Goal: Information Seeking & Learning: Compare options

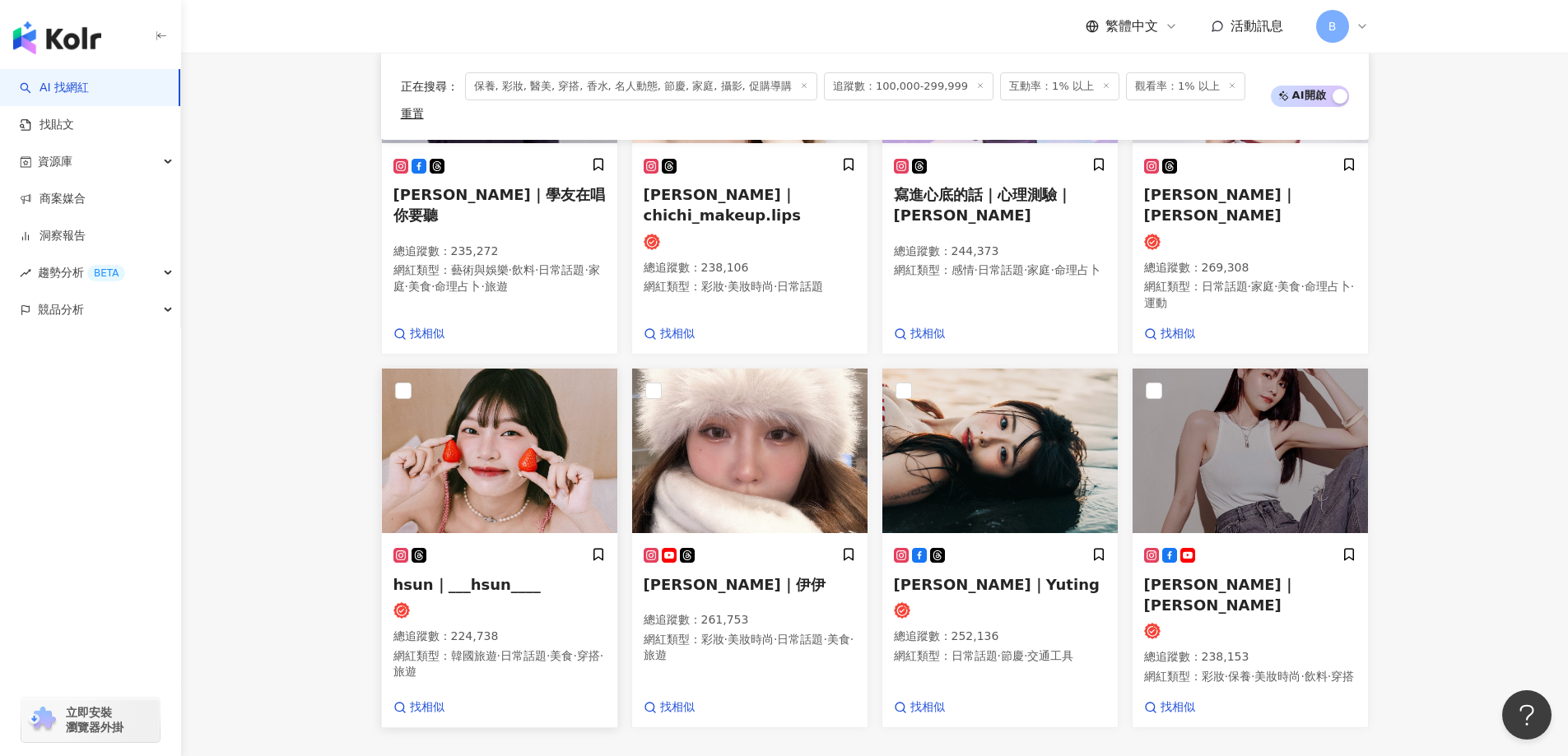
scroll to position [1118, 0]
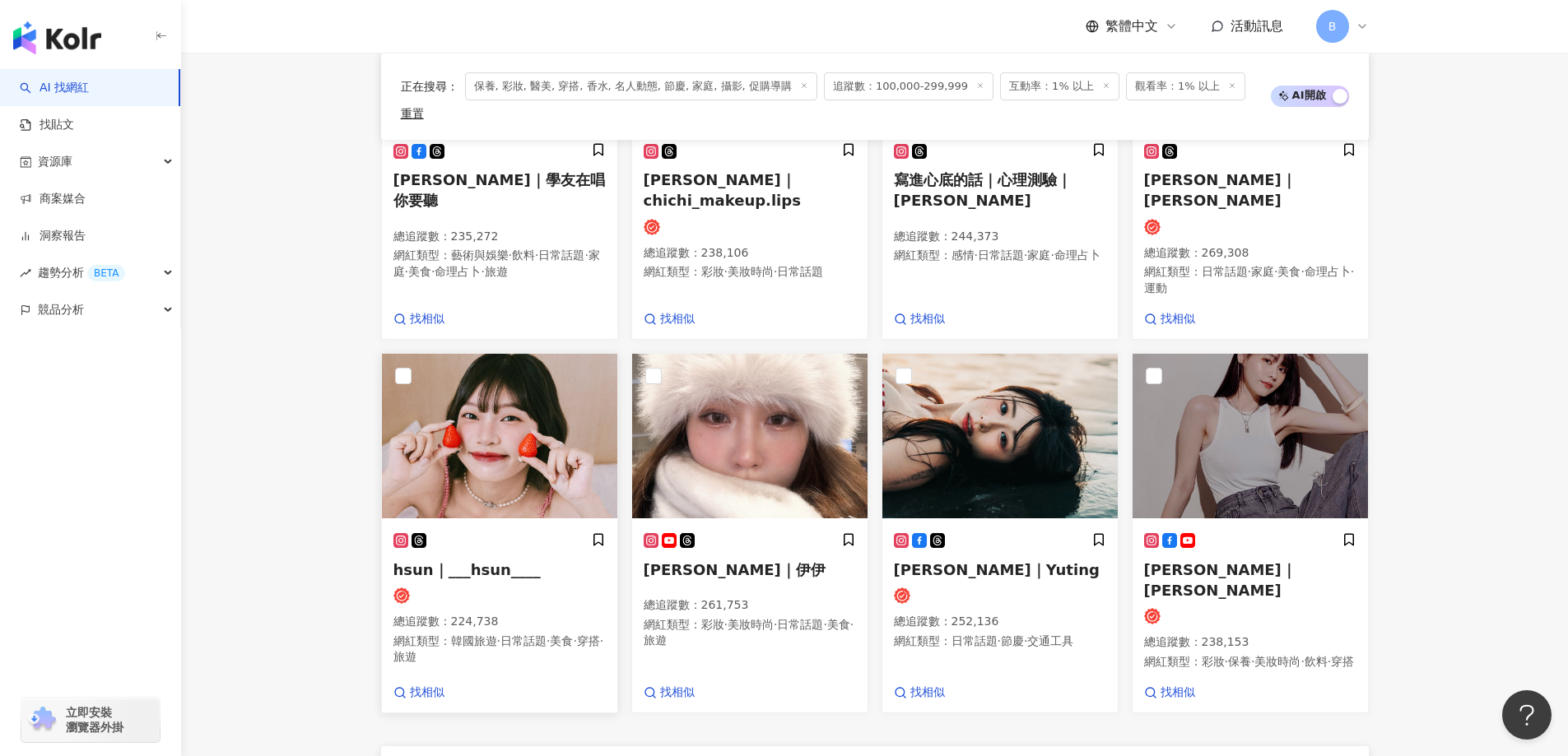
click at [442, 440] on img at bounding box center [499, 436] width 235 height 164
click at [742, 365] on img at bounding box center [750, 436] width 235 height 164
click at [993, 450] on img at bounding box center [1000, 436] width 235 height 164
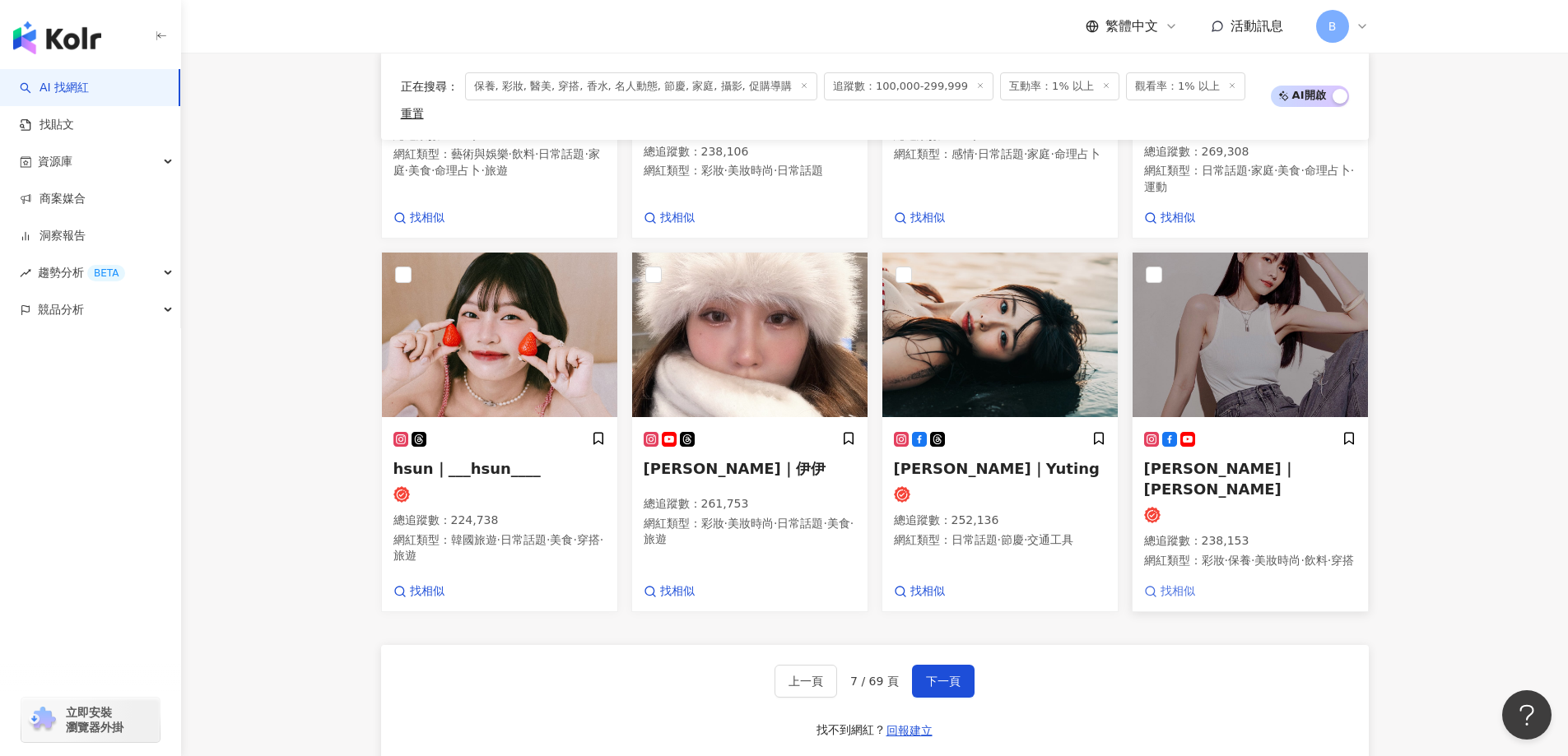
scroll to position [1366, 0]
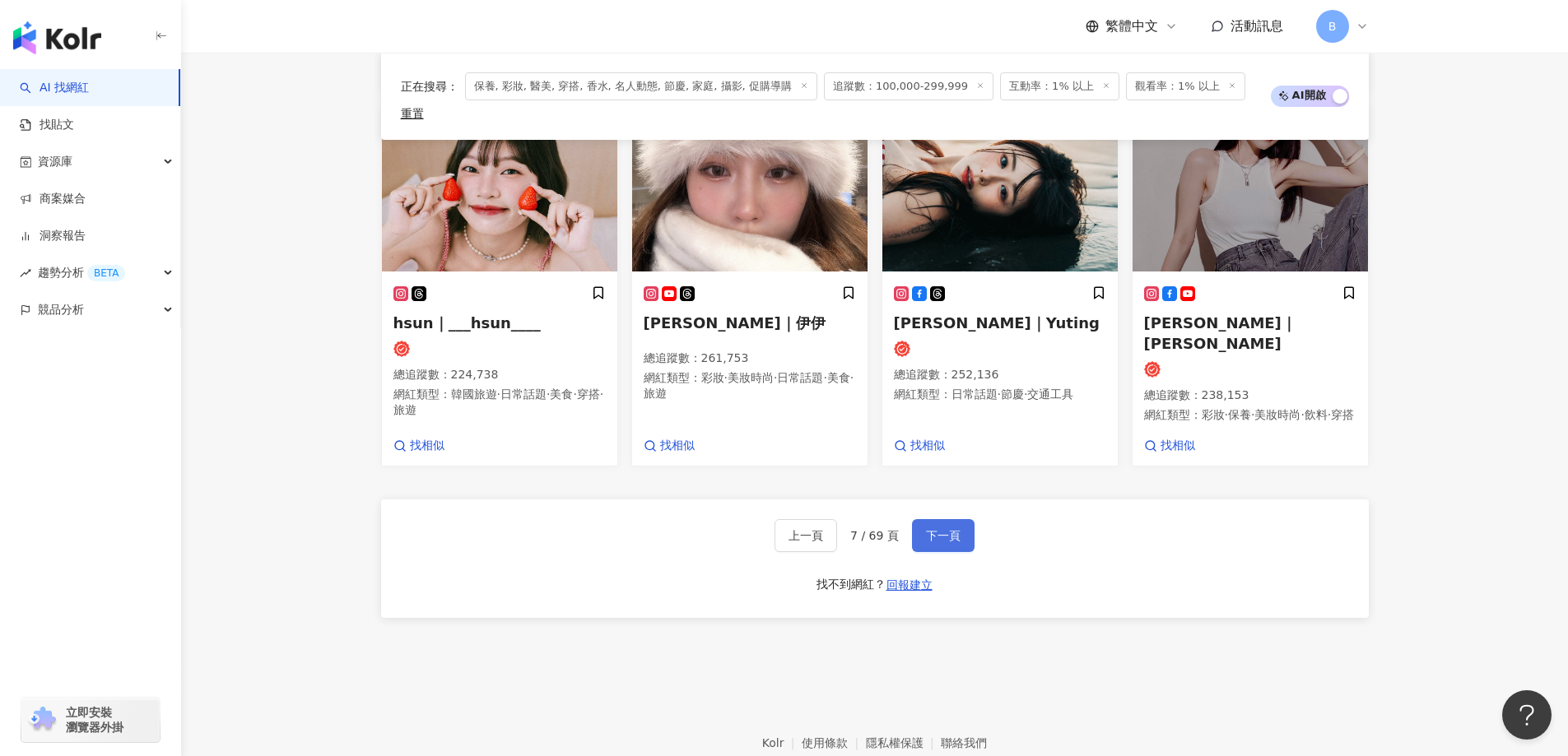
click at [952, 529] on span "下一頁" at bounding box center [943, 535] width 35 height 13
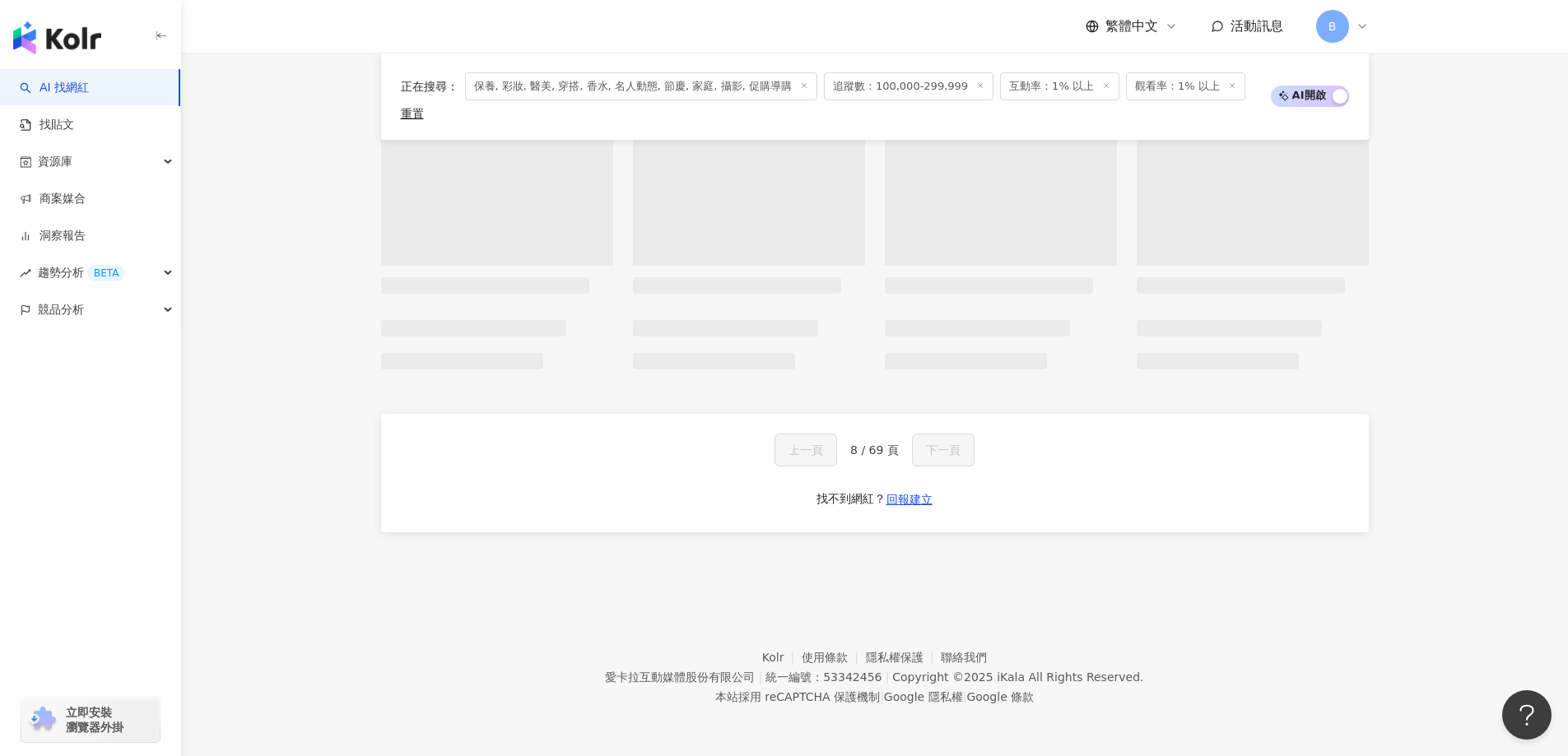
scroll to position [1227, 0]
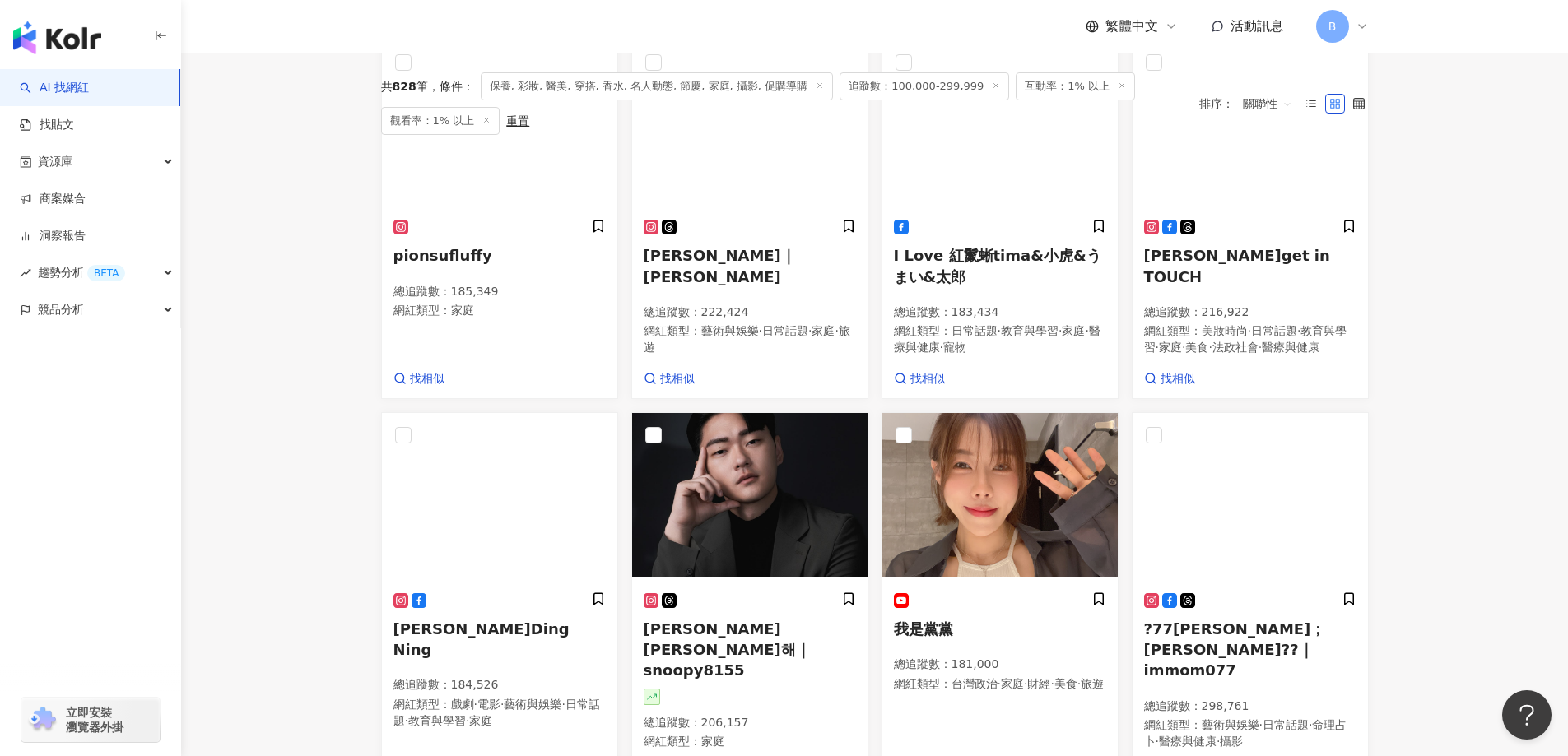
scroll to position [531, 0]
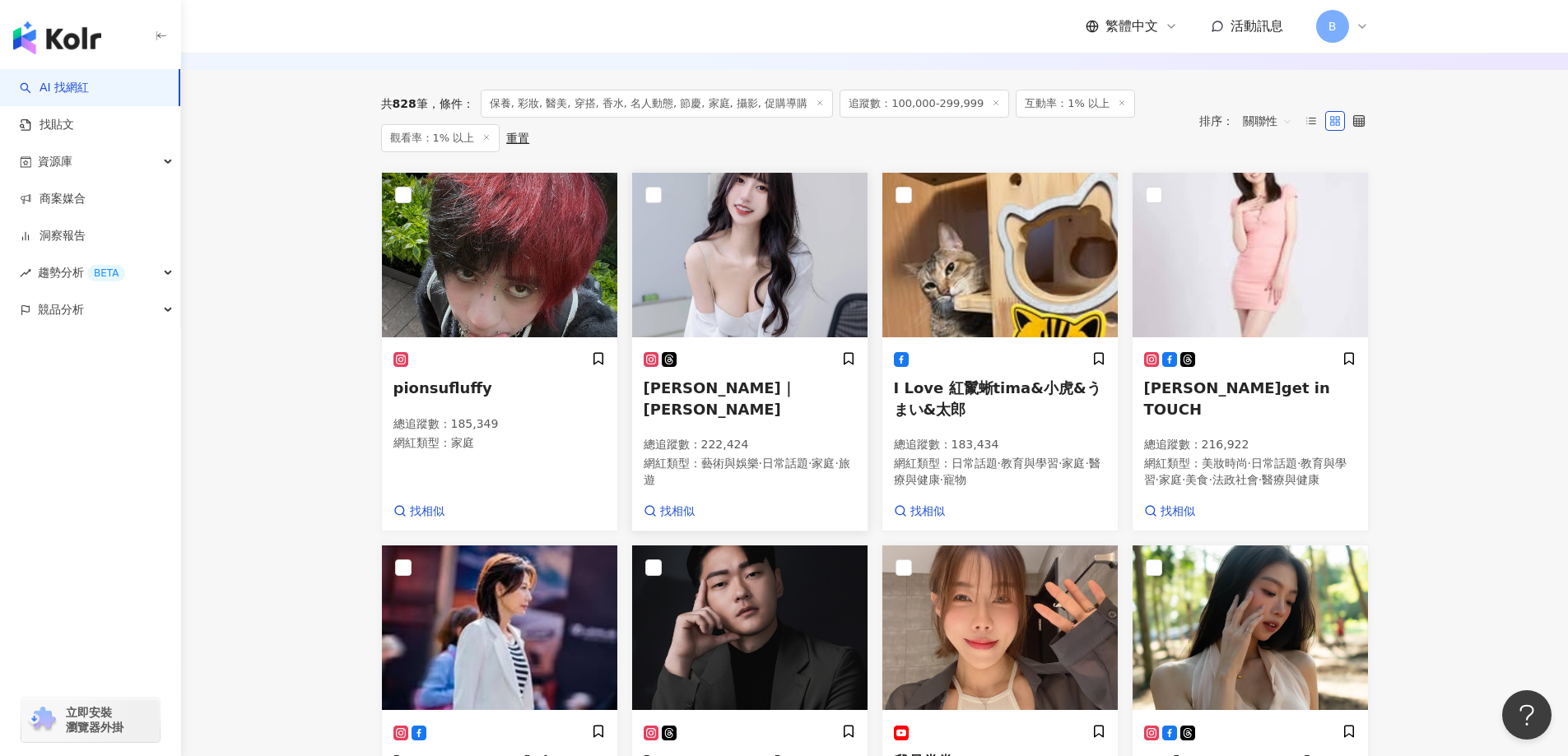
click at [707, 225] on img at bounding box center [750, 255] width 235 height 164
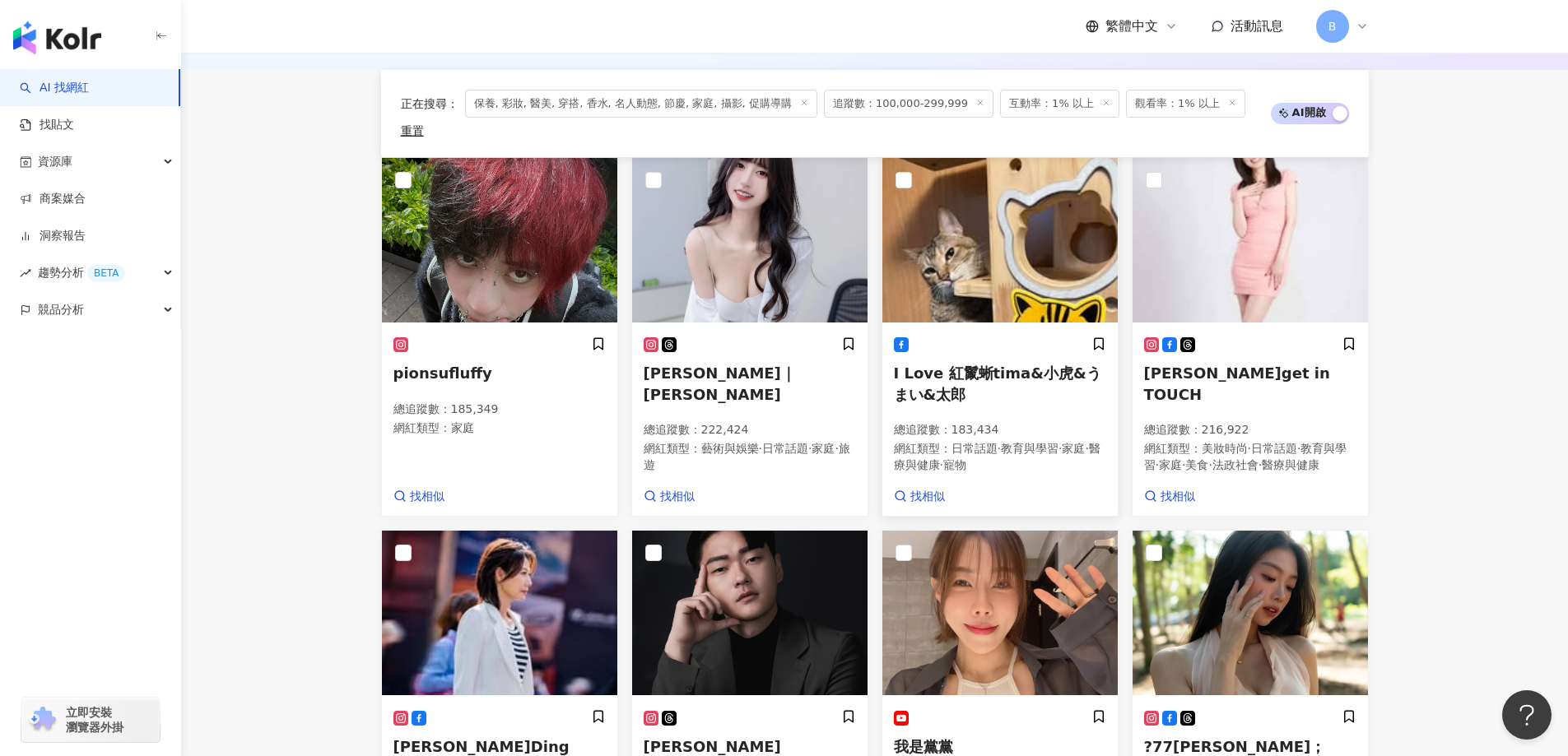
scroll to position [778, 0]
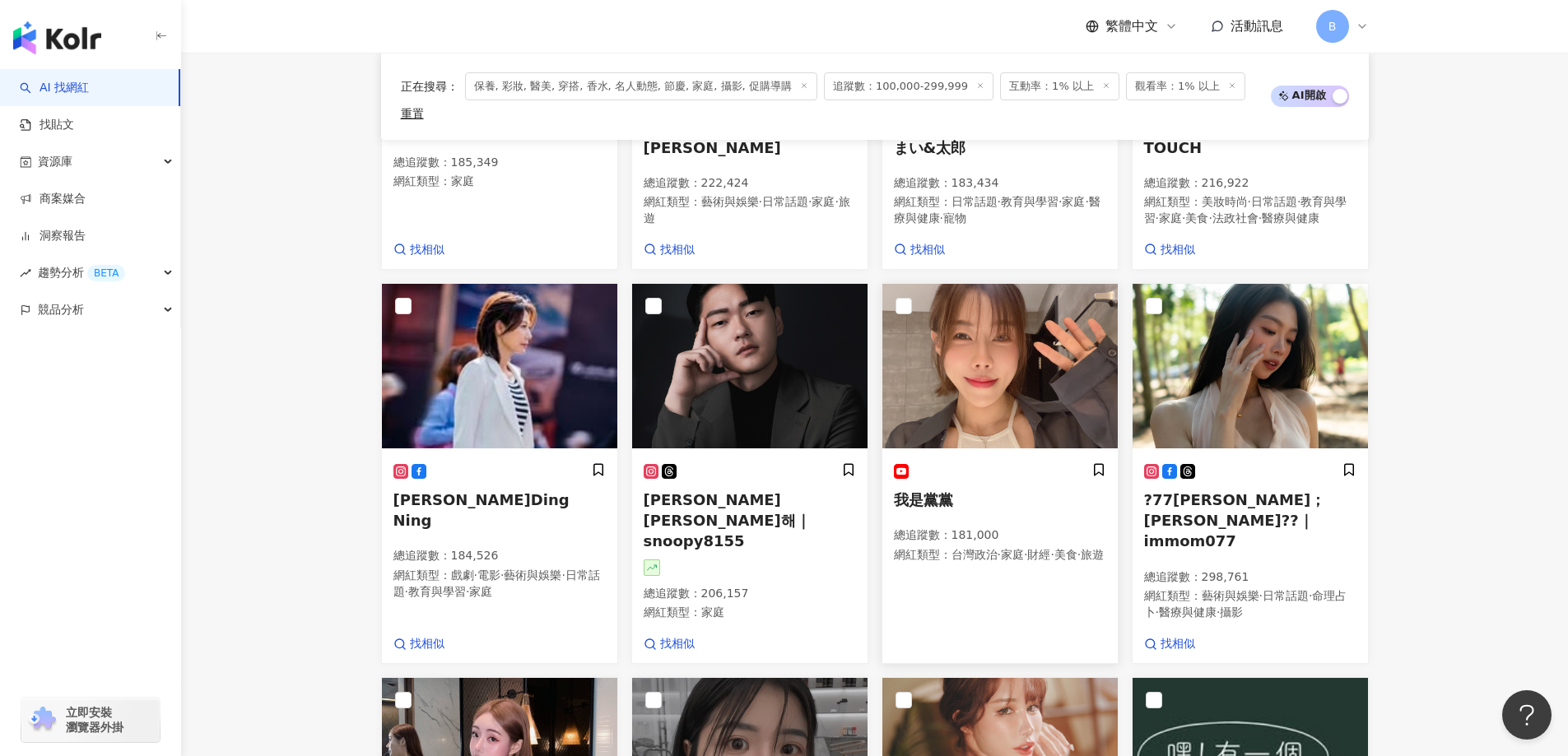
click at [1004, 367] on img at bounding box center [1000, 366] width 235 height 164
click at [1228, 294] on img at bounding box center [1250, 366] width 235 height 164
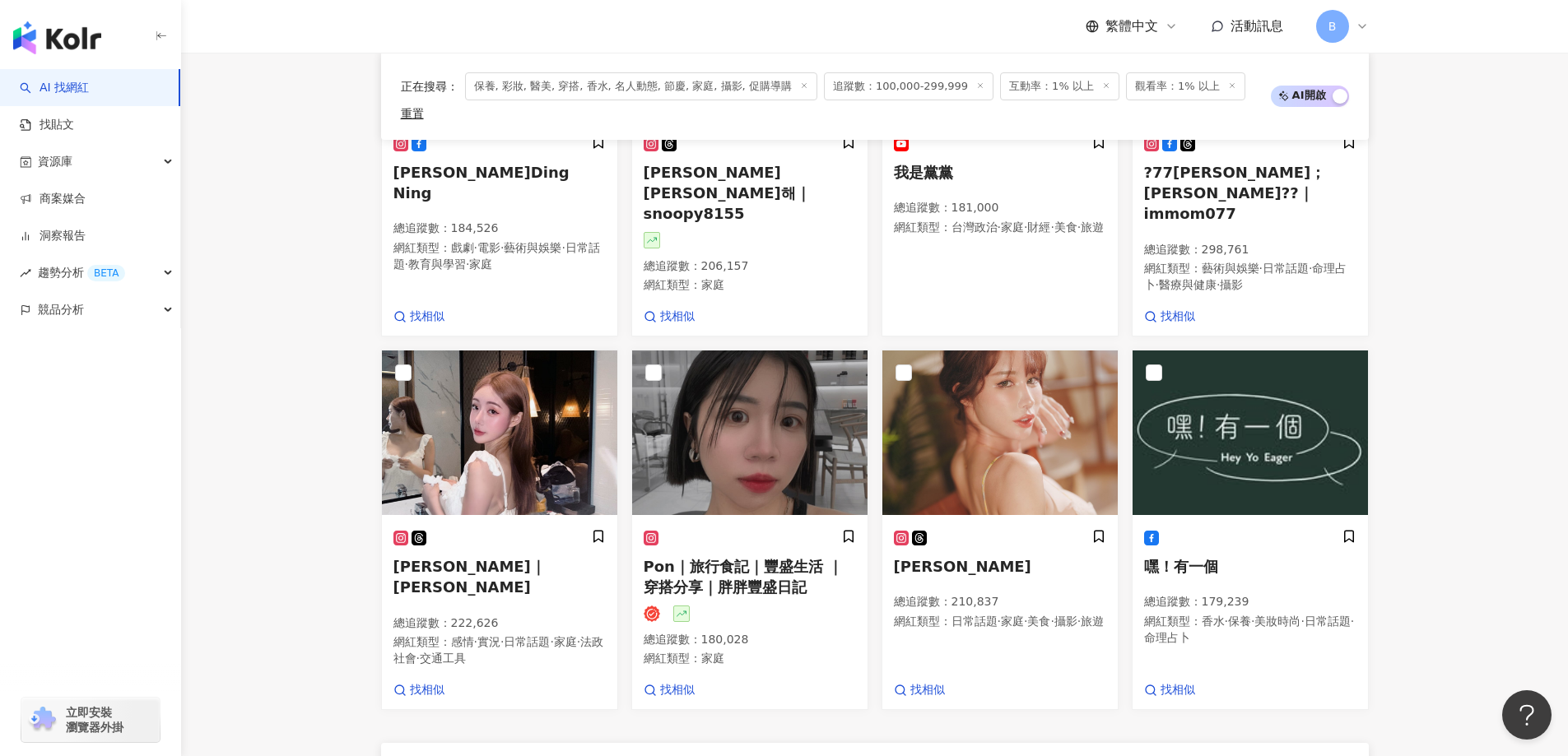
scroll to position [1107, 0]
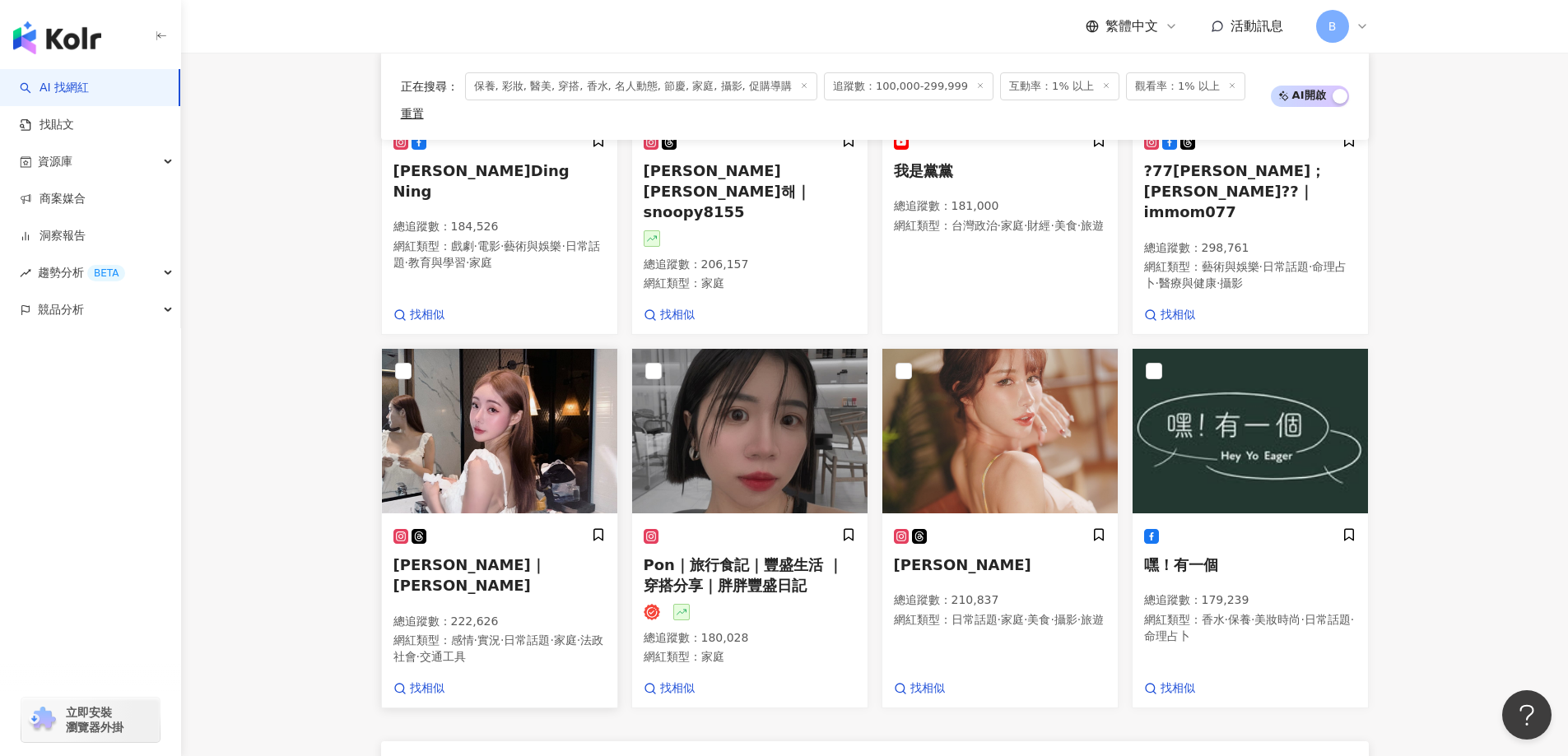
click at [458, 393] on img at bounding box center [499, 431] width 235 height 164
click at [758, 409] on img at bounding box center [750, 431] width 235 height 164
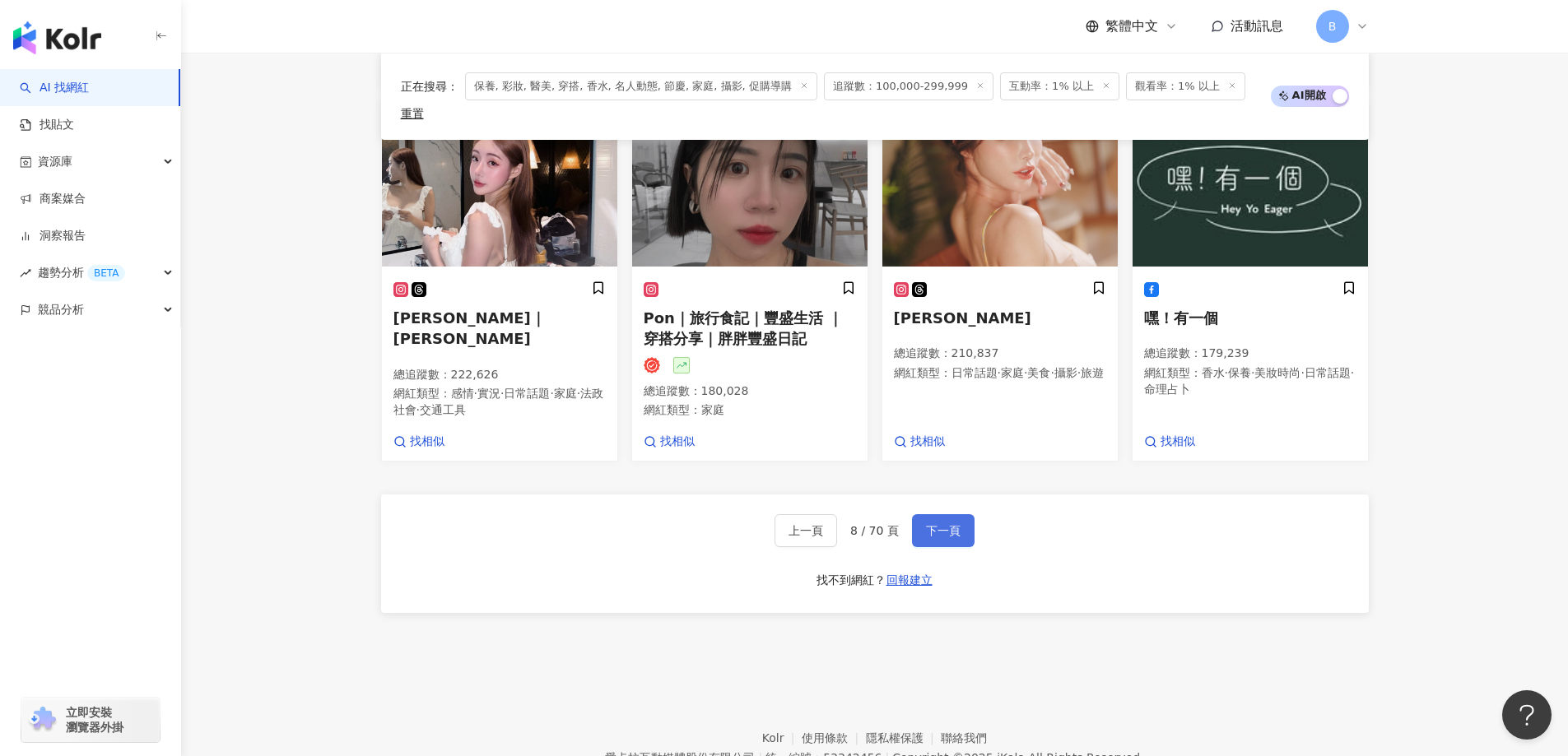
click at [945, 515] on button "下一頁" at bounding box center [943, 531] width 62 height 33
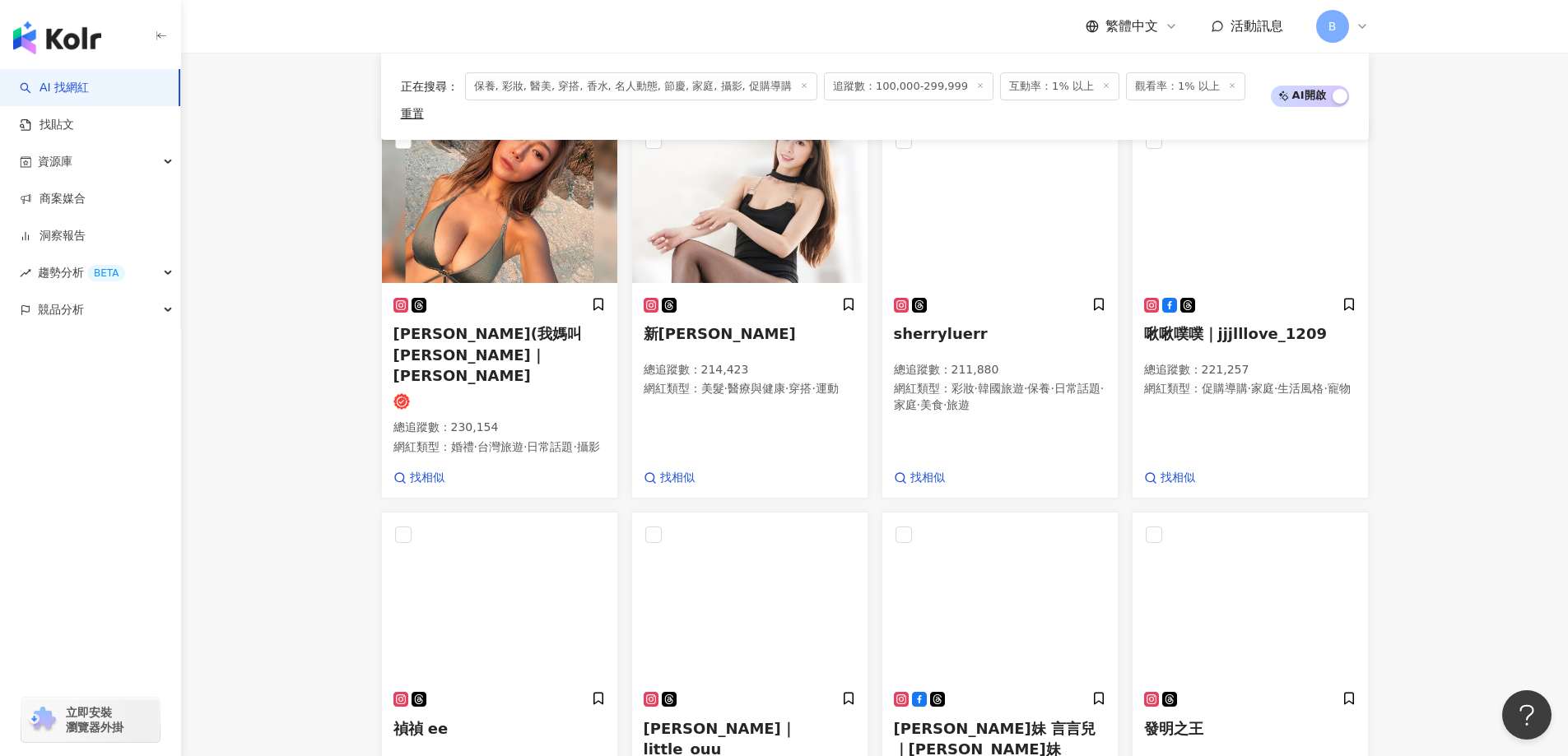
scroll to position [517, 0]
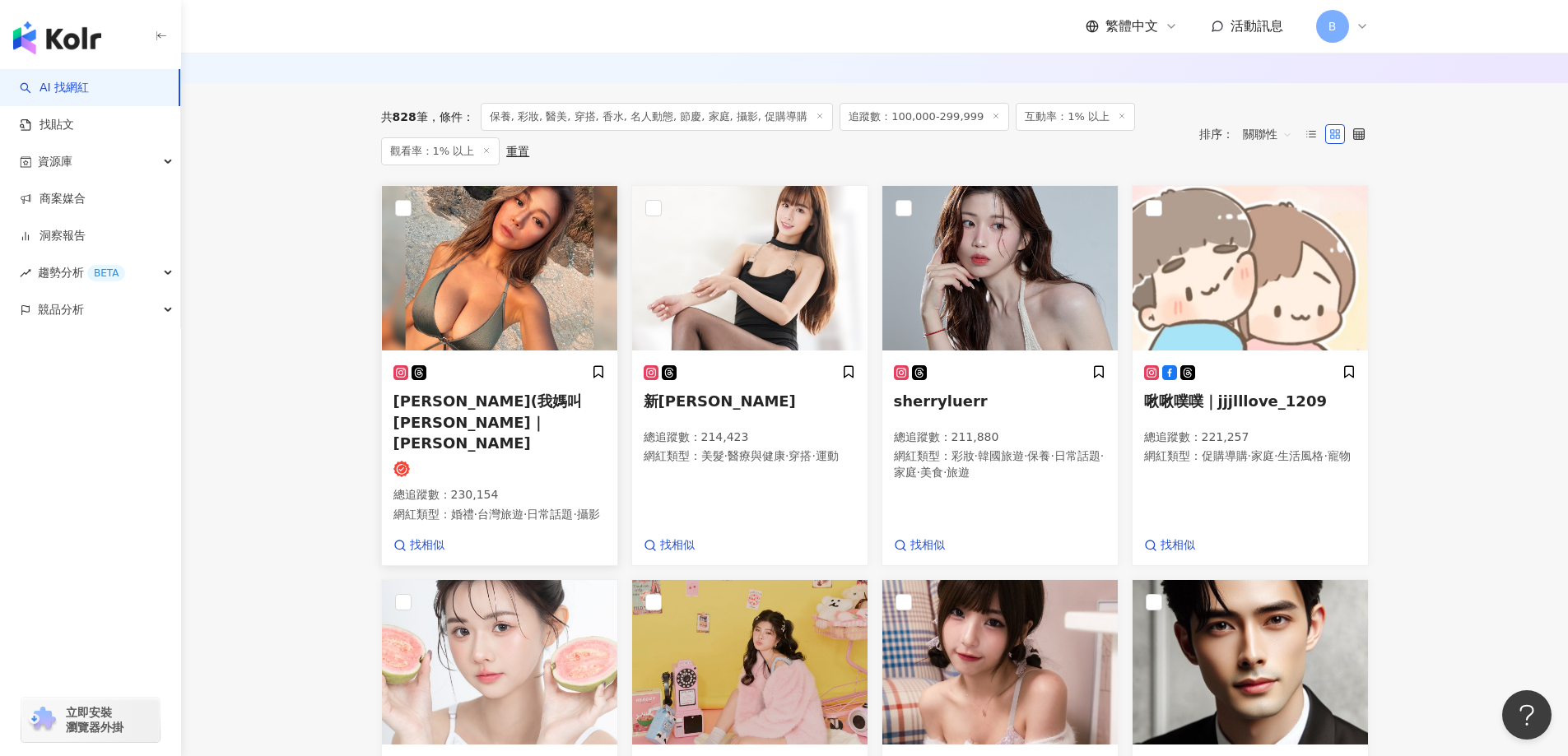
click at [545, 266] on img at bounding box center [499, 268] width 235 height 164
click at [724, 297] on img at bounding box center [750, 268] width 235 height 164
click at [1002, 305] on img at bounding box center [1000, 268] width 235 height 164
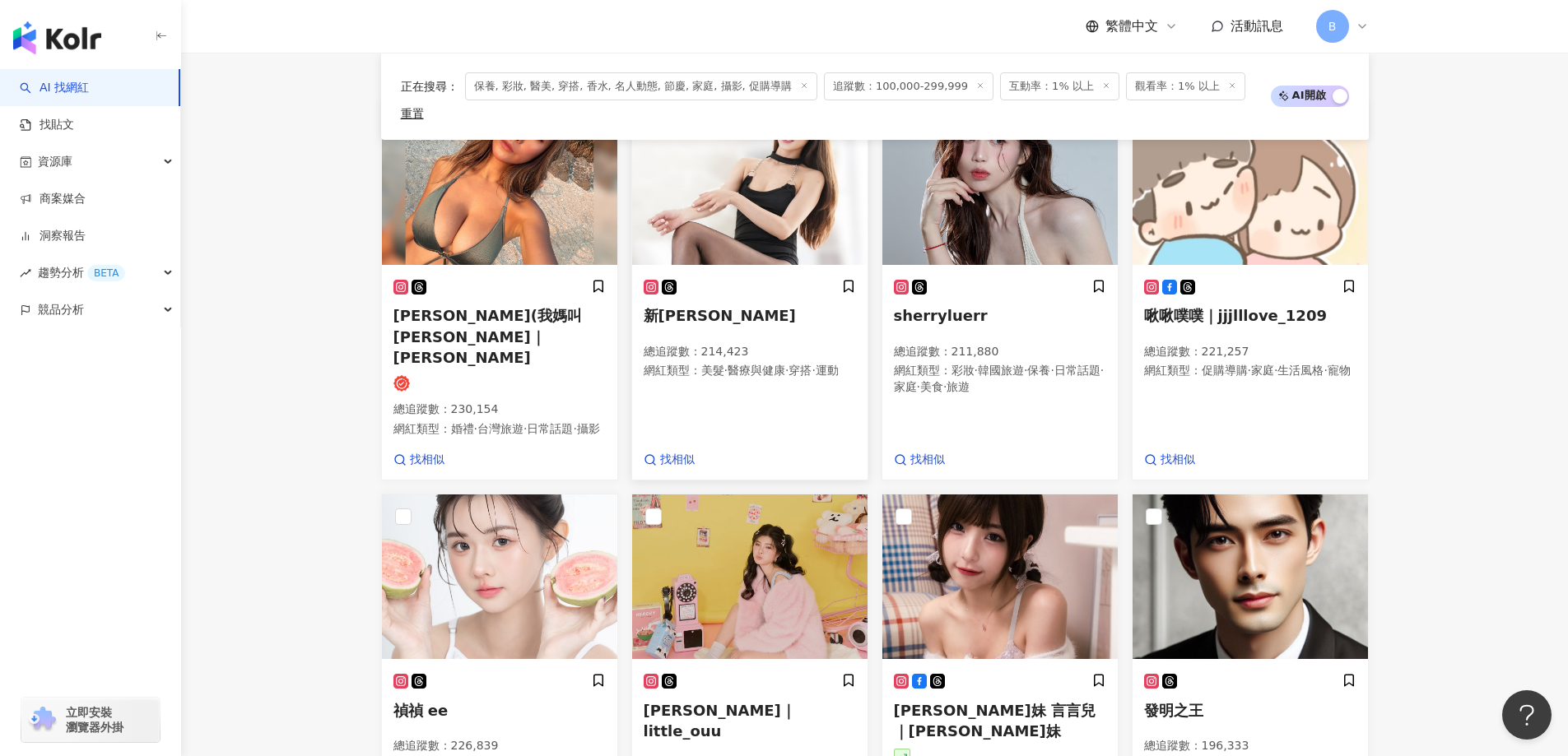
scroll to position [765, 0]
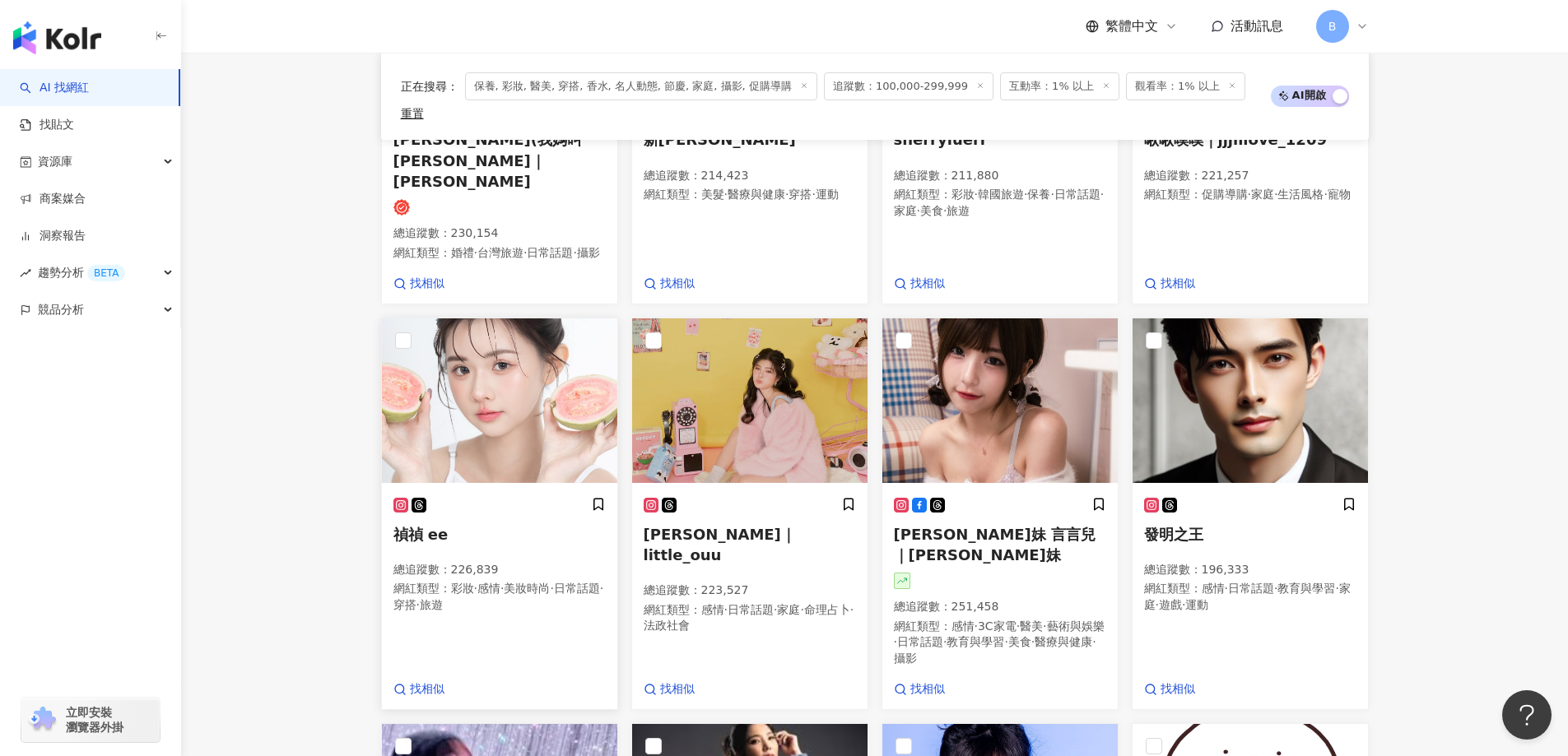
click at [502, 356] on img at bounding box center [499, 400] width 235 height 164
click at [801, 330] on img at bounding box center [750, 400] width 235 height 164
click at [967, 339] on img at bounding box center [1000, 400] width 235 height 164
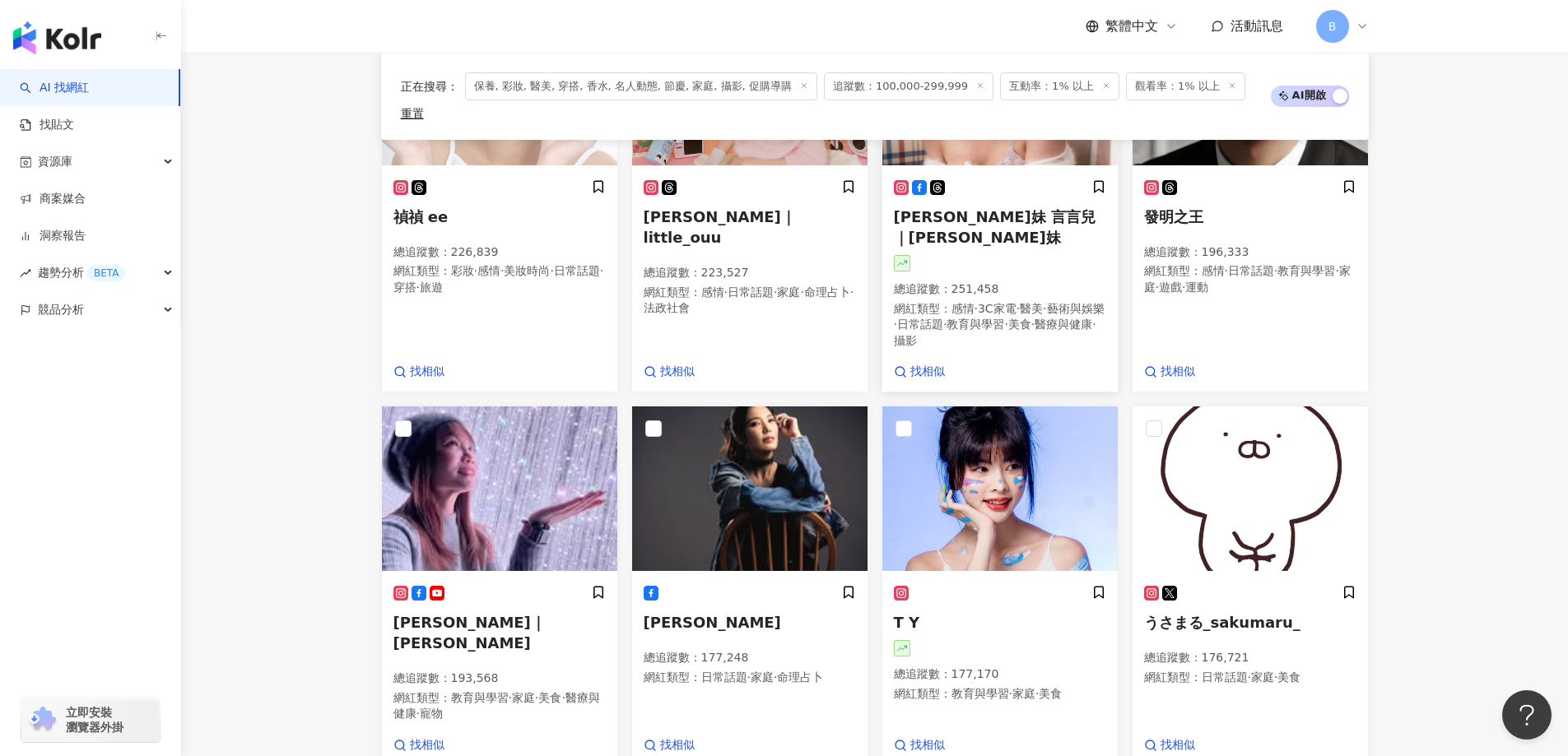
scroll to position [1094, 0]
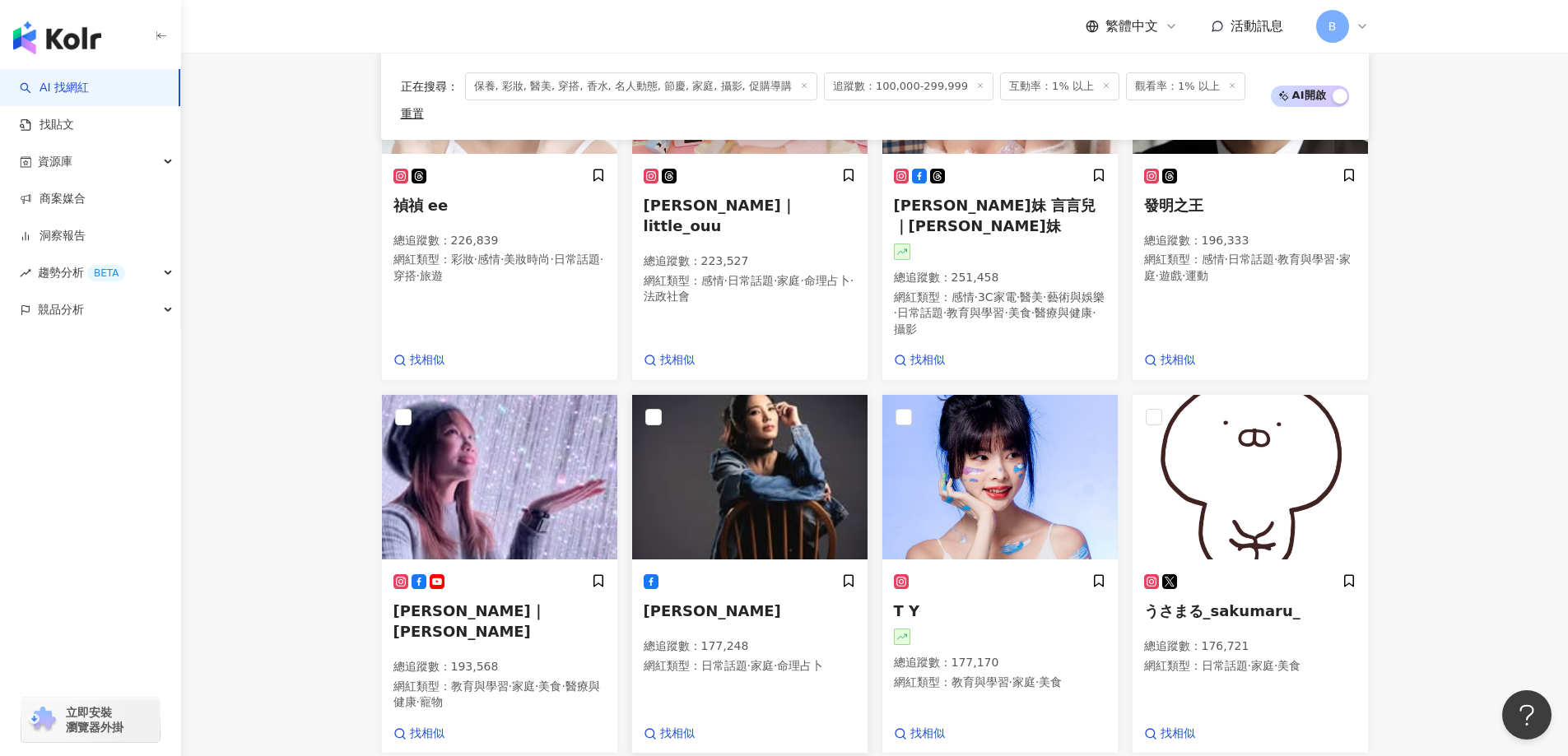
click at [808, 416] on img at bounding box center [750, 477] width 235 height 164
click at [977, 416] on img at bounding box center [1000, 477] width 235 height 164
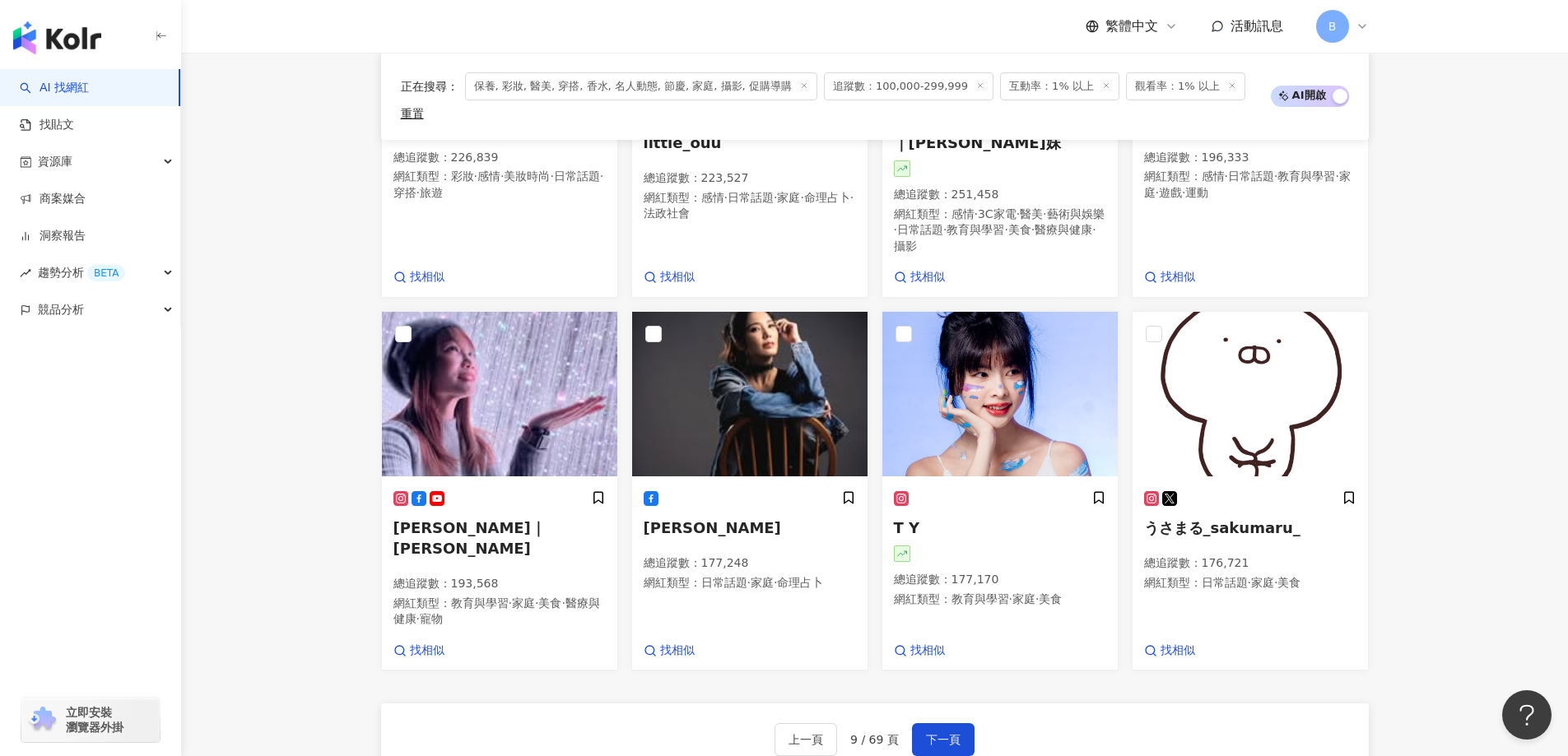
scroll to position [1341, 0]
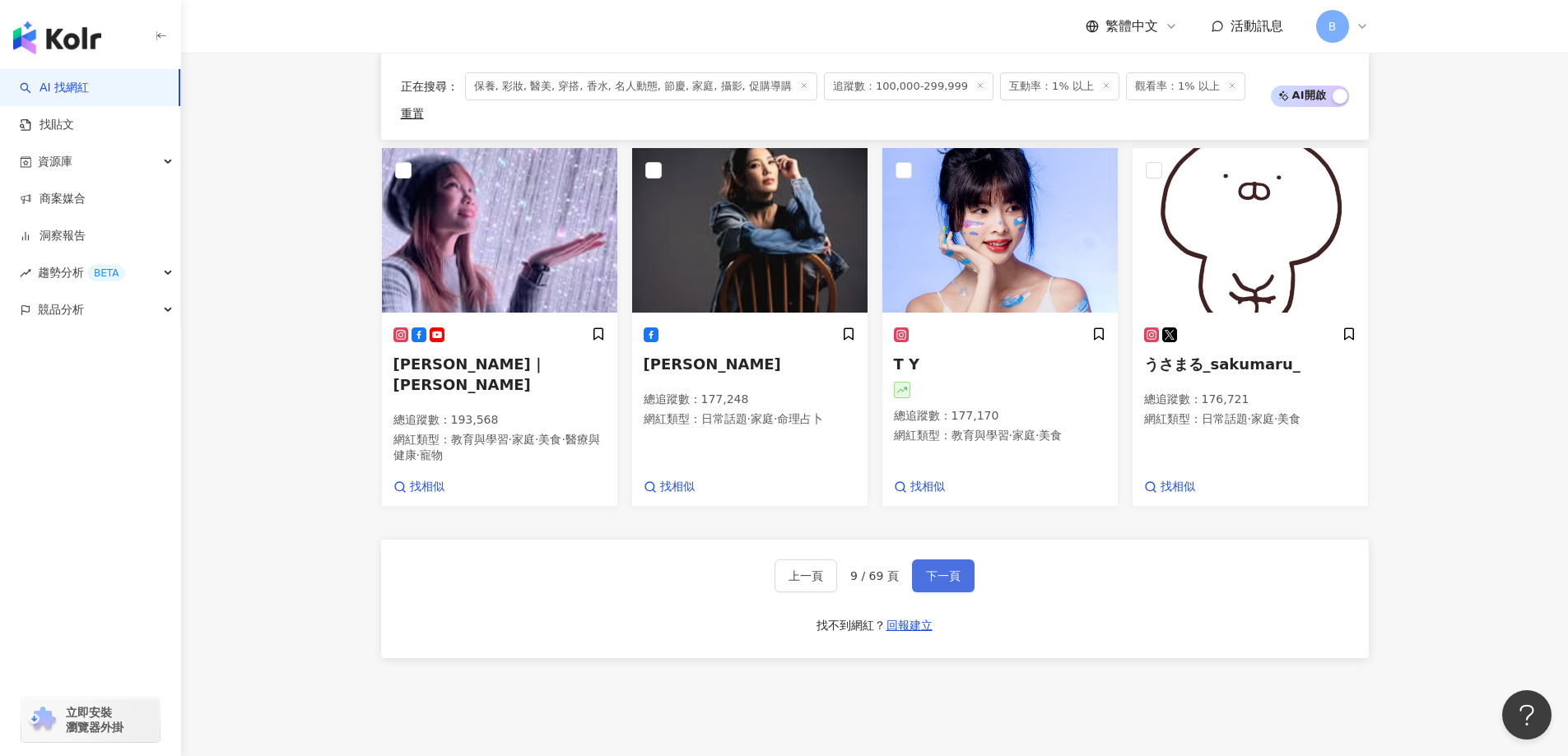
click at [925, 569] on span "下一頁" at bounding box center [943, 575] width 35 height 13
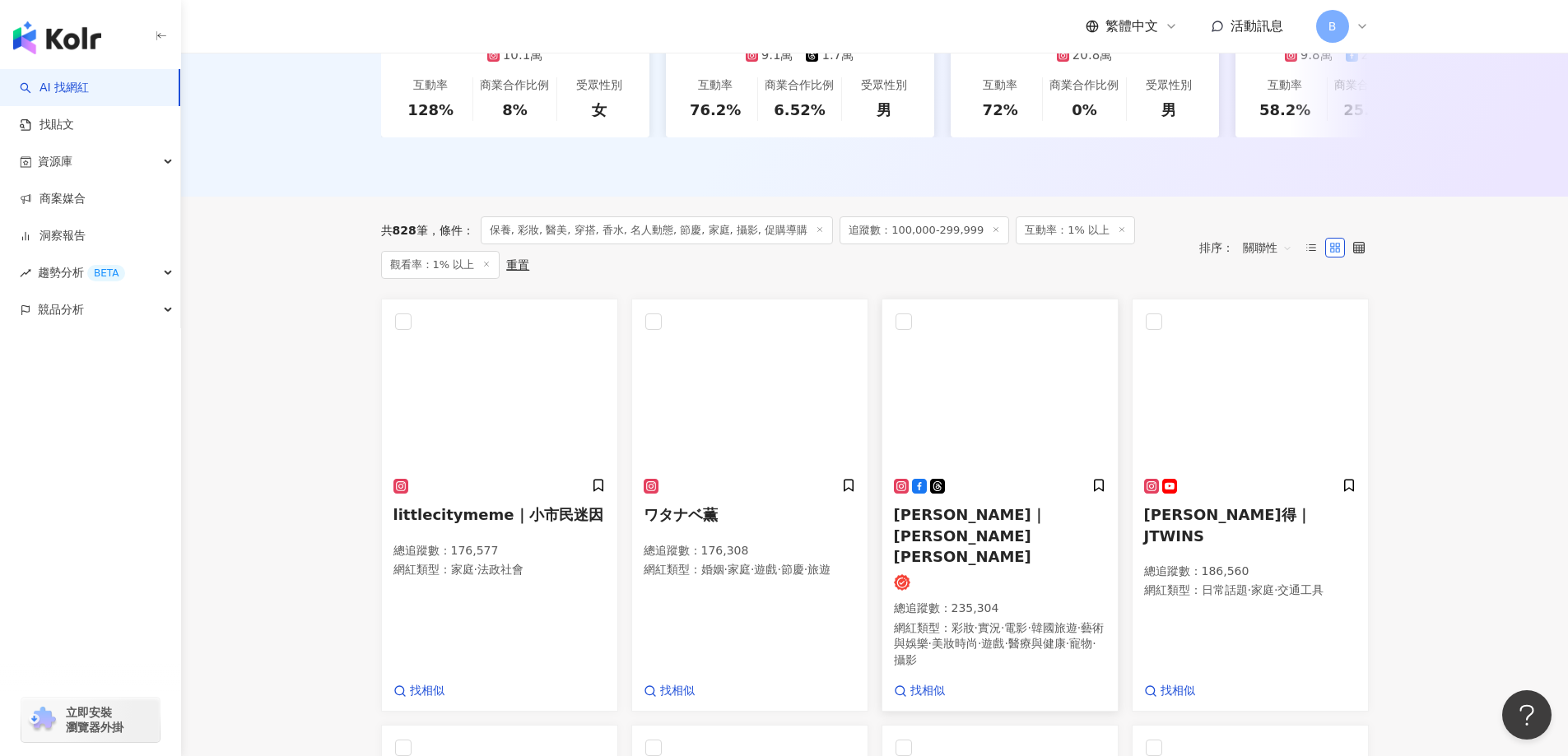
scroll to position [699, 0]
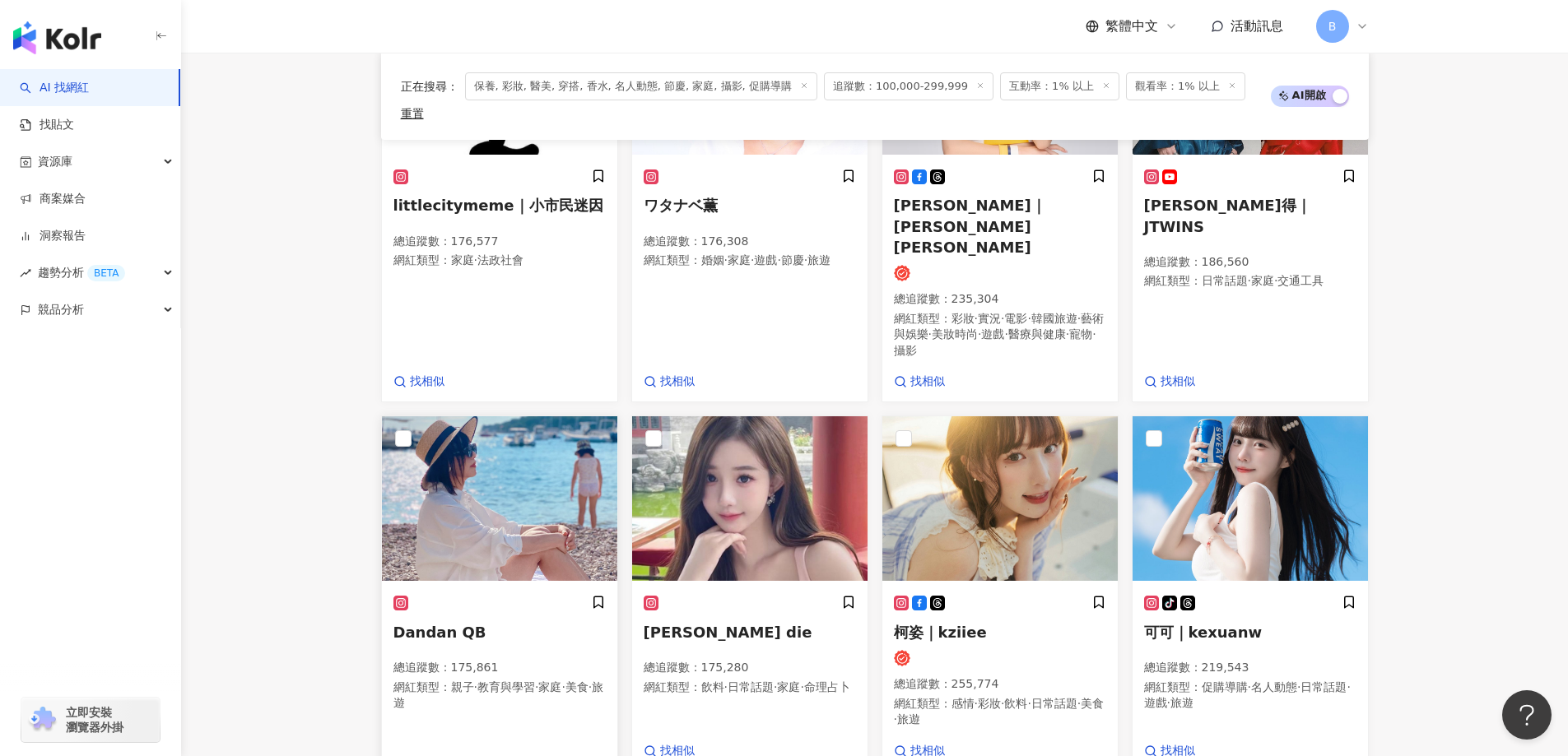
click at [568, 445] on img at bounding box center [499, 498] width 235 height 164
click at [976, 416] on img at bounding box center [1000, 498] width 235 height 164
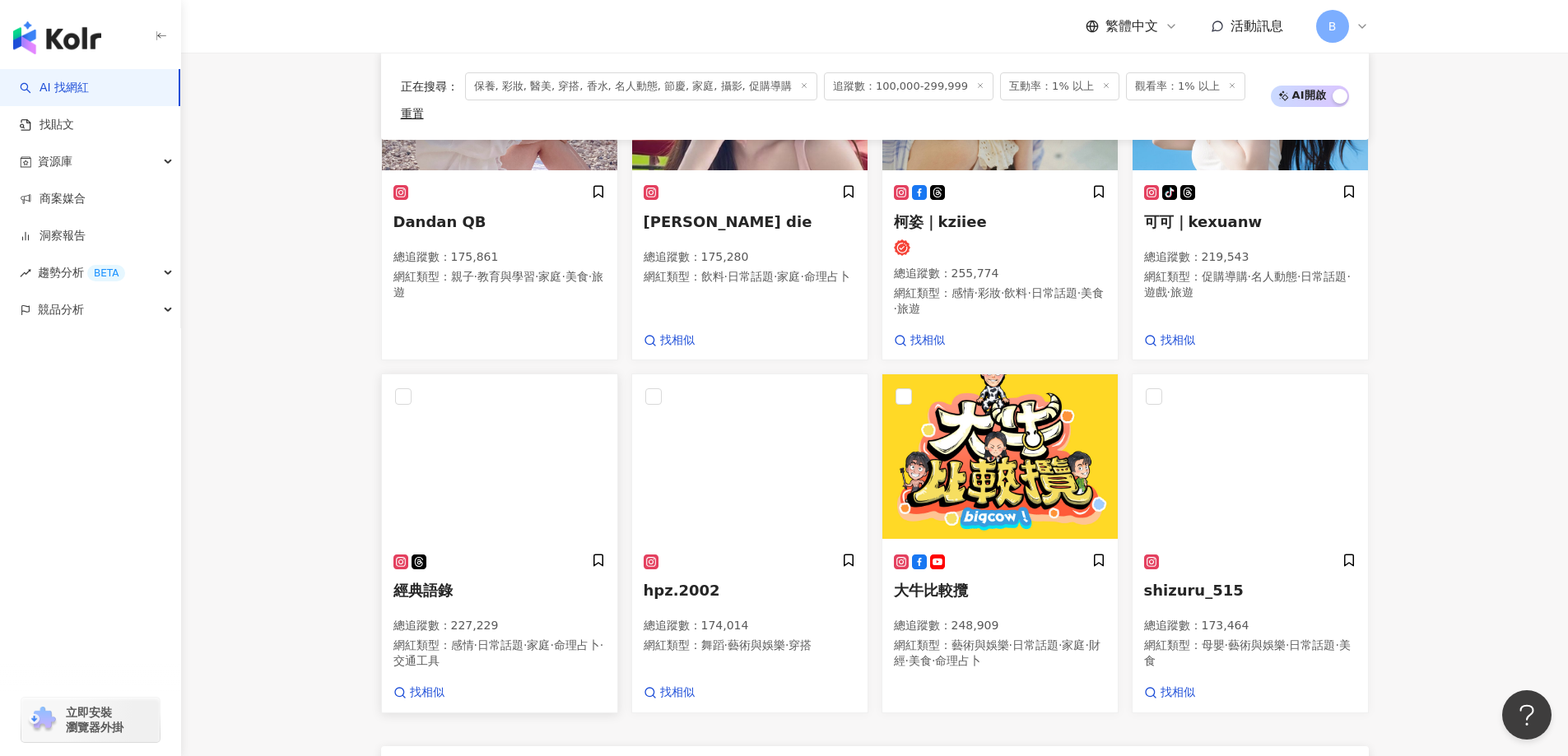
scroll to position [1111, 0]
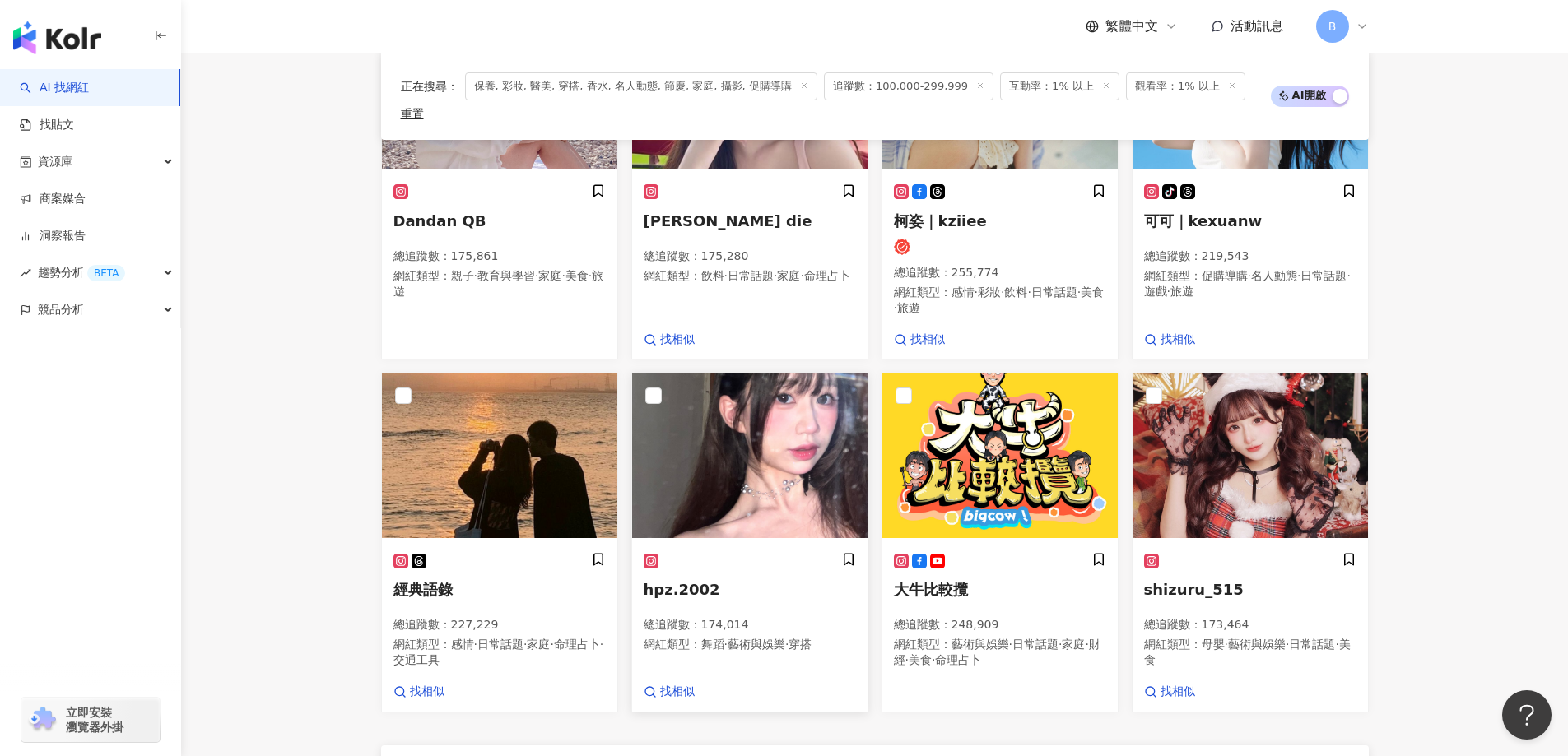
click at [800, 410] on img at bounding box center [750, 456] width 235 height 164
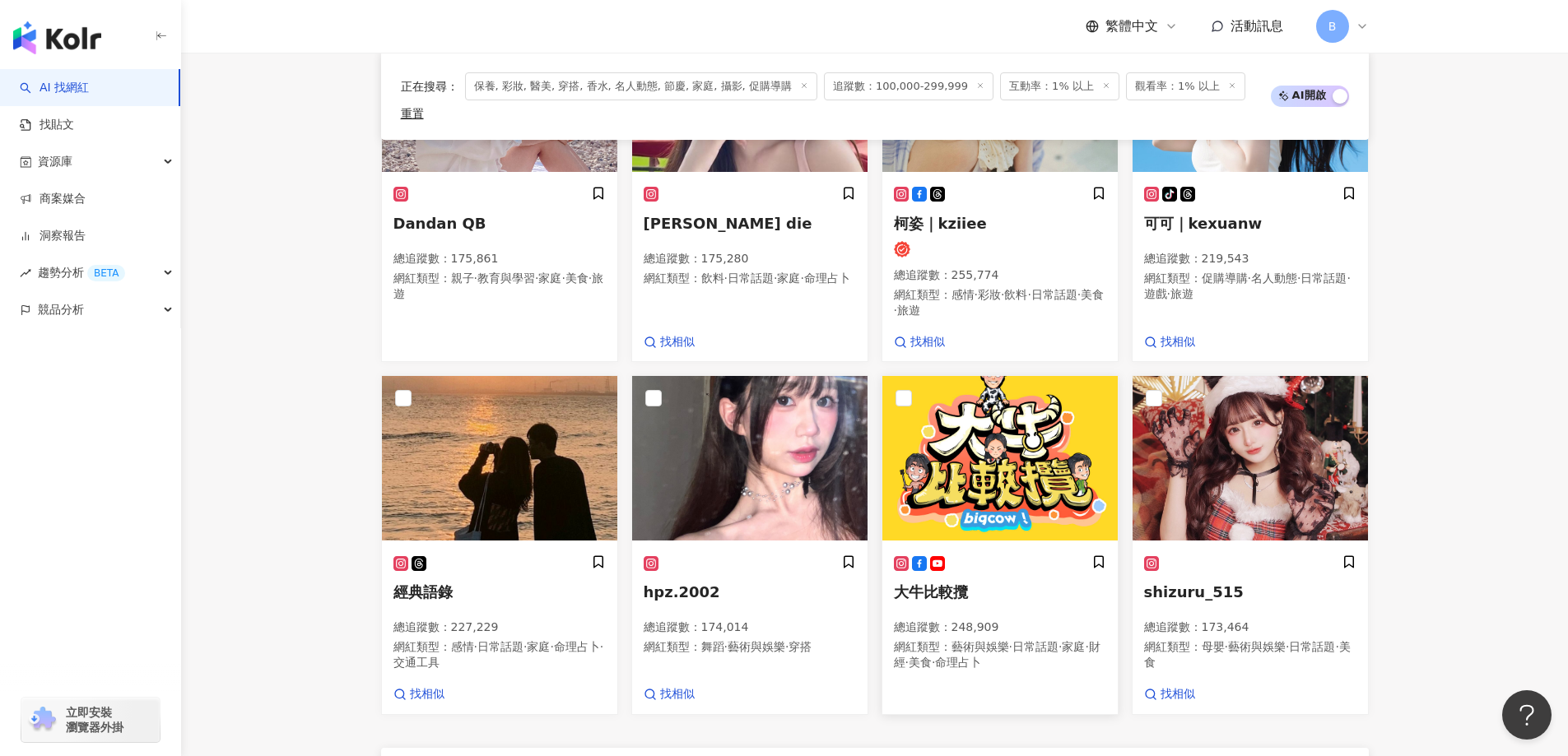
scroll to position [863, 0]
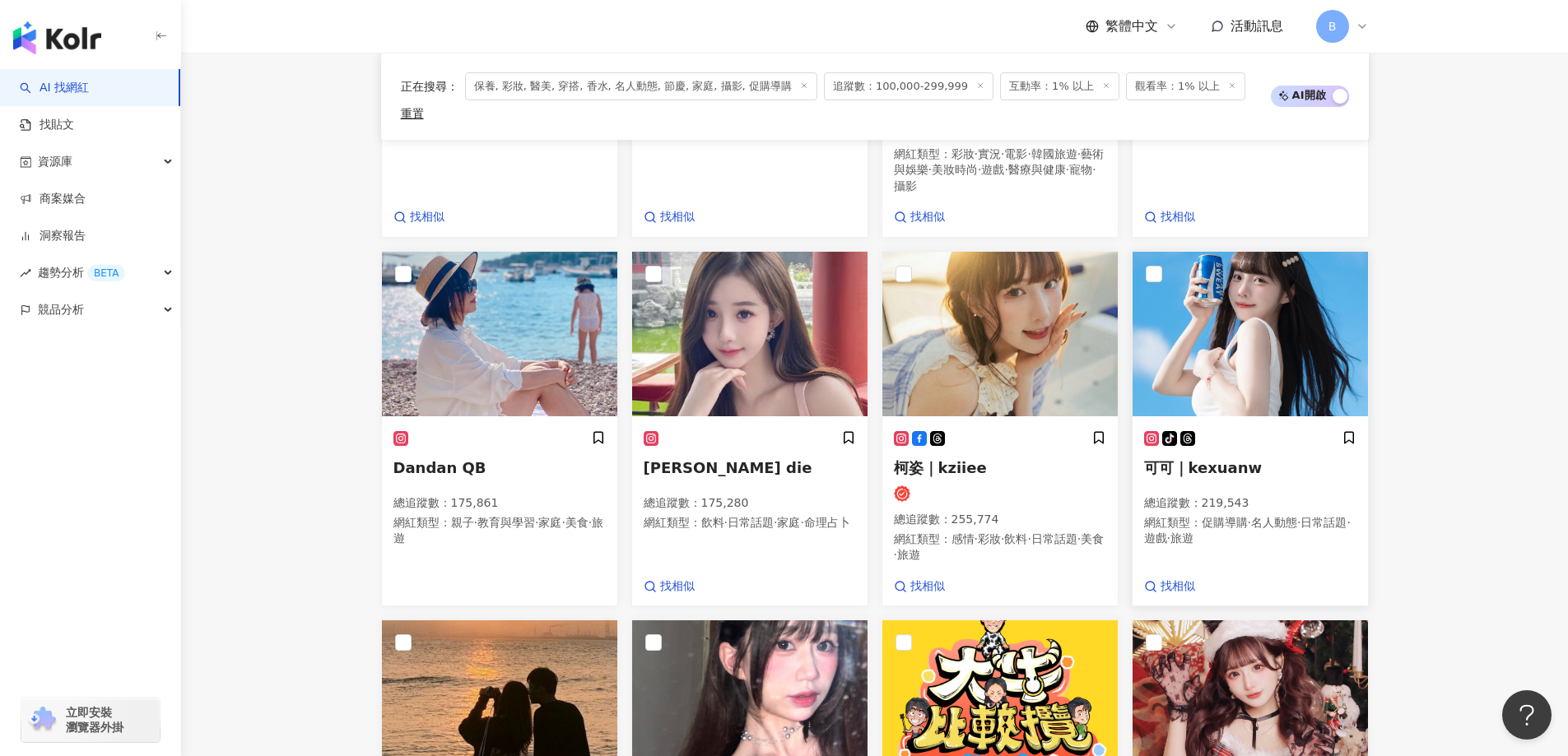
click at [1208, 301] on img at bounding box center [1250, 334] width 235 height 164
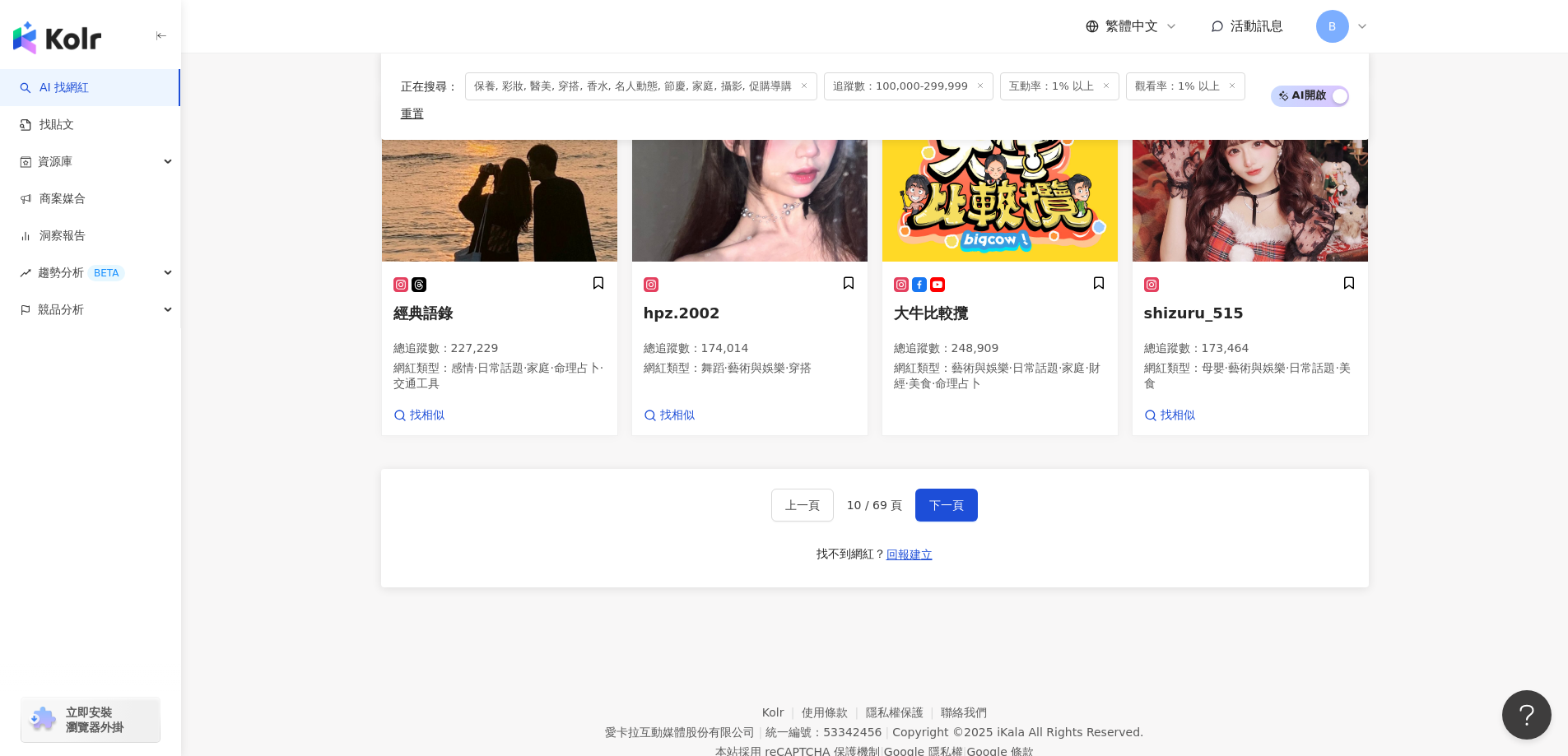
scroll to position [1390, 0]
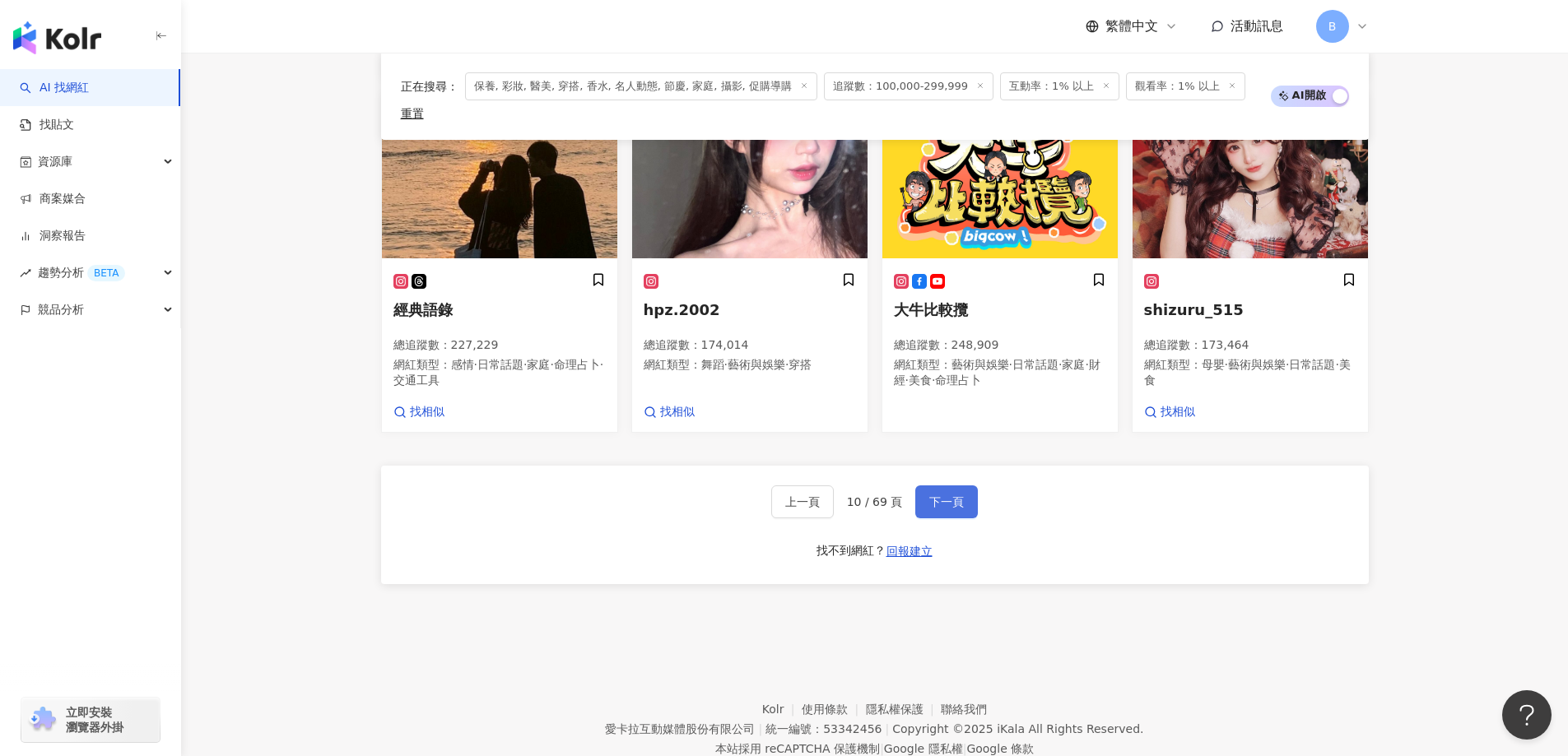
click at [944, 485] on button "下一頁" at bounding box center [946, 502] width 62 height 33
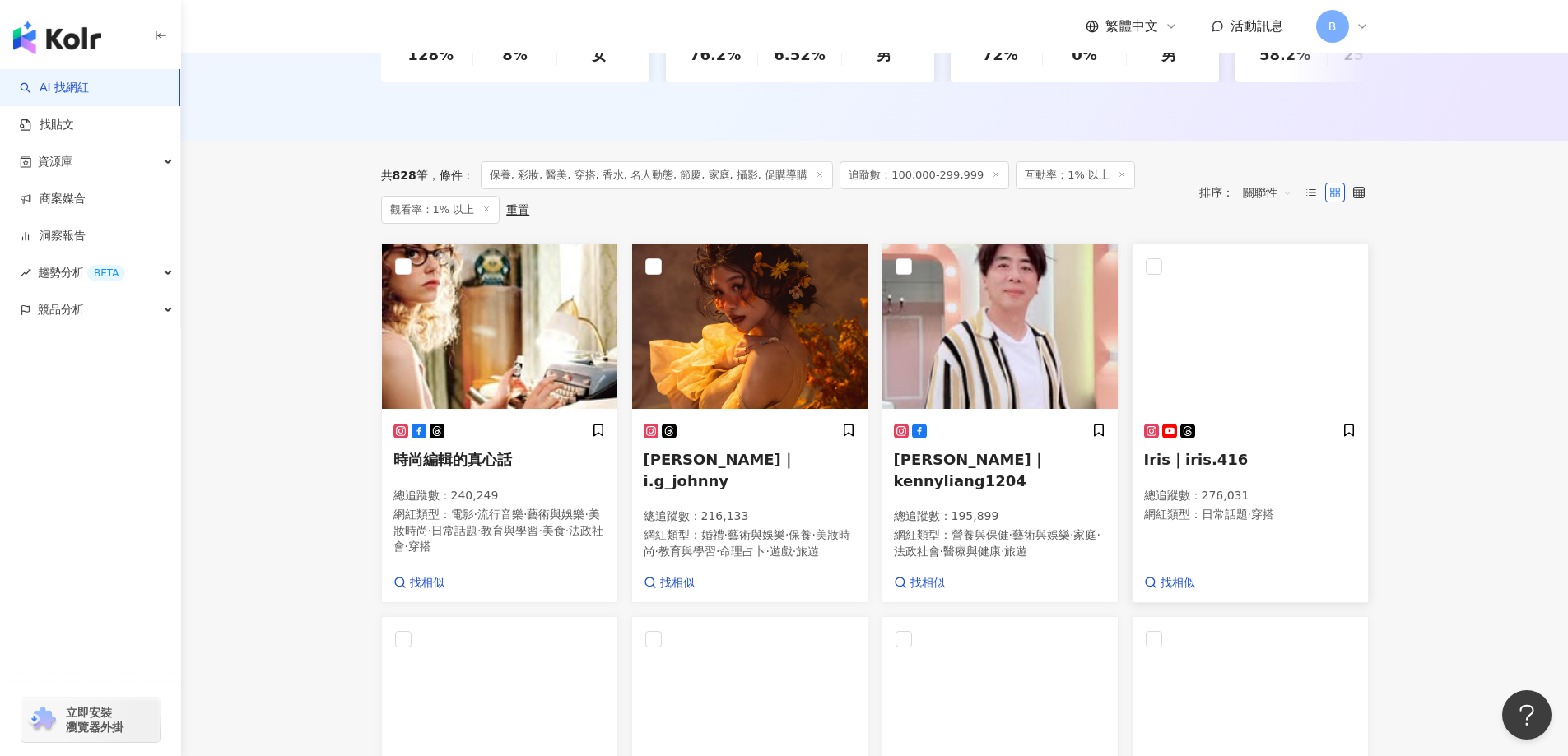
scroll to position [836, 0]
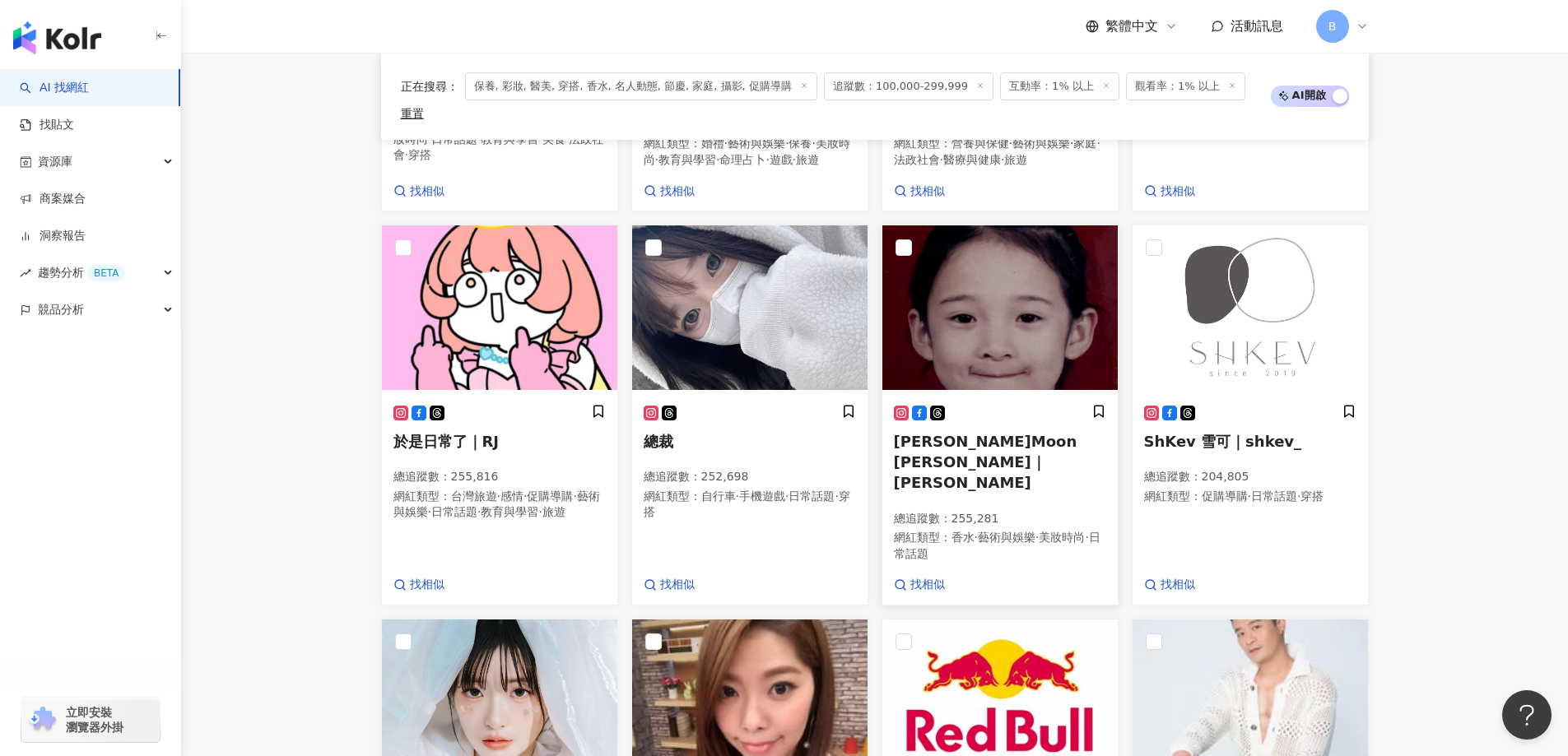
click at [970, 321] on img at bounding box center [1000, 308] width 235 height 164
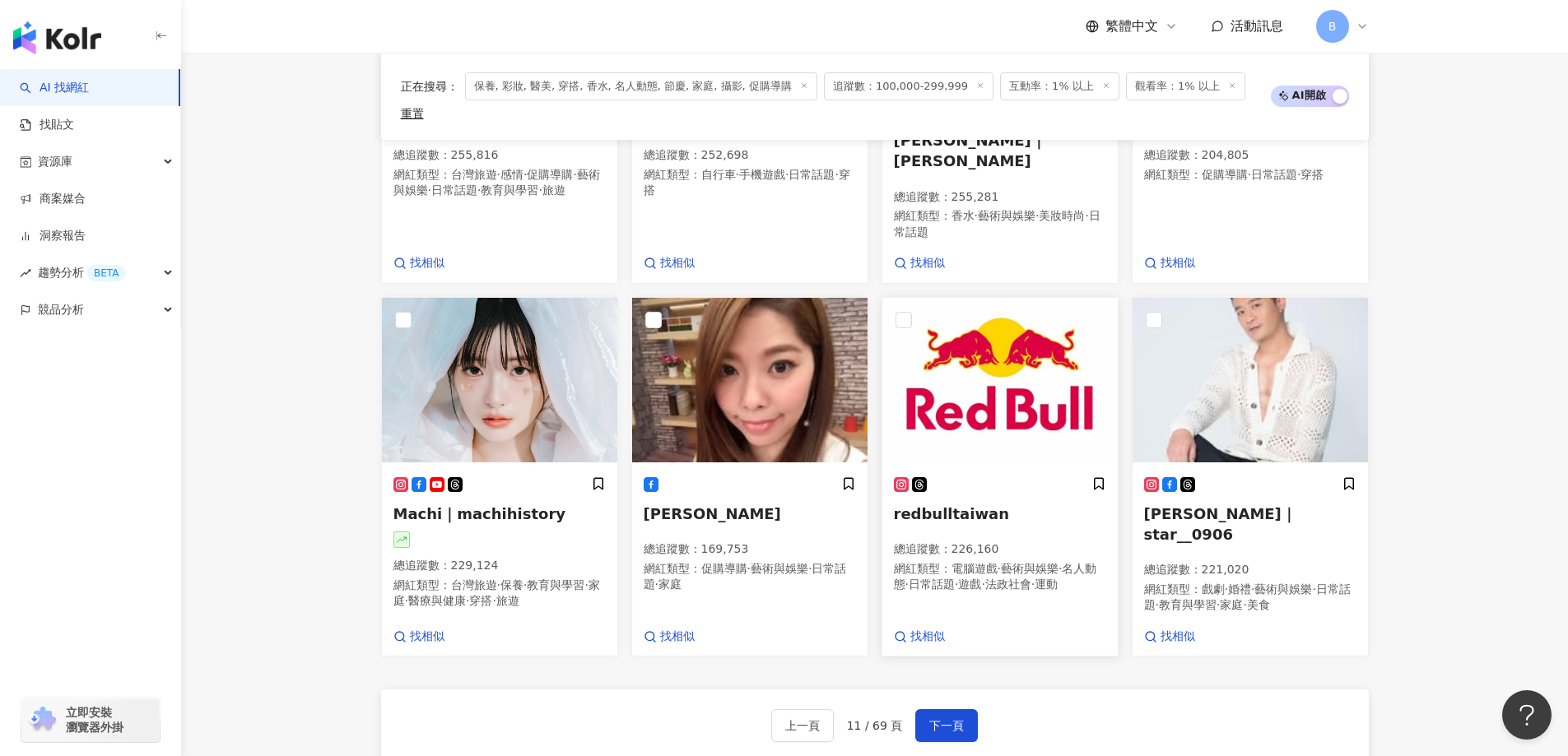
scroll to position [1165, 0]
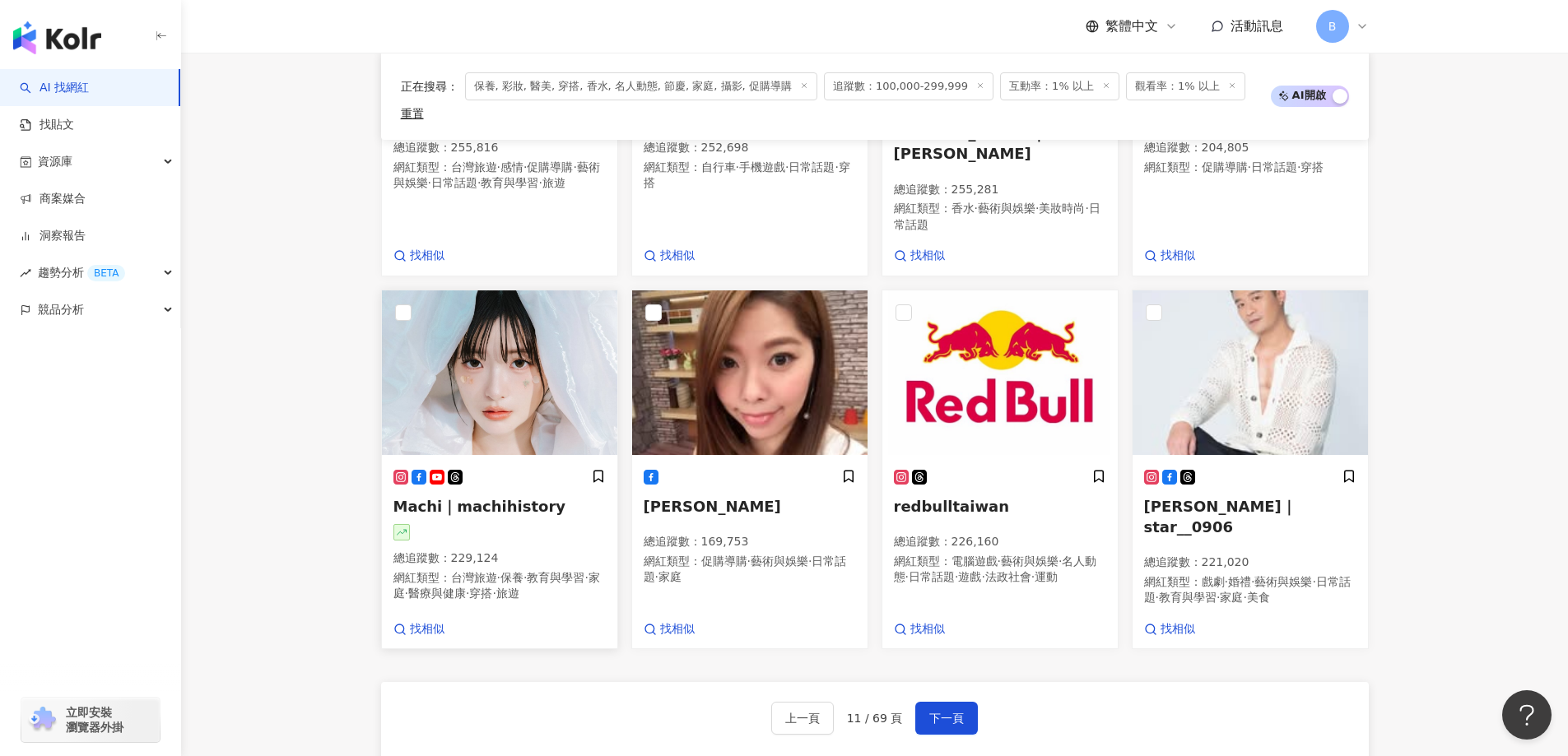
click at [458, 330] on img at bounding box center [499, 373] width 235 height 164
click at [951, 712] on span "下一頁" at bounding box center [946, 718] width 35 height 13
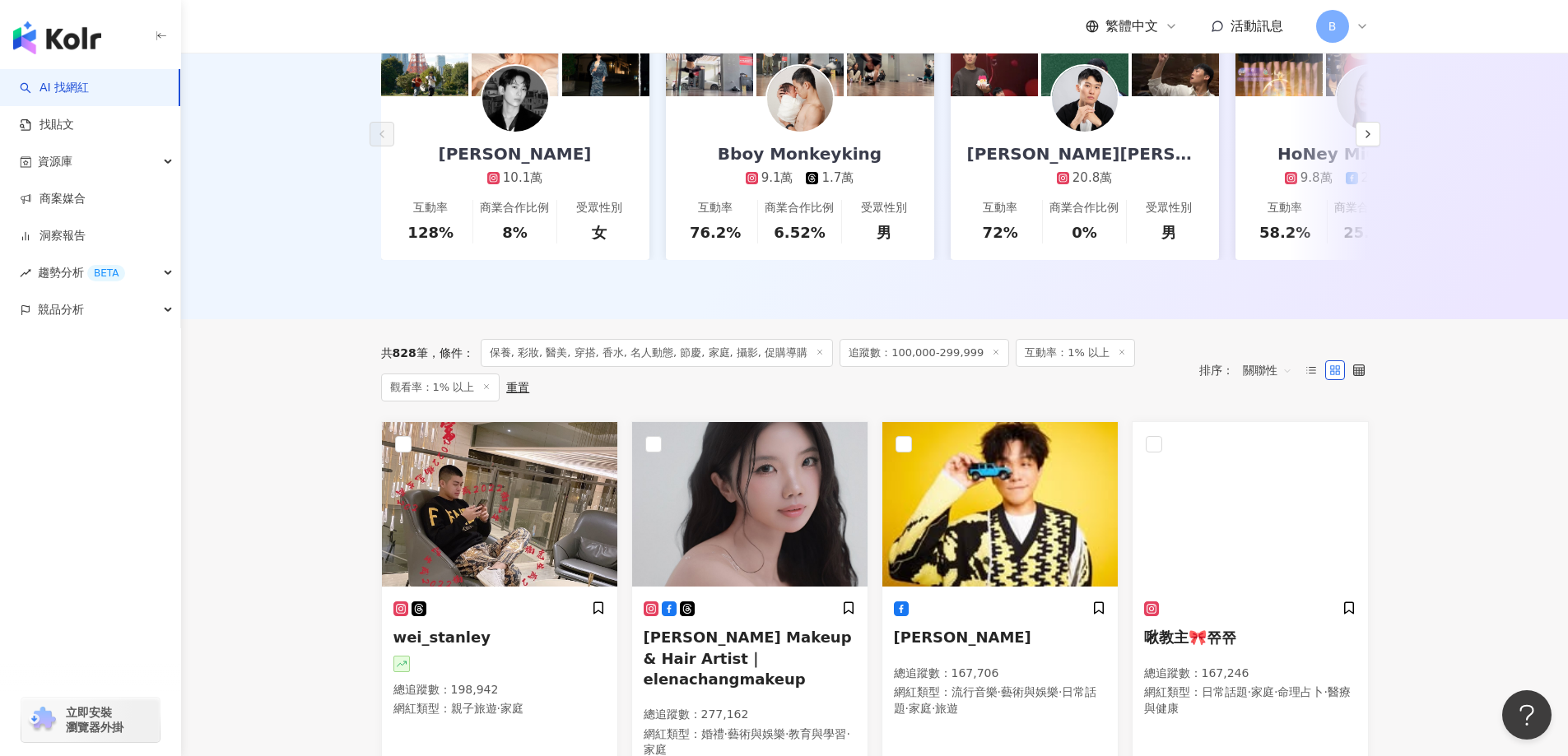
scroll to position [445, 0]
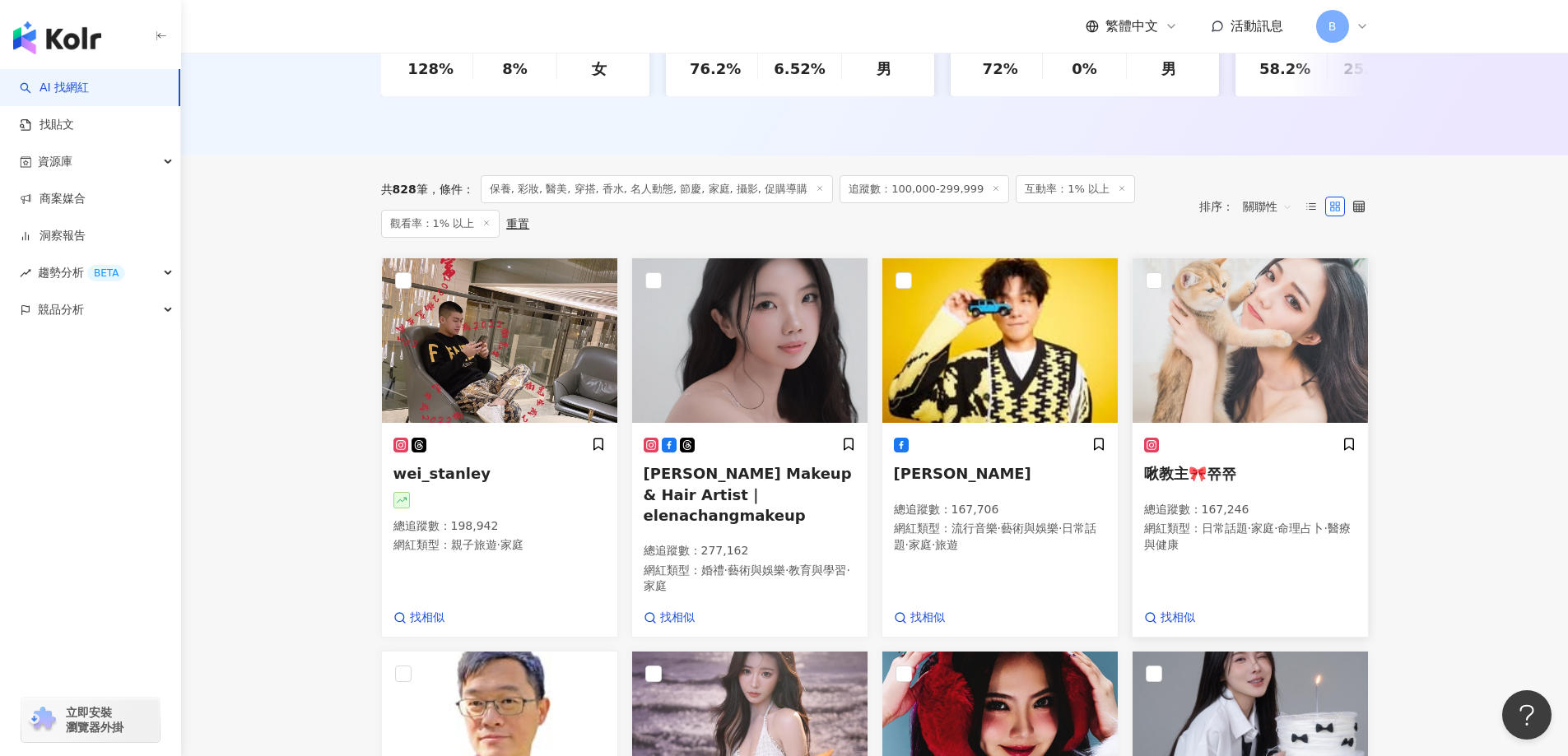
click at [1293, 328] on img at bounding box center [1250, 341] width 235 height 164
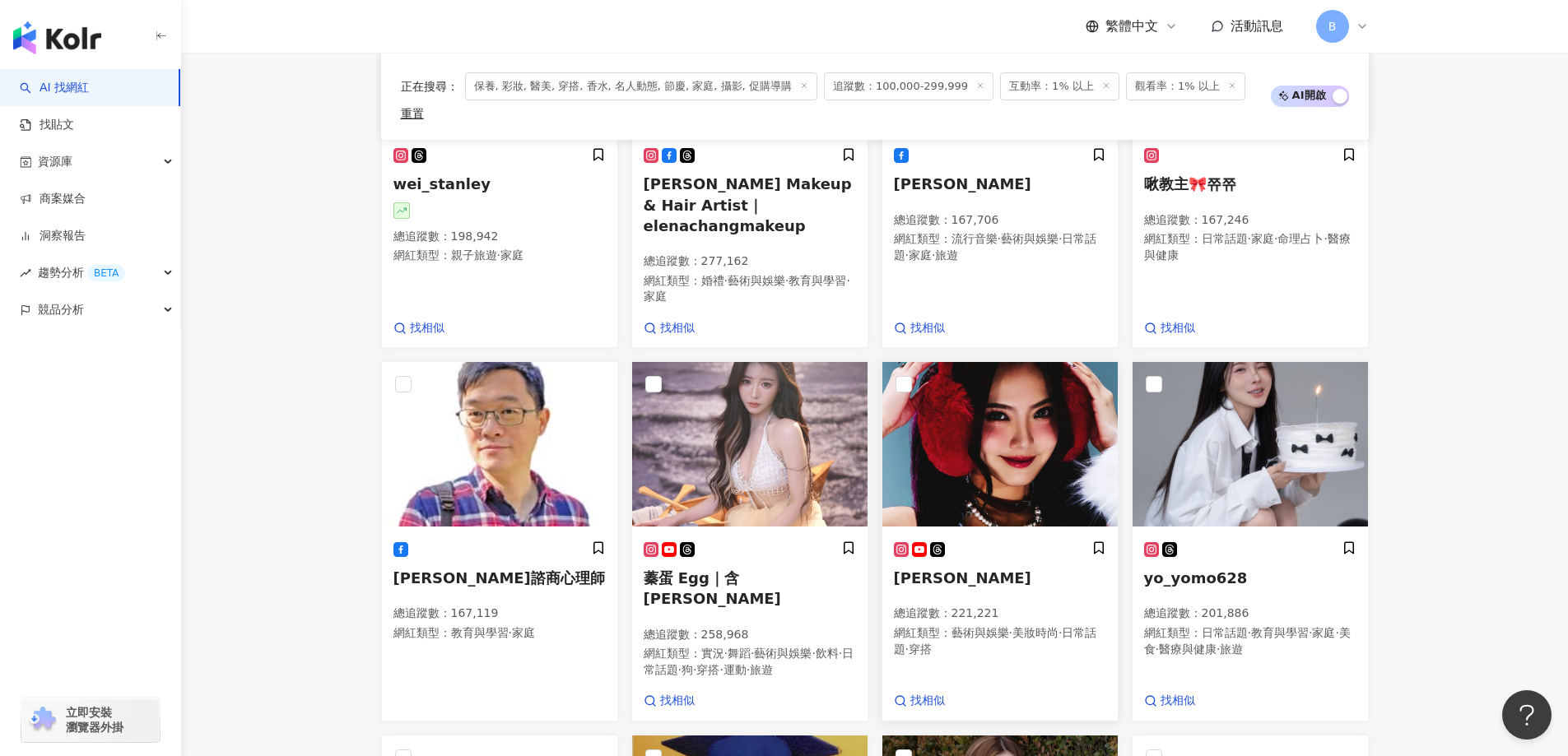
scroll to position [740, 0]
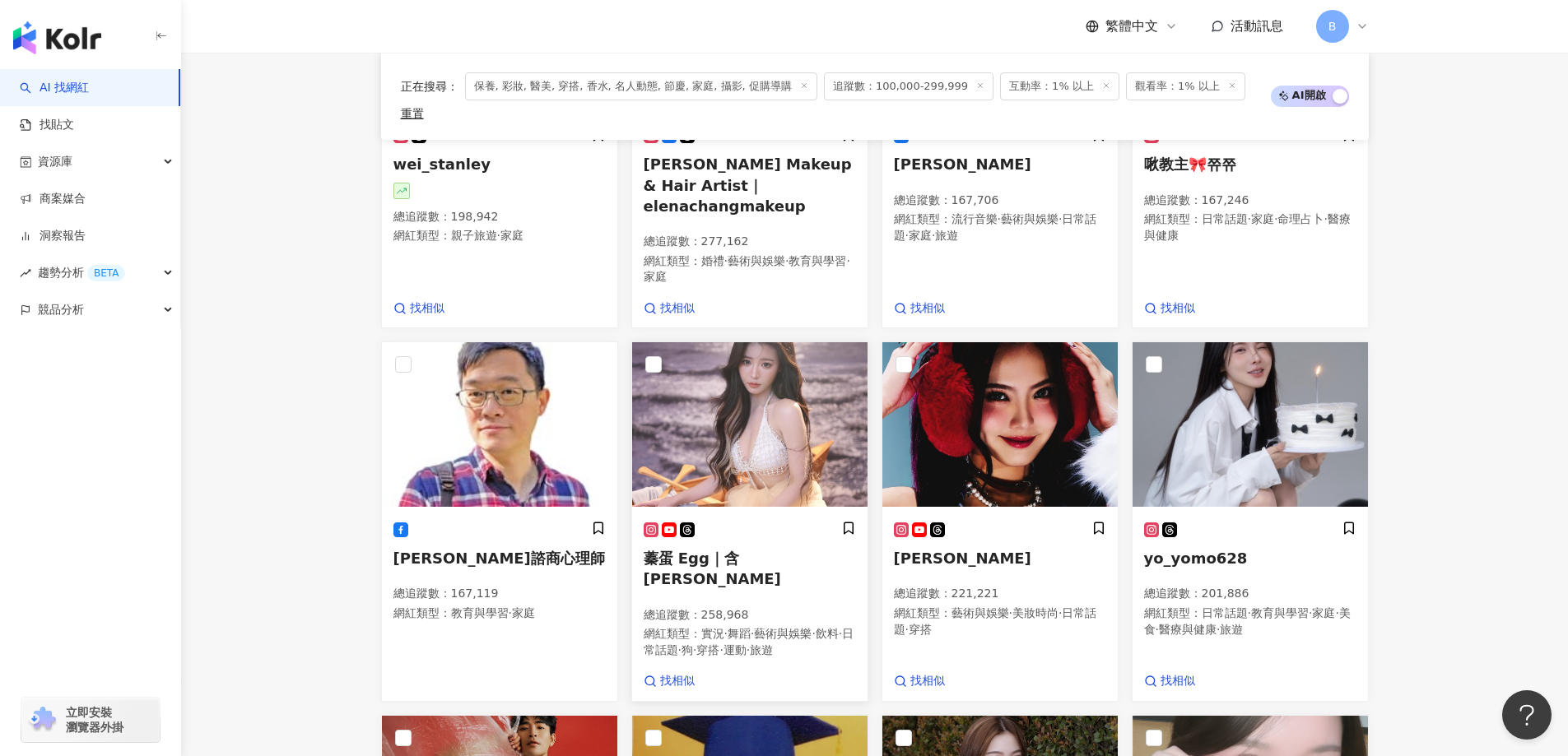
click at [726, 381] on img at bounding box center [750, 425] width 235 height 164
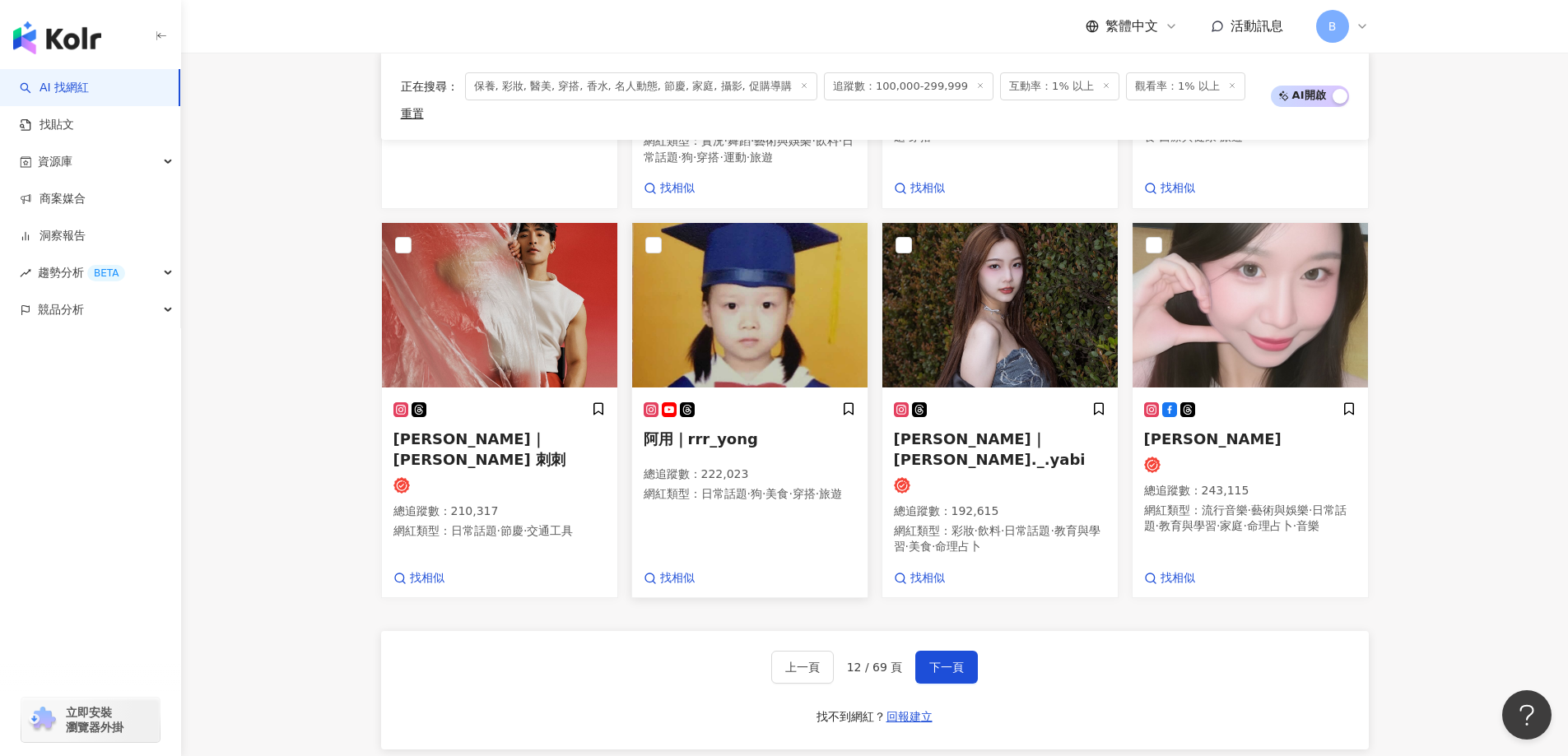
scroll to position [1233, 0]
click at [1008, 284] on img at bounding box center [1000, 304] width 235 height 164
click at [1158, 258] on img at bounding box center [1250, 304] width 235 height 164
click at [959, 650] on button "下一頁" at bounding box center [946, 667] width 62 height 33
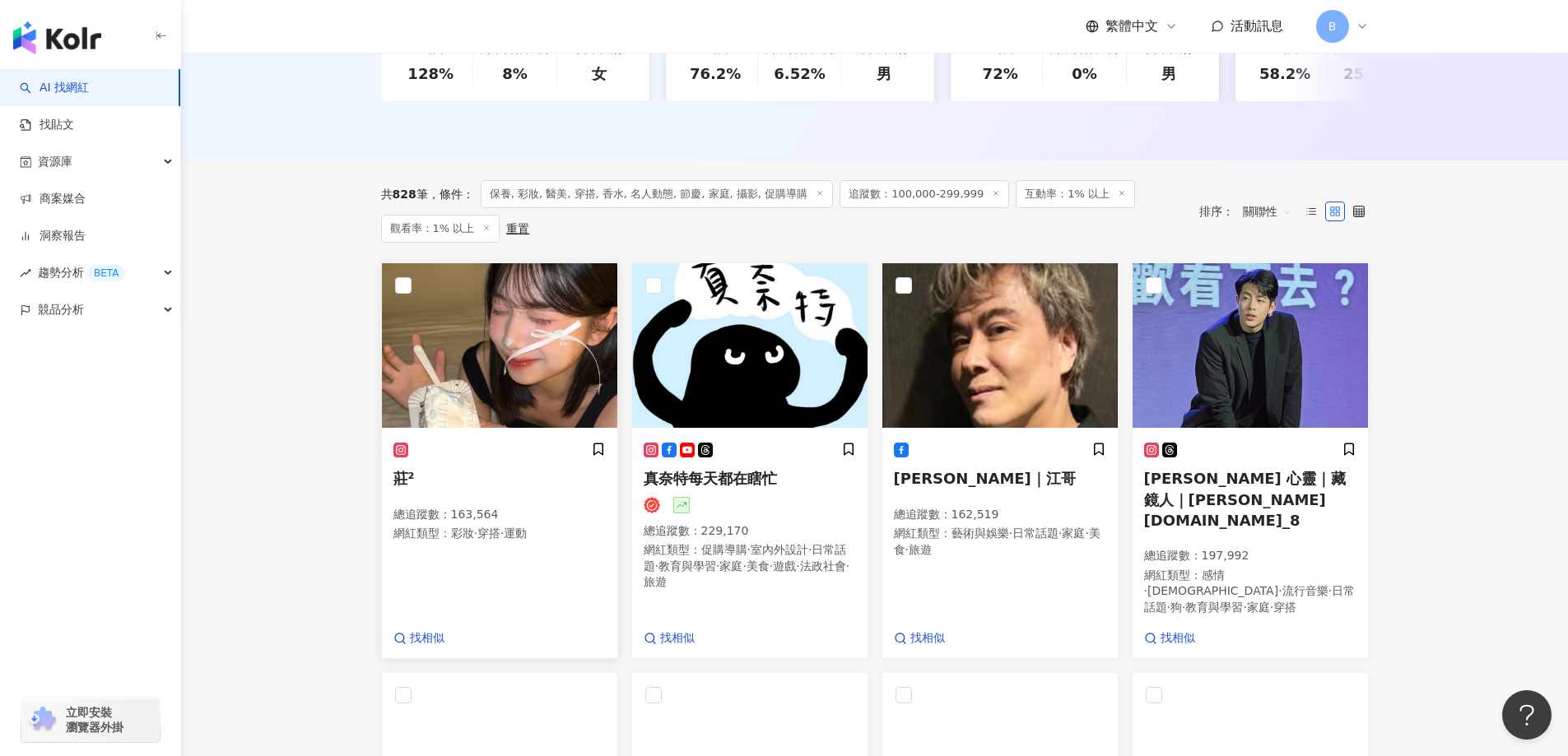
scroll to position [442, 0]
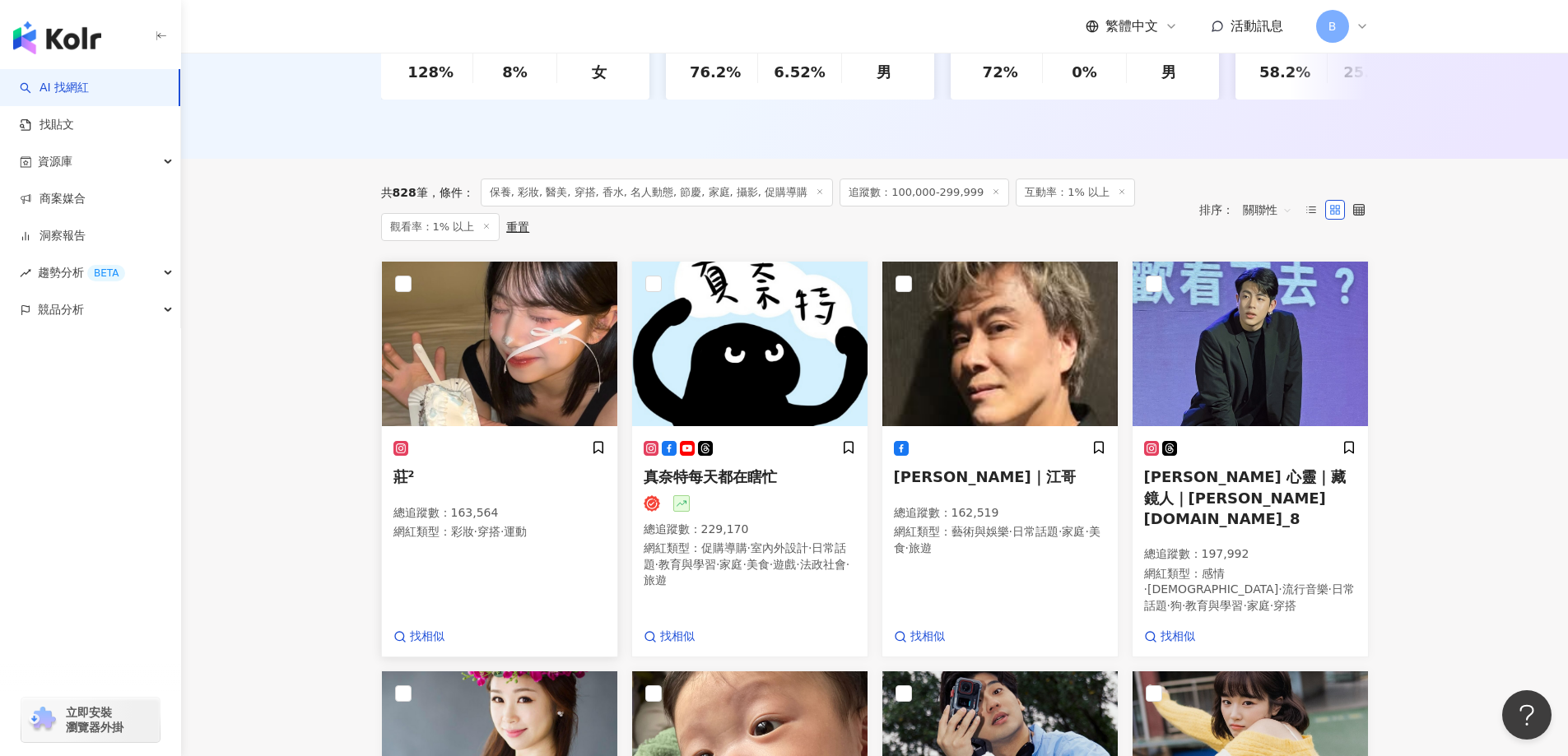
click at [466, 355] on img at bounding box center [499, 344] width 235 height 164
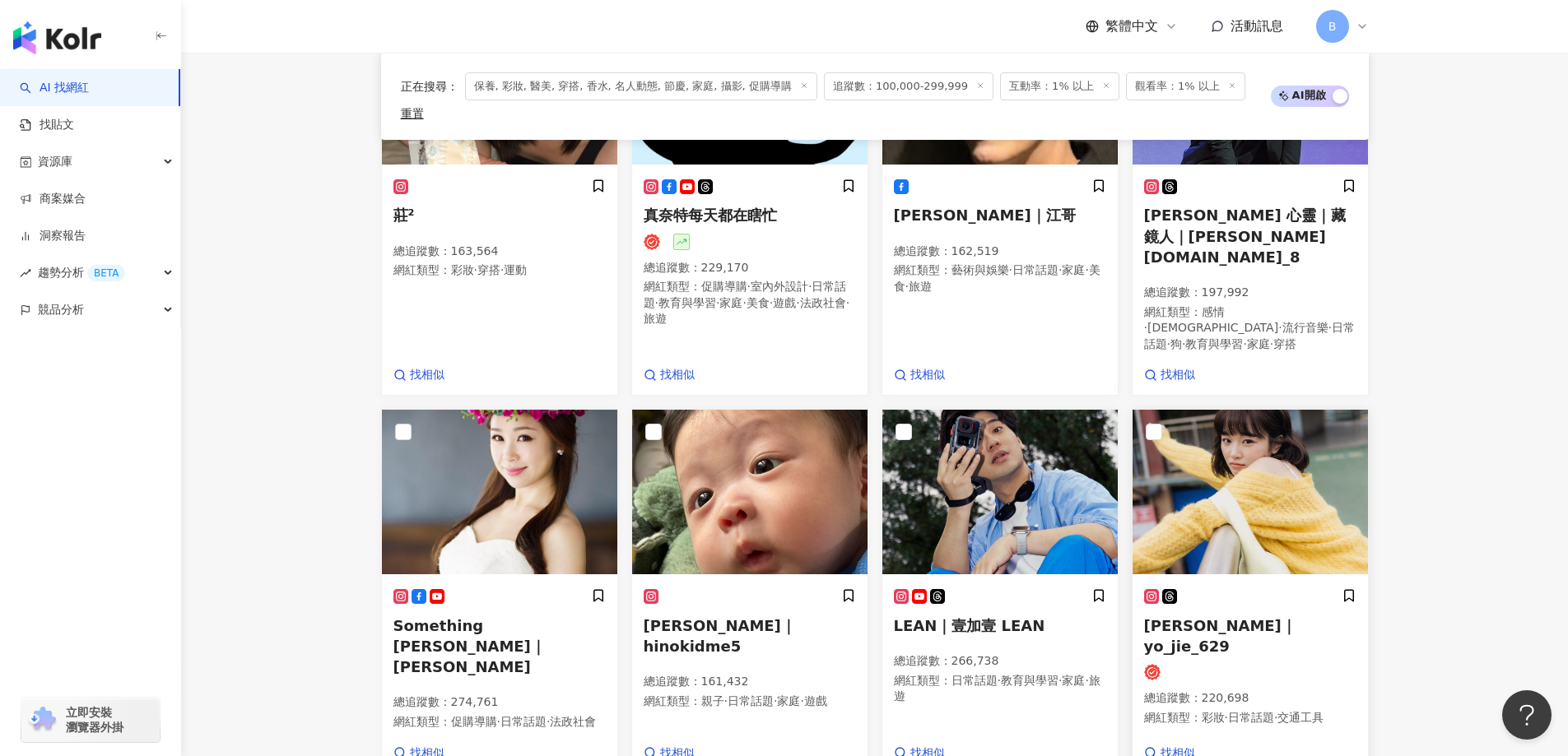
click at [1270, 455] on img at bounding box center [1250, 492] width 235 height 164
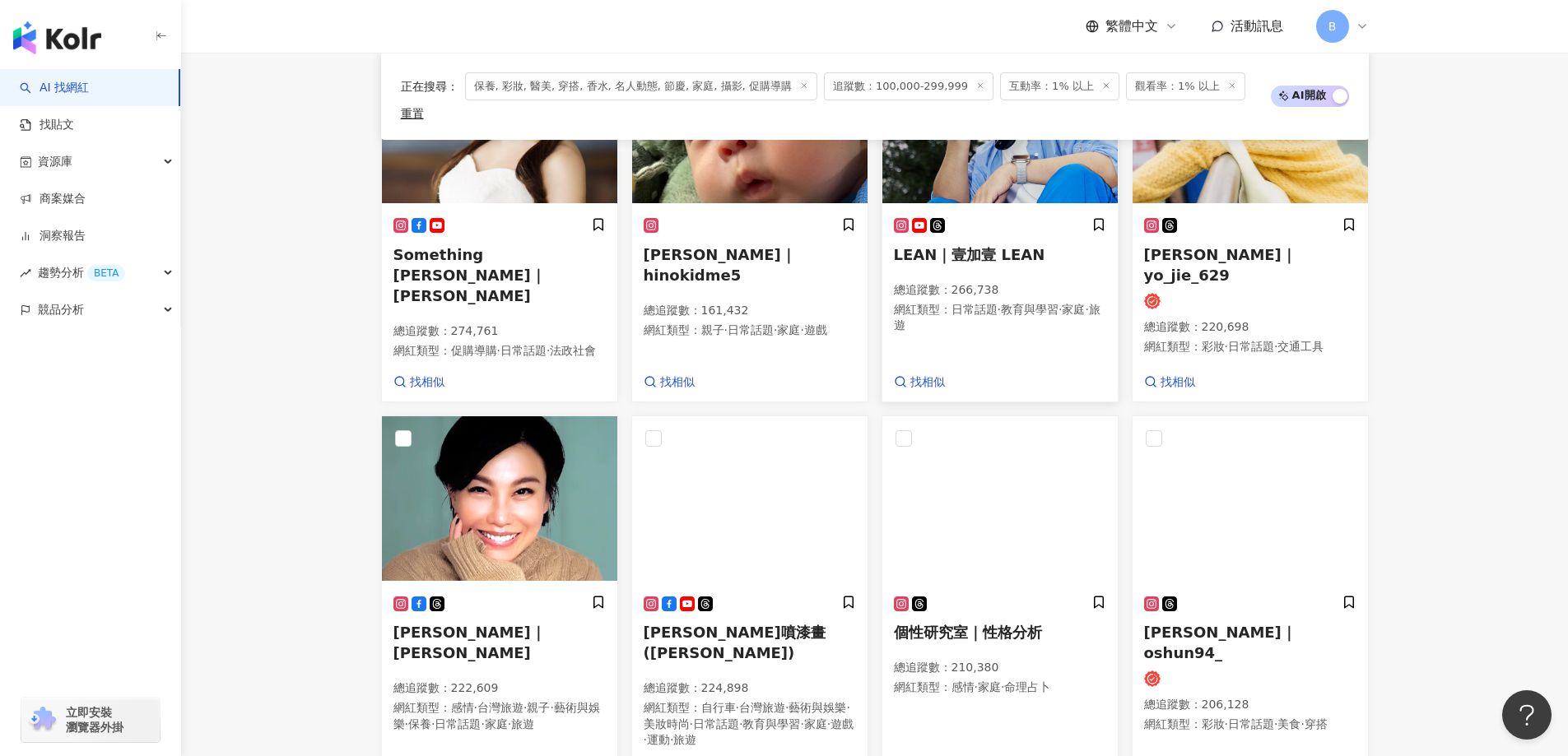
scroll to position [1182, 0]
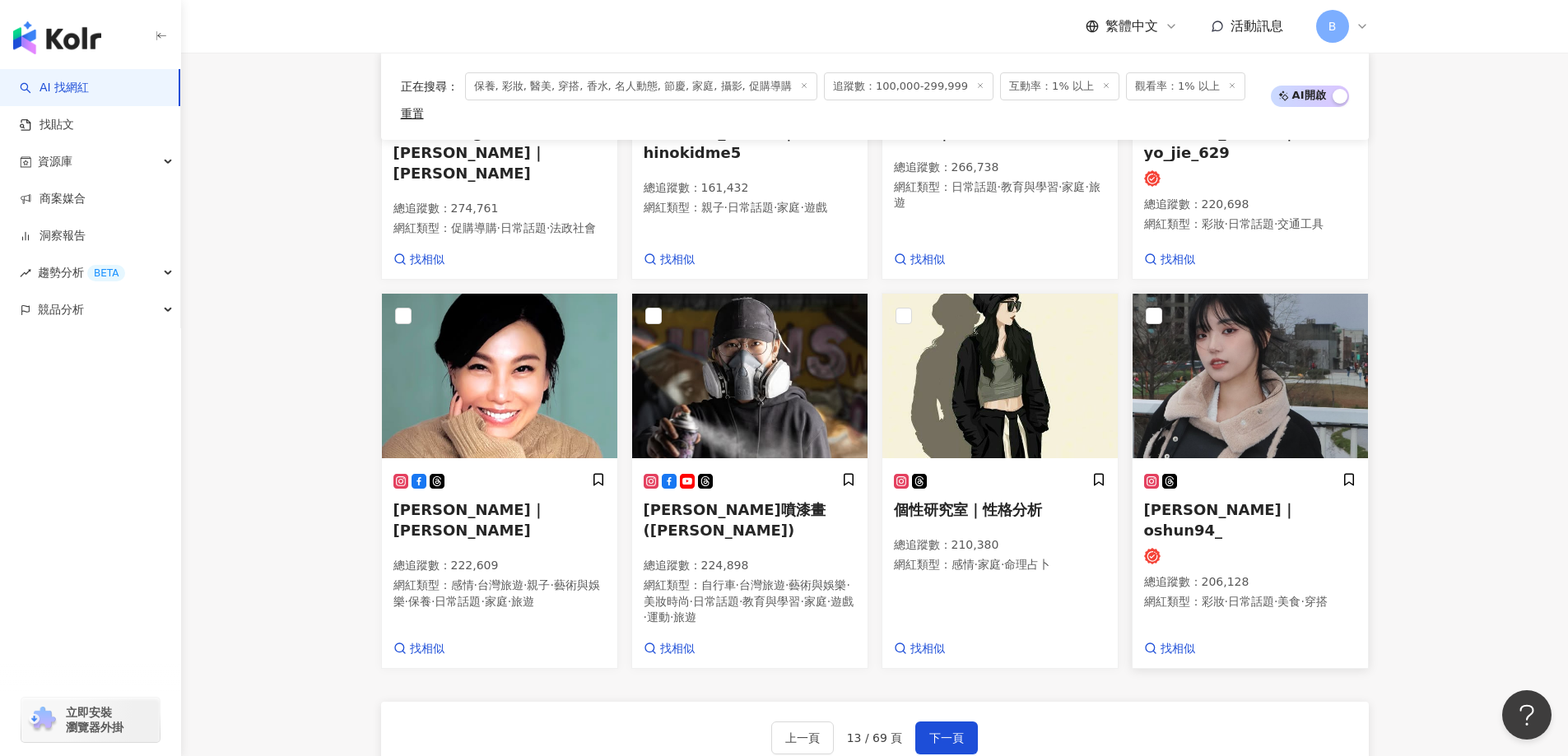
click at [1267, 314] on img at bounding box center [1250, 376] width 235 height 164
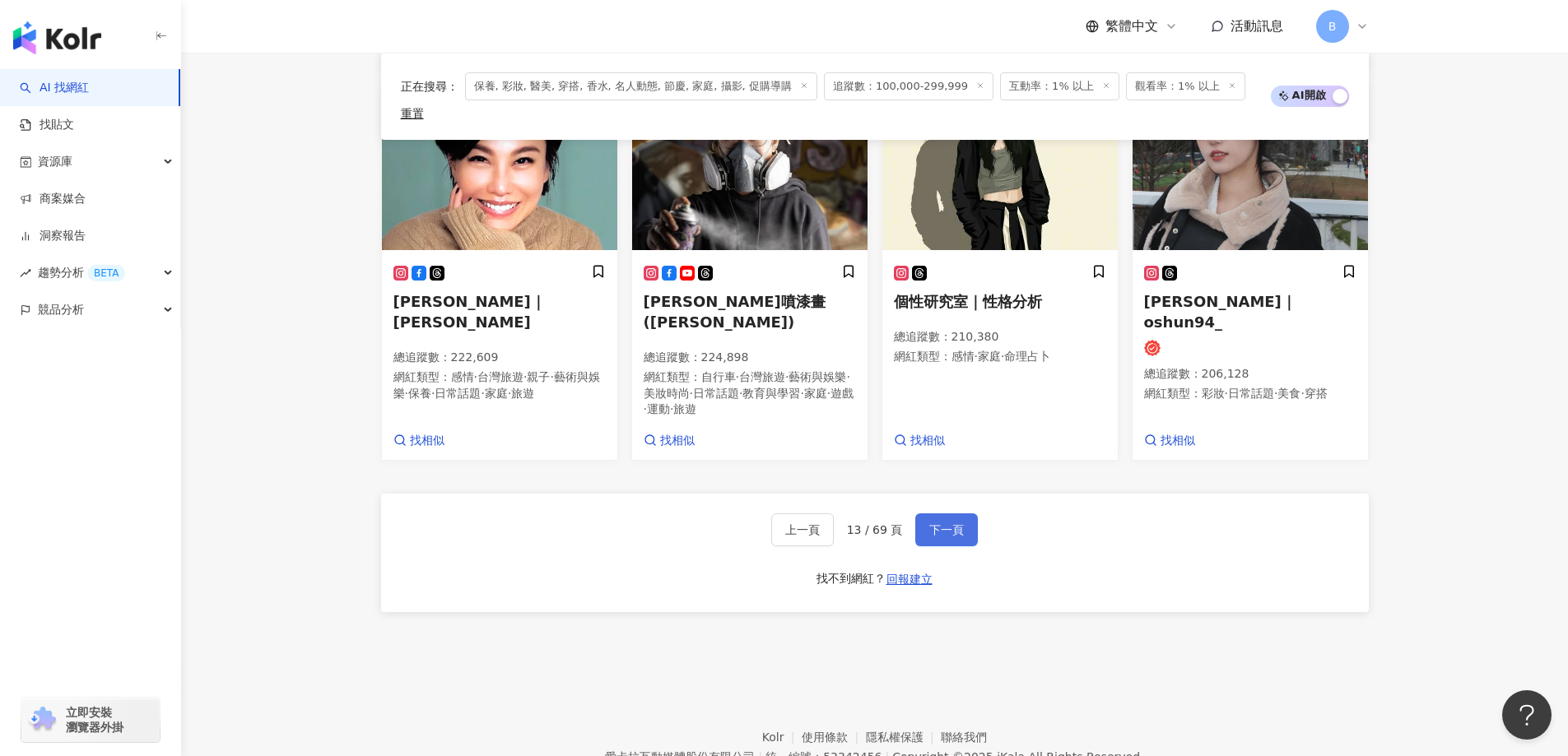
click at [936, 523] on span "下一頁" at bounding box center [946, 529] width 35 height 13
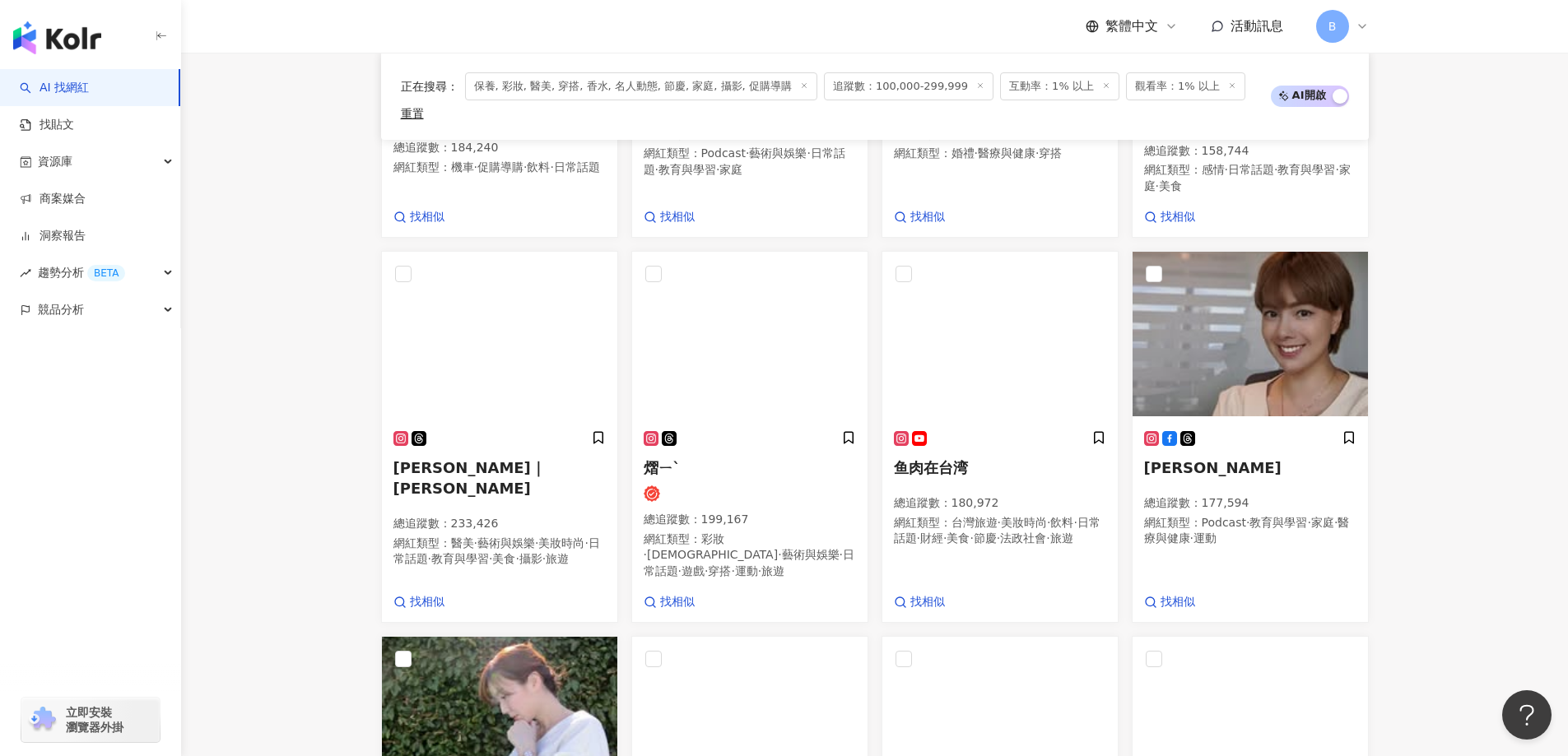
scroll to position [847, 0]
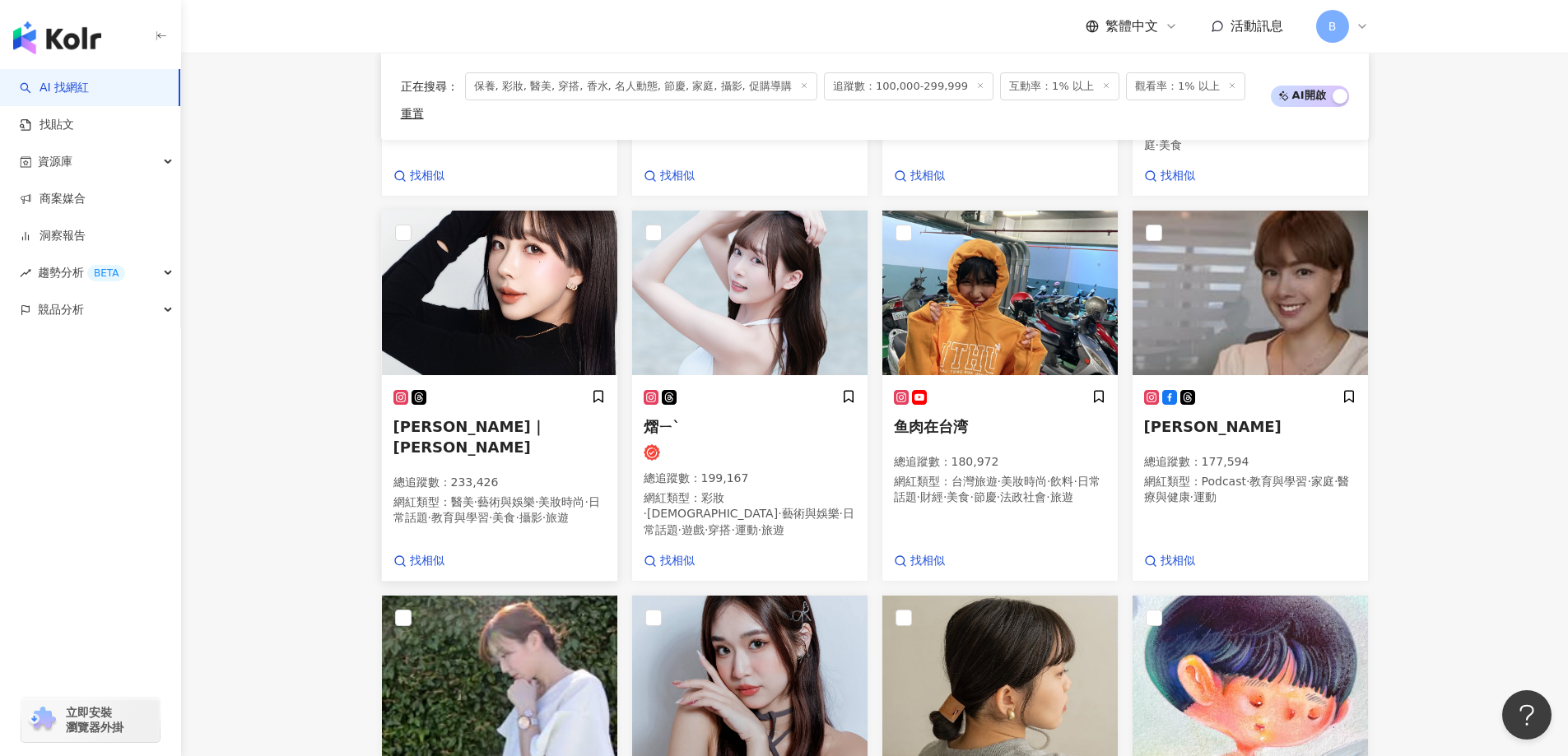
click at [513, 287] on img at bounding box center [499, 293] width 235 height 164
click at [1278, 263] on img at bounding box center [1250, 293] width 235 height 164
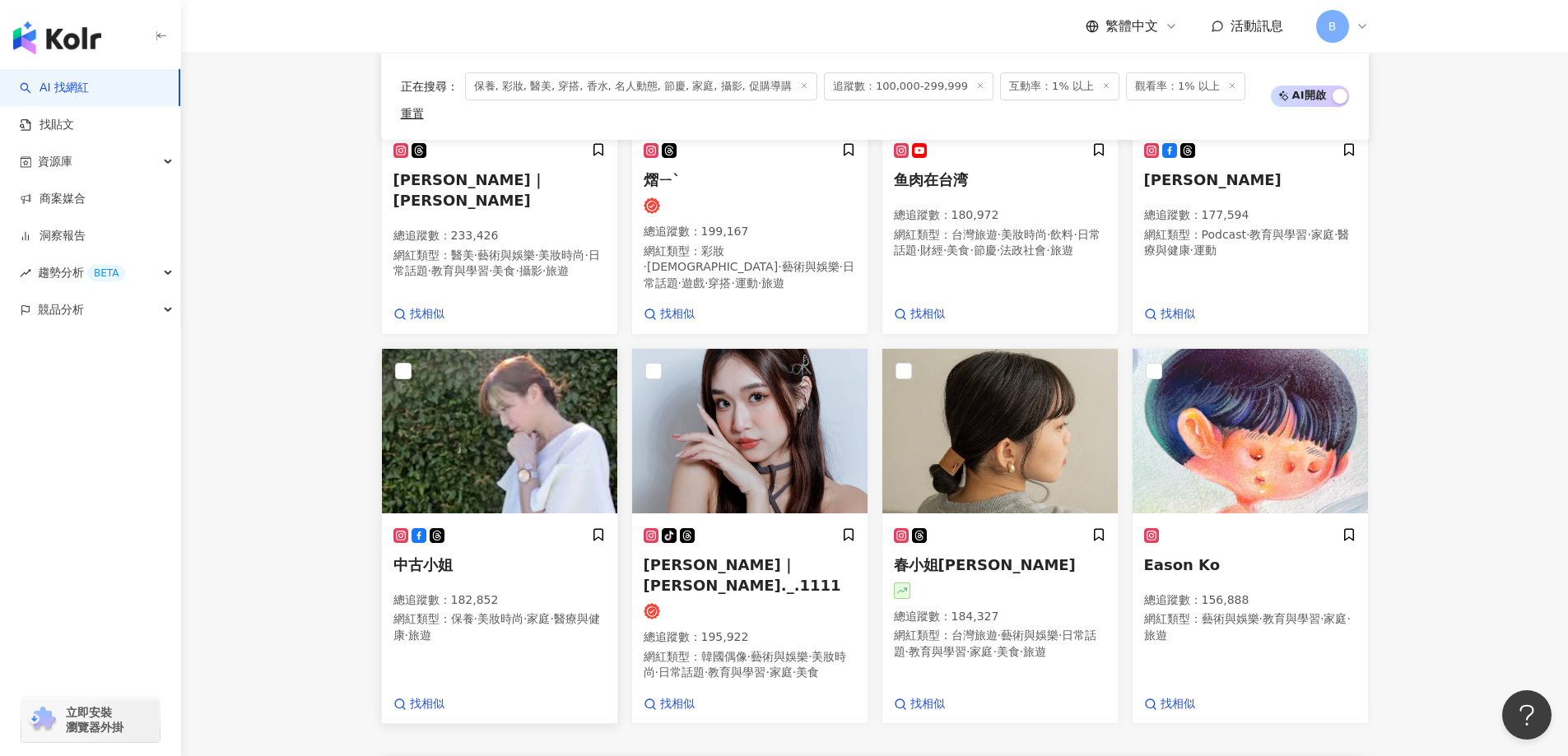
click at [525, 398] on img at bounding box center [499, 431] width 235 height 164
click at [480, 410] on img at bounding box center [499, 431] width 235 height 164
click at [995, 381] on img at bounding box center [1000, 431] width 235 height 164
click at [730, 389] on img at bounding box center [750, 431] width 235 height 164
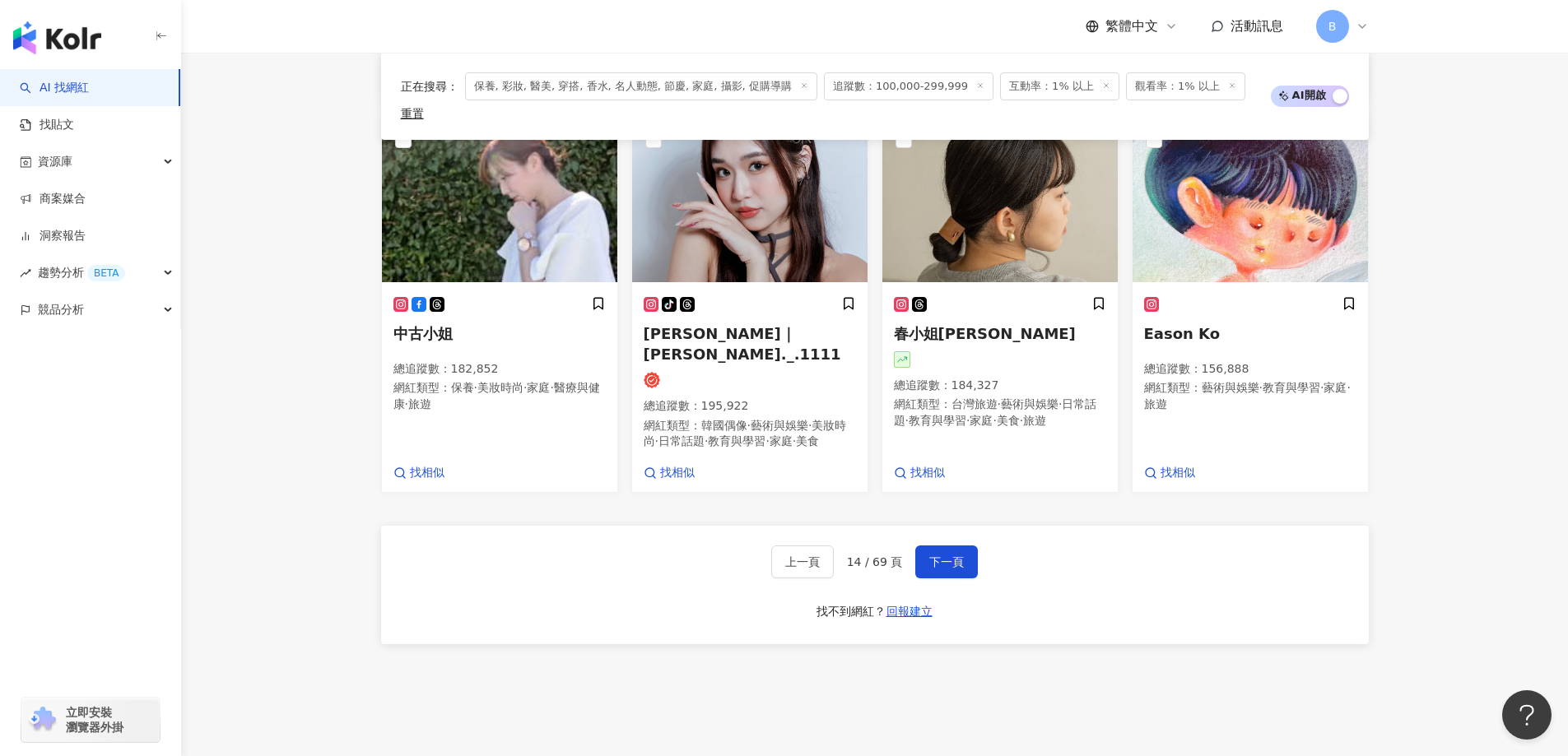
scroll to position [1341, 0]
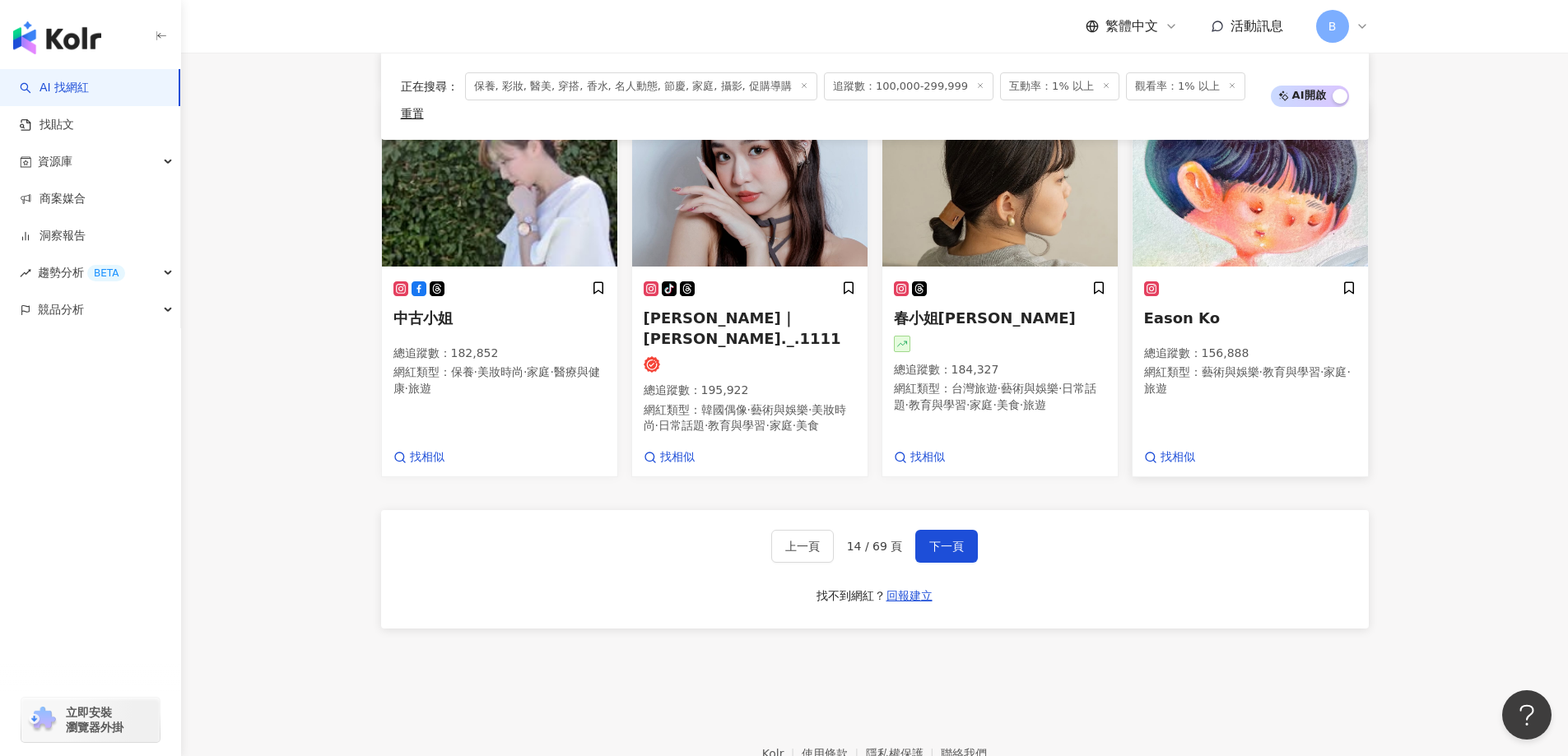
click at [1287, 165] on img at bounding box center [1250, 184] width 235 height 164
click at [960, 540] on span "下一頁" at bounding box center [946, 546] width 35 height 13
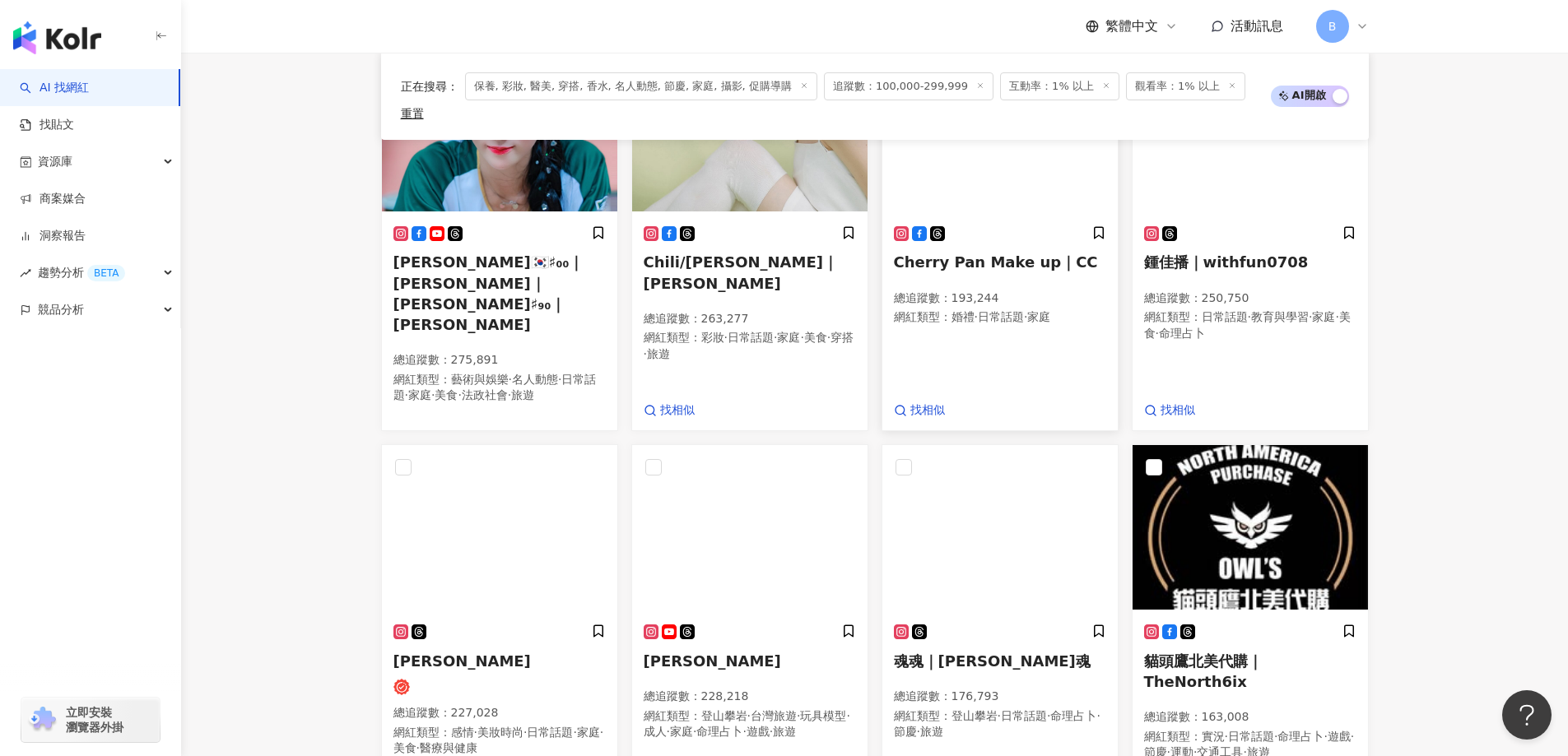
scroll to position [667, 0]
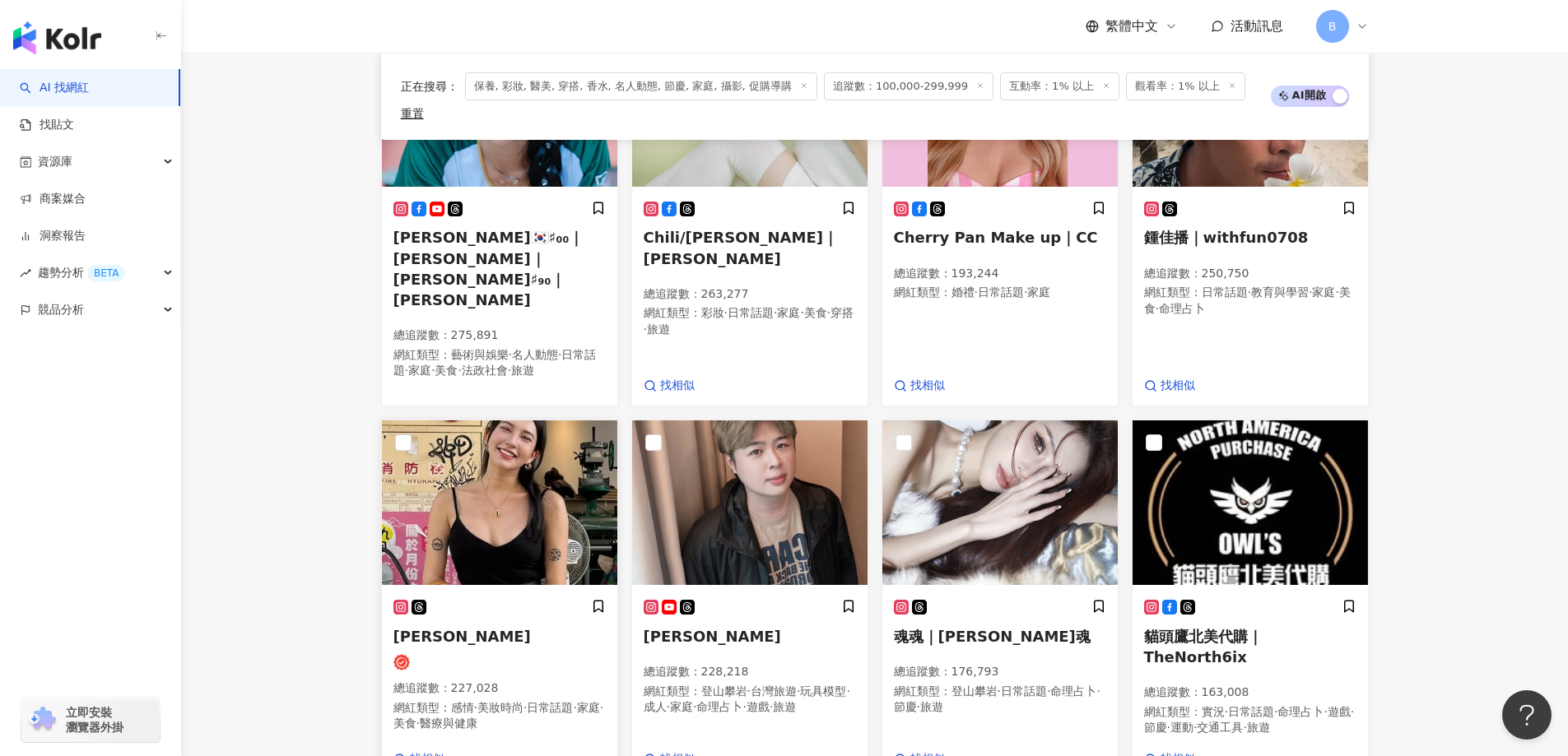
click at [471, 468] on img at bounding box center [499, 503] width 235 height 164
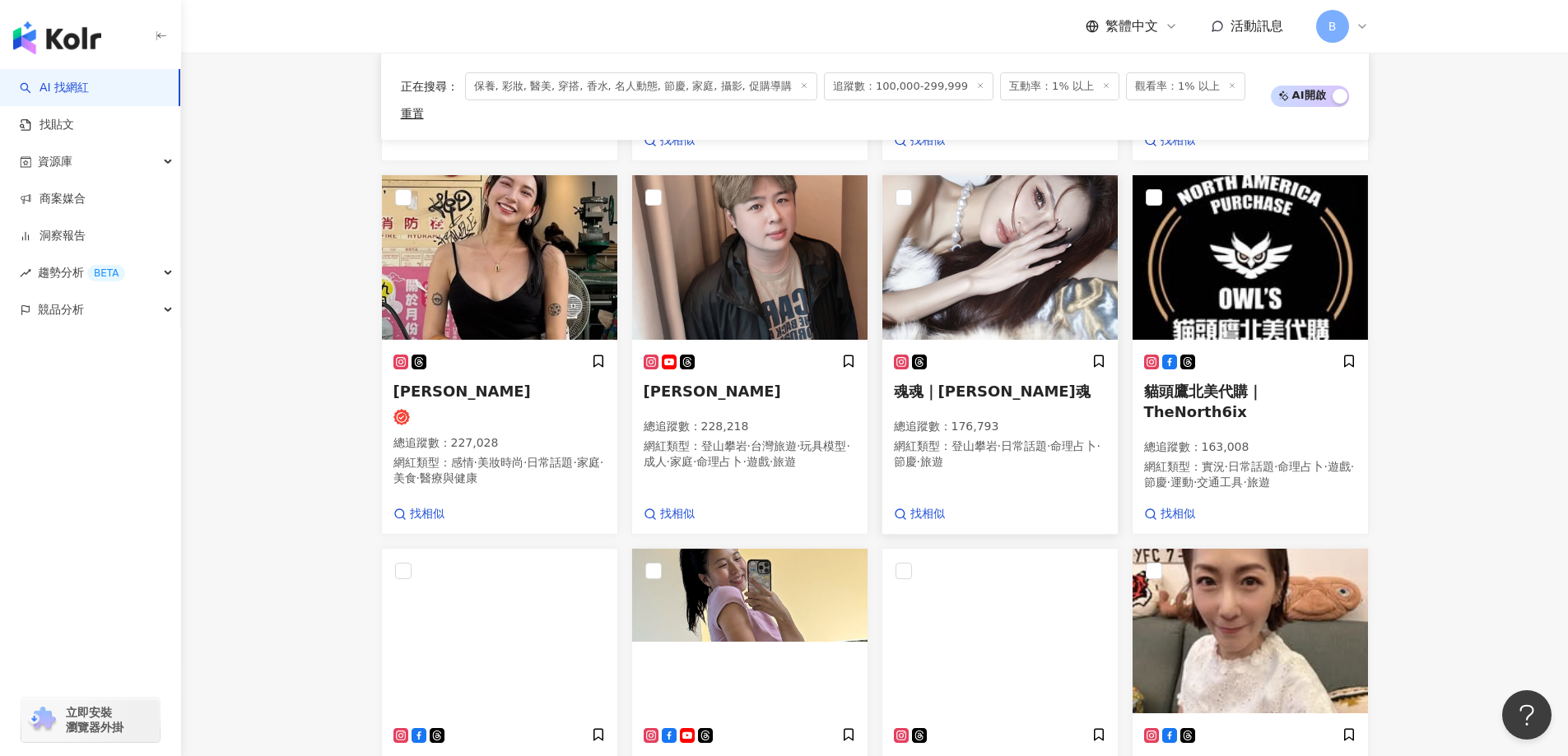
scroll to position [913, 0]
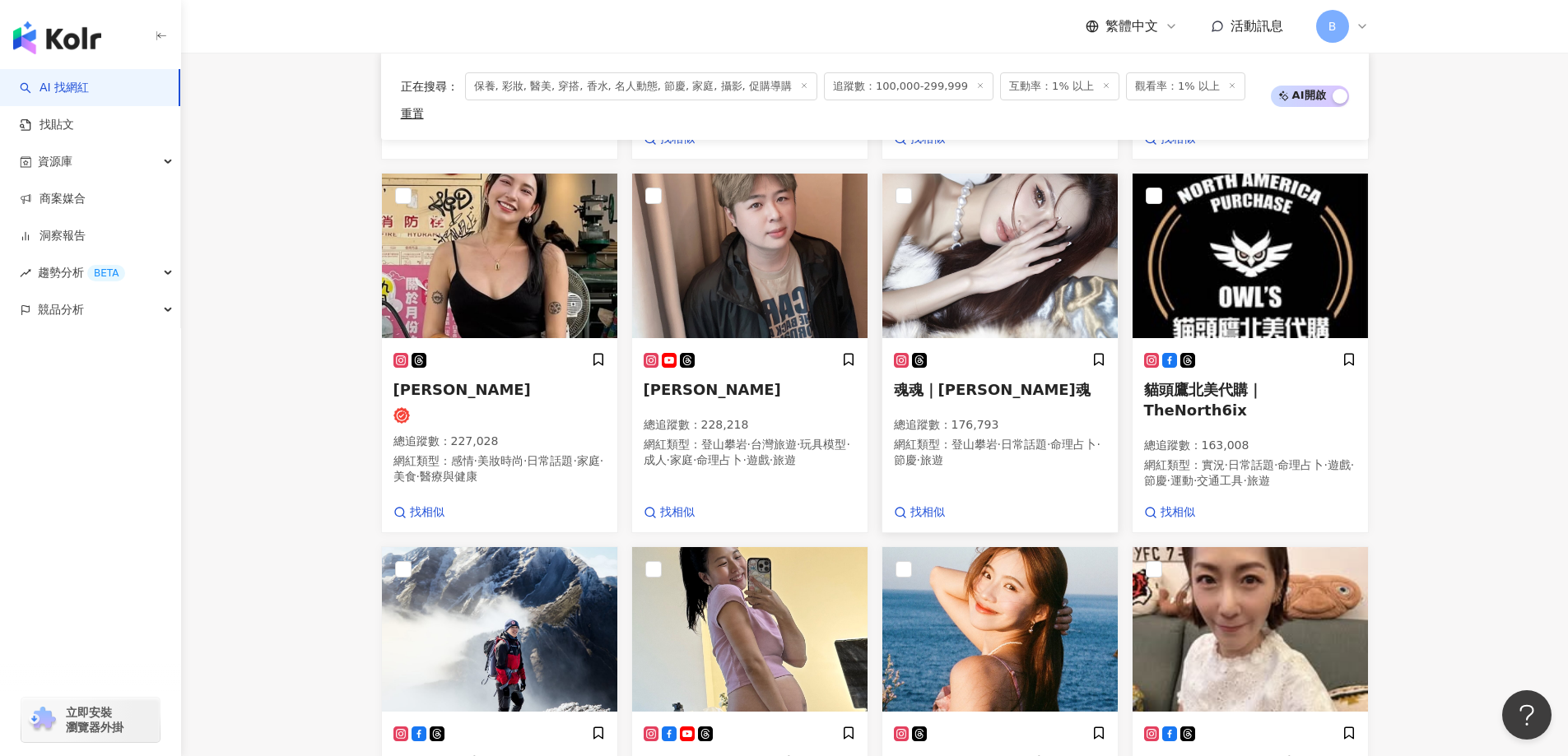
click at [982, 212] on img at bounding box center [1000, 256] width 235 height 164
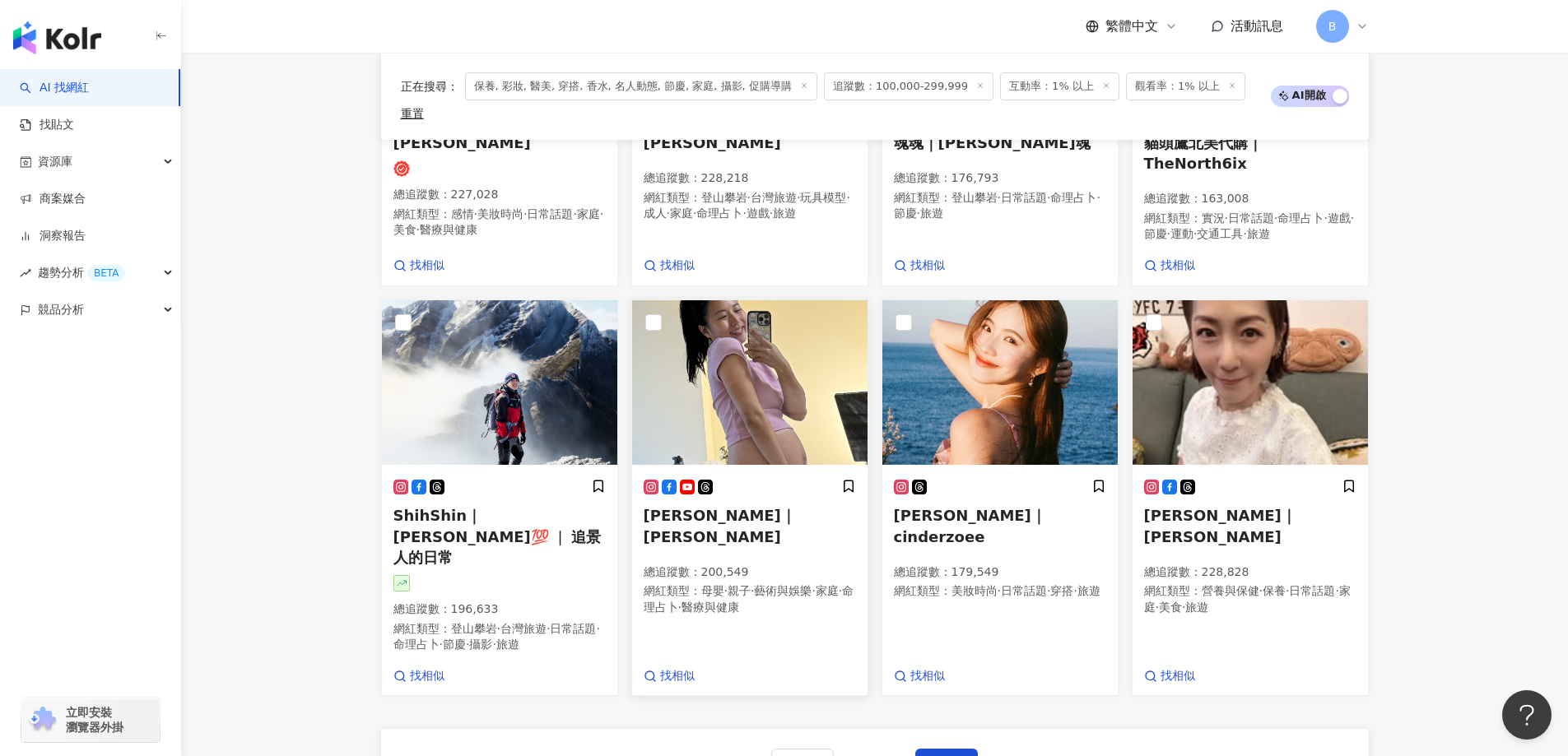
click at [690, 334] on img at bounding box center [750, 382] width 235 height 164
click at [982, 342] on img at bounding box center [1000, 382] width 235 height 164
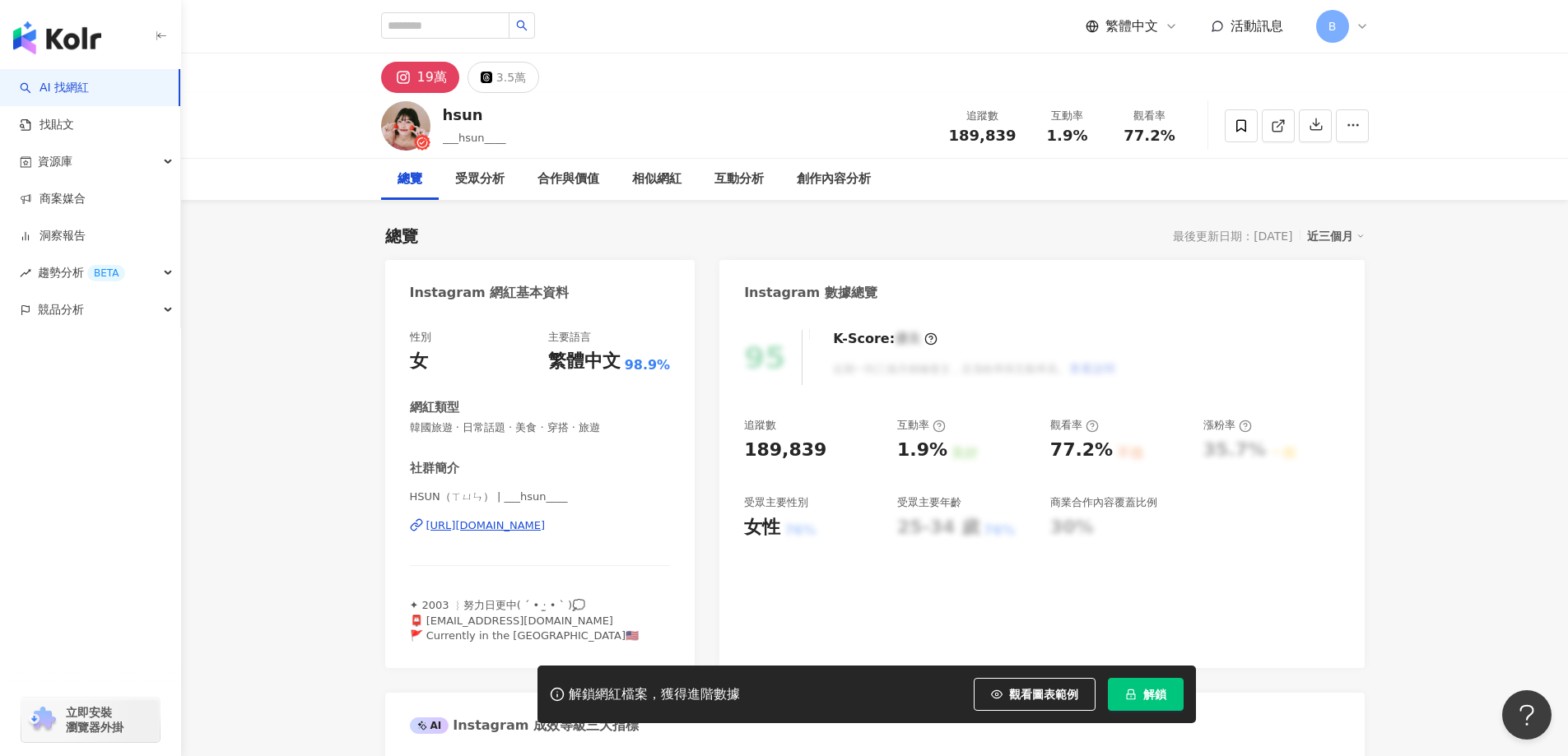
click at [1285, 126] on link at bounding box center [1278, 126] width 33 height 33
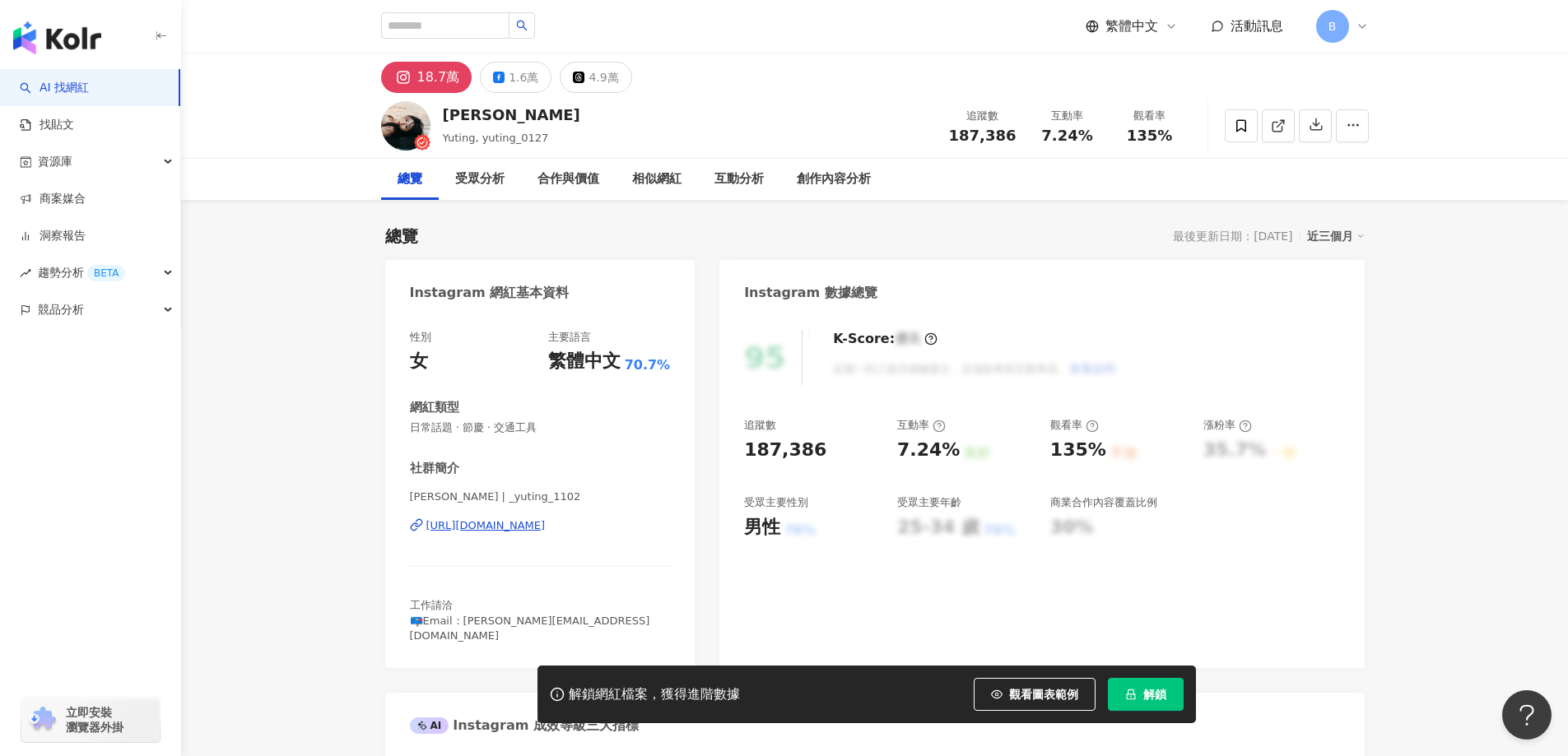
click at [1281, 129] on icon at bounding box center [1277, 126] width 9 height 9
click at [518, 425] on span "日常話題 · 節慶 · 交通工具" at bounding box center [541, 427] width 261 height 15
copy span "日常話題 · 節慶 · 交通工具"
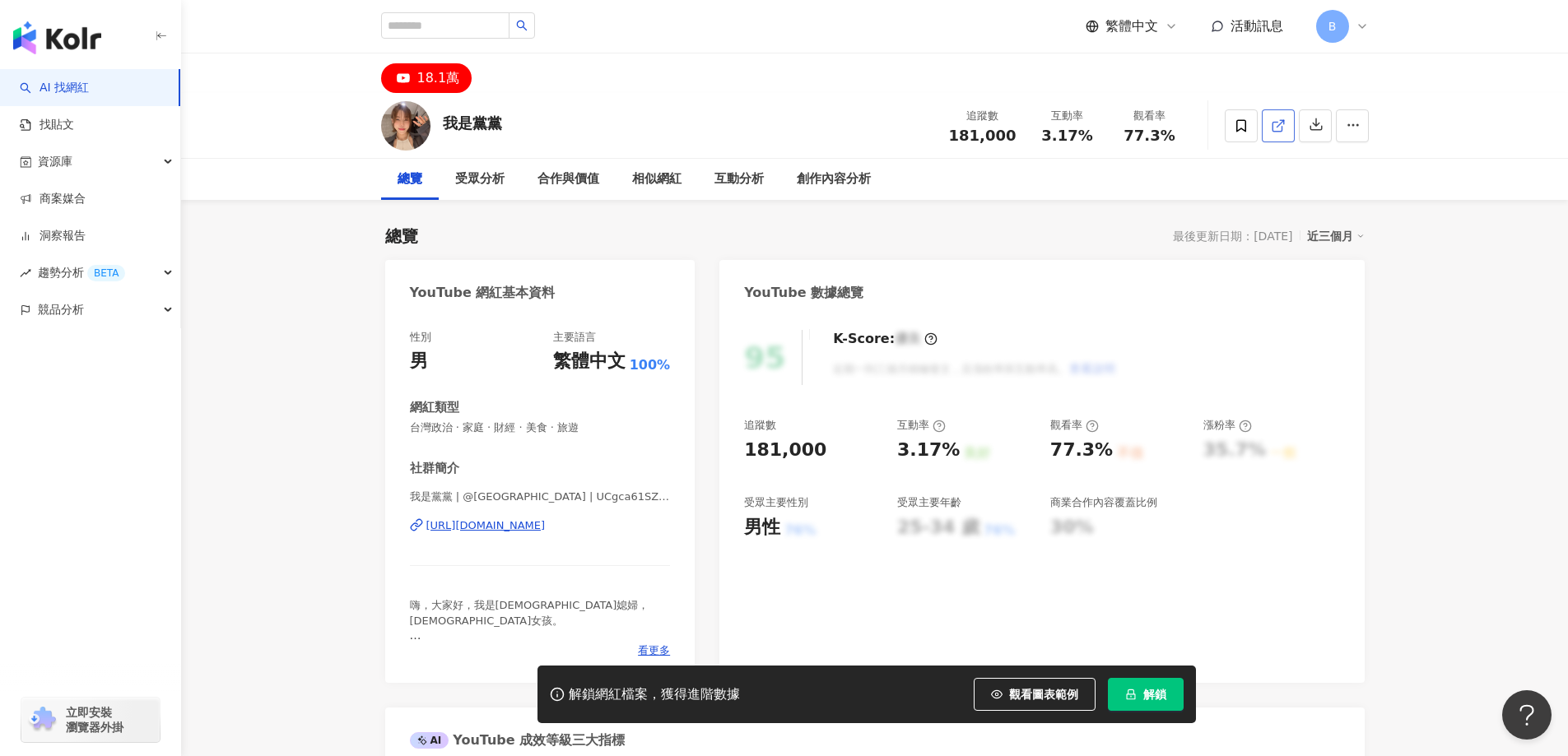
click at [1274, 127] on icon at bounding box center [1277, 125] width 15 height 15
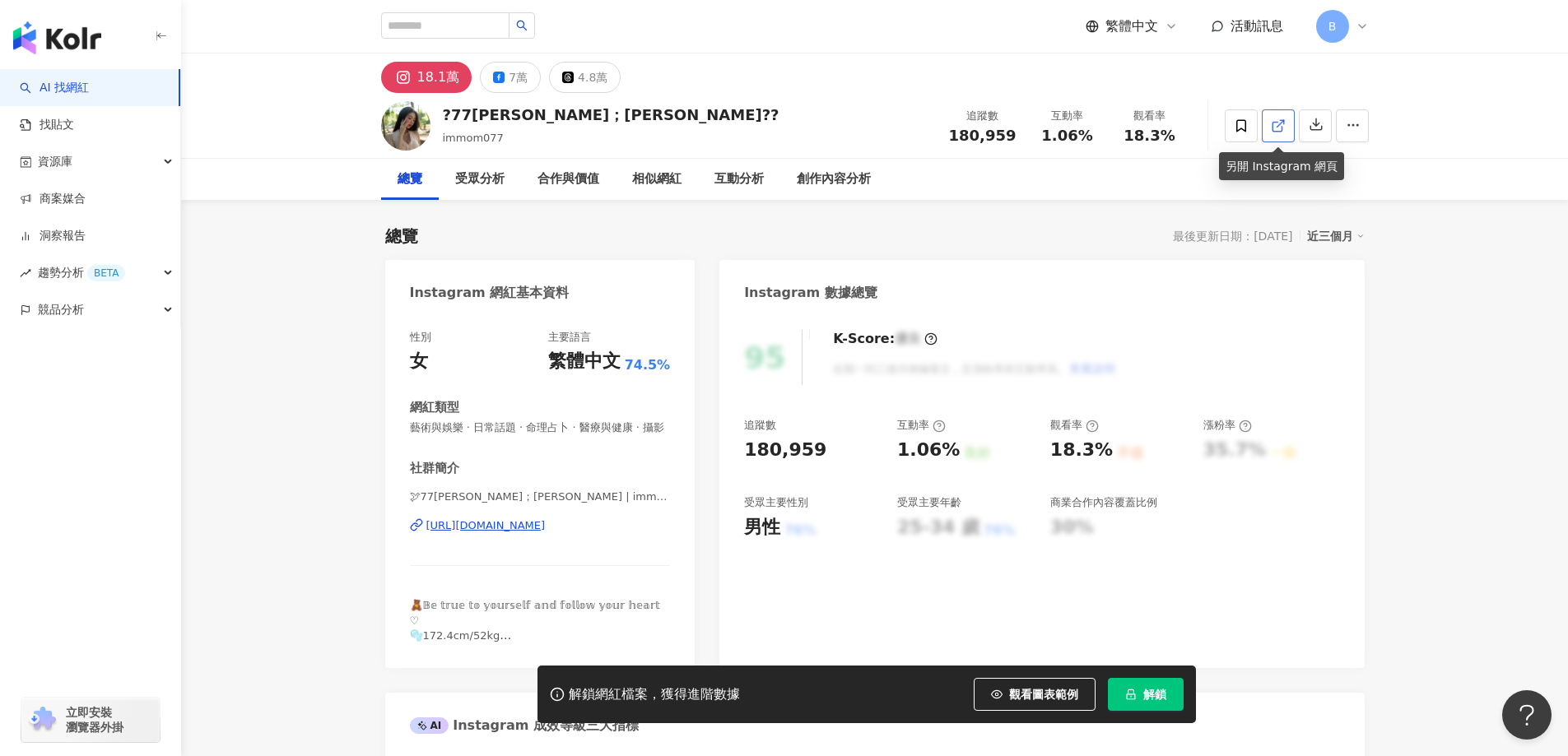
click at [1289, 127] on link at bounding box center [1278, 126] width 33 height 33
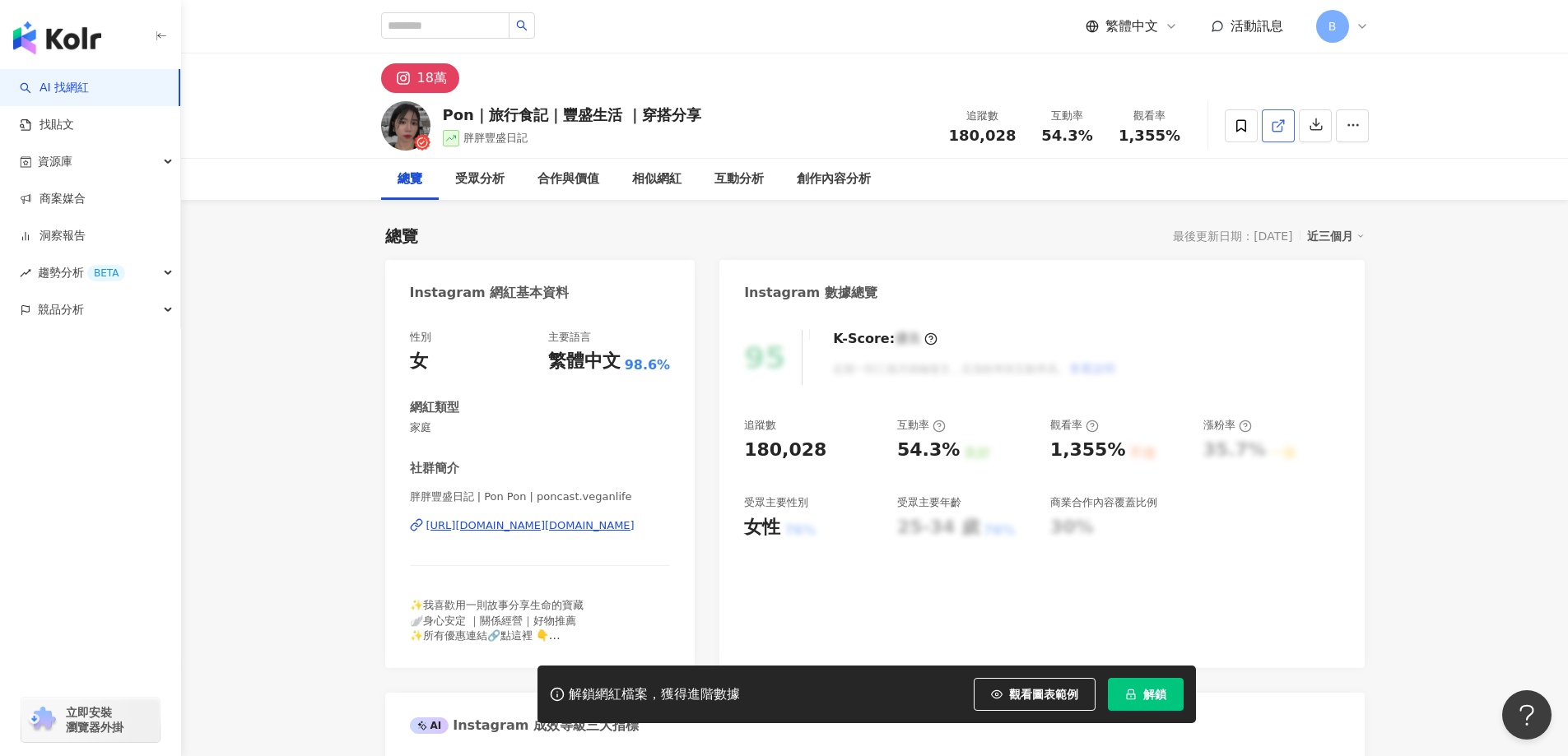
click at [1271, 133] on span at bounding box center [1277, 125] width 15 height 17
click at [424, 425] on span "家庭" at bounding box center [541, 427] width 261 height 15
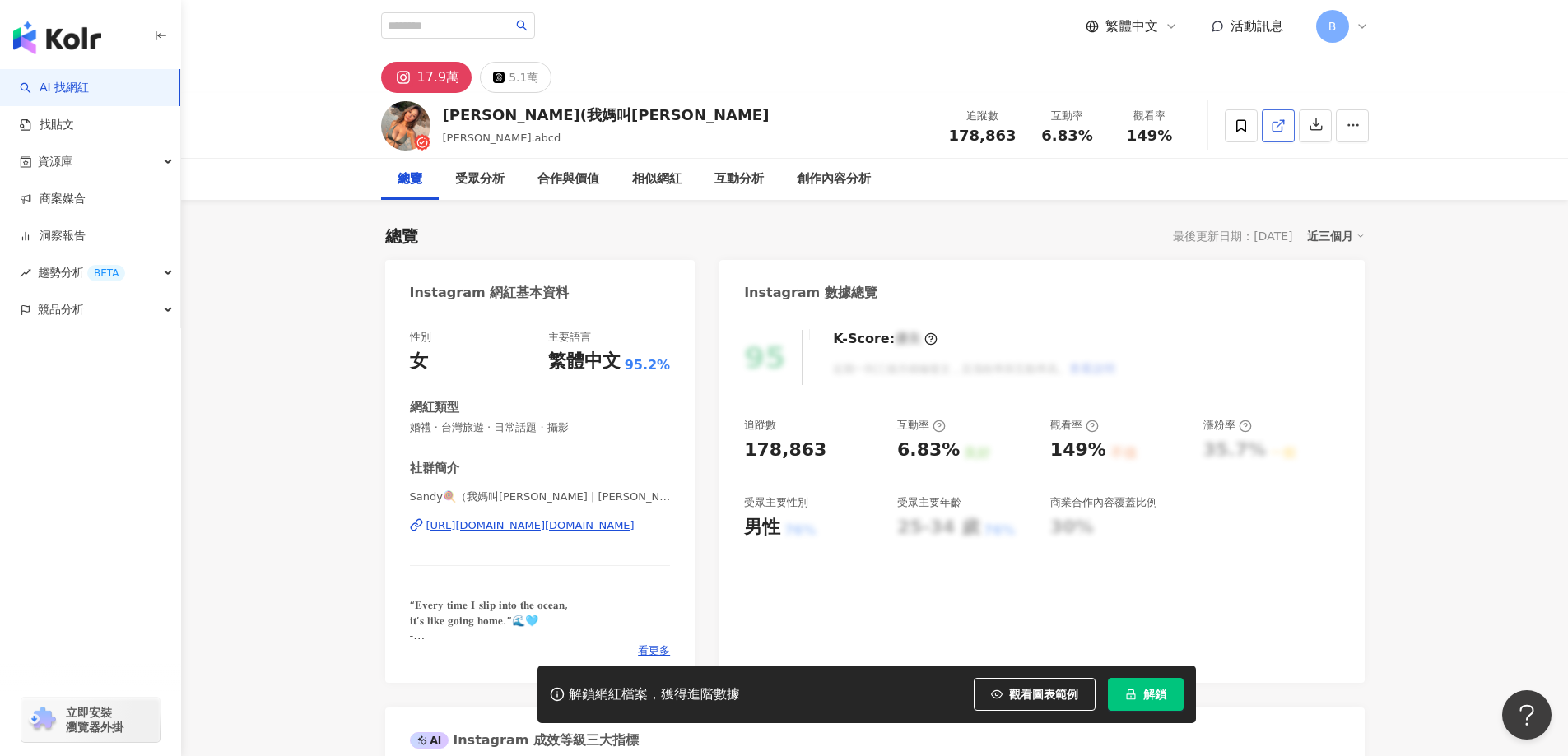
click at [1277, 121] on icon at bounding box center [1277, 125] width 15 height 15
click at [519, 431] on span "婚禮 · 台灣旅遊 · 日常話題 · 攝影" at bounding box center [541, 427] width 261 height 15
copy span "婚禮 · 台灣旅遊 · 日常話題 · 攝影"
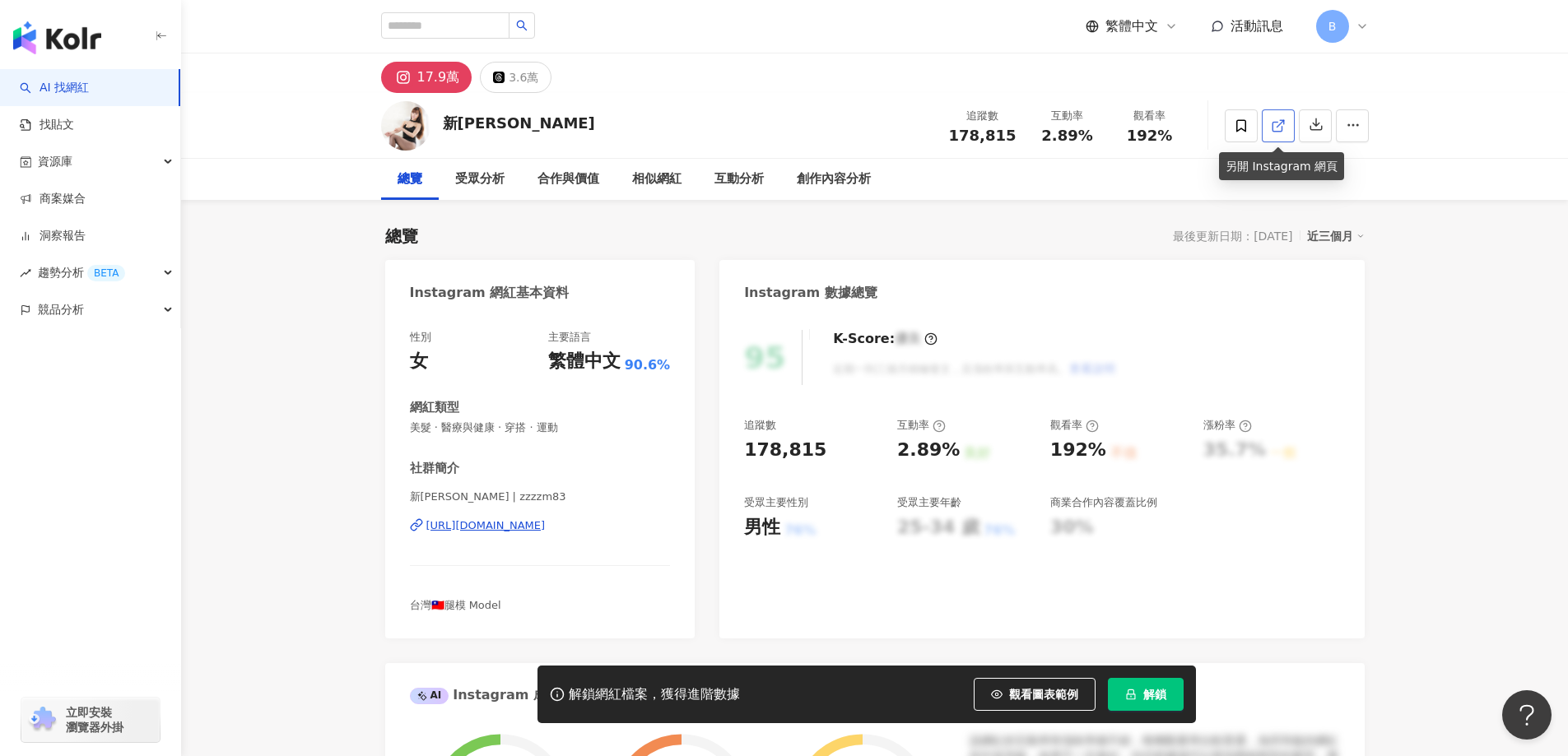
click at [1277, 127] on icon at bounding box center [1277, 125] width 15 height 15
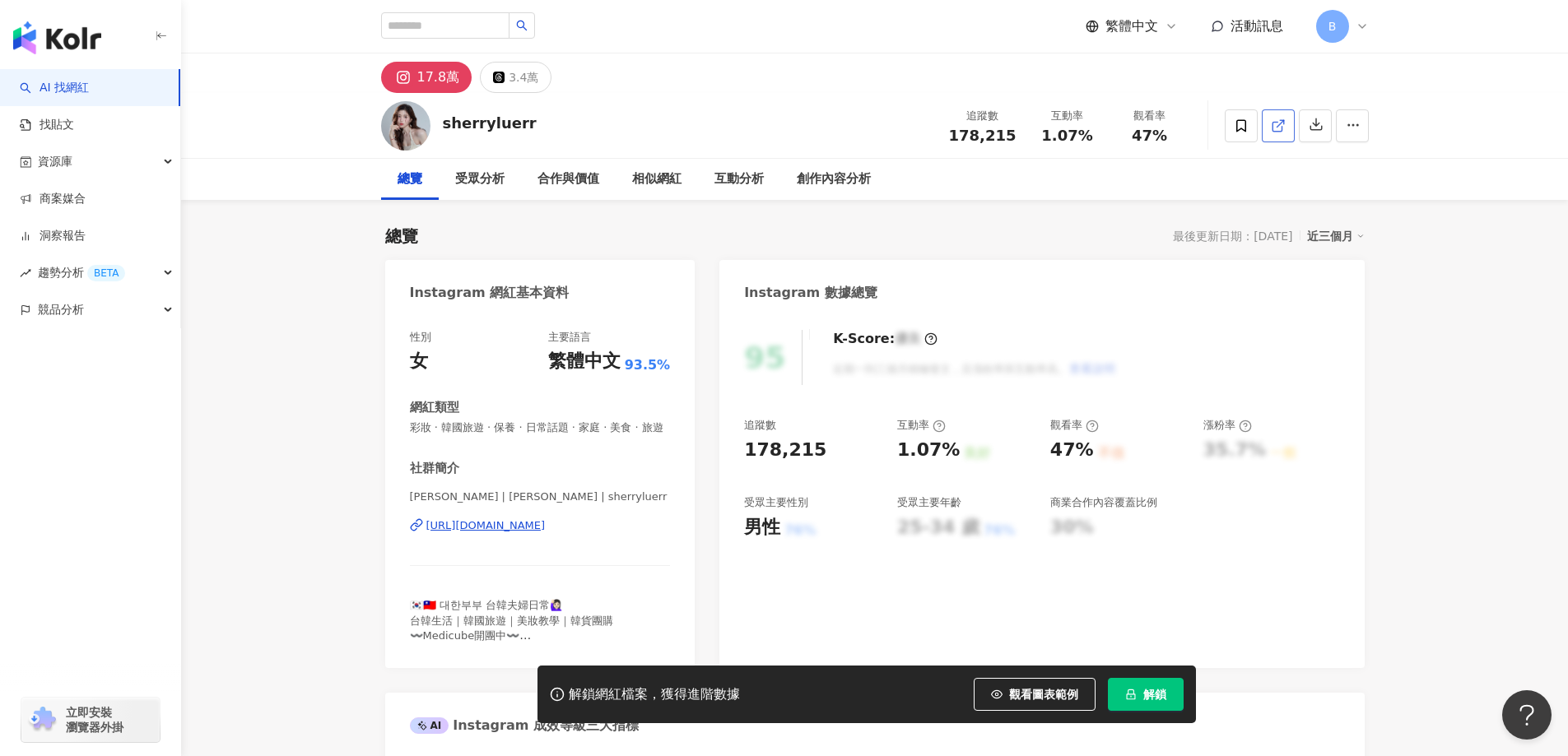
click at [1277, 128] on icon at bounding box center [1277, 125] width 15 height 15
click at [1281, 139] on link at bounding box center [1278, 126] width 33 height 33
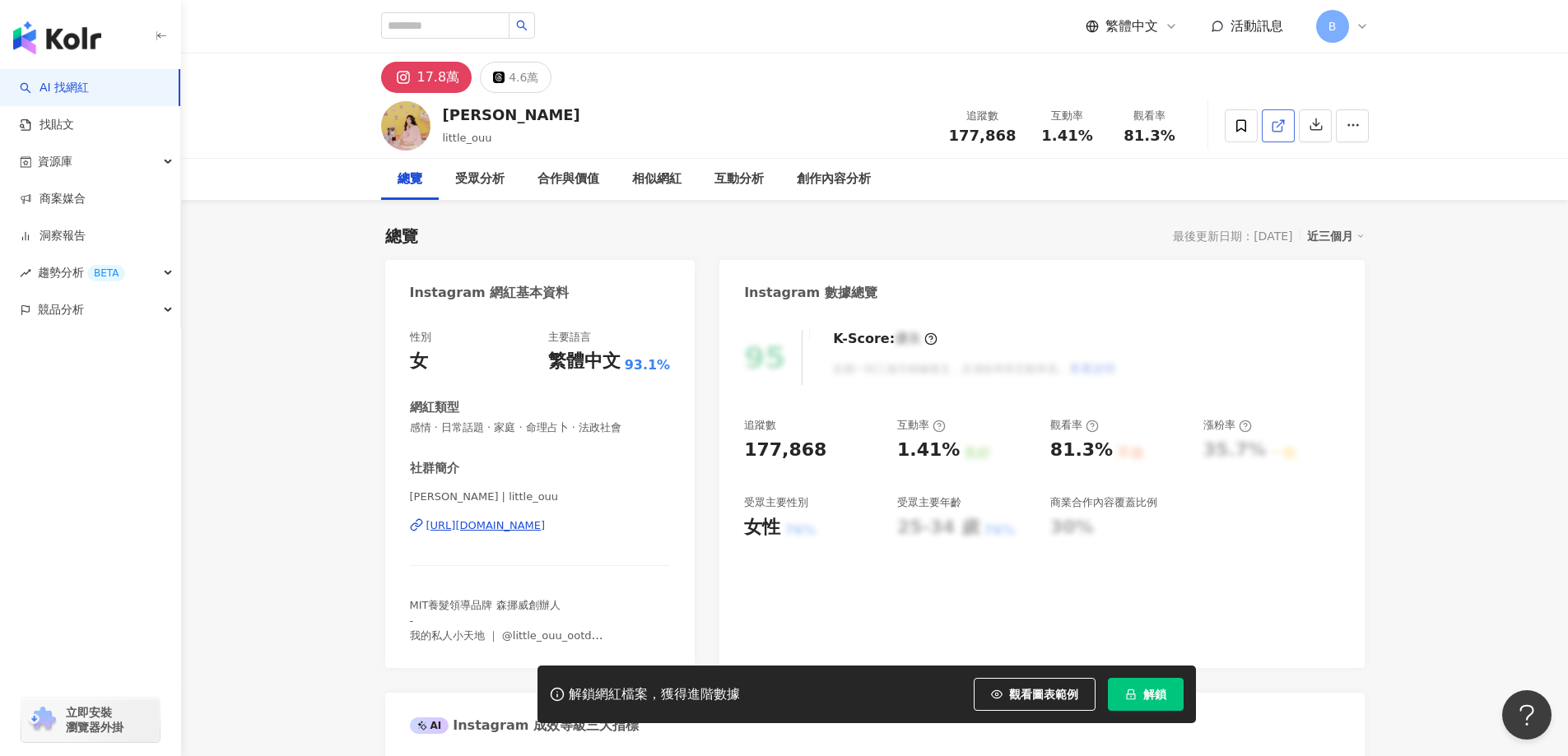
click at [1271, 119] on icon at bounding box center [1277, 125] width 15 height 15
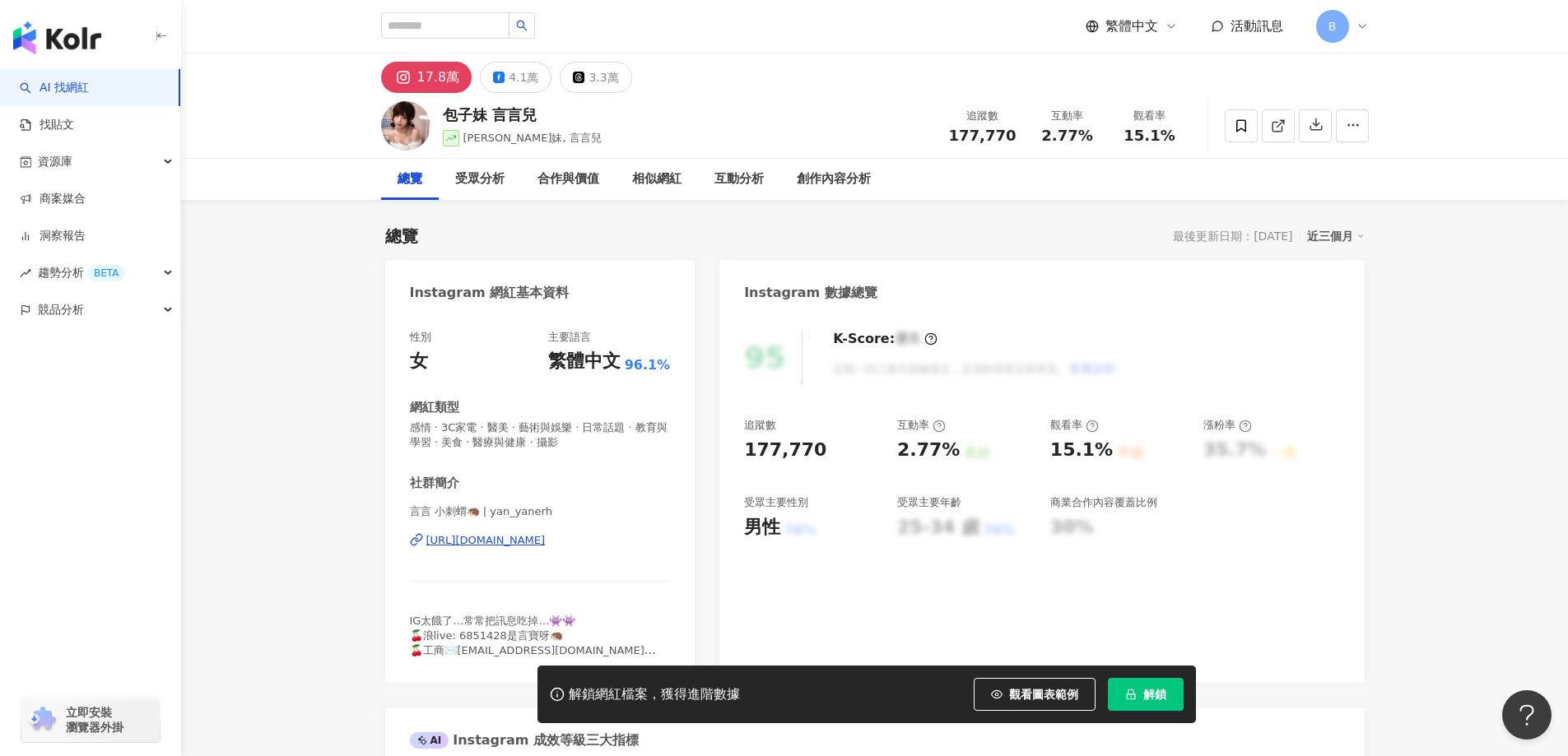
drag, startPoint x: 1450, startPoint y: 315, endPoint x: 1277, endPoint y: 142, distance: 244.7
click at [1273, 134] on span at bounding box center [1277, 125] width 15 height 17
click at [514, 427] on span "感情 · 3C家電 · 醫美 · 藝術與娛樂 · 日常話題 · 教育與學習 · 美食 · 醫療與健康 · 攝影" at bounding box center [541, 435] width 261 height 29
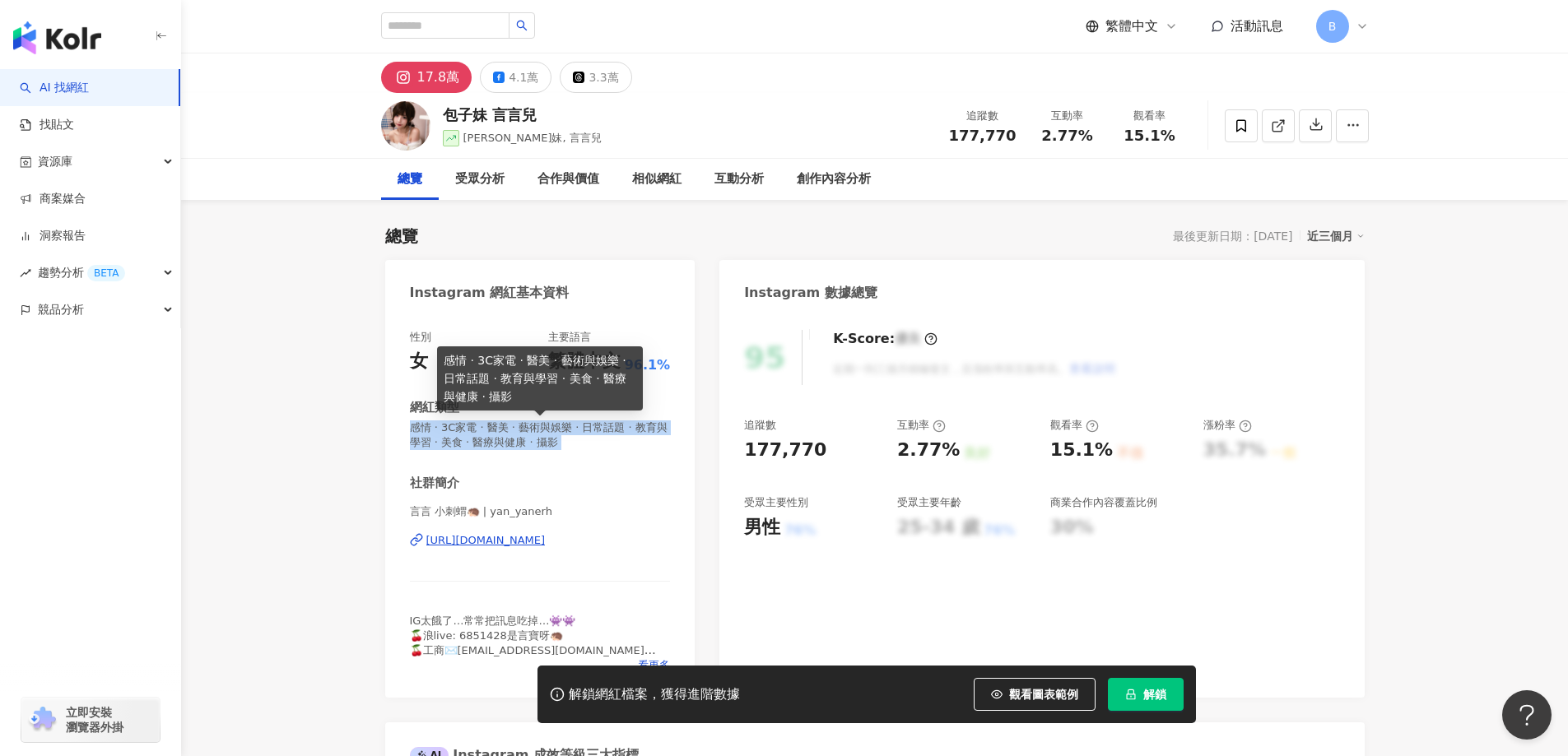
click at [514, 427] on span "感情 · 3C家電 · 醫美 · 藝術與娛樂 · 日常話題 · 教育與學習 · 美食 · 醫療與健康 · 攝影" at bounding box center [541, 435] width 261 height 29
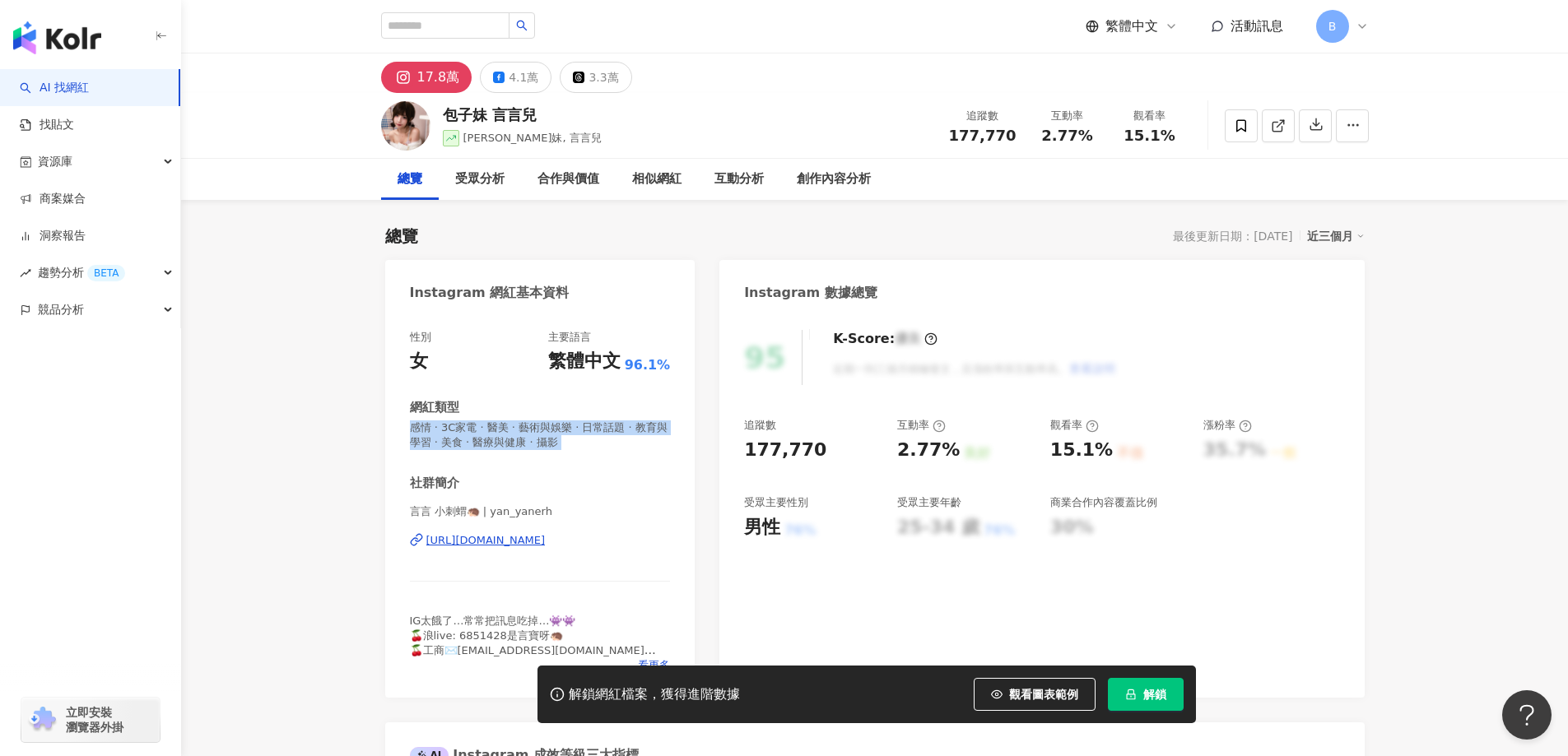
copy span "感情 · 3C家電 · 醫美 · 藝術與娛樂 · 日常話題 · 教育與學習 · 美食 · 醫療與健康 · 攝影"
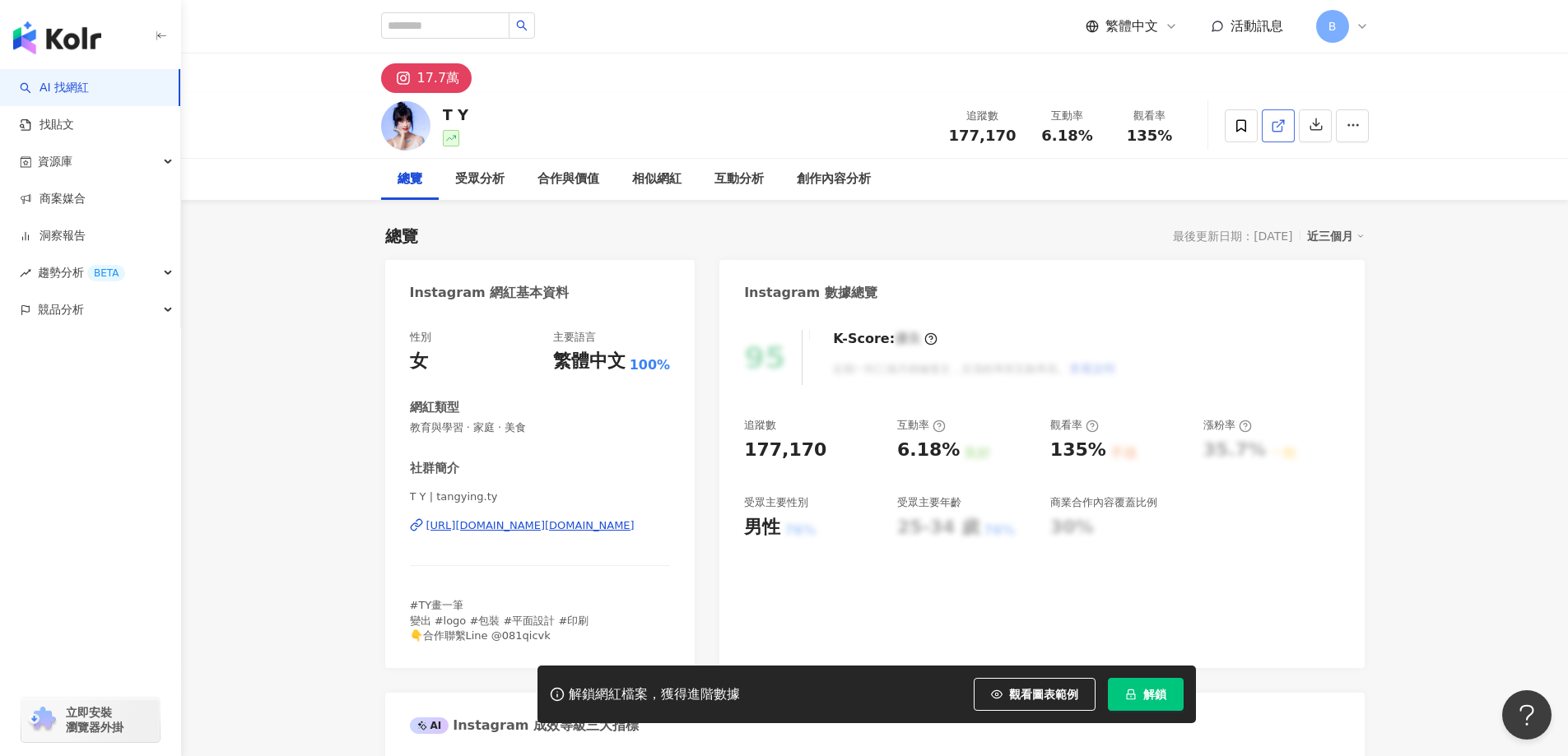
click at [1277, 129] on icon at bounding box center [1277, 125] width 15 height 15
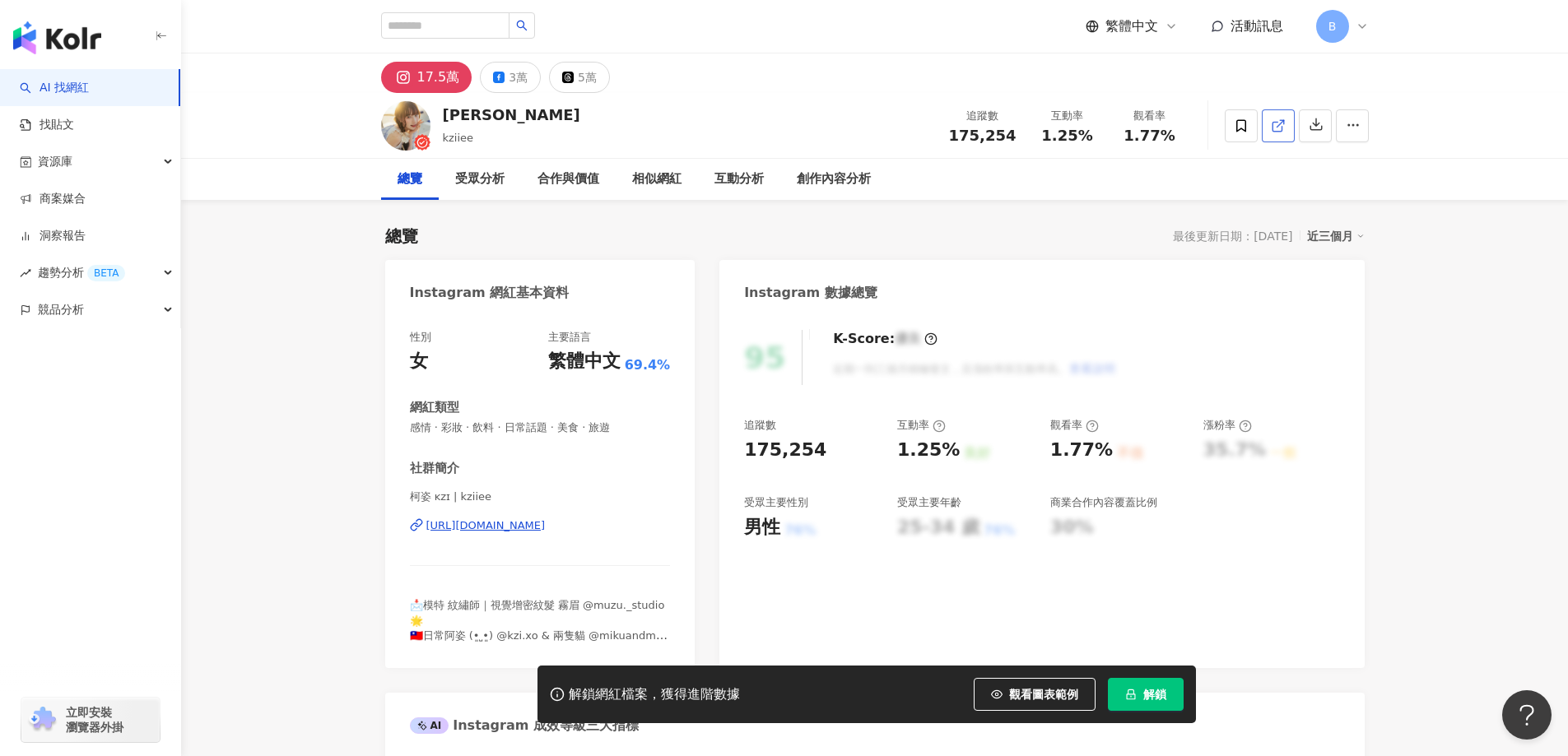
click at [1280, 128] on icon at bounding box center [1277, 125] width 15 height 15
click at [549, 423] on span "感情 · 彩妝 · 飲料 · 日常話題 · 美食 · 旅遊" at bounding box center [541, 427] width 261 height 15
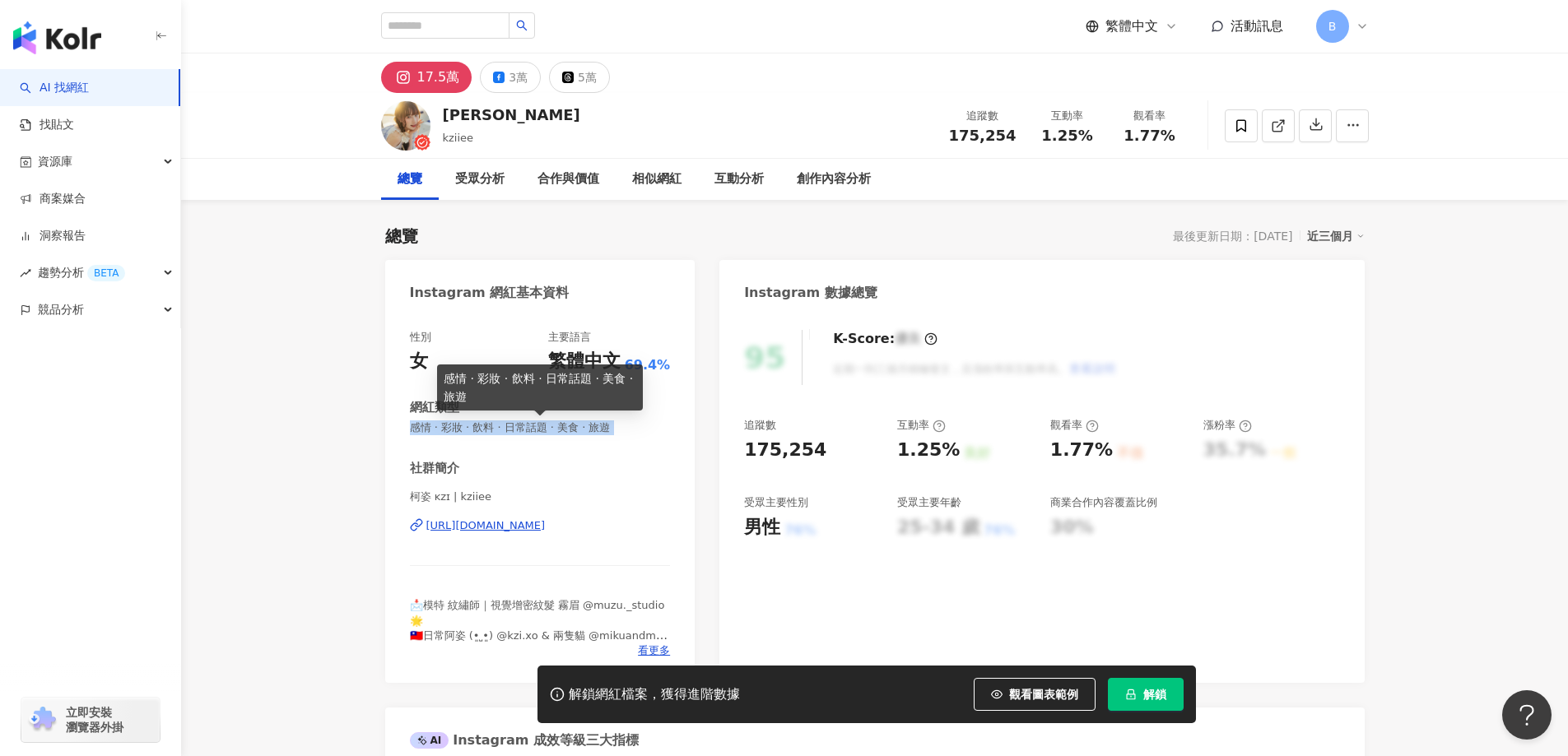
click at [549, 423] on span "感情 · 彩妝 · 飲料 · 日常話題 · 美食 · 旅遊" at bounding box center [541, 427] width 261 height 15
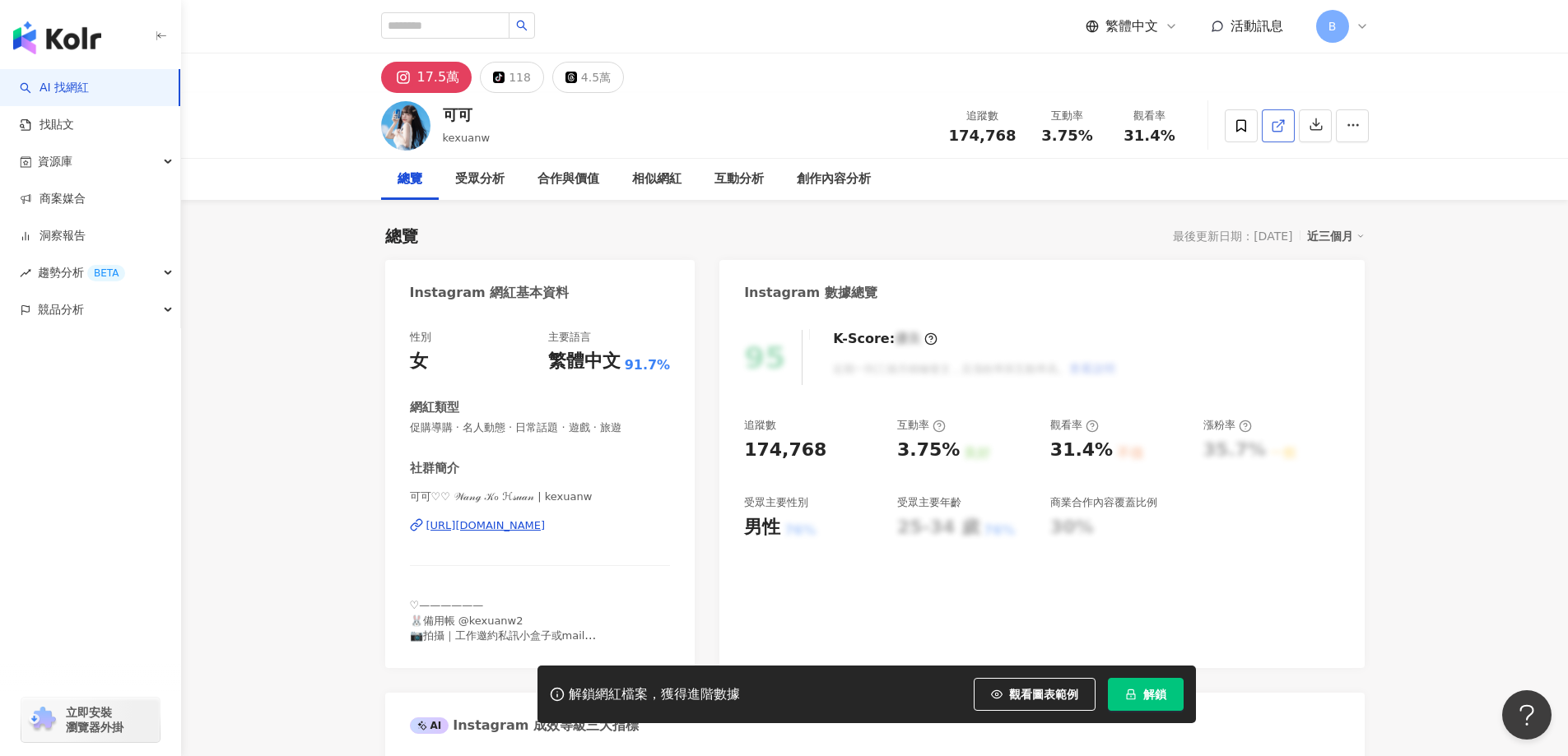
click at [1268, 139] on link at bounding box center [1278, 126] width 33 height 33
click at [568, 427] on span "促購導購 · 名人動態 · 日常話題 · 遊戲 · 旅遊" at bounding box center [541, 427] width 261 height 15
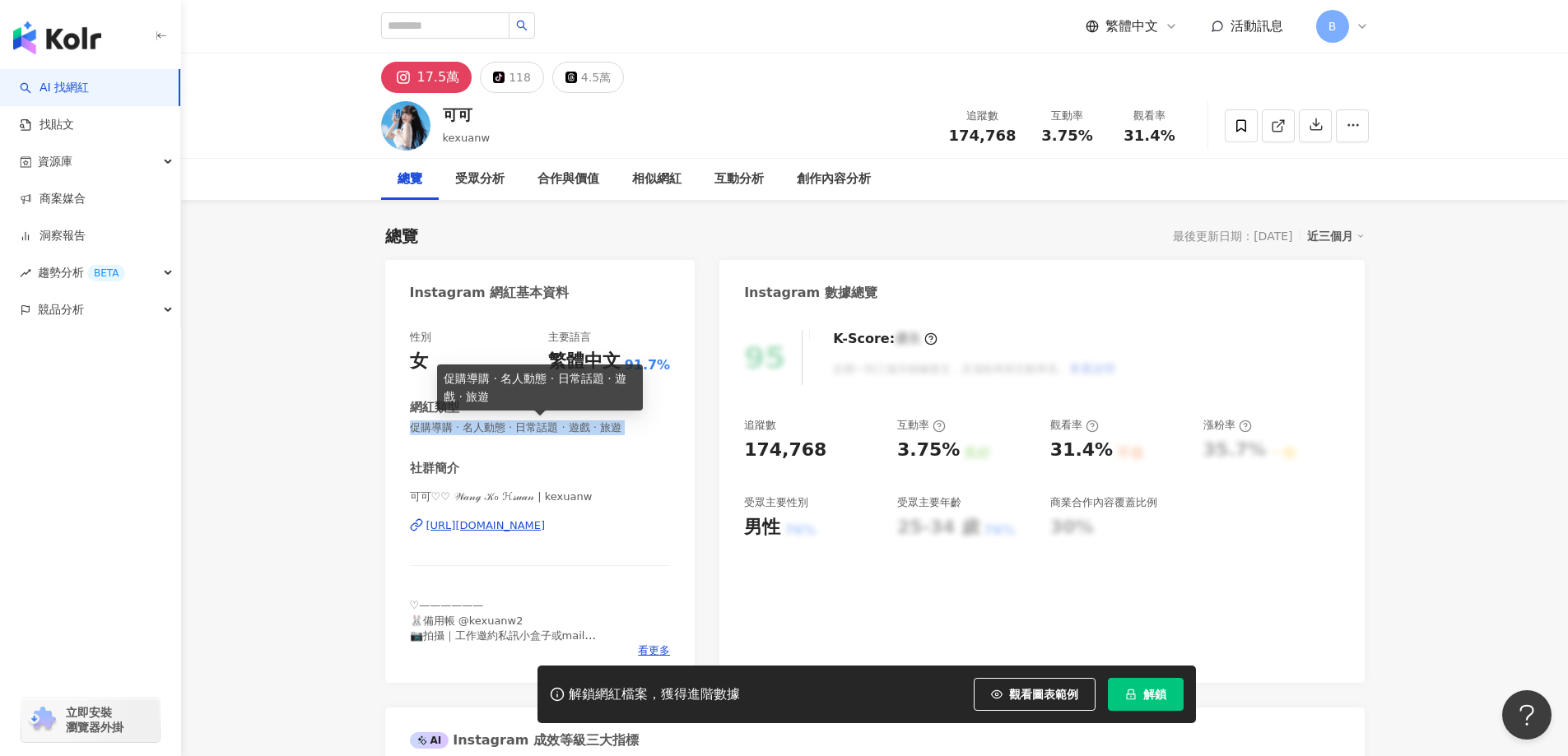
click at [568, 427] on span "促購導購 · 名人動態 · 日常話題 · 遊戲 · 旅遊" at bounding box center [541, 427] width 261 height 15
copy span "促購導購 · 名人動態 · 日常話題 · 遊戲 · 旅遊"
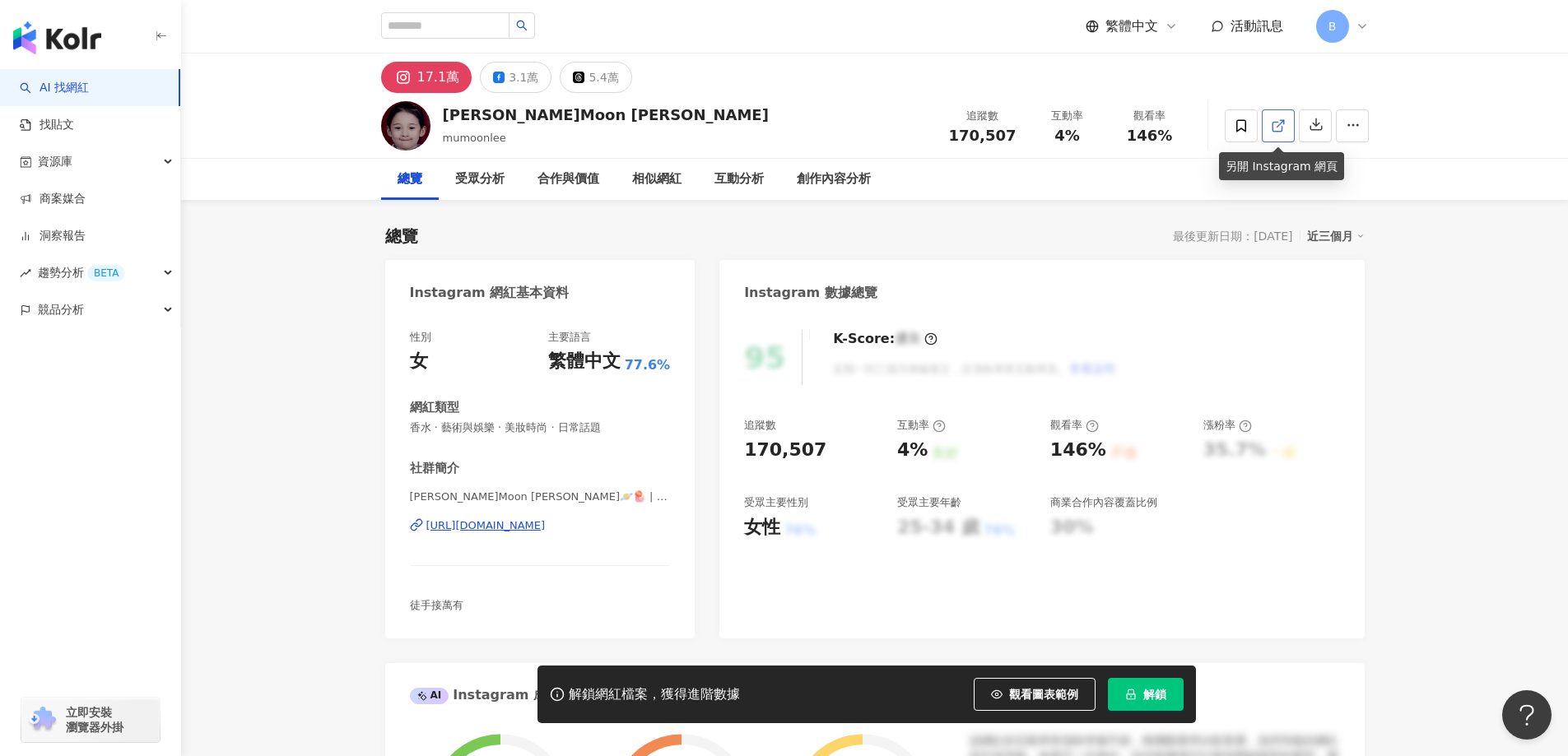
click at [1277, 120] on icon at bounding box center [1277, 125] width 15 height 15
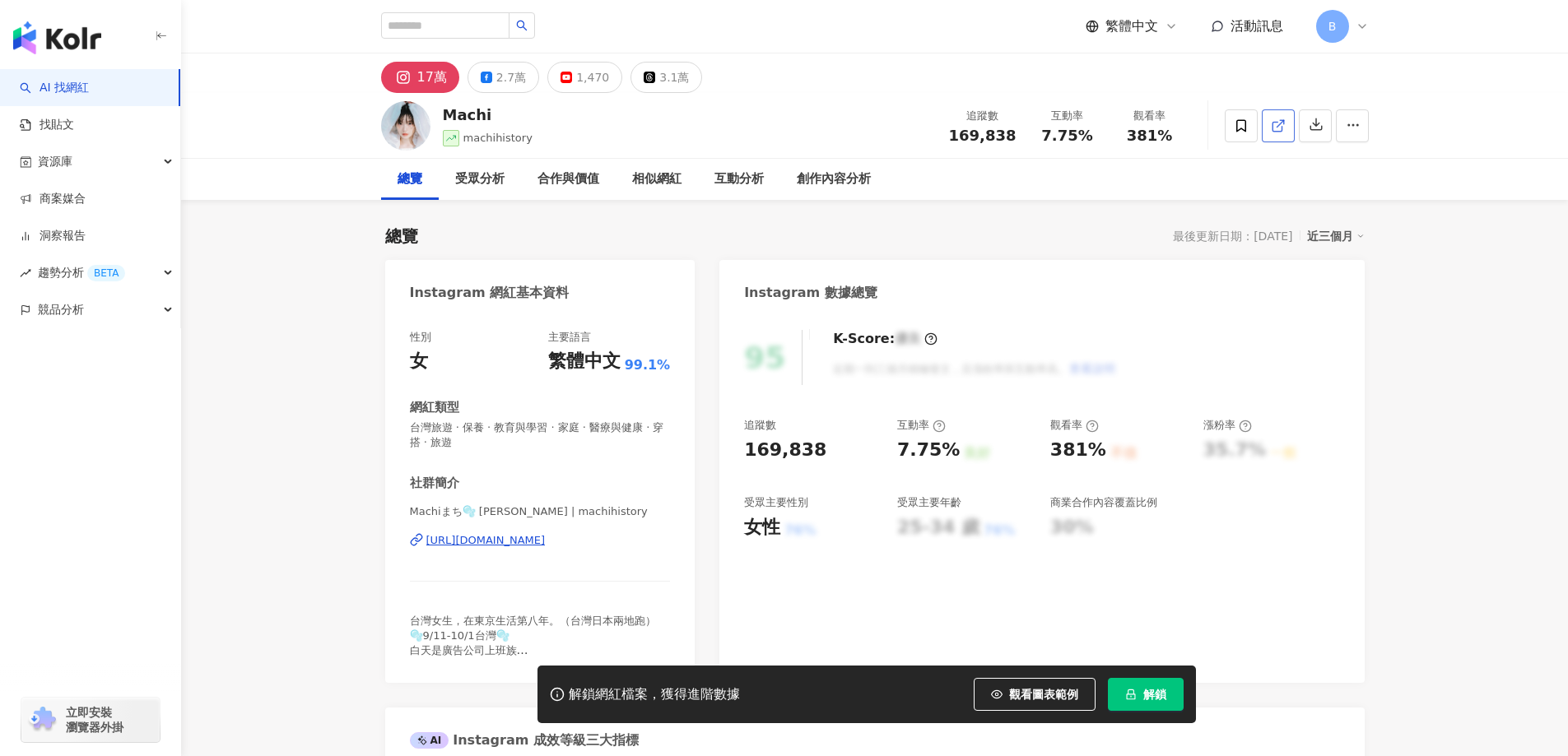
click at [1283, 126] on icon at bounding box center [1277, 125] width 15 height 15
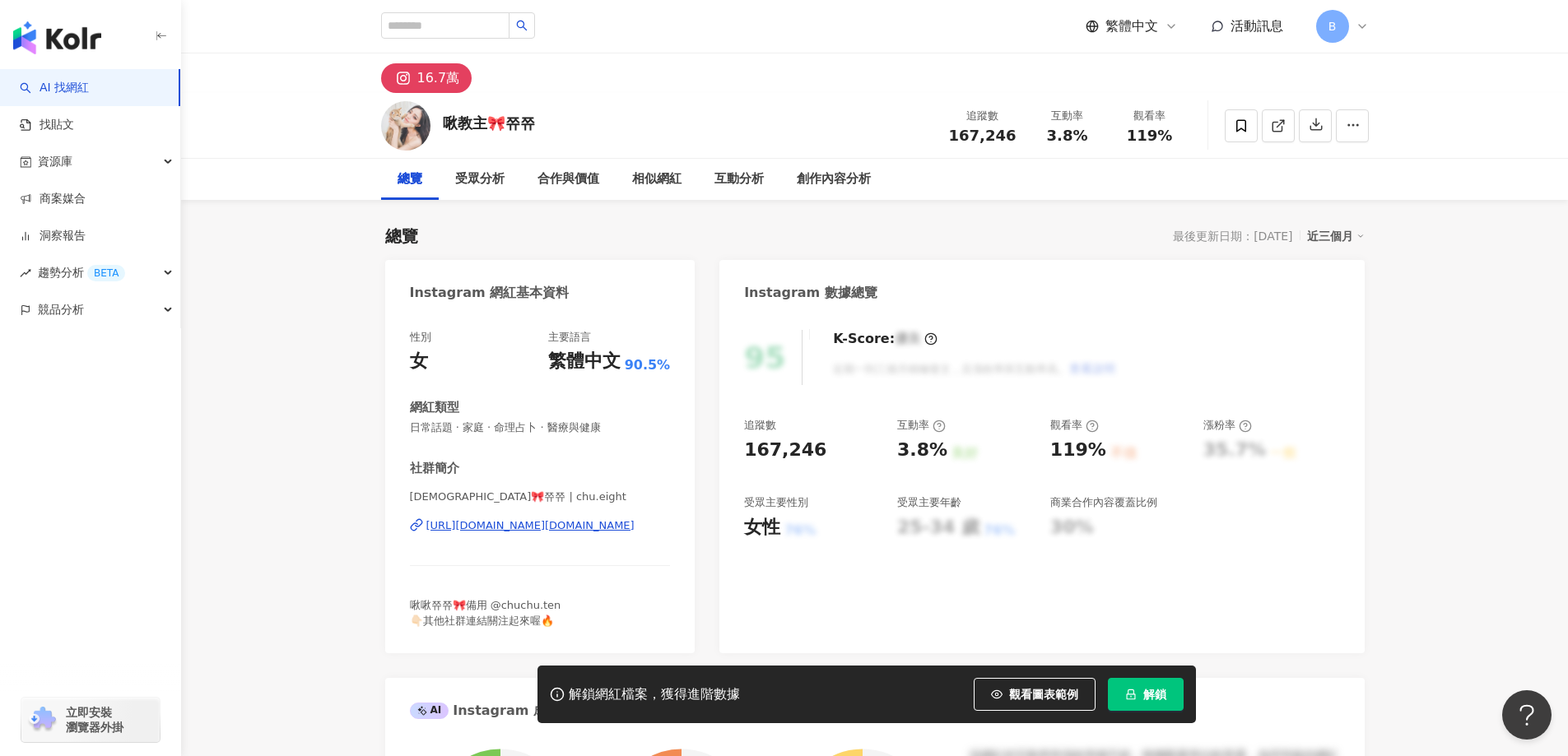
click at [1276, 134] on span at bounding box center [1277, 125] width 15 height 17
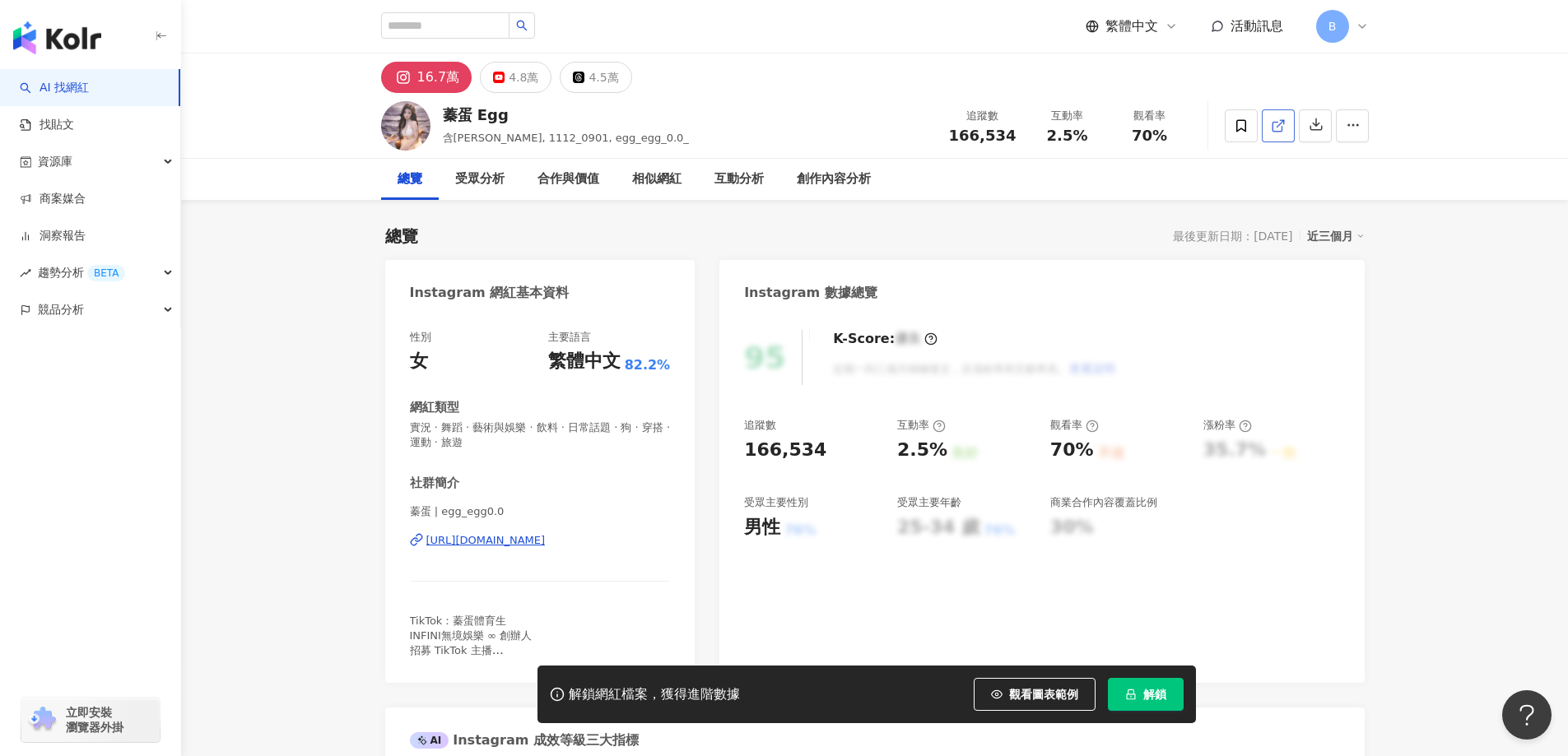
click at [1278, 125] on line at bounding box center [1280, 124] width 7 height 7
click at [565, 426] on span "實況 · 舞蹈 · 藝術與娛樂 · 飲料 · 日常話題 · 狗 · 穿搭 · 運動 · 旅遊" at bounding box center [541, 435] width 261 height 29
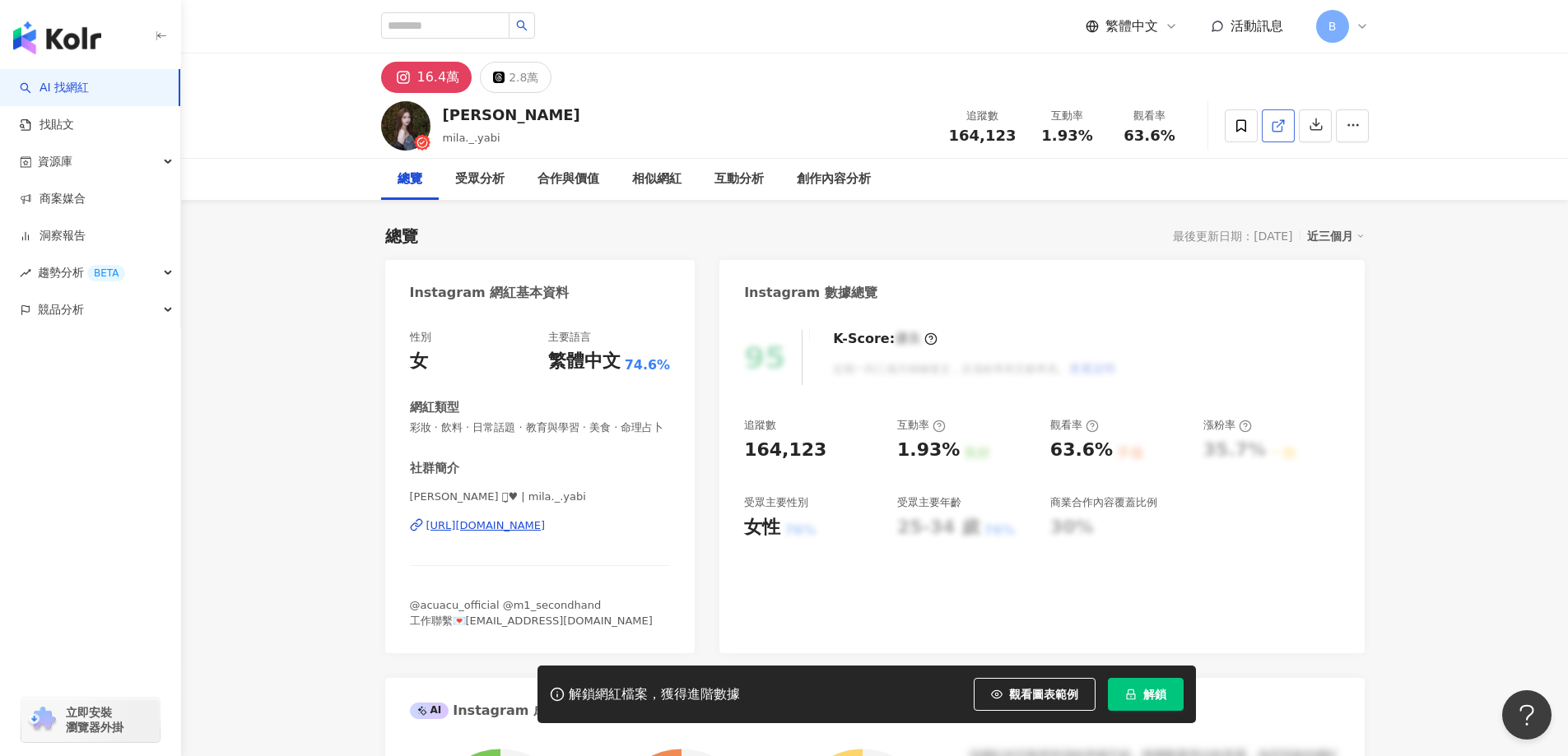
click at [1280, 125] on line at bounding box center [1280, 124] width 7 height 7
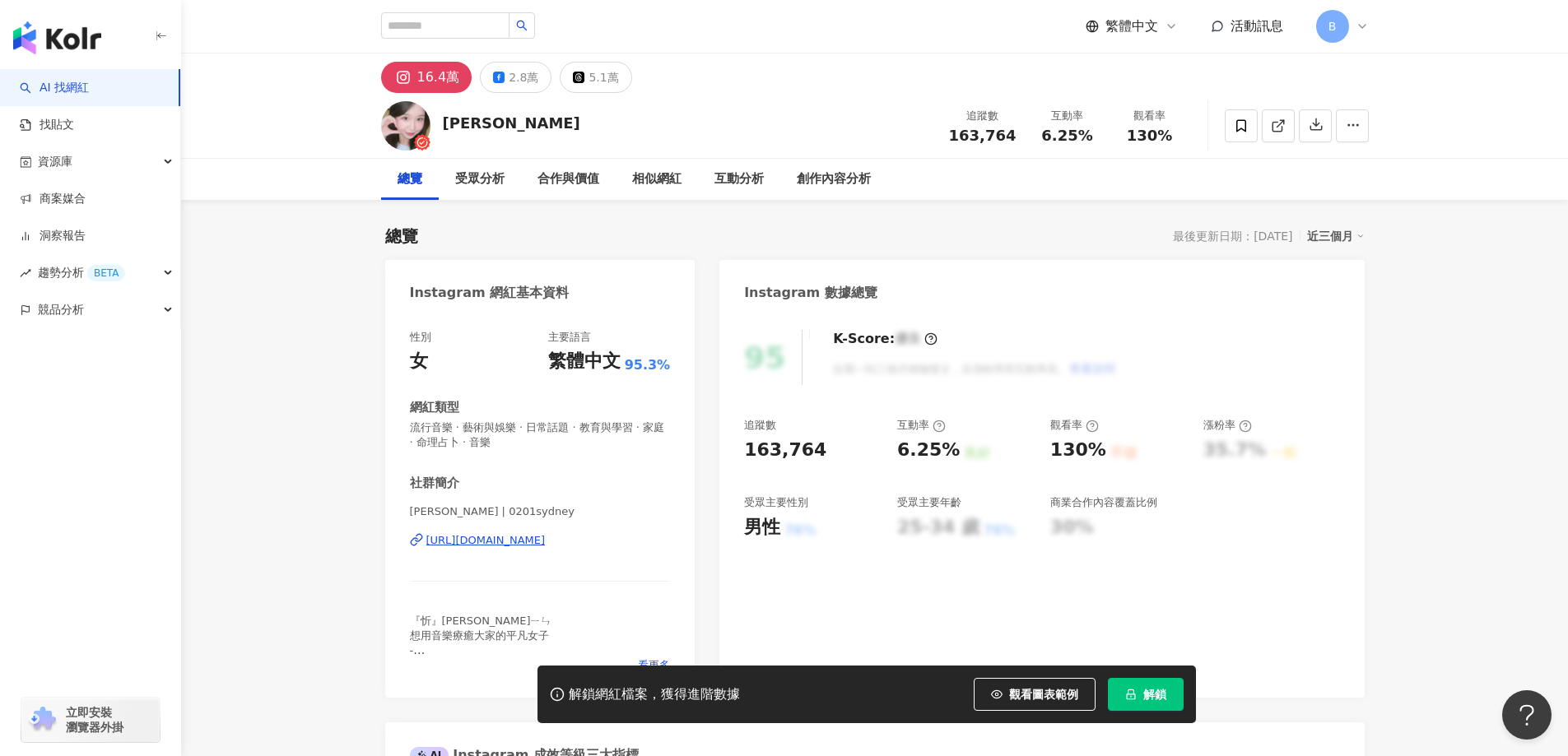
drag, startPoint x: 1488, startPoint y: 448, endPoint x: 1434, endPoint y: 393, distance: 77.1
click at [1280, 134] on span at bounding box center [1277, 125] width 15 height 17
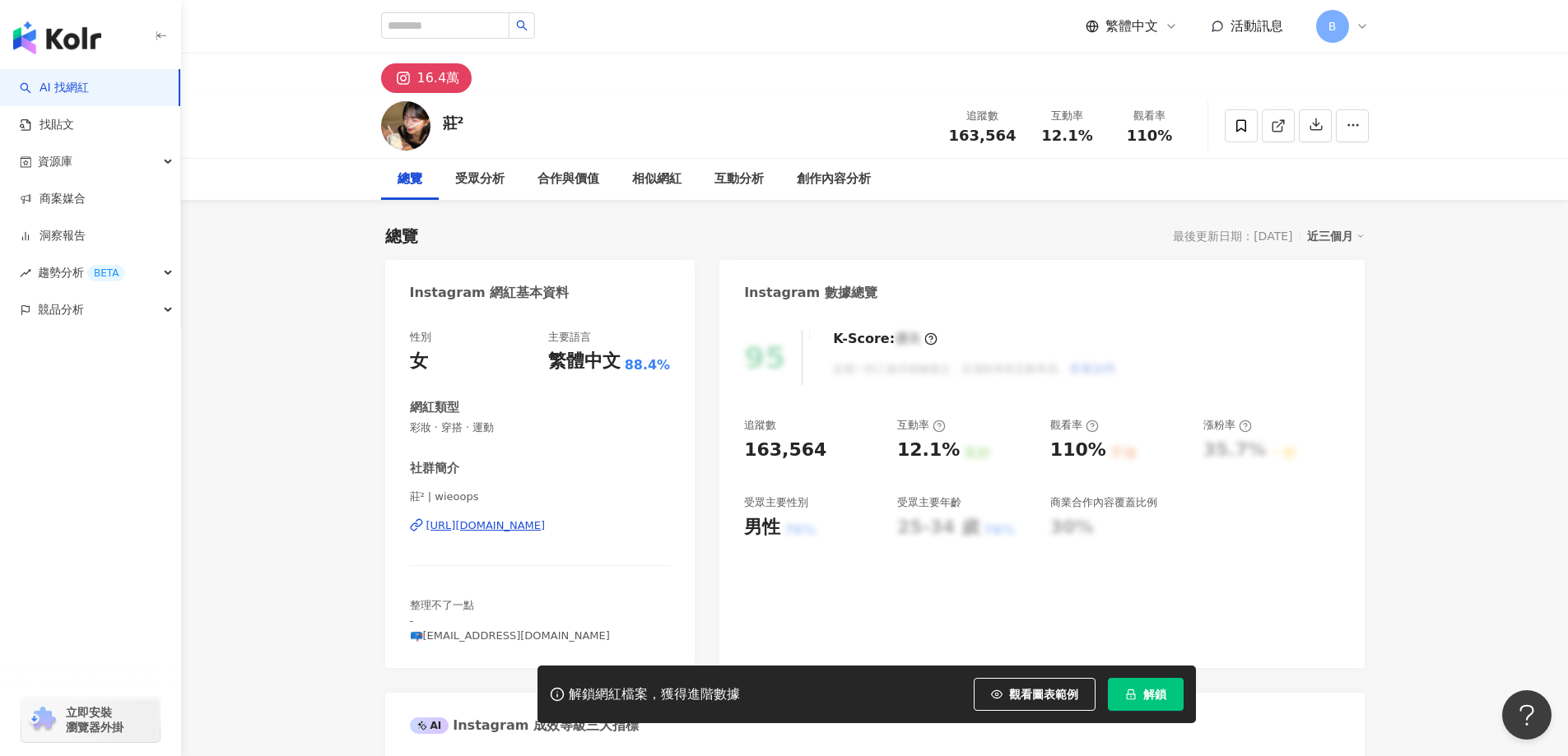
click at [1275, 120] on icon at bounding box center [1277, 125] width 15 height 15
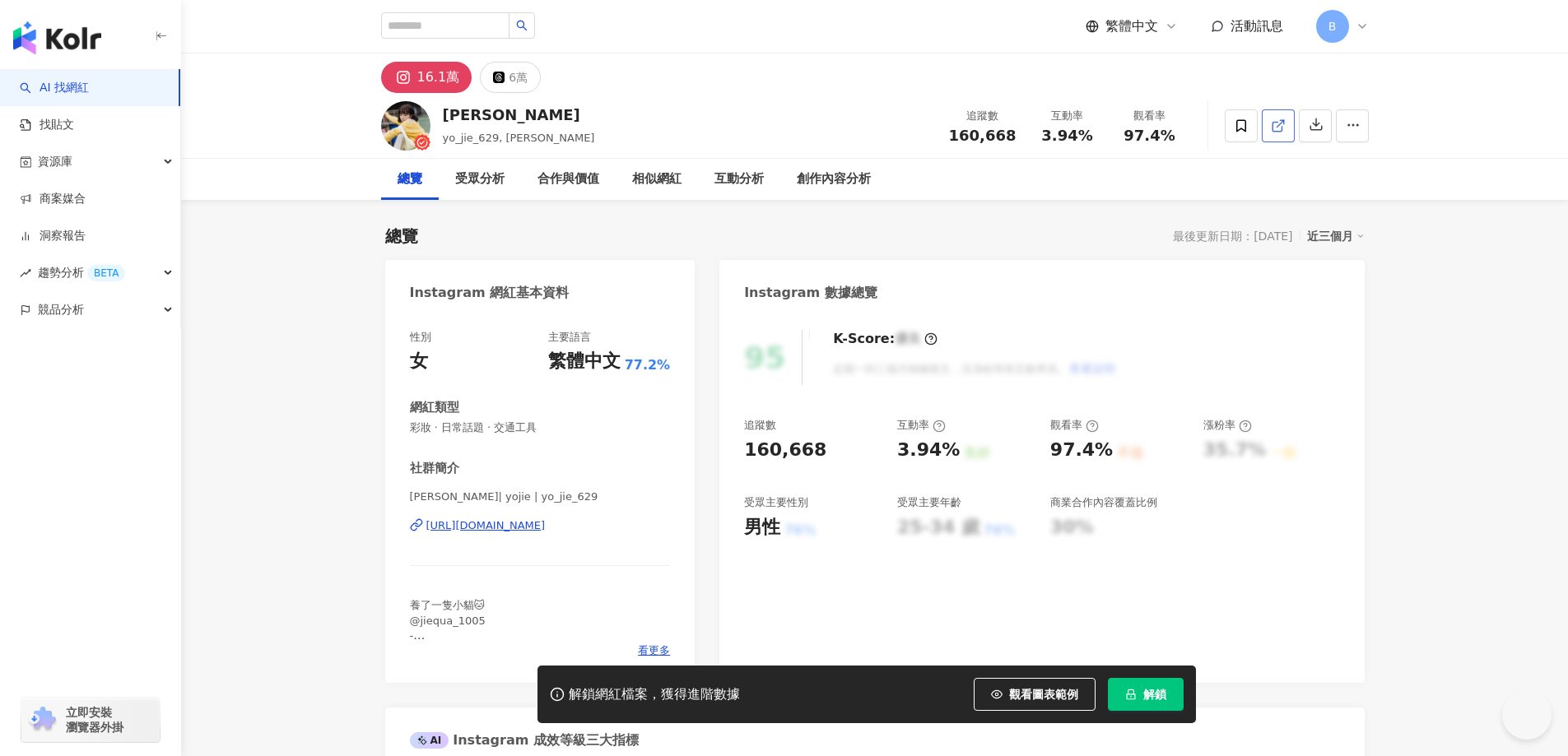
click at [1269, 136] on link at bounding box center [1278, 126] width 33 height 33
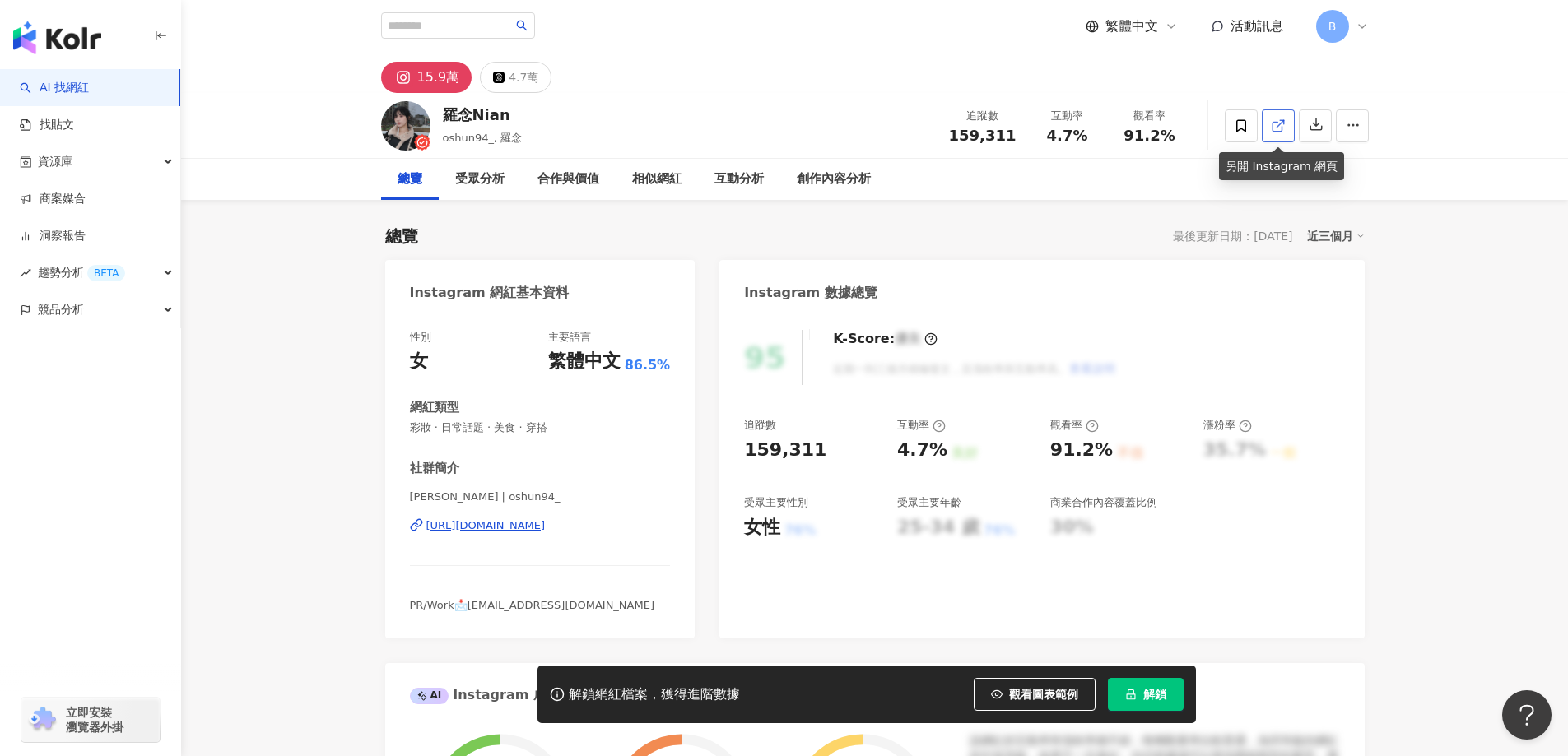
click at [1270, 127] on icon at bounding box center [1277, 125] width 15 height 15
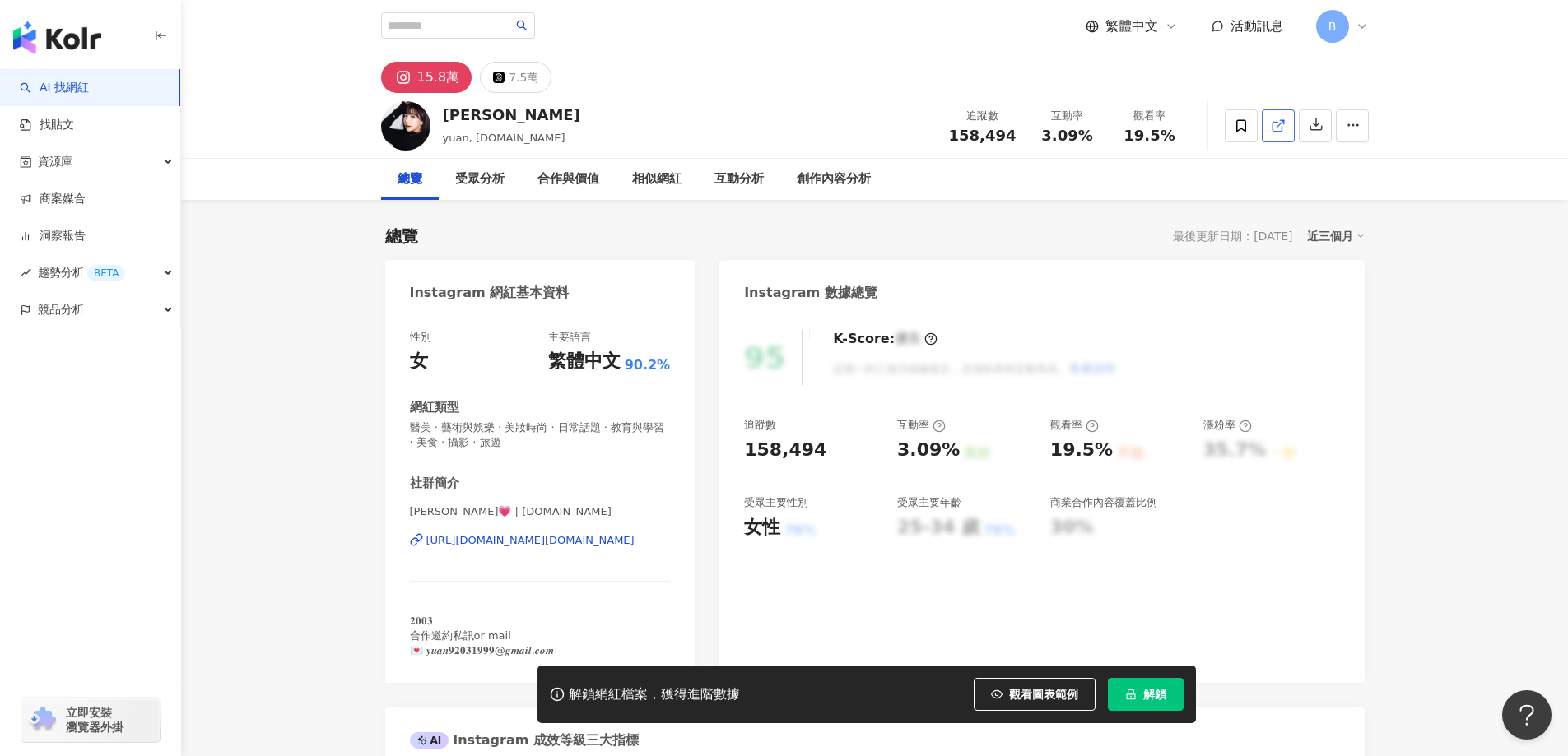
click at [1277, 125] on icon at bounding box center [1277, 125] width 15 height 15
click at [551, 428] on span "醫美 · 藝術與娛樂 · 美妝時尚 · 日常話題 · 教育與學習 · 美食 · 攝影 · 旅遊" at bounding box center [541, 435] width 261 height 29
click at [551, 427] on span "醫美 · 藝術與娛樂 · 美妝時尚 · 日常話題 · 教育與學習 · 美食 · 攝影 · 旅遊" at bounding box center [541, 435] width 261 height 29
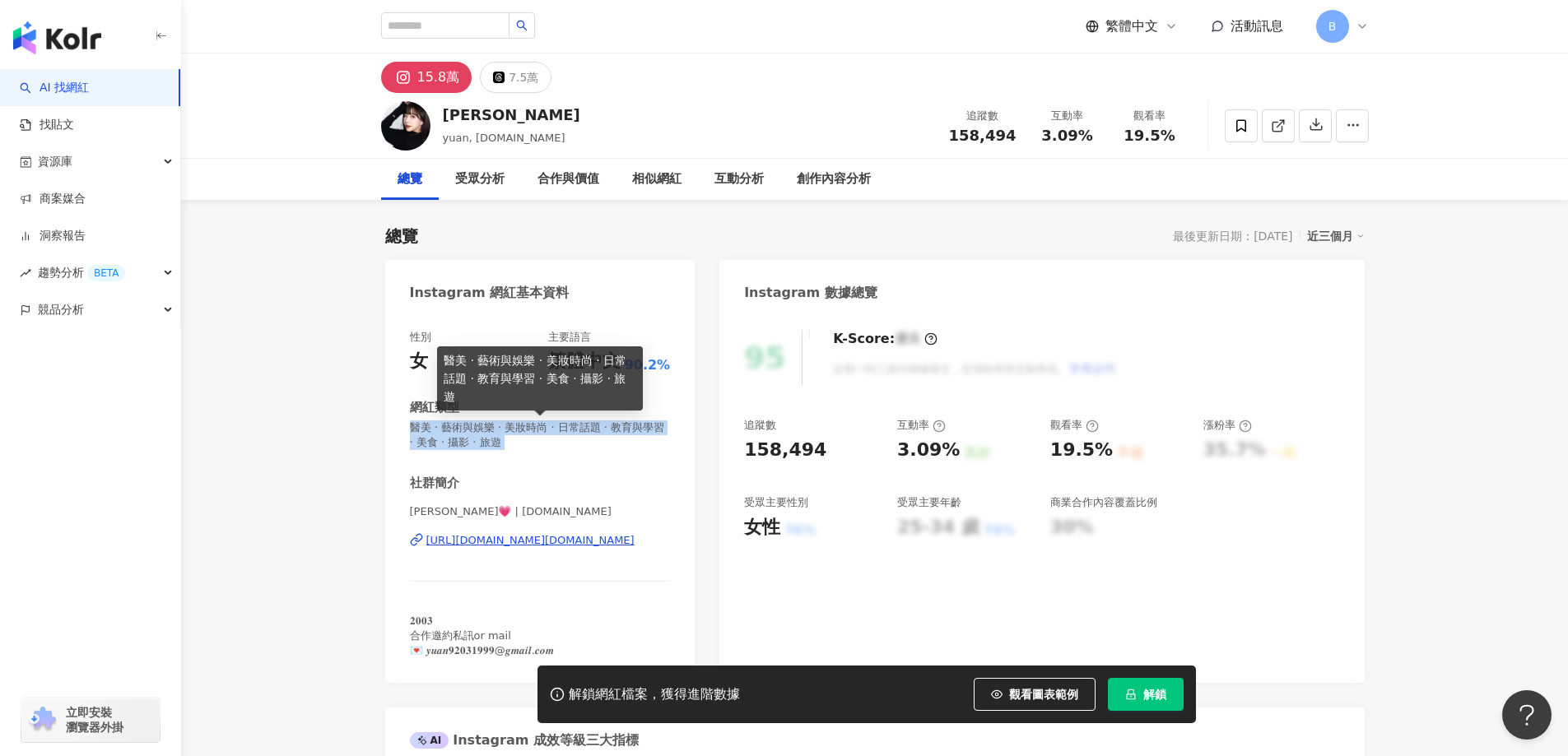
click at [515, 430] on span "醫美 · 藝術與娛樂 · 美妝時尚 · 日常話題 · 教育與學習 · 美食 · 攝影 · 旅遊" at bounding box center [541, 435] width 261 height 29
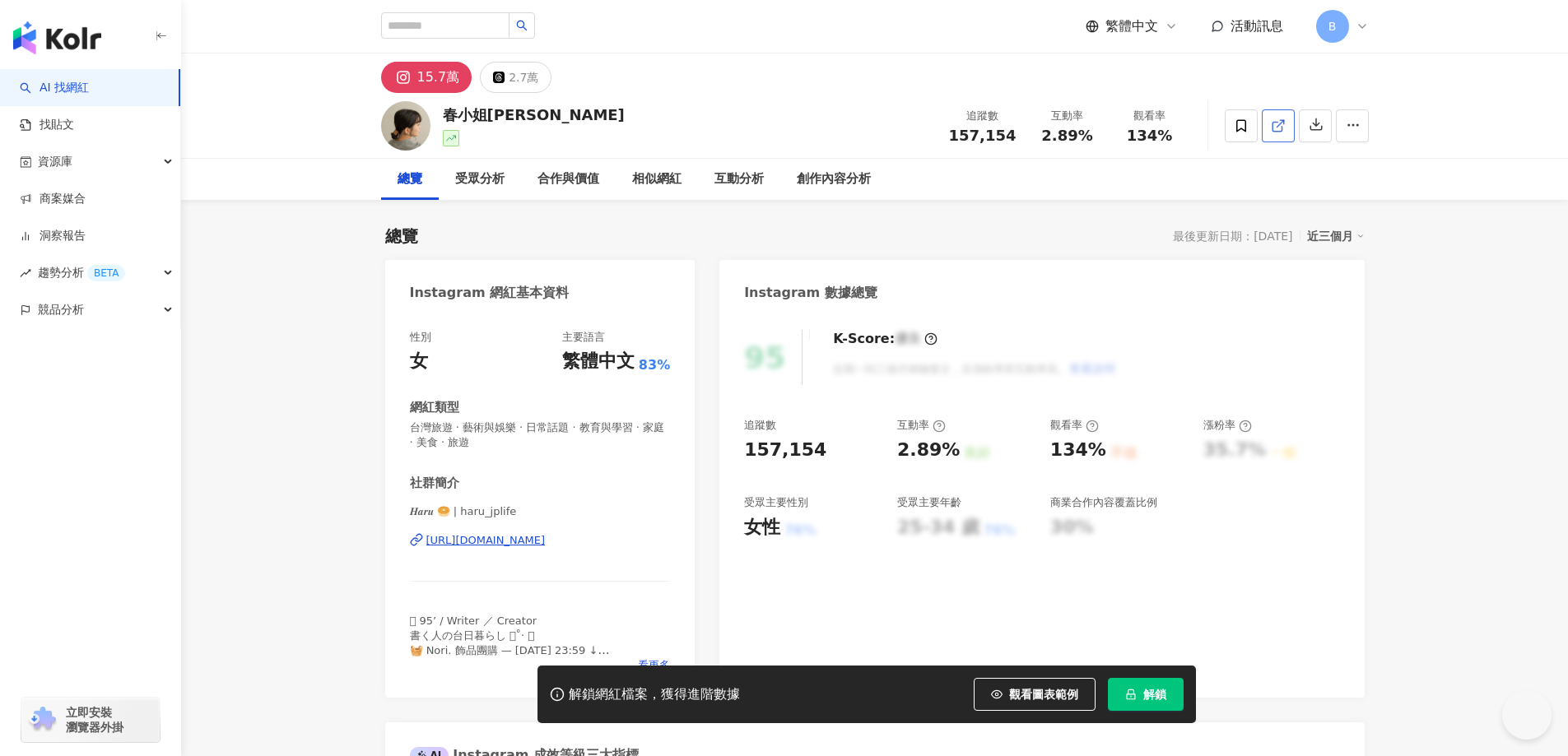
click at [1274, 126] on icon at bounding box center [1277, 125] width 15 height 15
click at [517, 426] on span "台灣旅遊 · 藝術與娛樂 · 日常話題 · 教育與學習 · 家庭 · 美食 · 旅遊" at bounding box center [541, 435] width 261 height 29
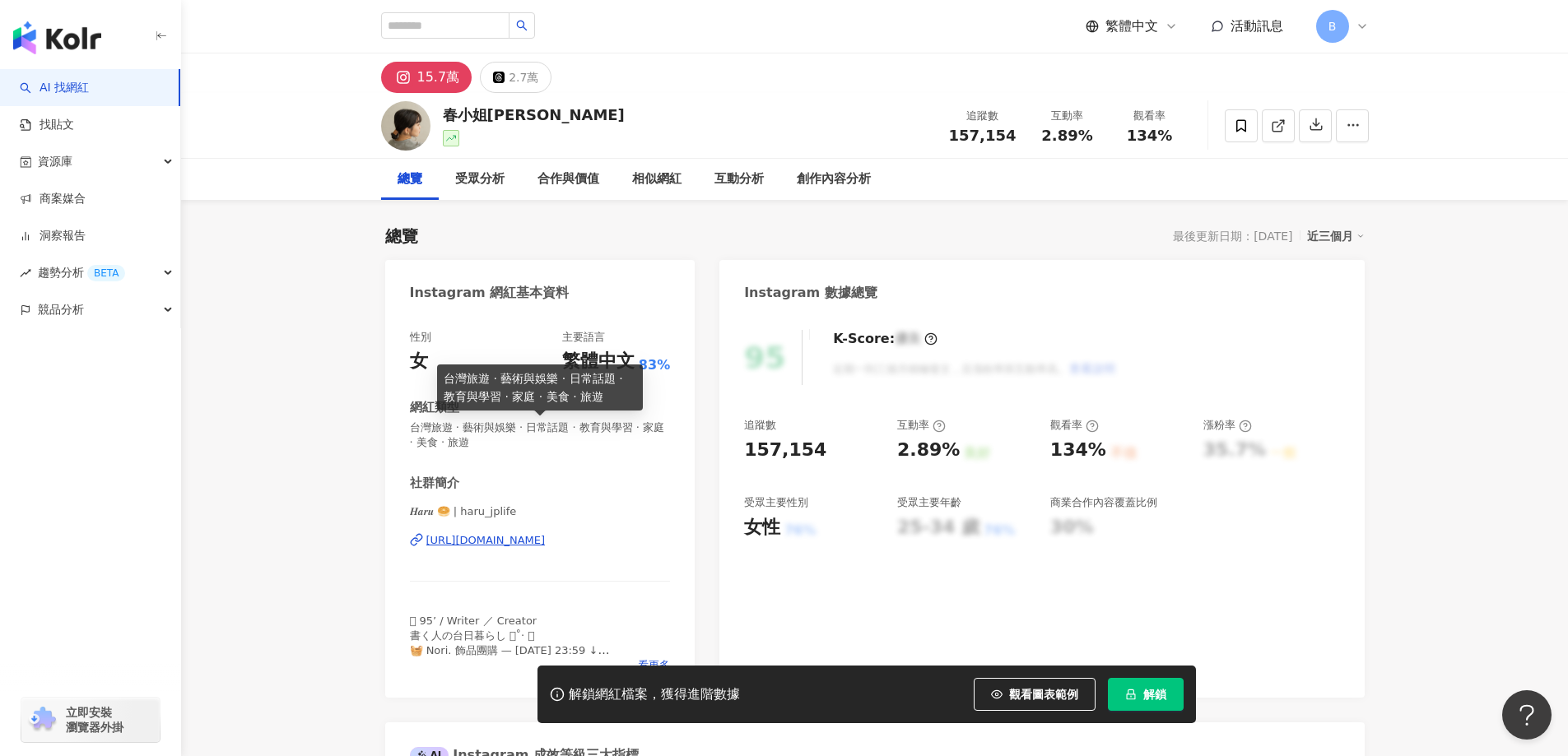
click at [567, 429] on span "台灣旅遊 · 藝術與娛樂 · 日常話題 · 教育與學習 · 家庭 · 美食 · 旅遊" at bounding box center [541, 435] width 261 height 29
copy span "台灣旅遊 · 藝術與娛樂 · 日常話題 · 教育與學習 · 家庭 · 美食 · 旅遊"
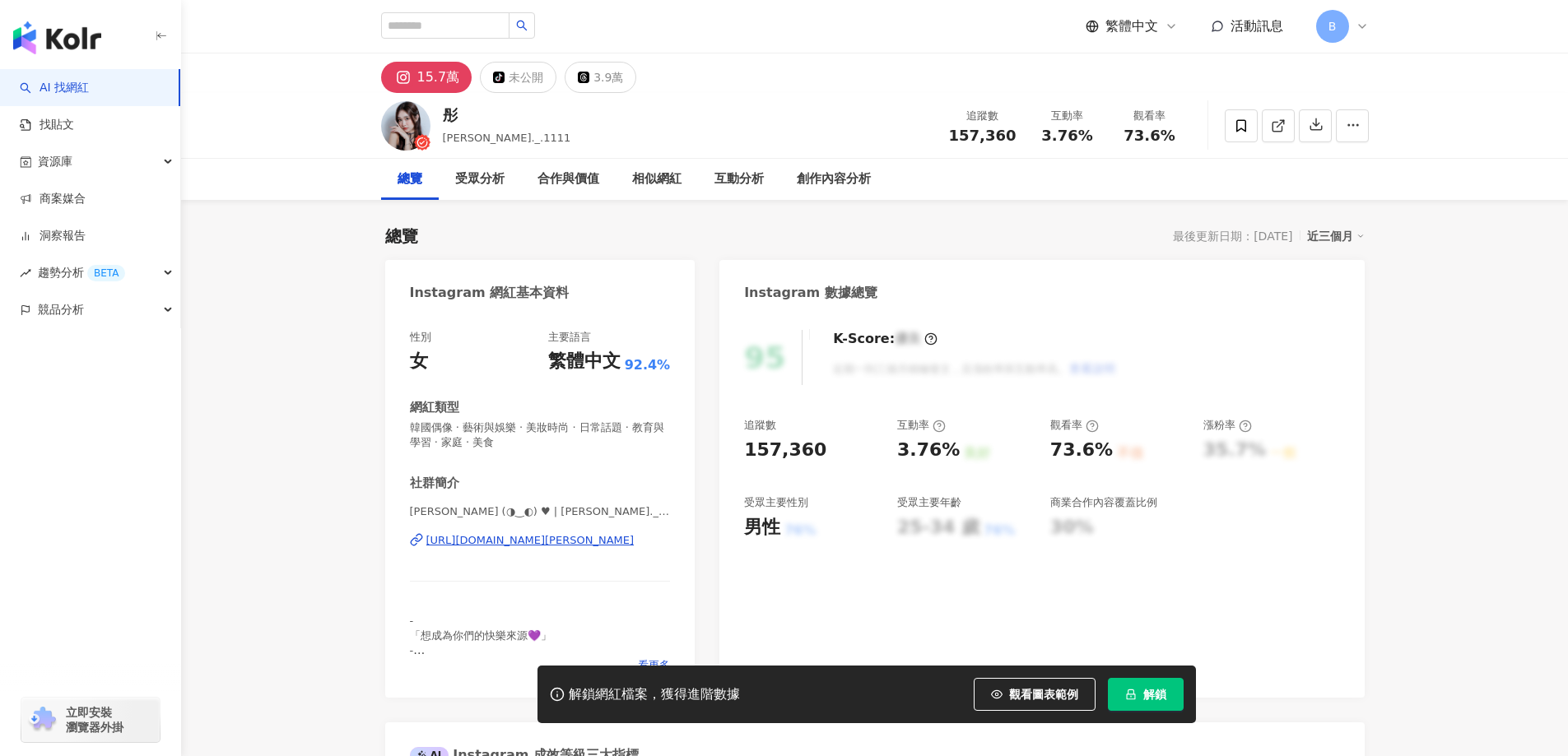
click at [535, 428] on span "韓國偶像 · 藝術與娛樂 · 美妝時尚 · 日常話題 · 教育與學習 · 家庭 · 美食" at bounding box center [541, 435] width 261 height 29
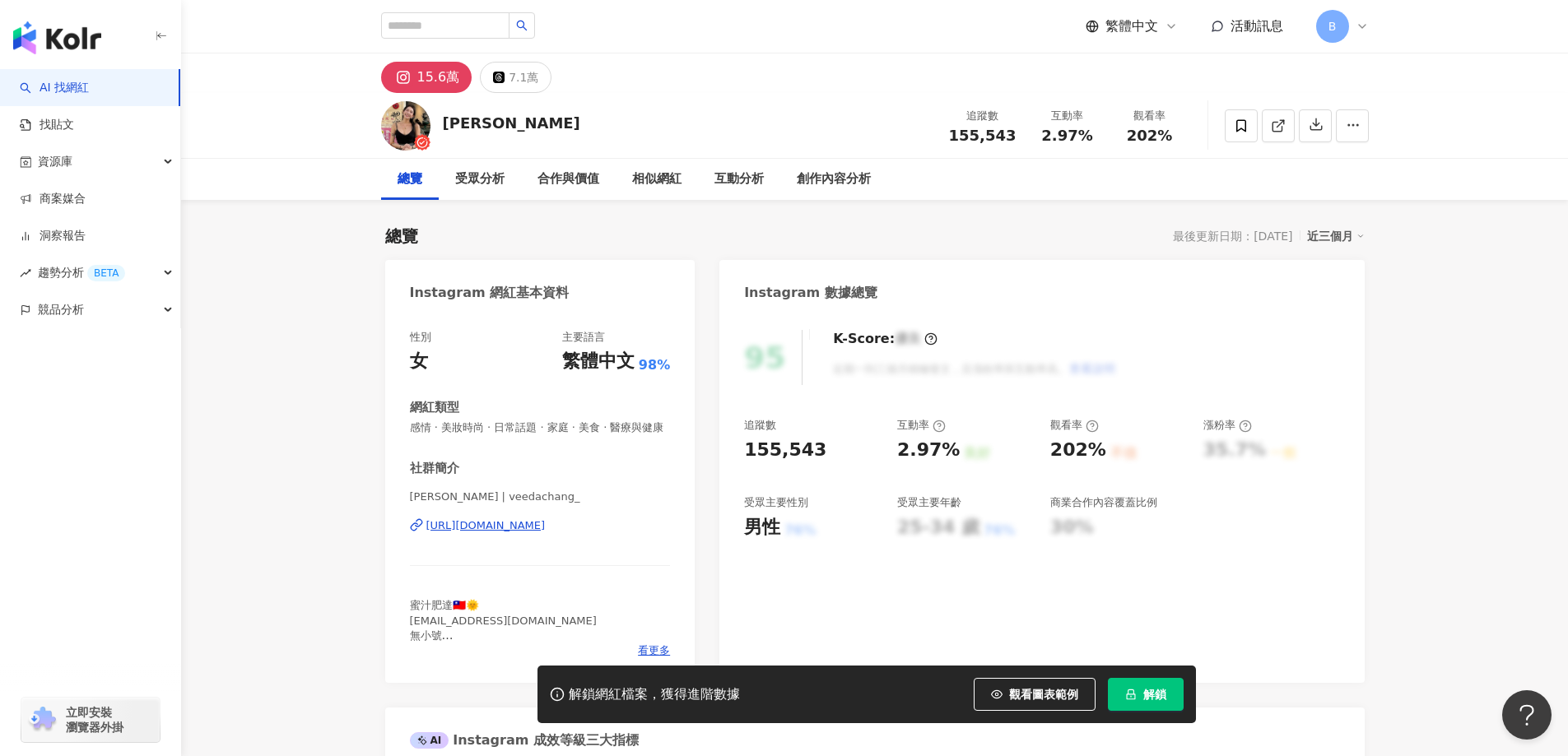
click at [1268, 131] on link at bounding box center [1278, 126] width 33 height 33
click at [539, 429] on span "感情 · 美妝時尚 · 日常話題 · 家庭 · 美食 · 醫療與健康" at bounding box center [541, 427] width 261 height 15
click at [537, 427] on span "感情 · 美妝時尚 · 日常話題 · 家庭 · 美食 · 醫療與健康" at bounding box center [541, 427] width 261 height 15
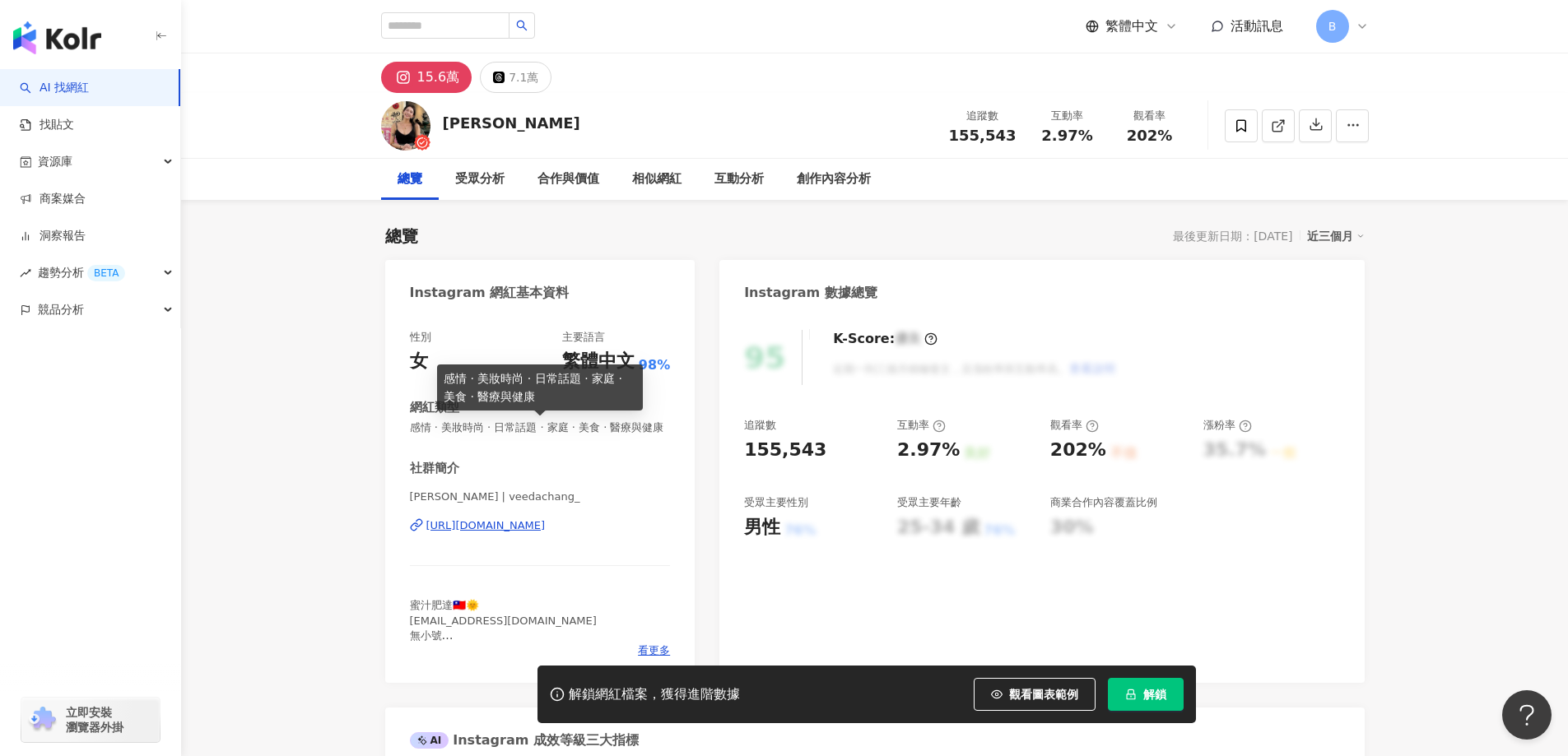
click at [558, 426] on span "感情 · 美妝時尚 · 日常話題 · 家庭 · 美食 · 醫療與健康" at bounding box center [541, 427] width 261 height 15
copy span "感情 · 美妝時尚 · 日常話題 · 家庭 · 美食 · 醫療與健康"
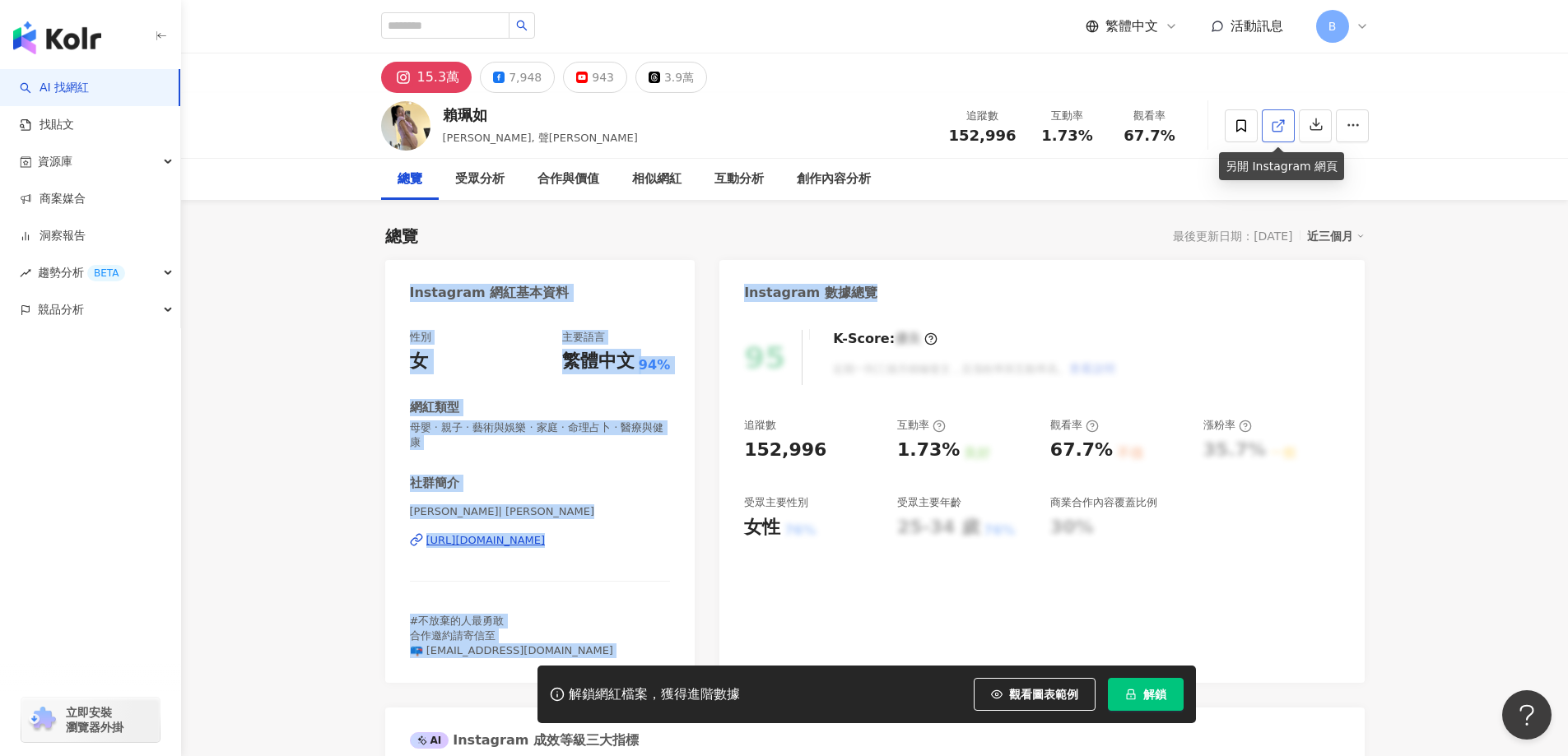
click at [1283, 129] on icon at bounding box center [1277, 125] width 15 height 15
click at [589, 432] on span "母嬰 · 親子 · 藝術與娛樂 · 家庭 · 命理占卜 · 醫療與健康" at bounding box center [541, 435] width 261 height 29
click at [604, 429] on span "母嬰 · 親子 · 藝術與娛樂 · 家庭 · 命理占卜 · 醫療與健康" at bounding box center [541, 435] width 261 height 29
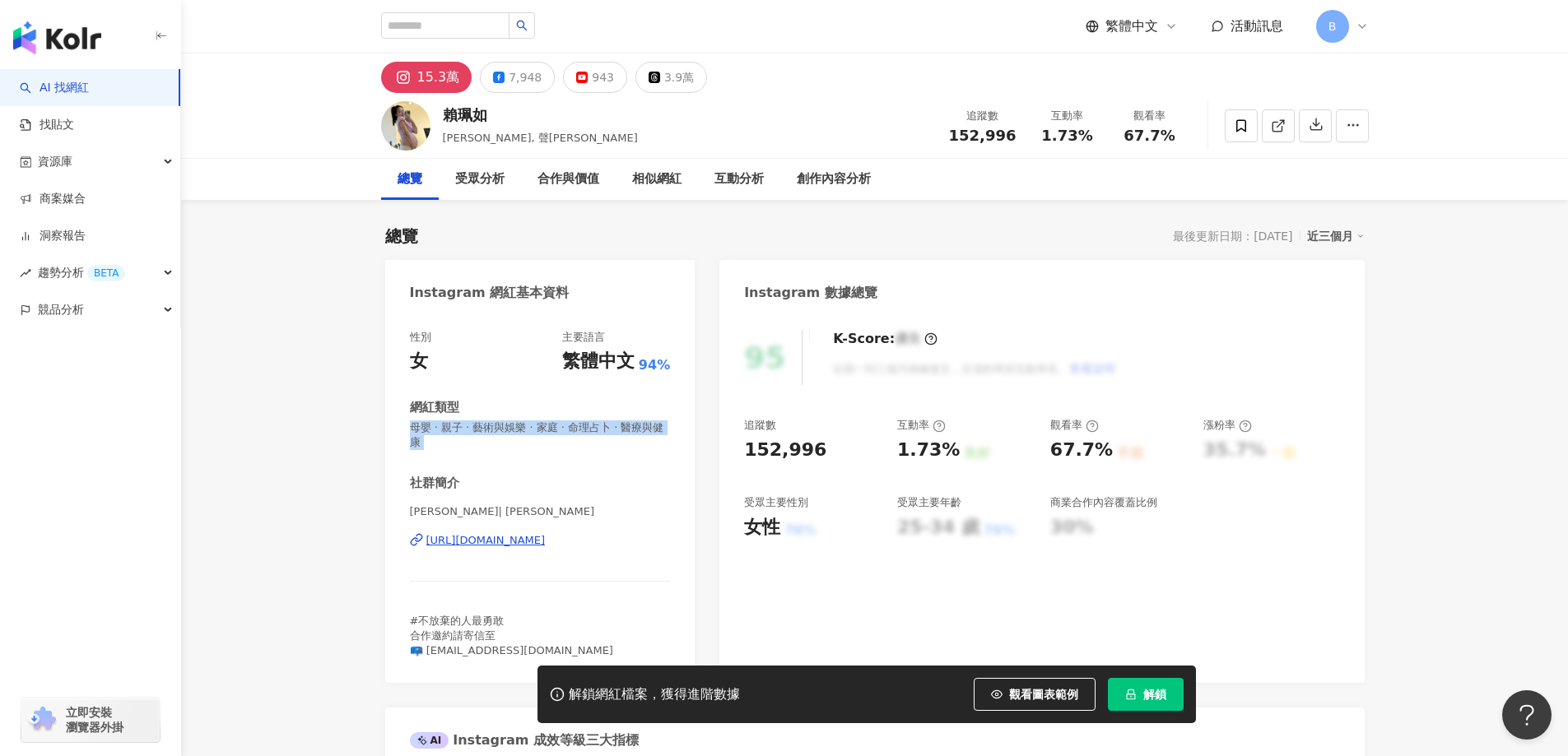
click at [604, 429] on span "母嬰 · 親子 · 藝術與娛樂 · 家庭 · 命理占卜 · 醫療與健康" at bounding box center [541, 435] width 261 height 29
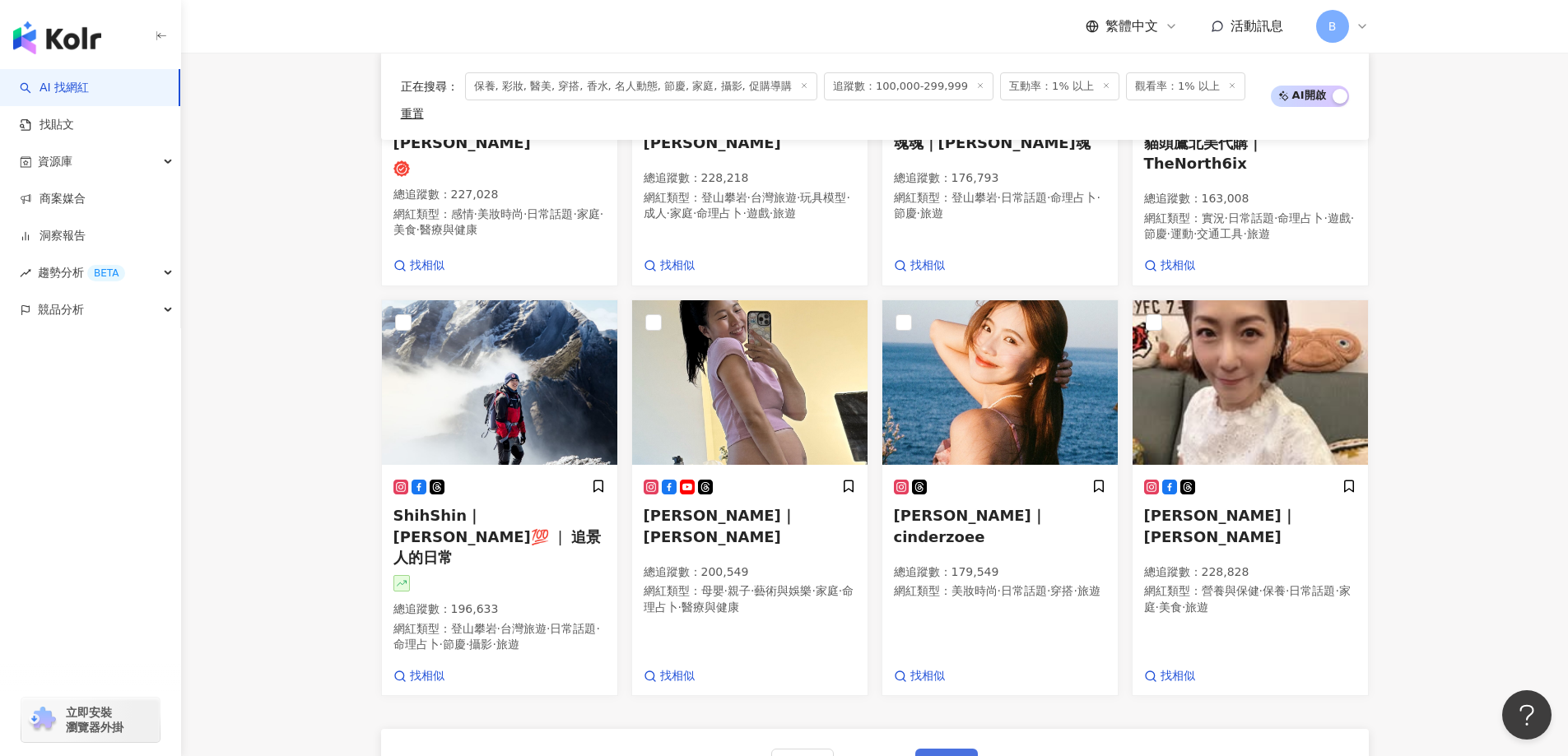
scroll to position [1161, 0]
click at [941, 755] on span "下一頁" at bounding box center [946, 765] width 35 height 13
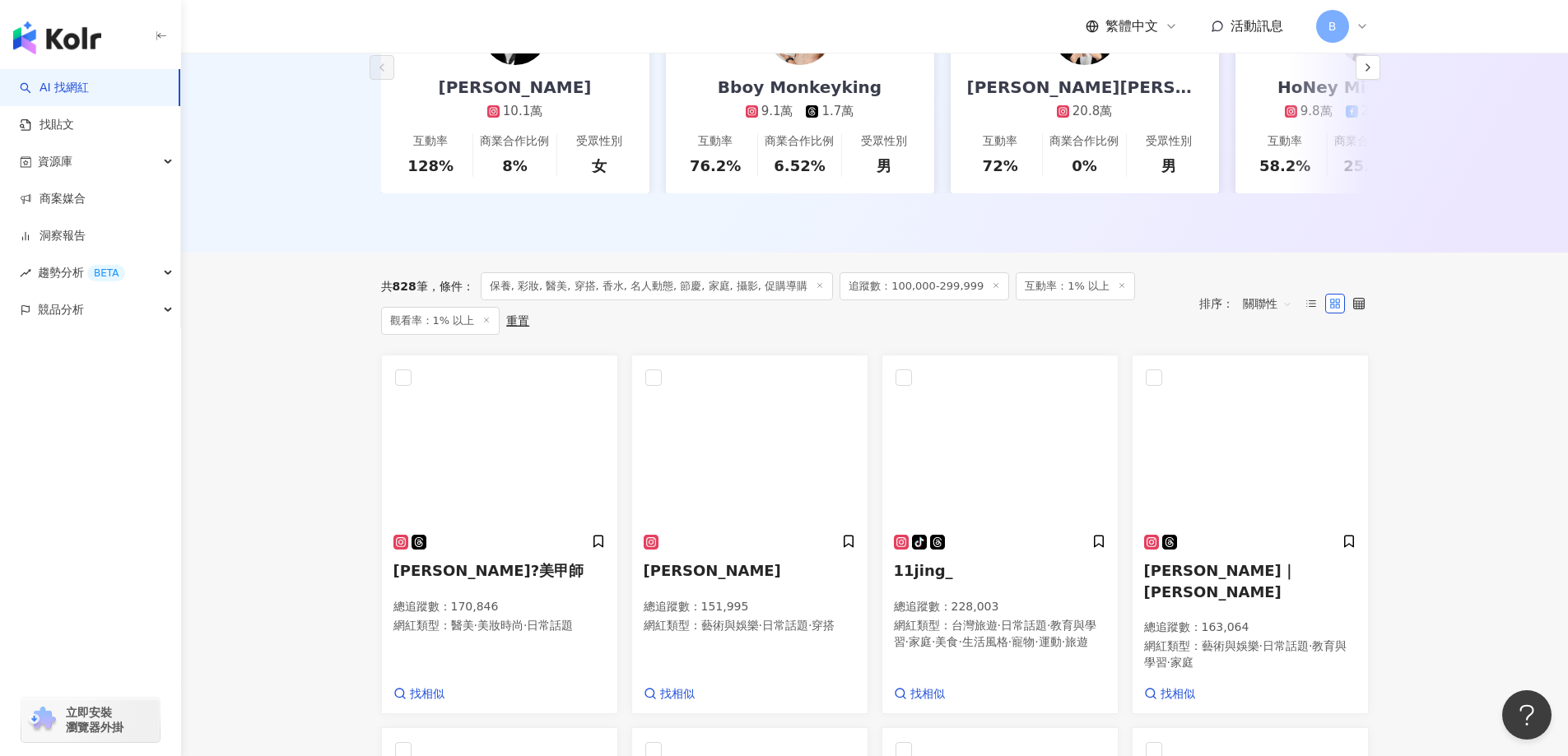
scroll to position [349, 0]
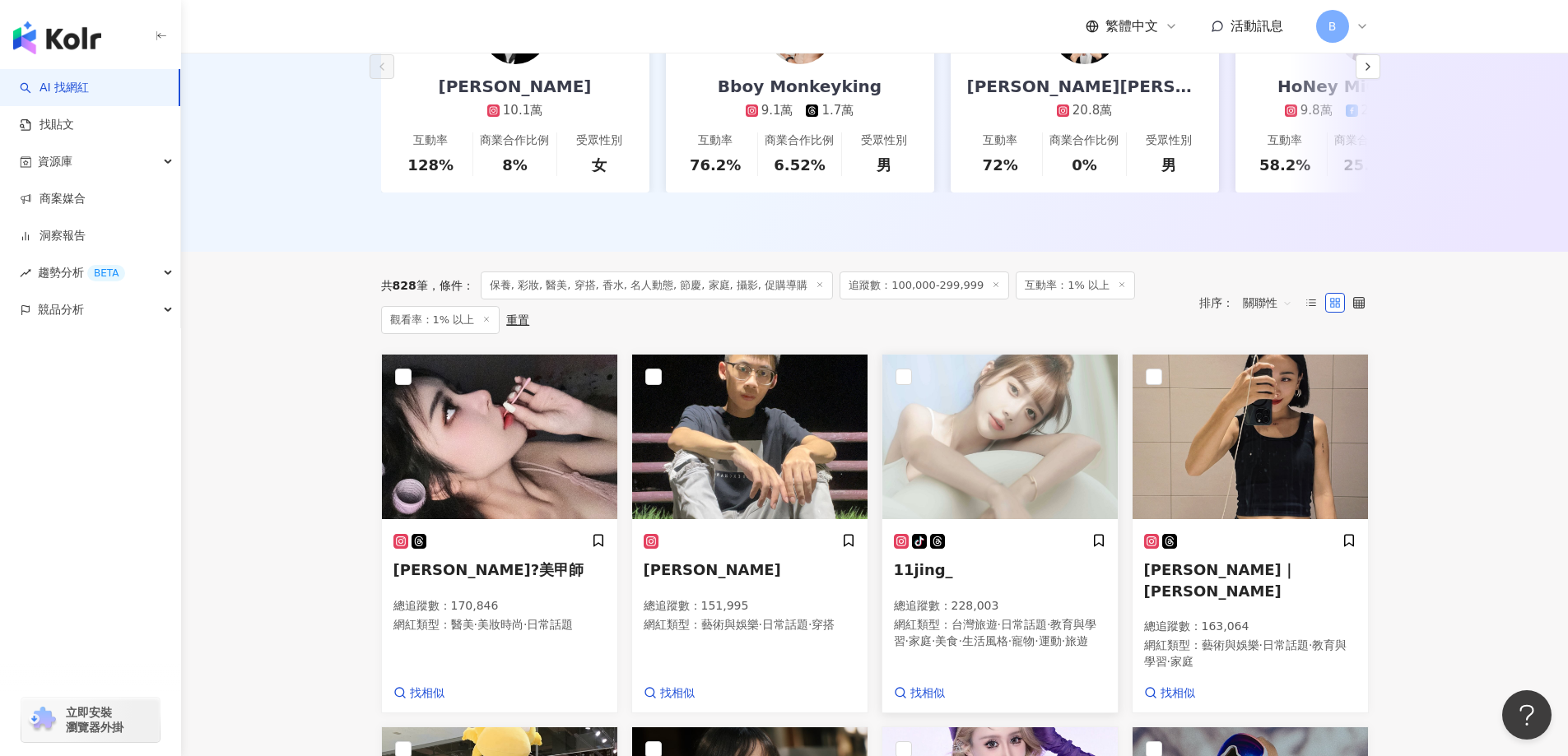
click at [989, 460] on img at bounding box center [1000, 437] width 235 height 164
click at [1244, 405] on img at bounding box center [1250, 437] width 235 height 164
click at [278, 300] on main "不分平台 台灣 搜尋 您可能感興趣： haikyu_rement_love haikyu_rement_love 香水油 香水品牌 類型 性別 追蹤數 互動率…" at bounding box center [874, 694] width 1386 height 1982
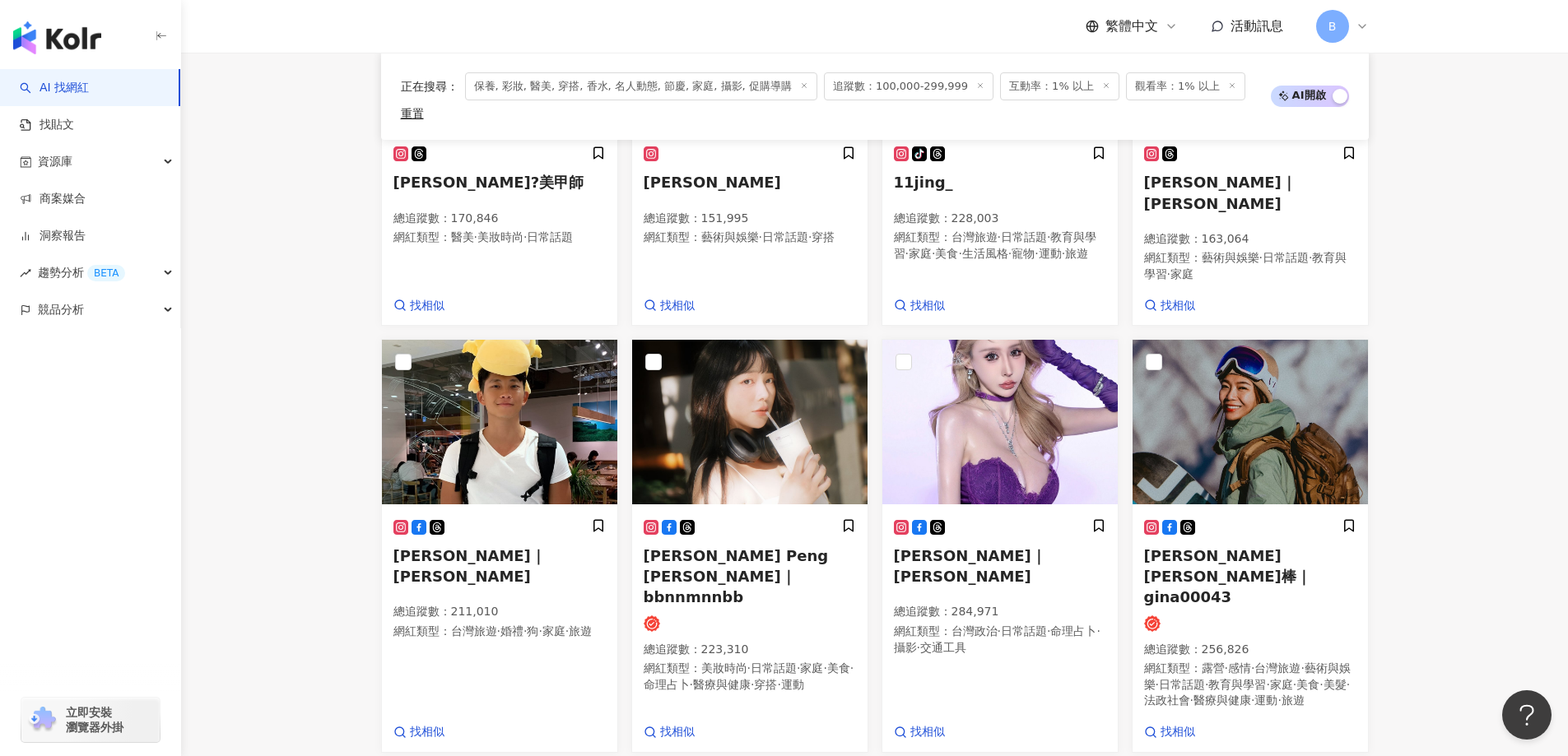
scroll to position [760, 0]
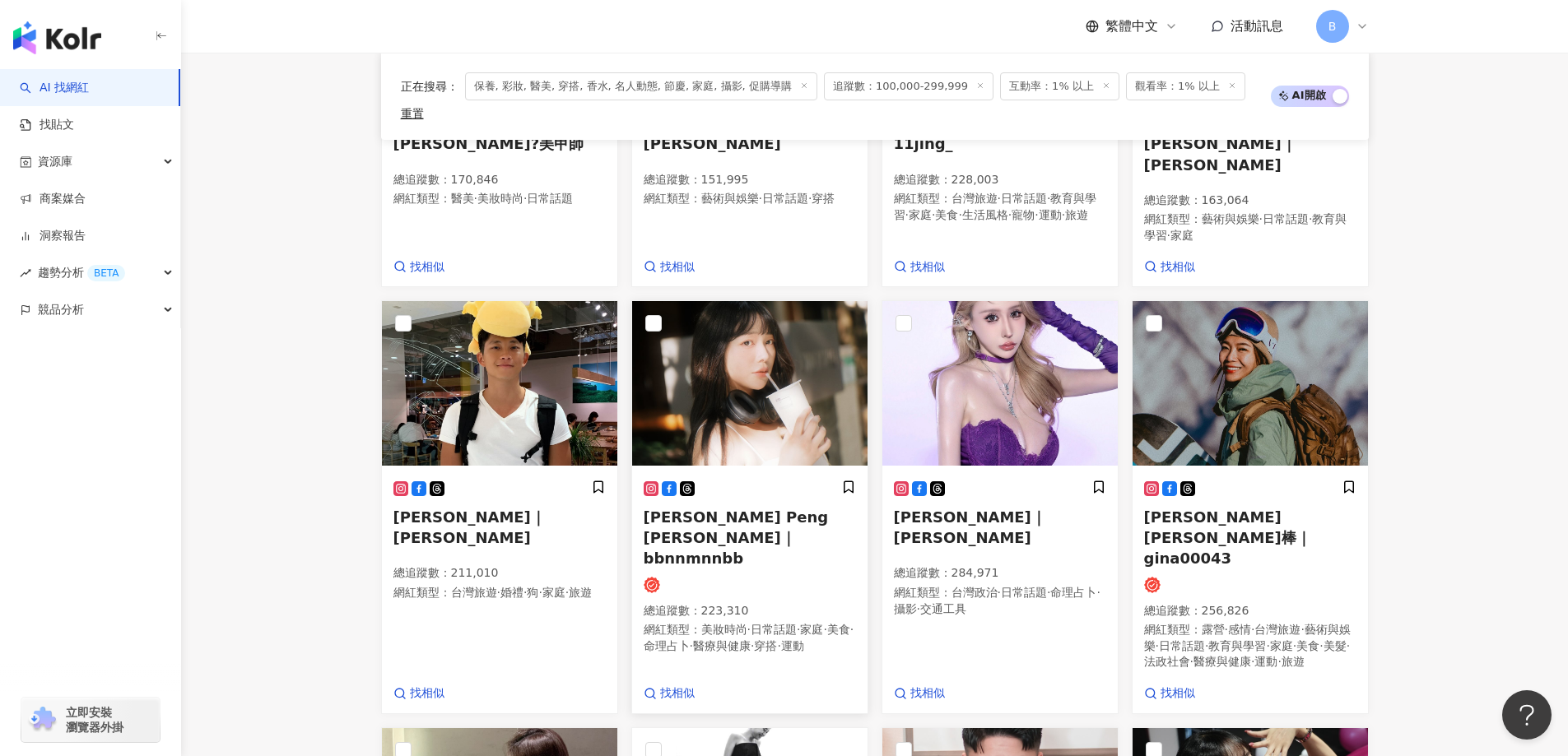
click at [742, 332] on img at bounding box center [750, 383] width 235 height 164
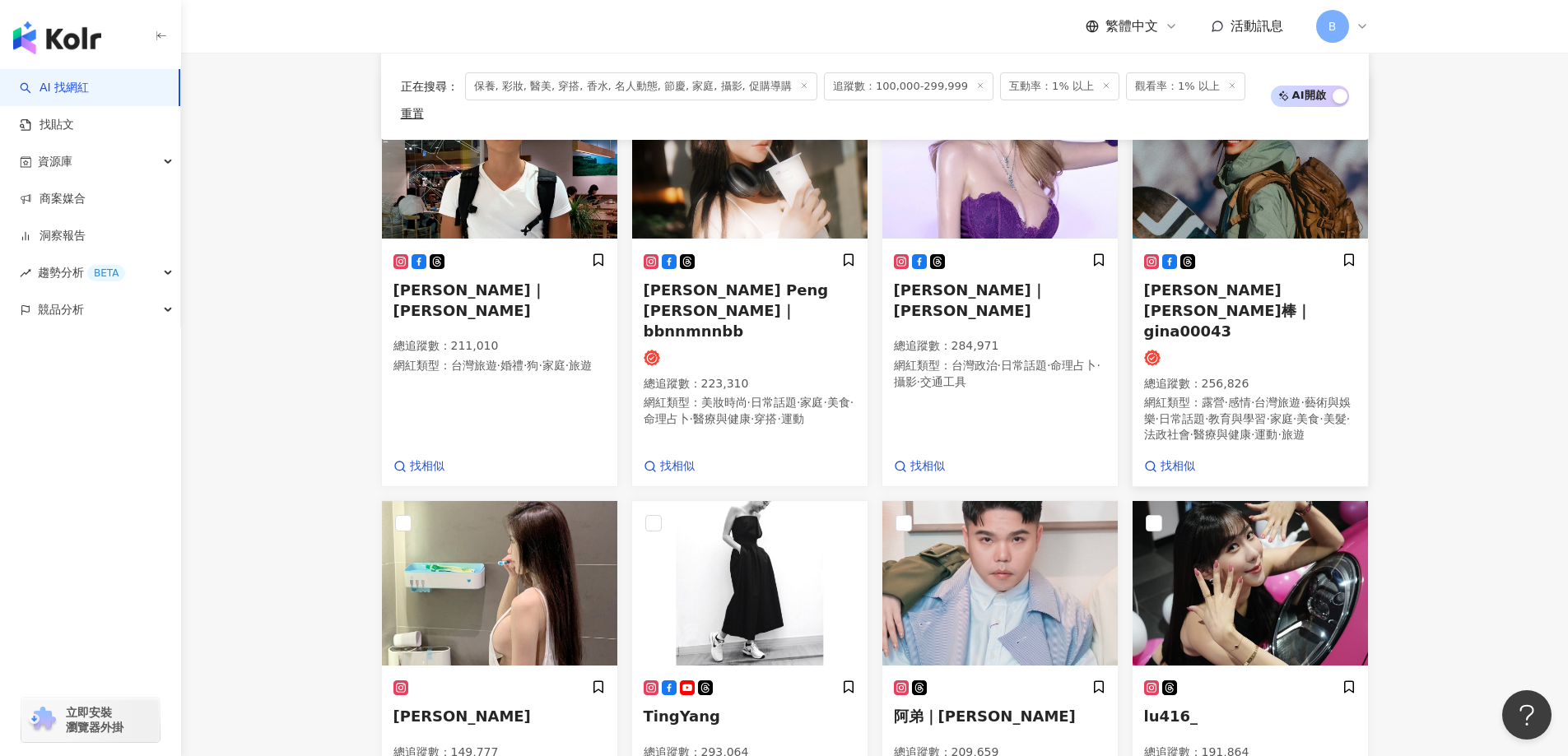
scroll to position [1008, 0]
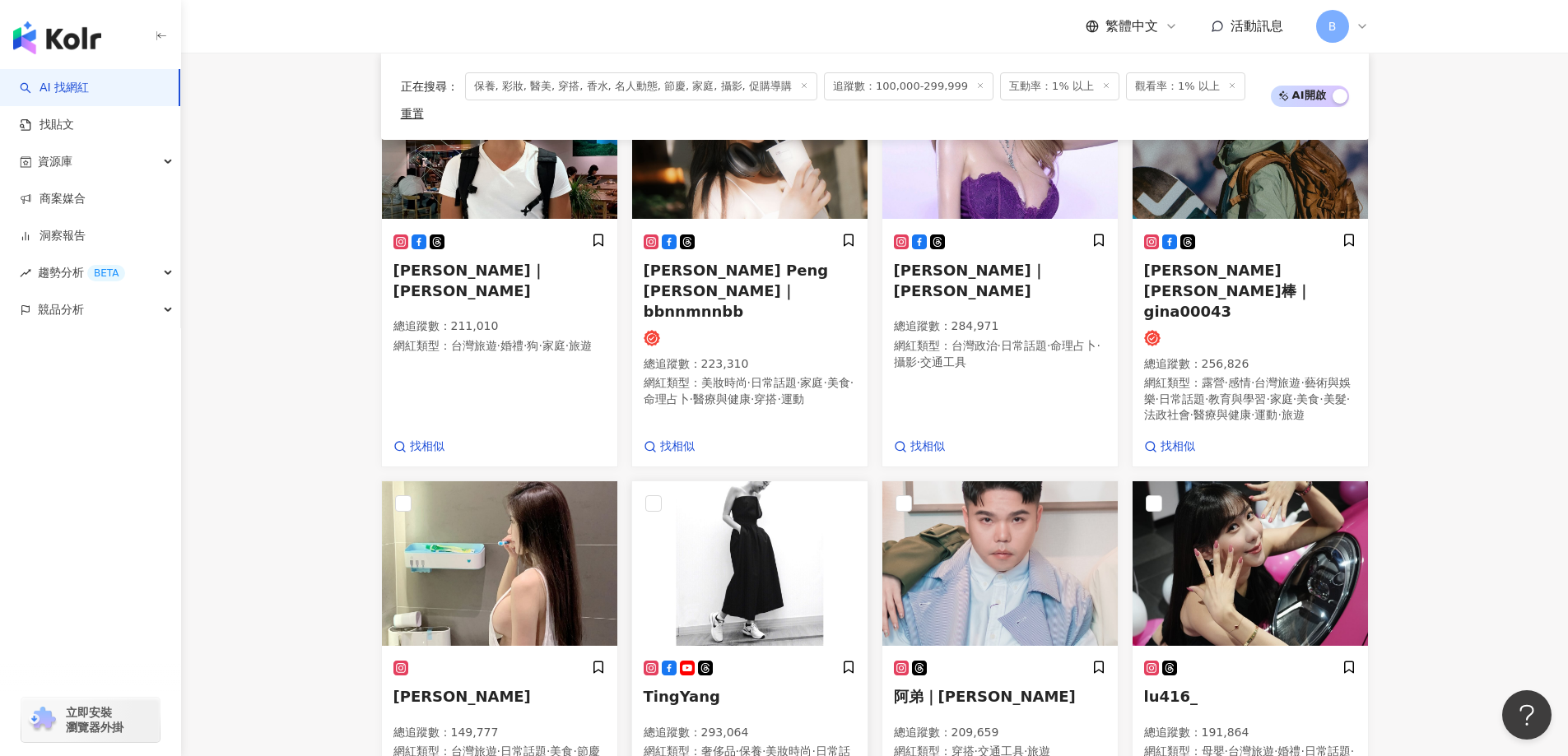
click at [758, 572] on img at bounding box center [750, 564] width 235 height 164
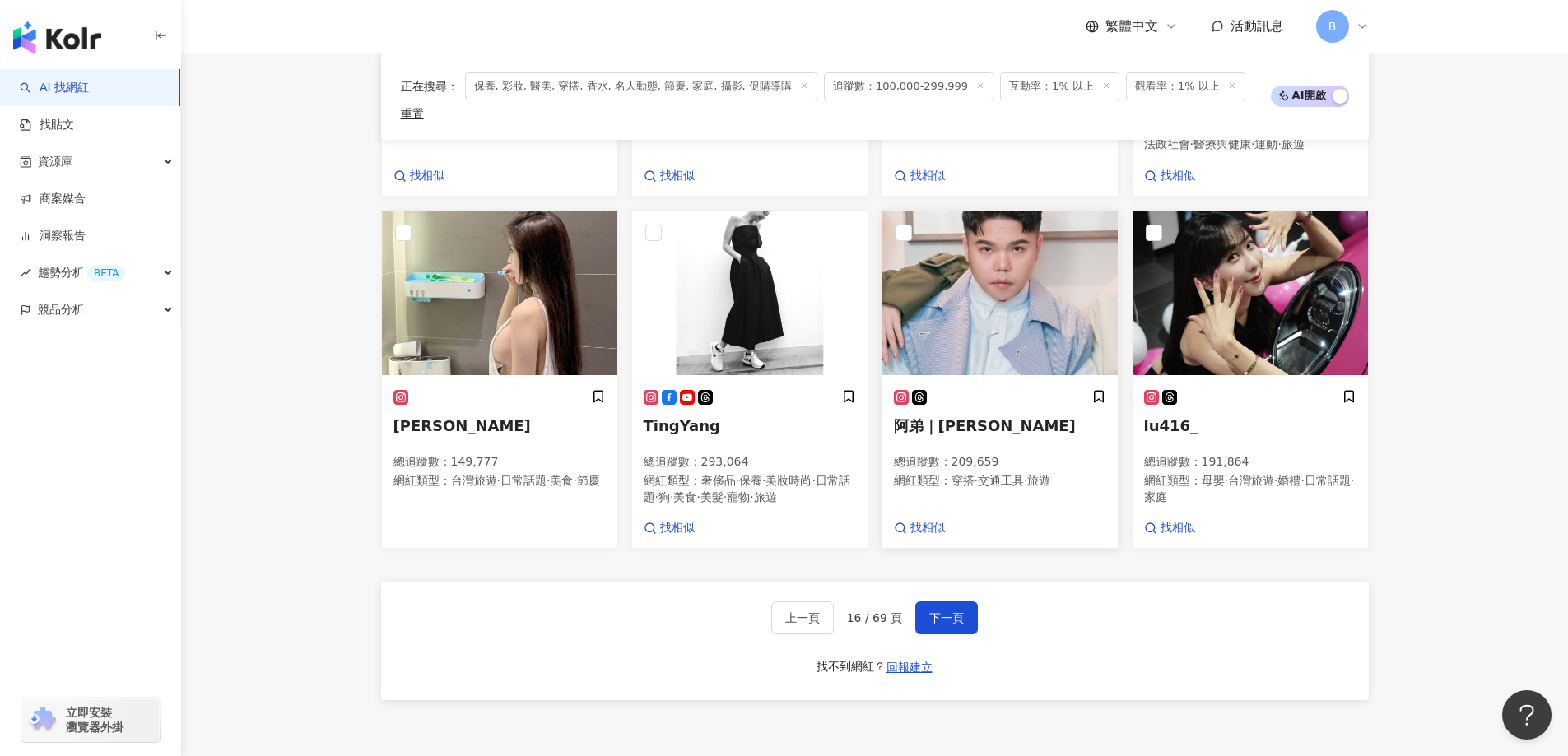
scroll to position [1419, 0]
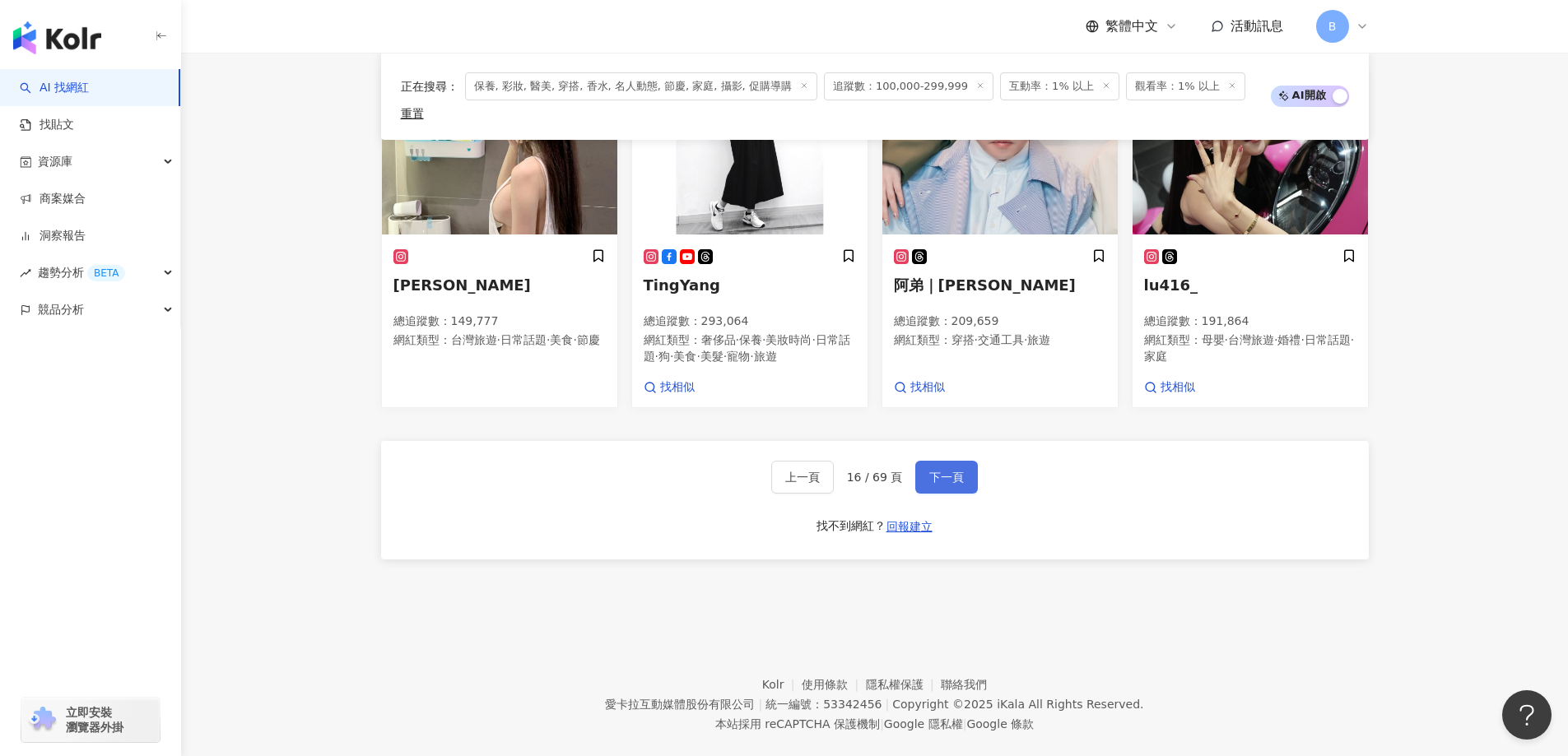
click at [963, 461] on button "下一頁" at bounding box center [946, 477] width 62 height 33
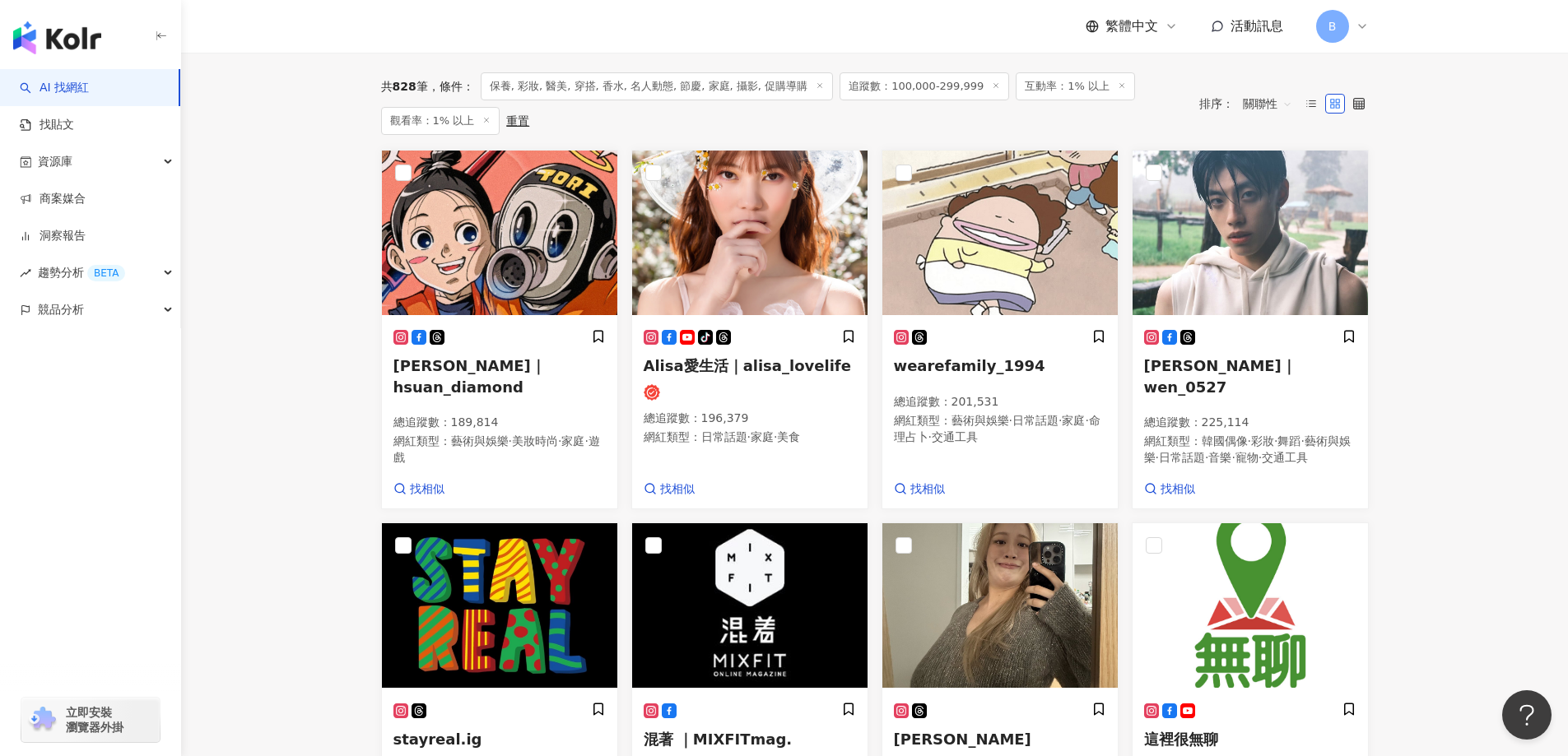
scroll to position [312, 0]
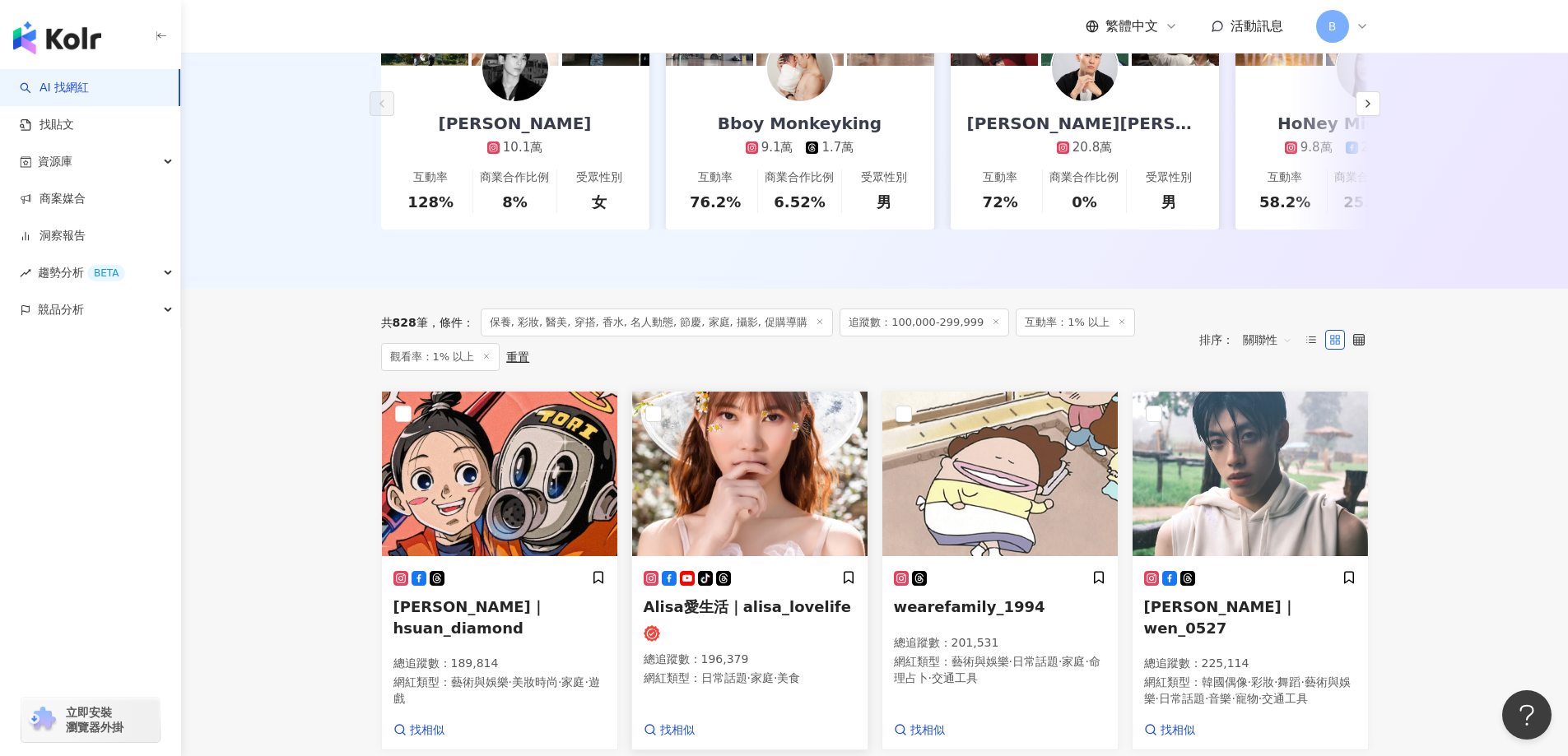
click at [690, 515] on img at bounding box center [750, 474] width 235 height 164
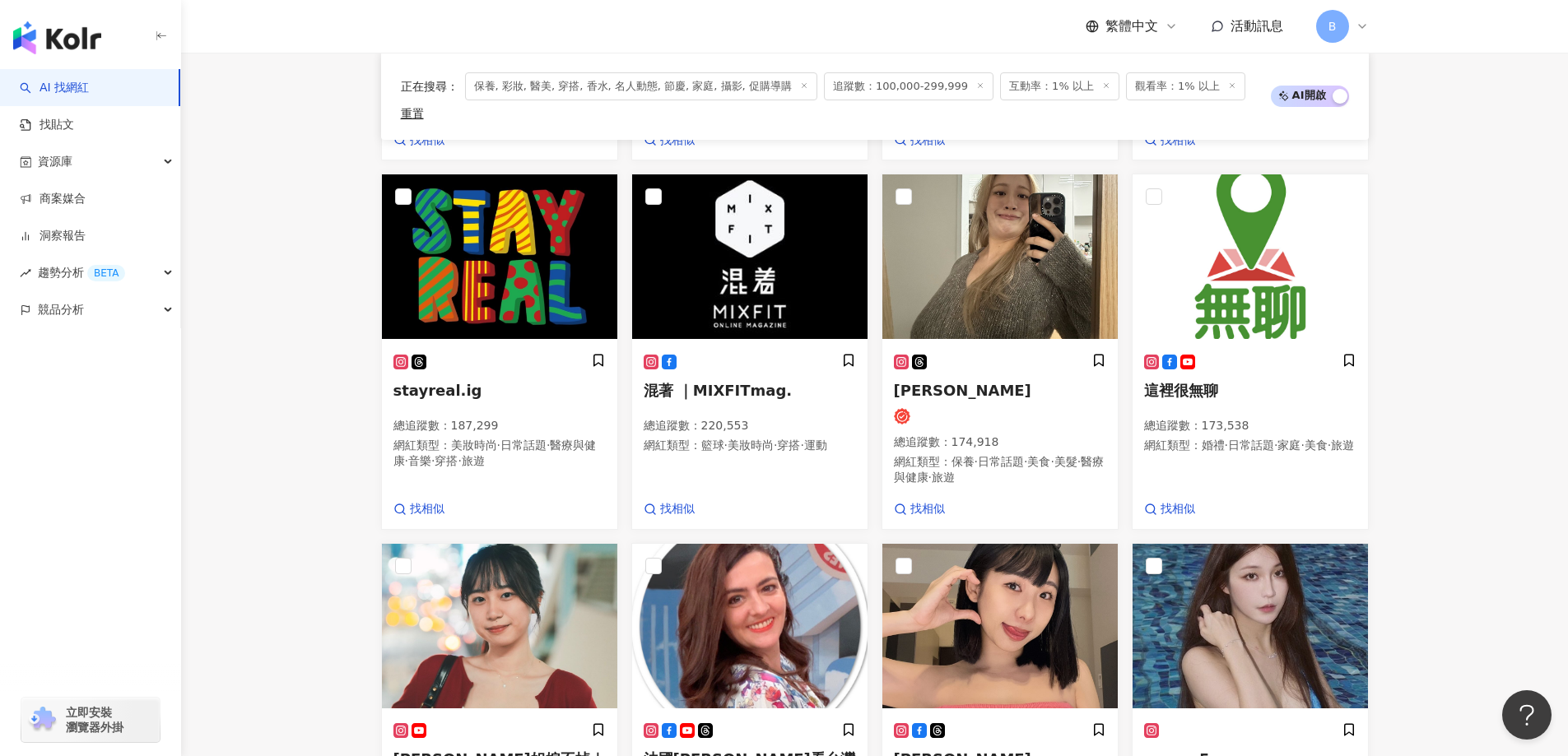
scroll to position [1053, 0]
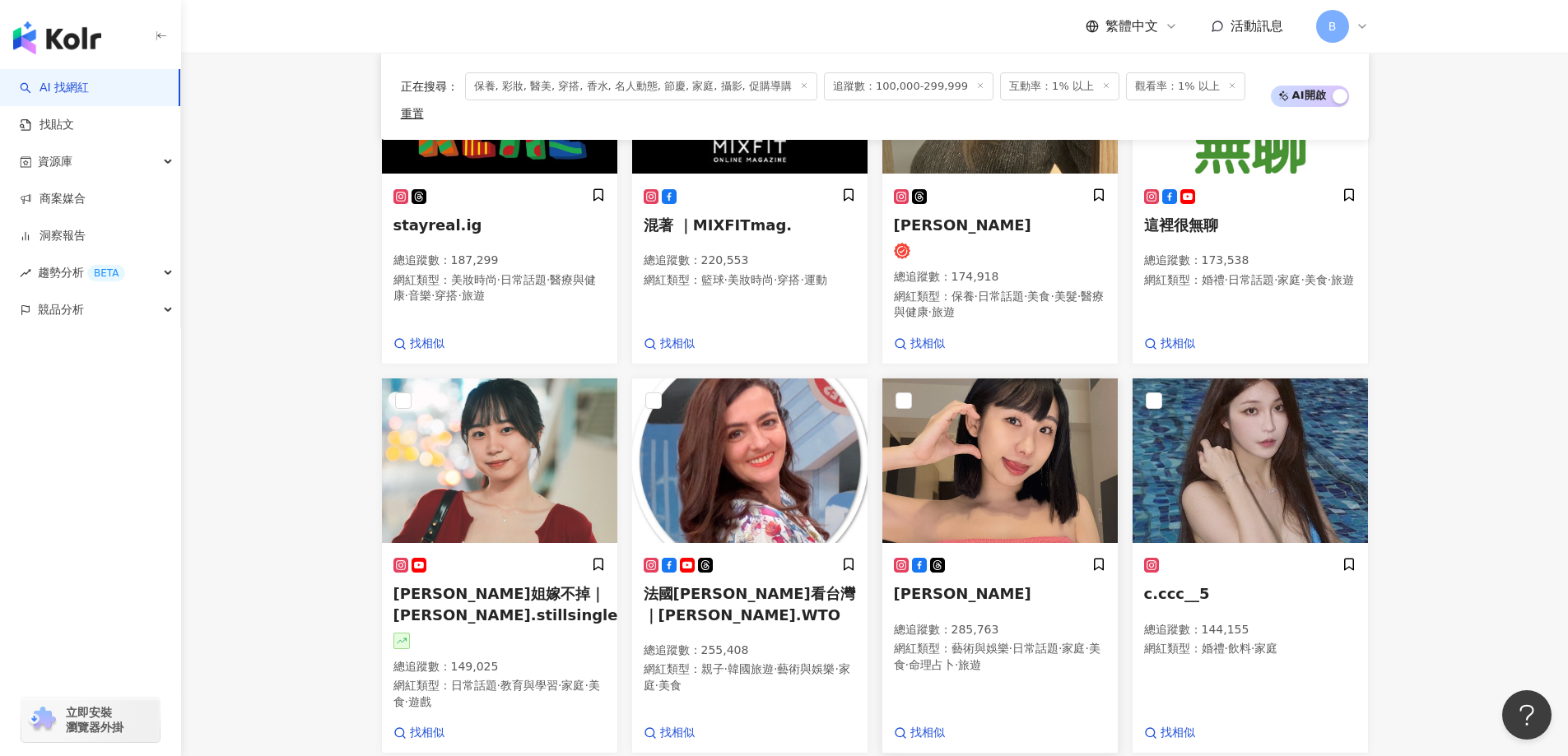
click at [1002, 418] on img at bounding box center [1000, 461] width 235 height 164
click at [1206, 429] on img at bounding box center [1250, 461] width 235 height 164
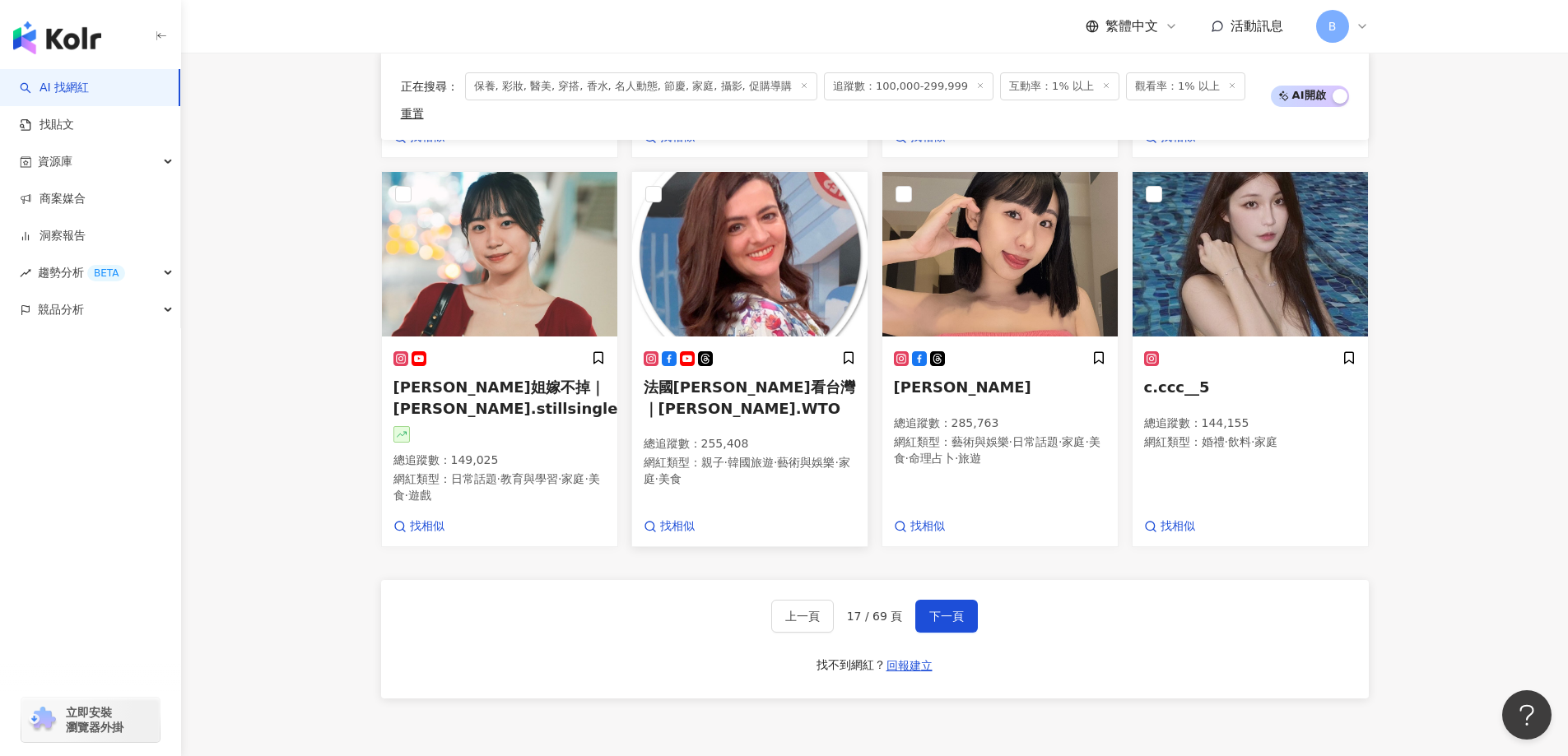
scroll to position [1299, 0]
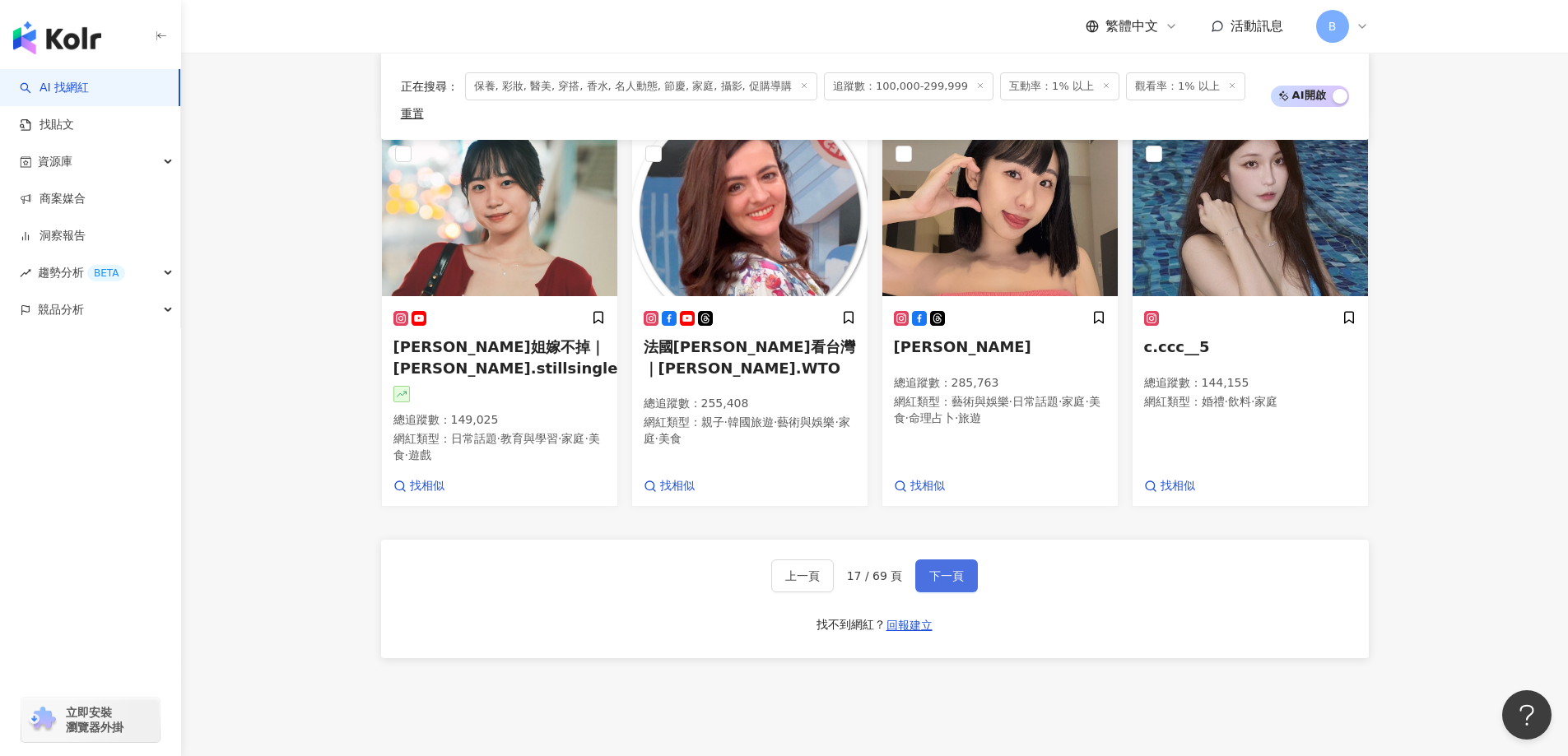
click at [945, 569] on span "下一頁" at bounding box center [946, 575] width 35 height 13
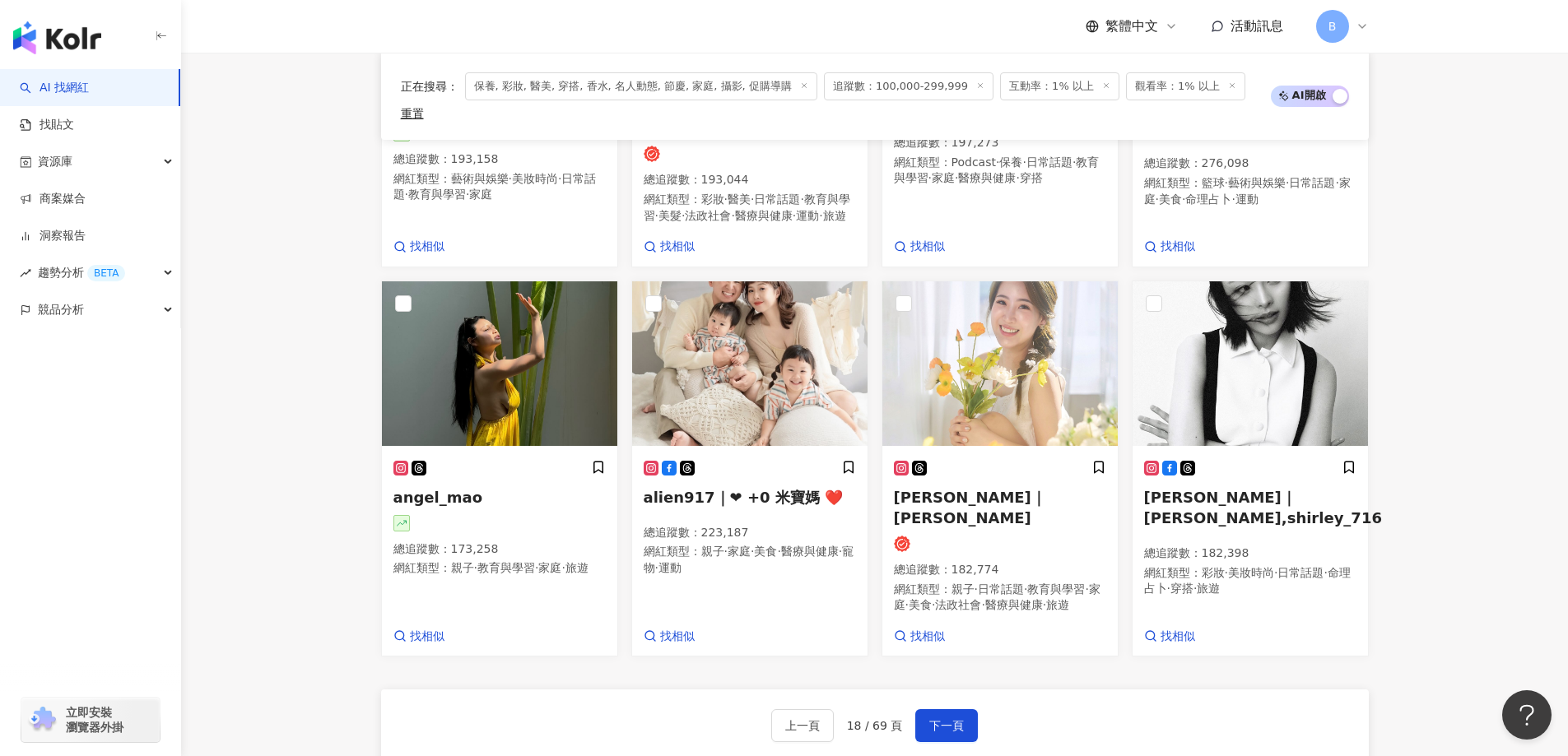
scroll to position [1369, 0]
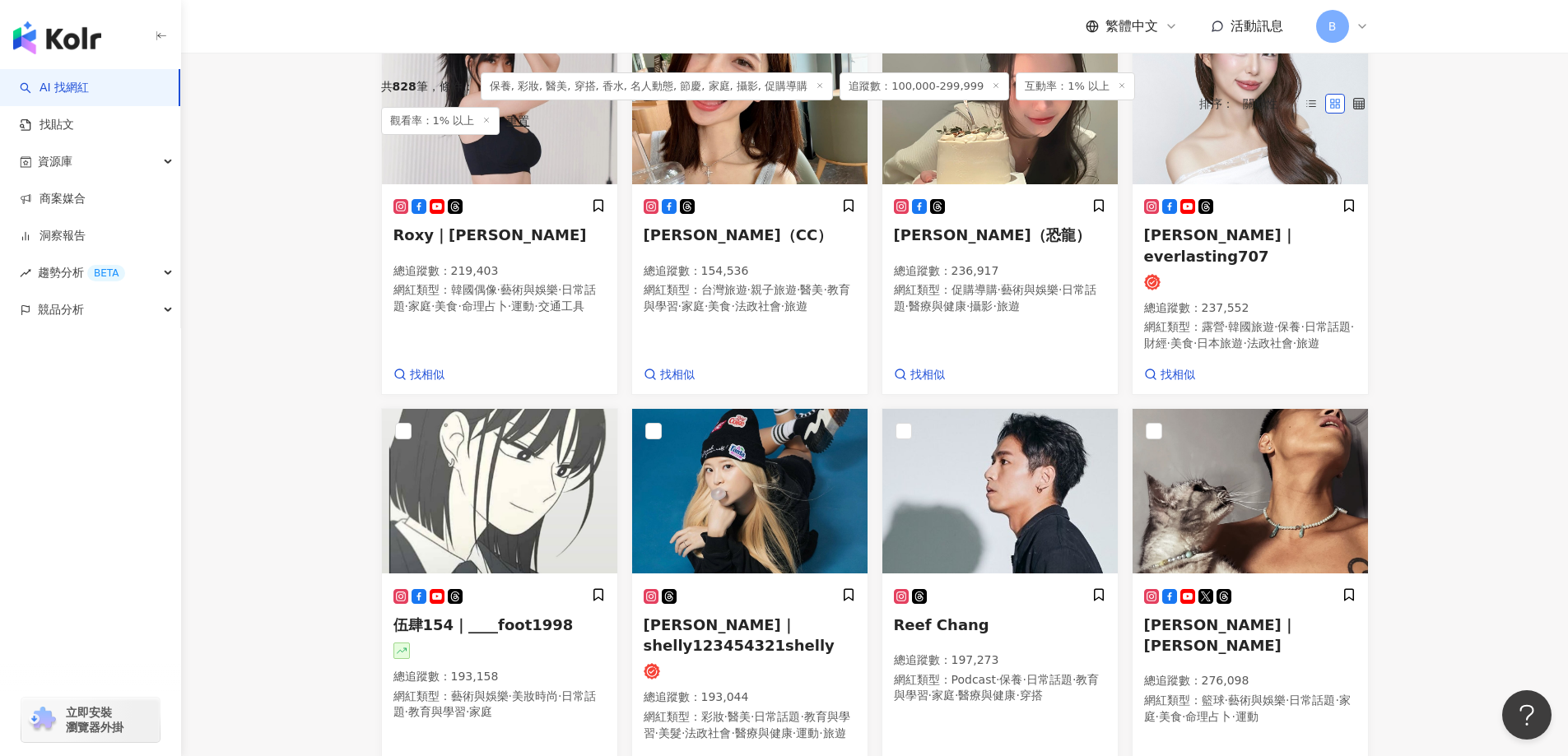
scroll to position [547, 0]
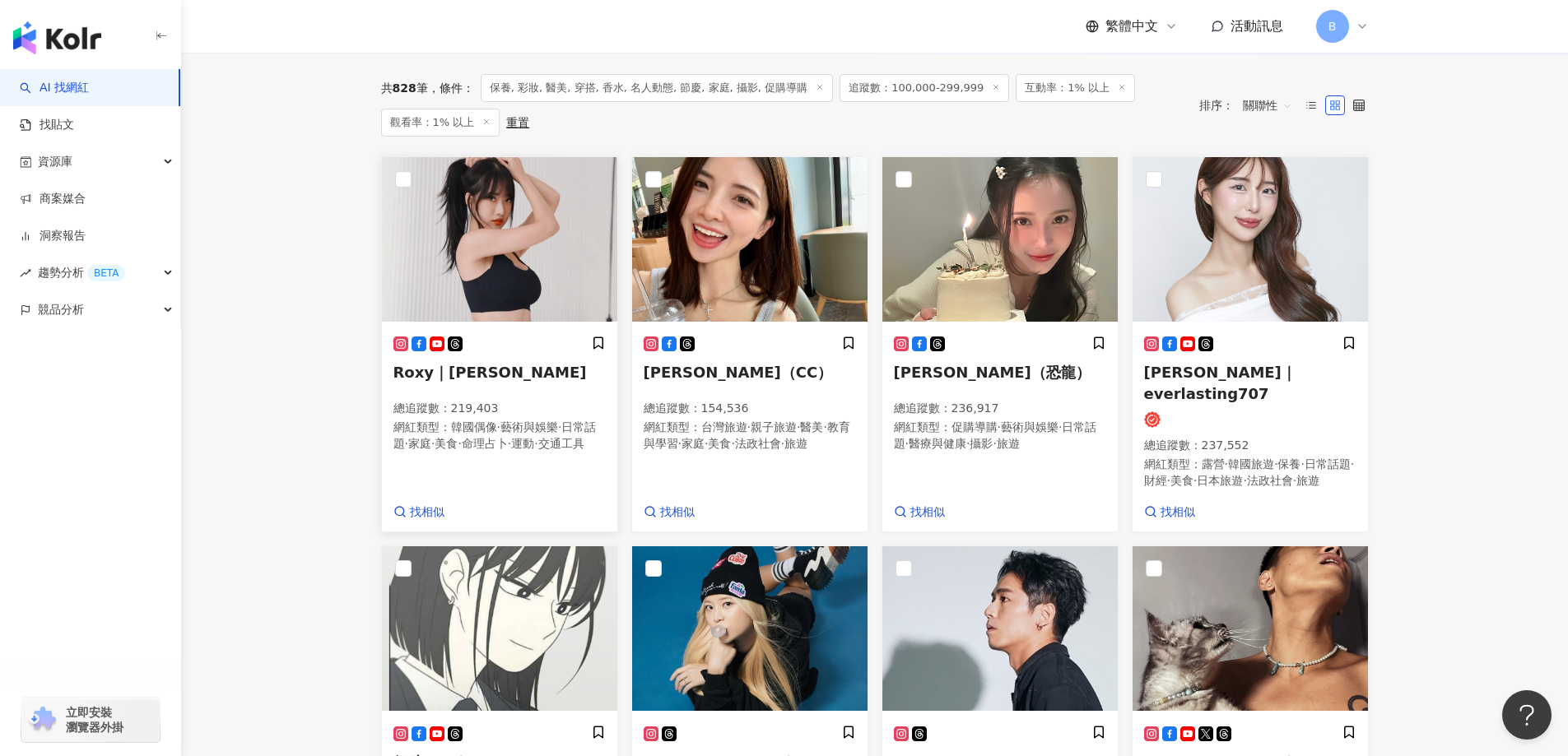
click at [509, 217] on img at bounding box center [499, 240] width 235 height 164
click at [759, 248] on img at bounding box center [750, 240] width 235 height 164
click at [1053, 240] on img at bounding box center [1000, 240] width 235 height 164
click at [1190, 265] on img at bounding box center [1250, 240] width 235 height 164
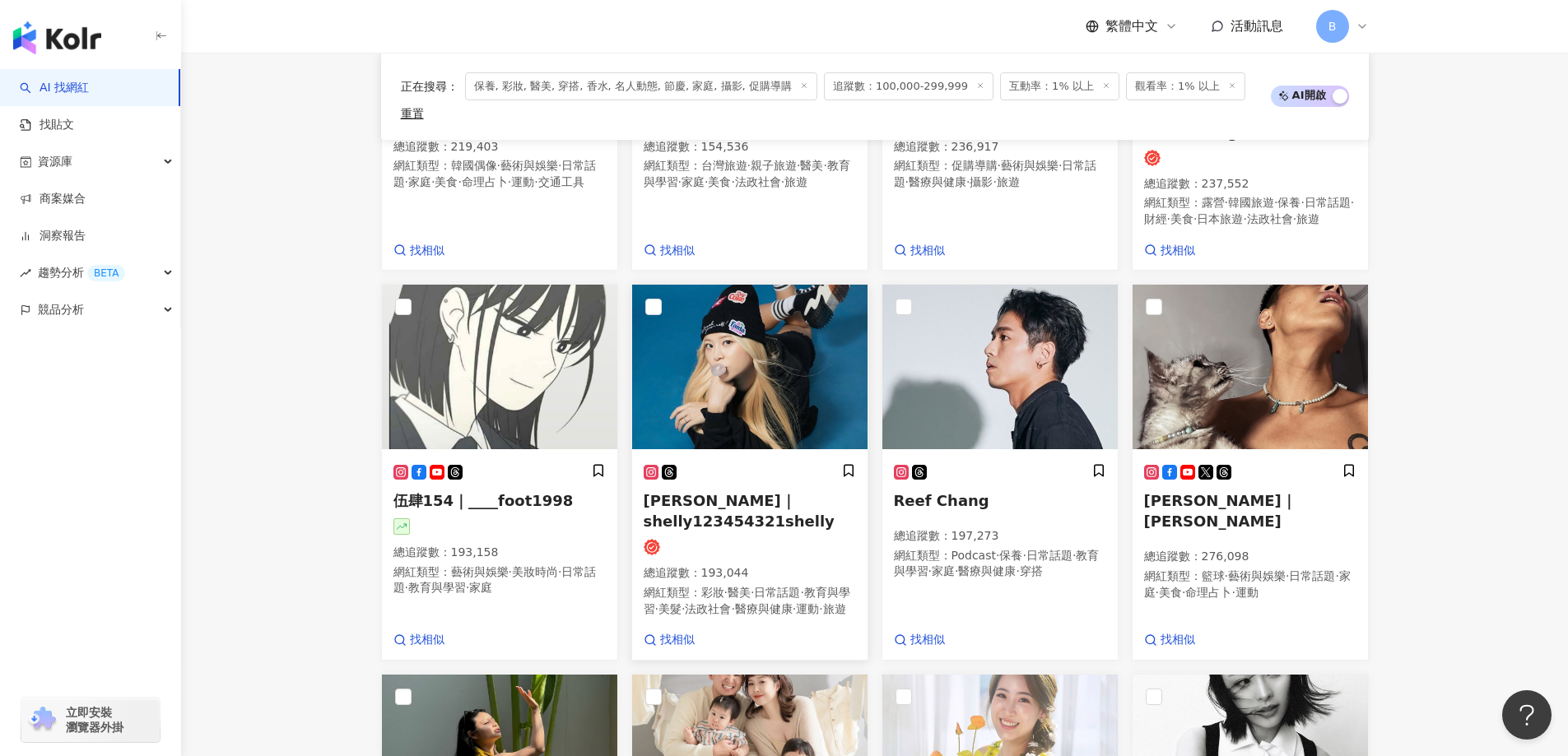
scroll to position [1123, 0]
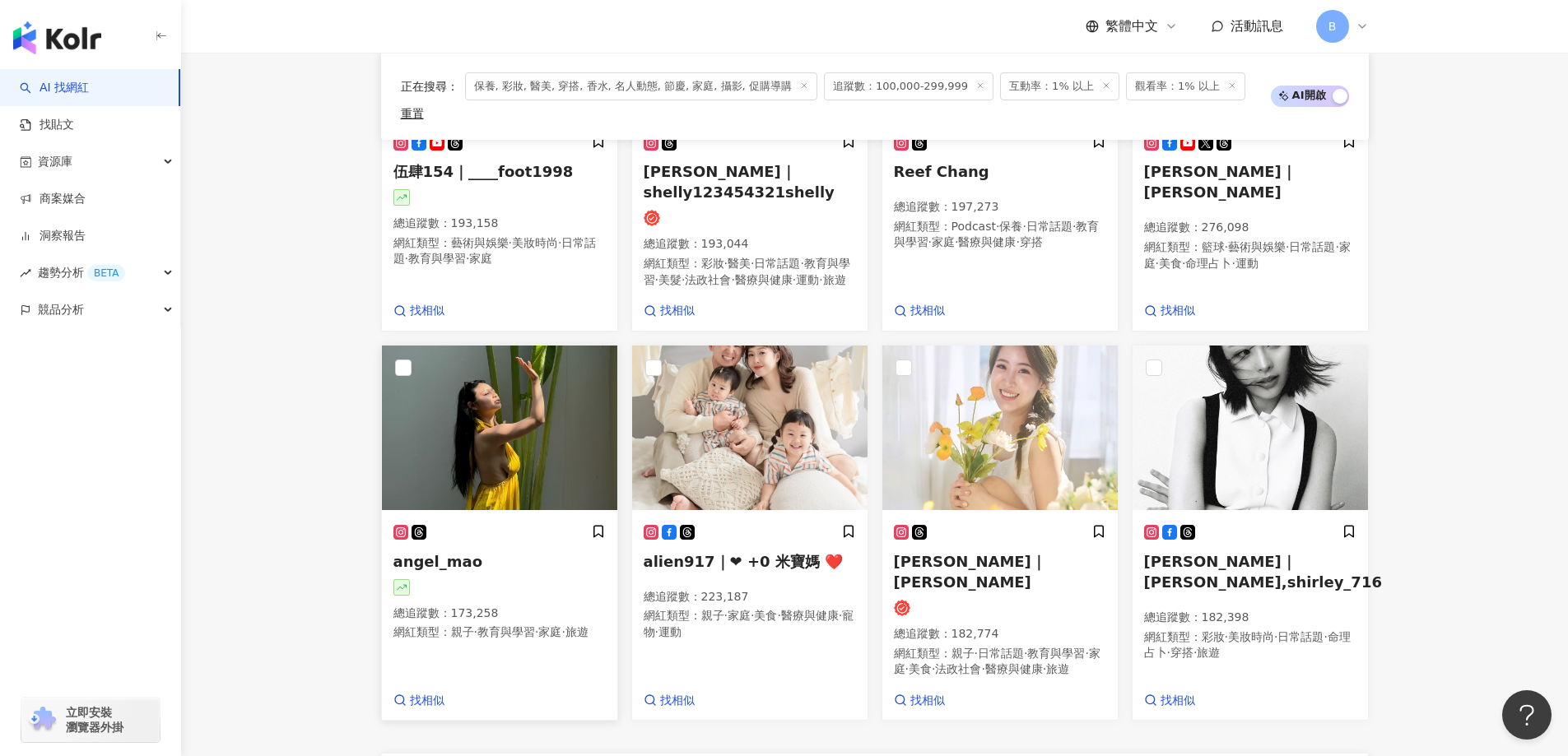
click at [541, 408] on img at bounding box center [499, 428] width 235 height 164
click at [1002, 436] on img at bounding box center [1000, 428] width 235 height 164
click at [1250, 459] on img at bounding box center [1250, 428] width 235 height 164
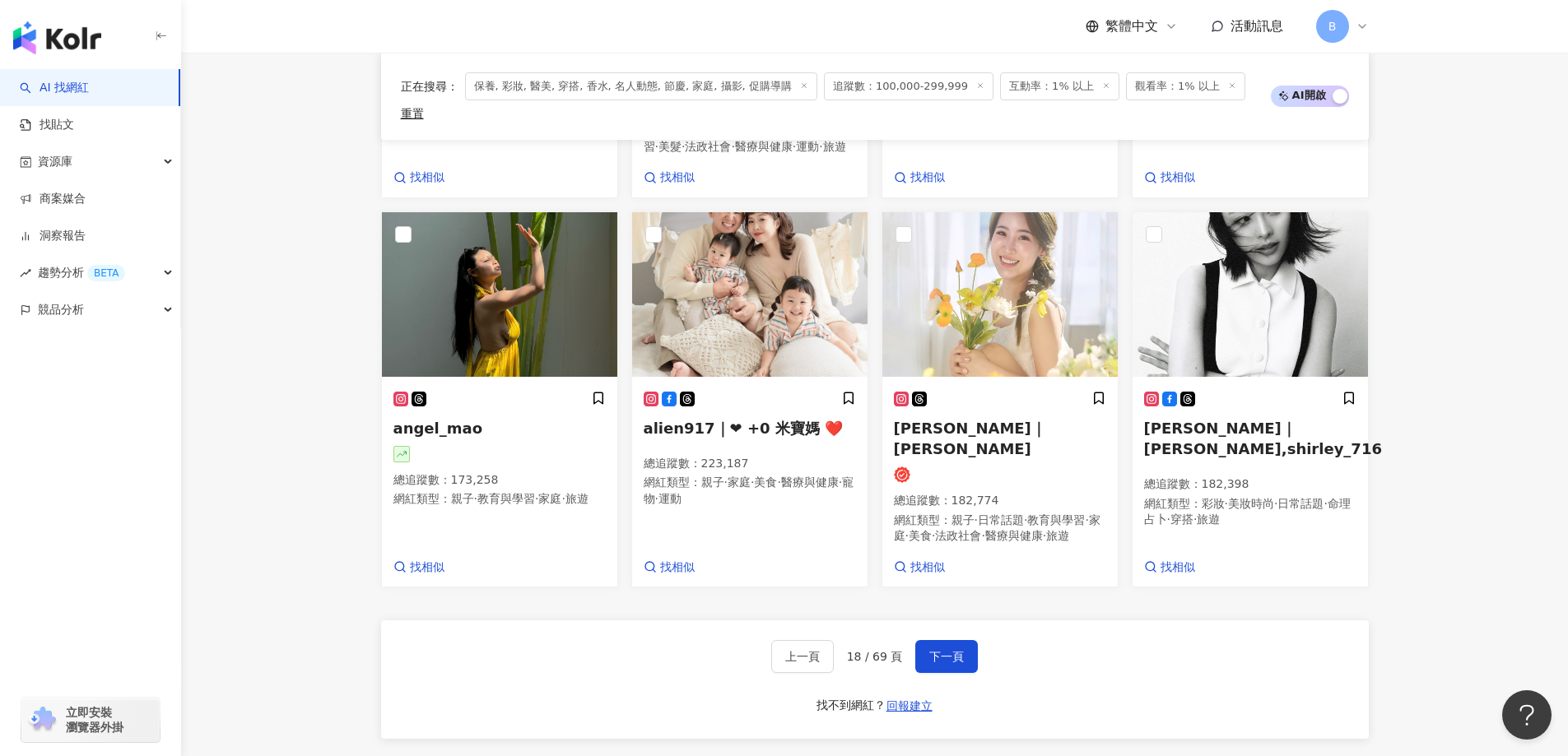
scroll to position [1369, 0]
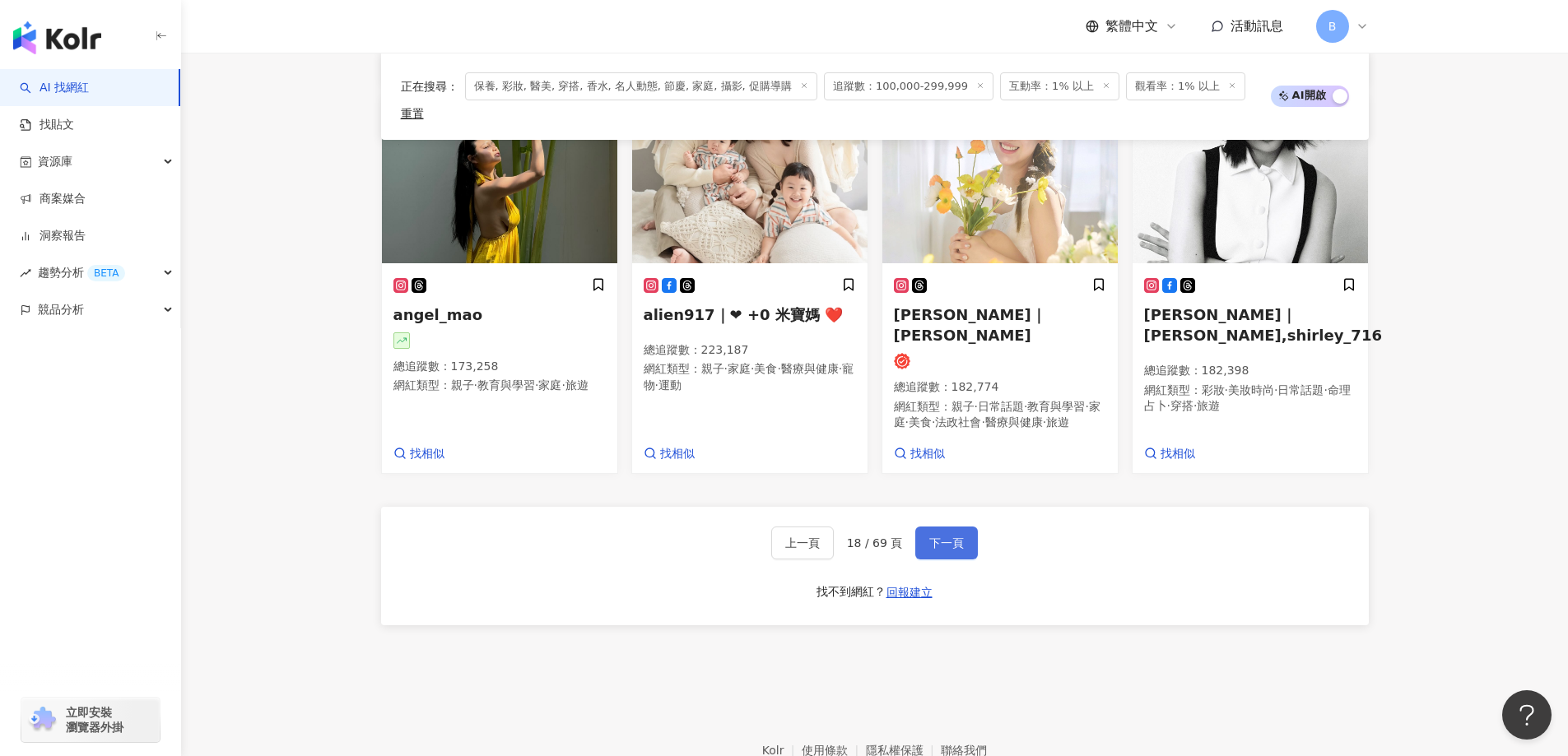
click at [949, 552] on button "下一頁" at bounding box center [946, 543] width 62 height 33
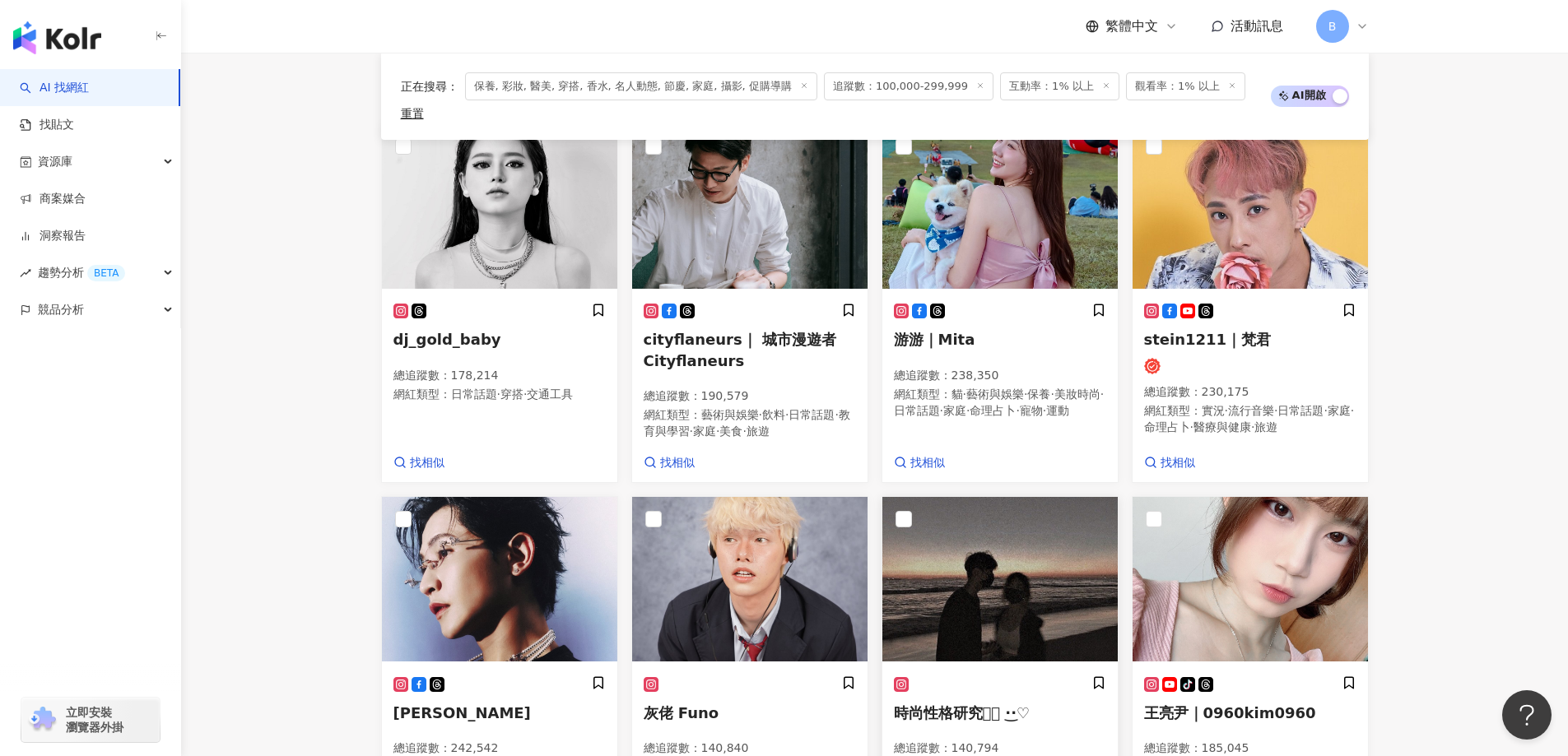
scroll to position [461, 0]
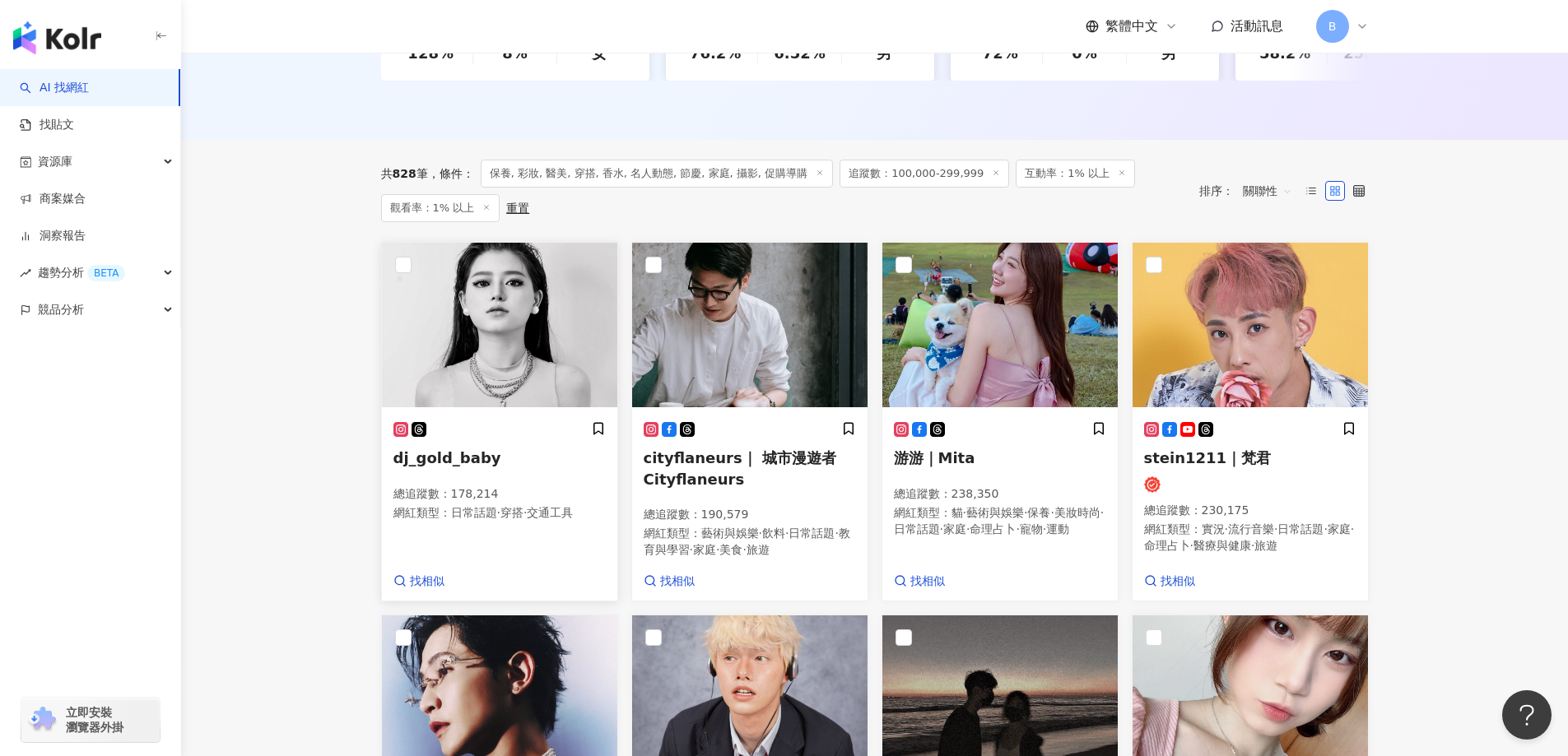
click at [489, 343] on img at bounding box center [499, 325] width 235 height 164
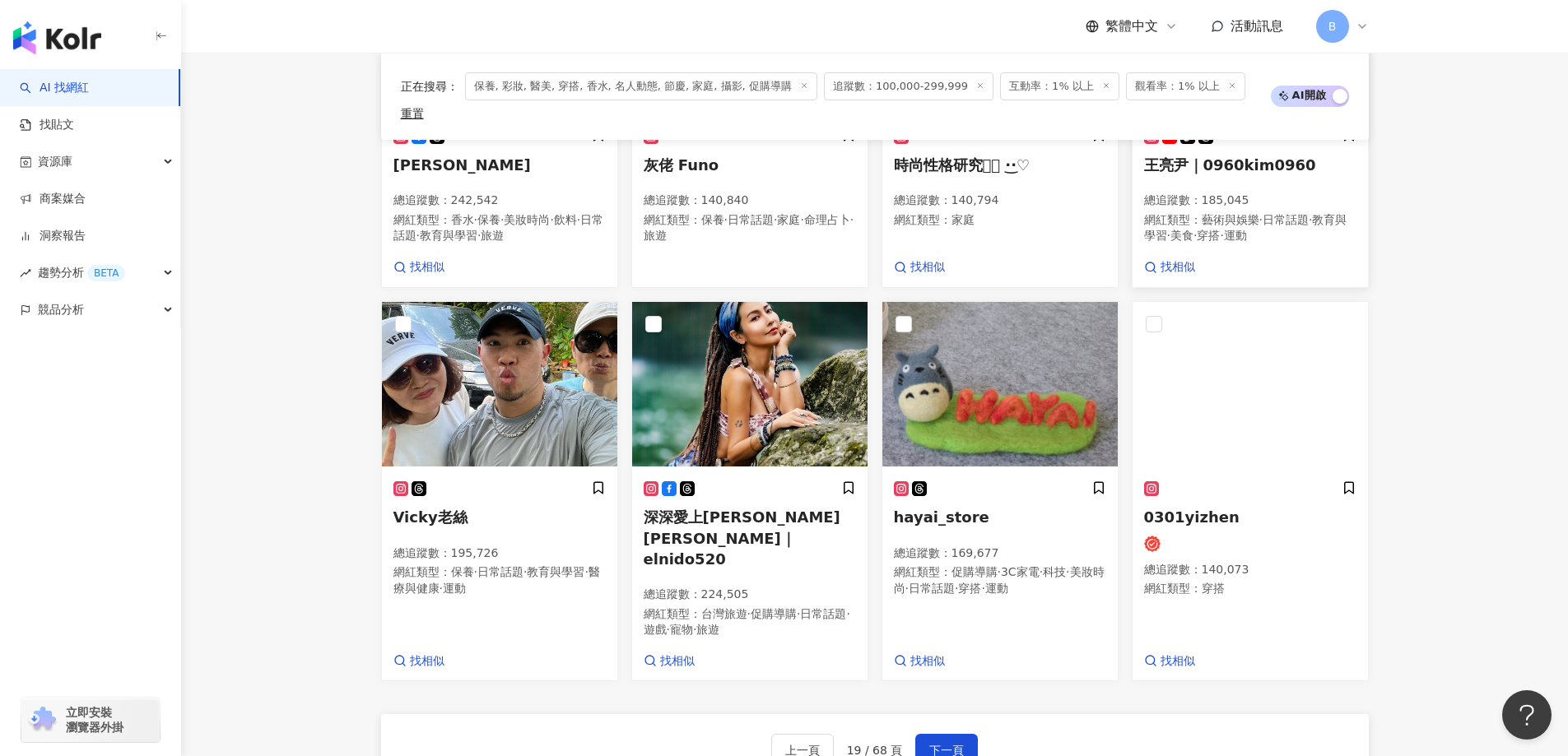
scroll to position [1119, 0]
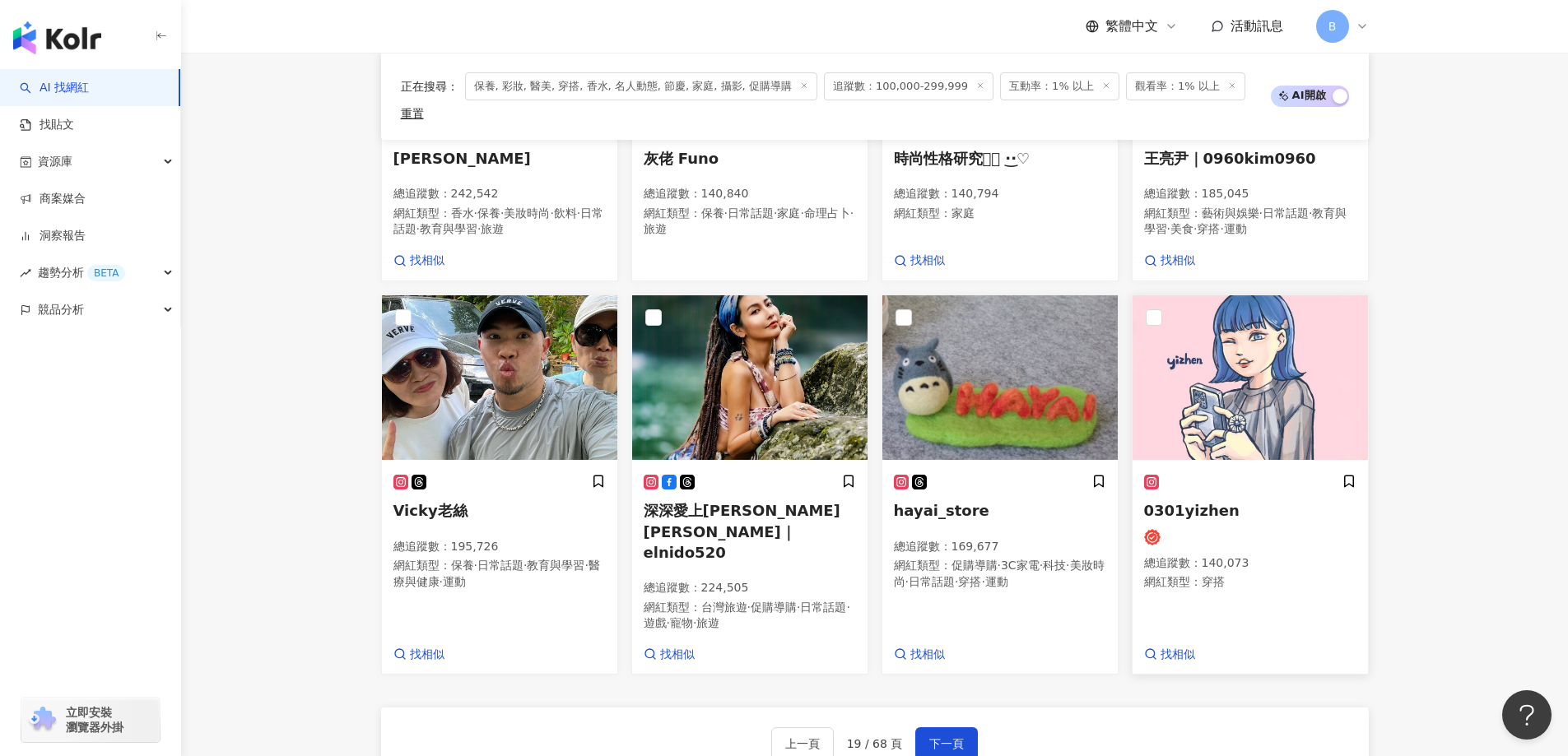
click at [1247, 416] on img at bounding box center [1250, 378] width 235 height 164
click at [929, 738] on span "下一頁" at bounding box center [946, 744] width 35 height 13
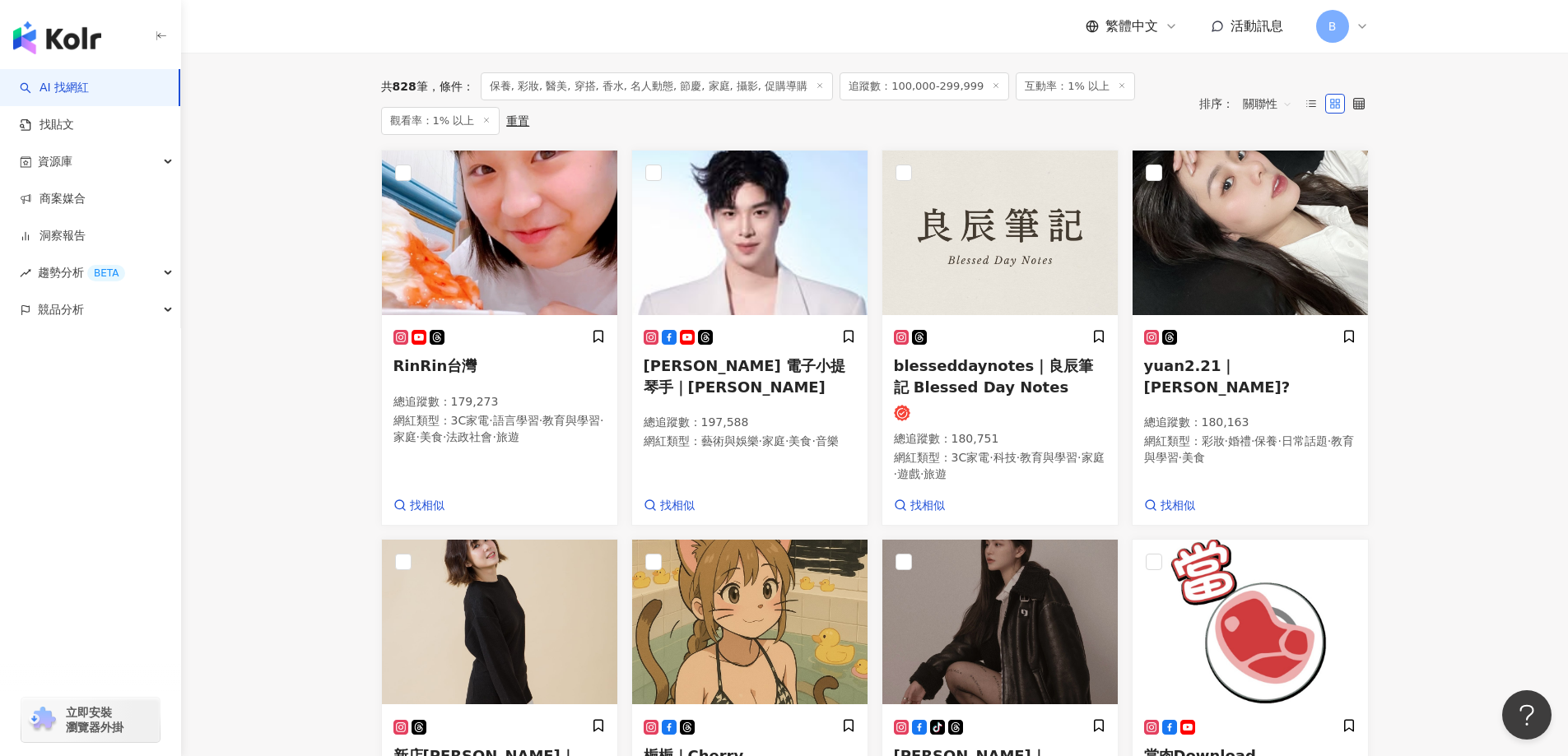
scroll to position [452, 0]
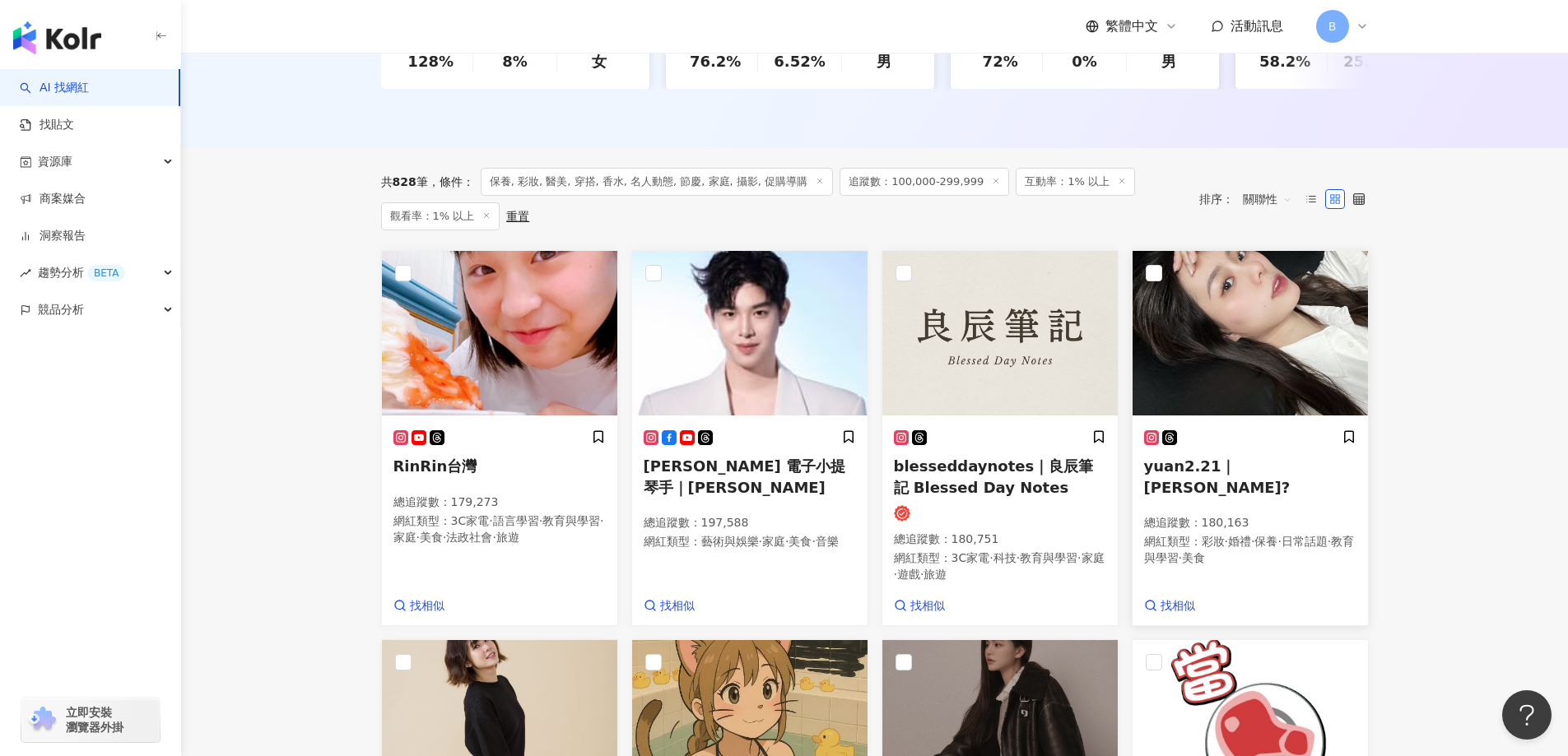
click at [1240, 343] on img at bounding box center [1250, 333] width 235 height 164
click at [1456, 285] on main "不分平台 台灣 搜尋 您可能感興趣： haikyu_rement_love haikyu_rement_love 香水油 香水品牌 類型 性別 追蹤數 互動率…" at bounding box center [874, 591] width 1386 height 1982
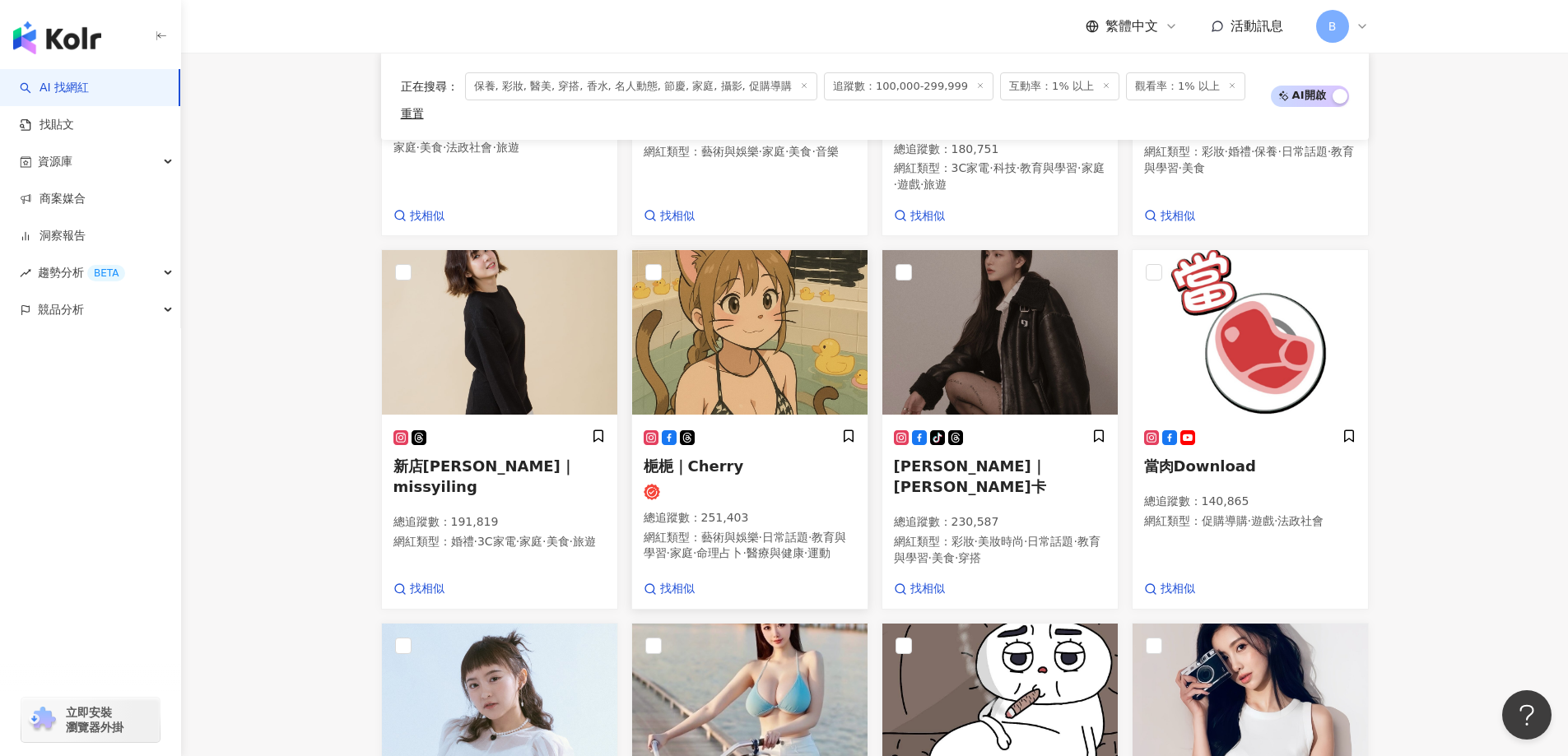
scroll to position [830, 0]
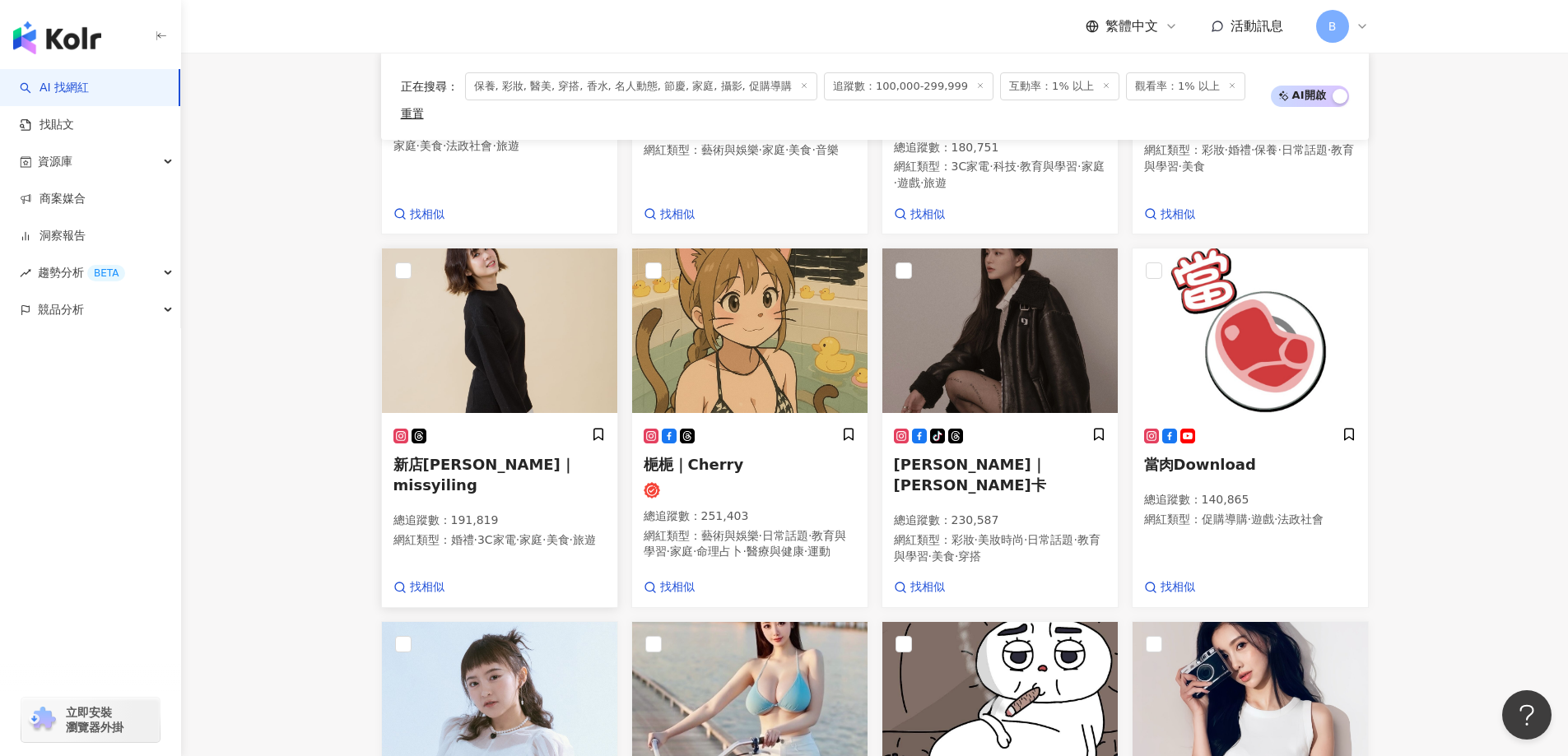
click at [568, 311] on img at bounding box center [499, 330] width 235 height 164
click at [1008, 290] on img at bounding box center [1000, 330] width 235 height 164
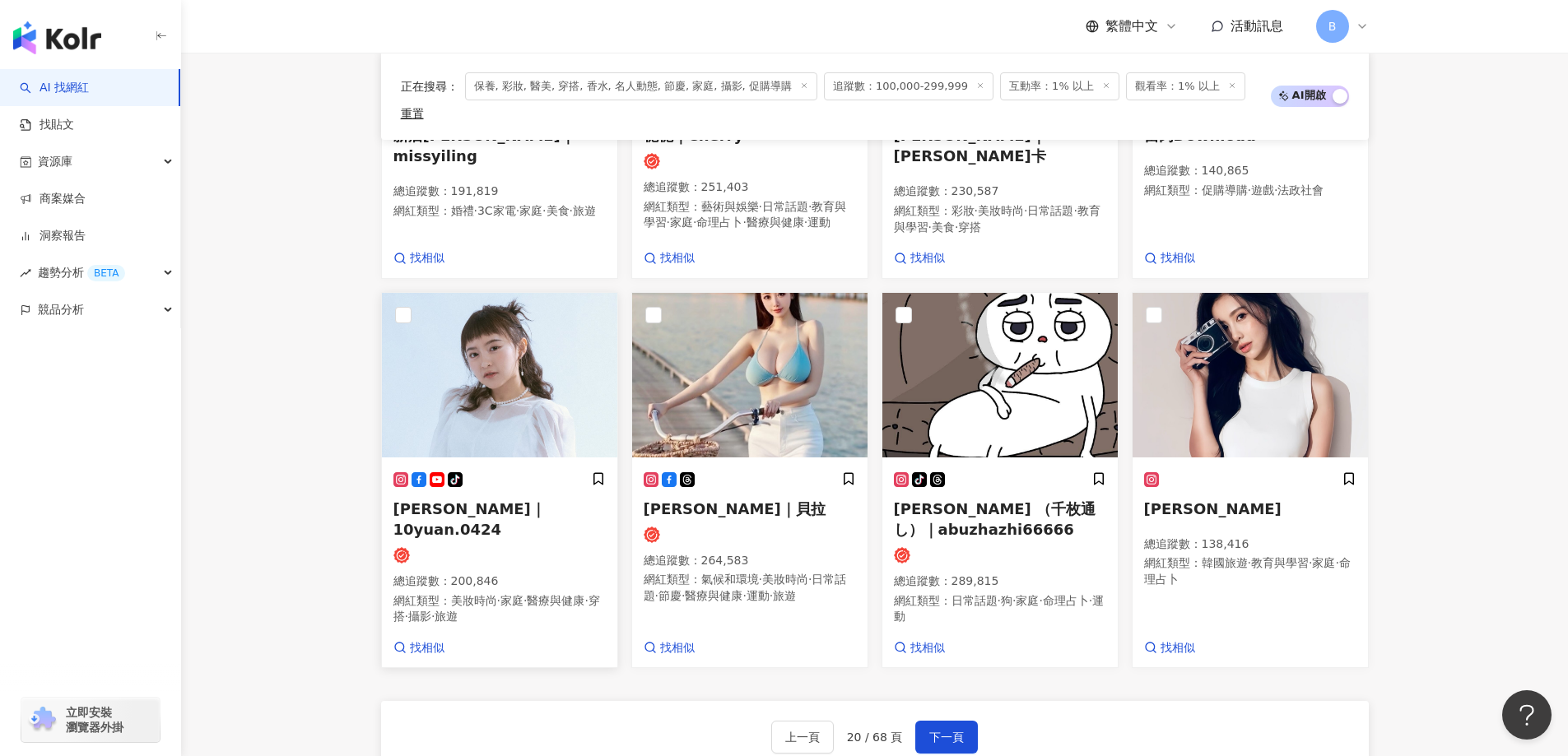
click at [469, 406] on img at bounding box center [499, 375] width 235 height 164
click at [1309, 370] on img at bounding box center [1250, 375] width 235 height 164
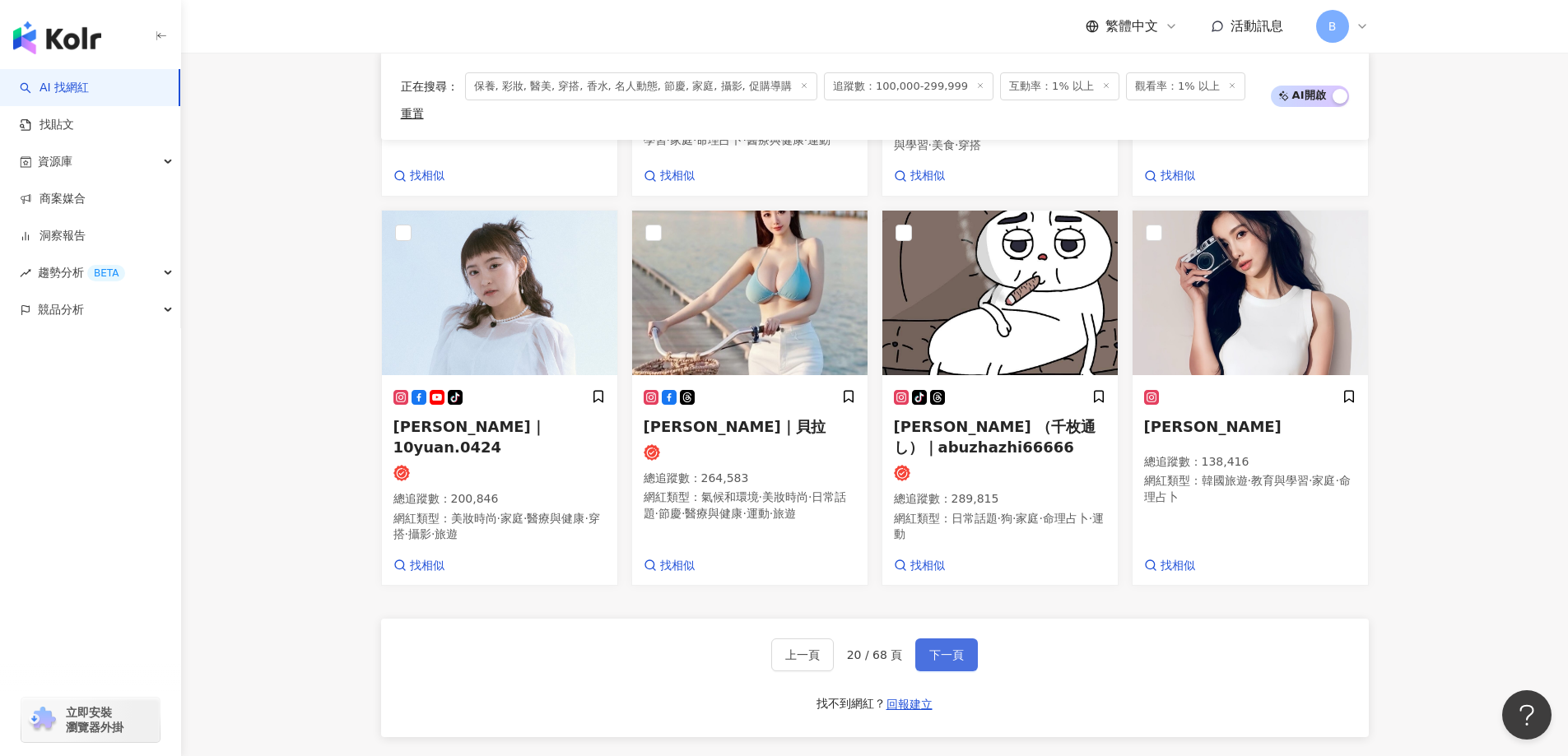
click at [944, 666] on button "下一頁" at bounding box center [946, 655] width 62 height 33
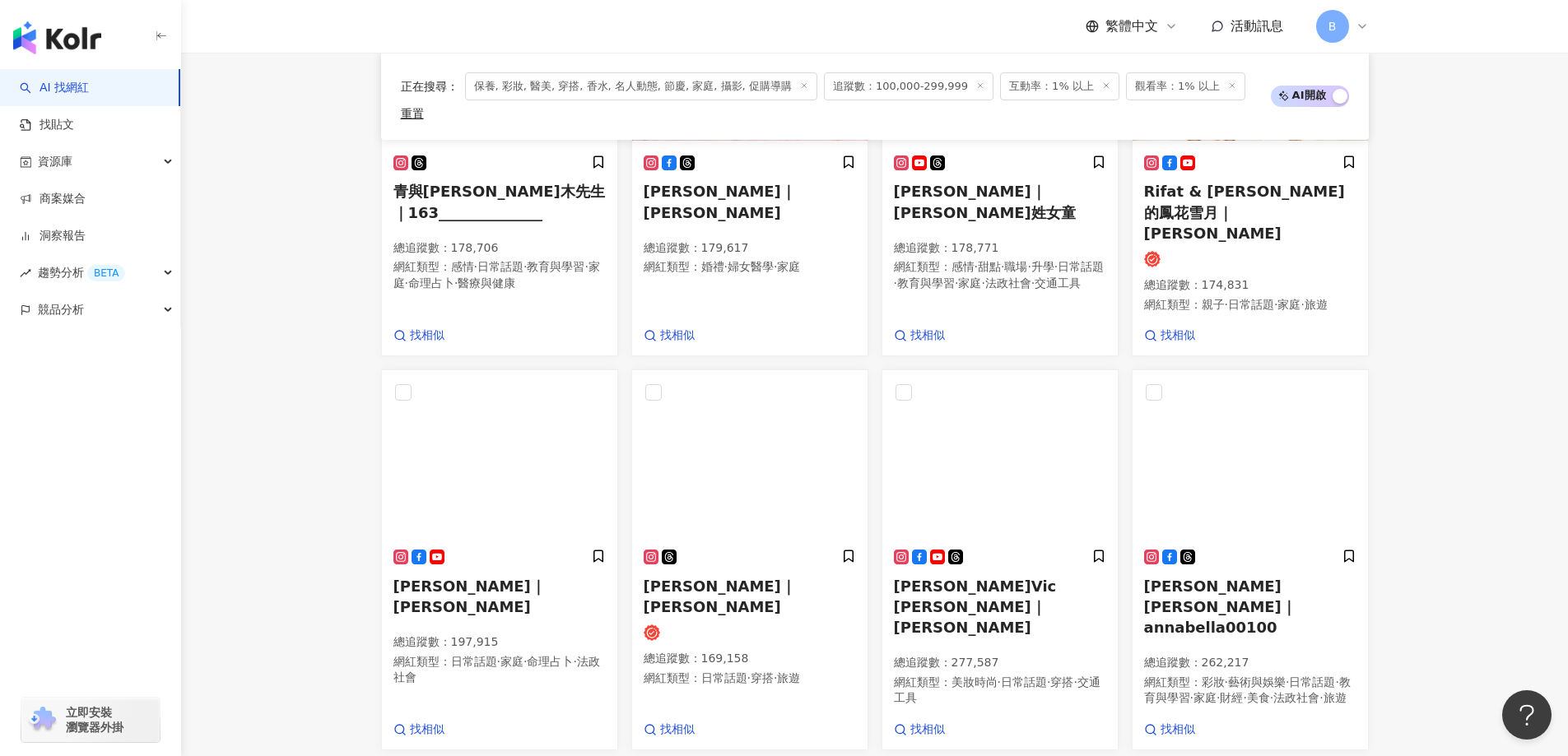
scroll to position [1213, 0]
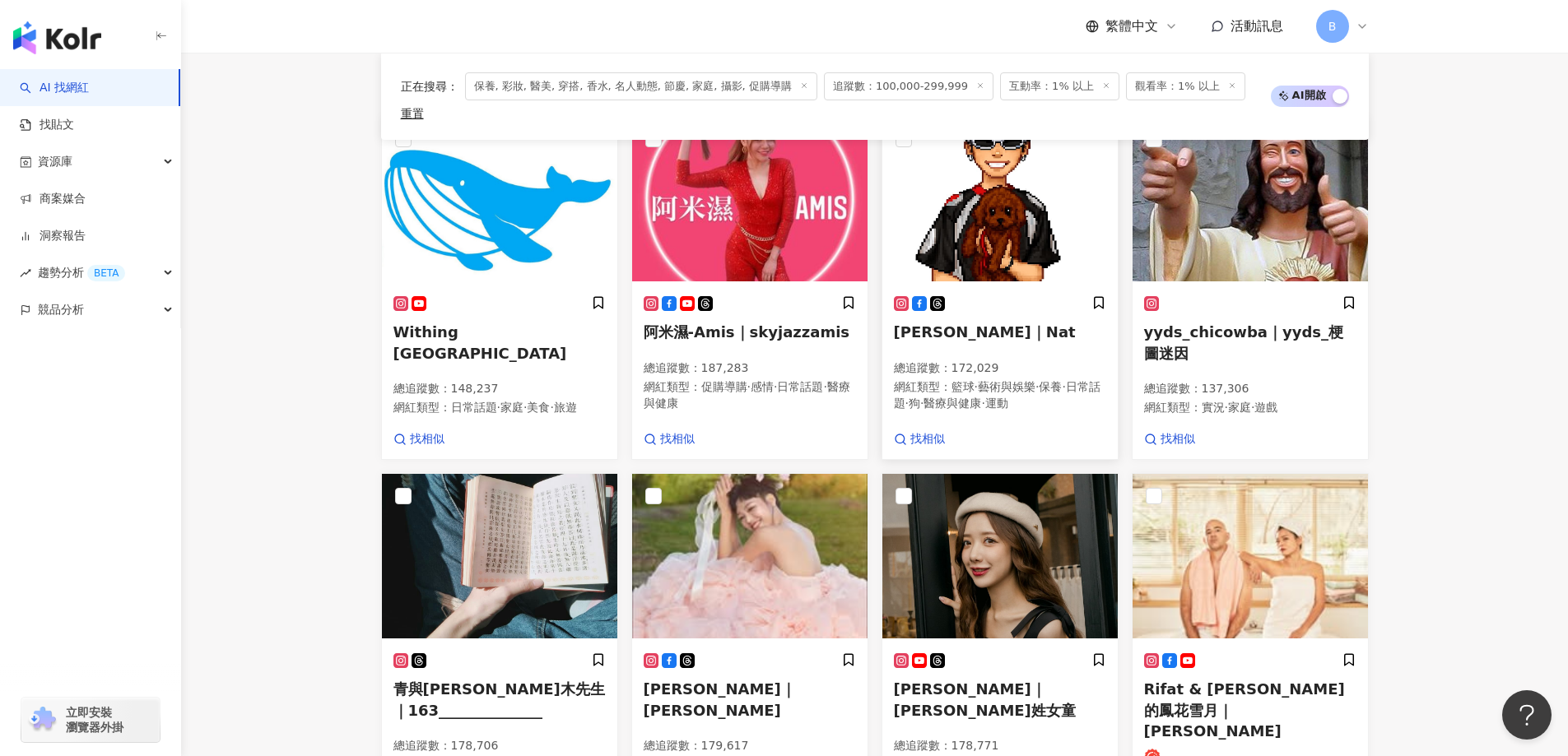
scroll to position [719, 0]
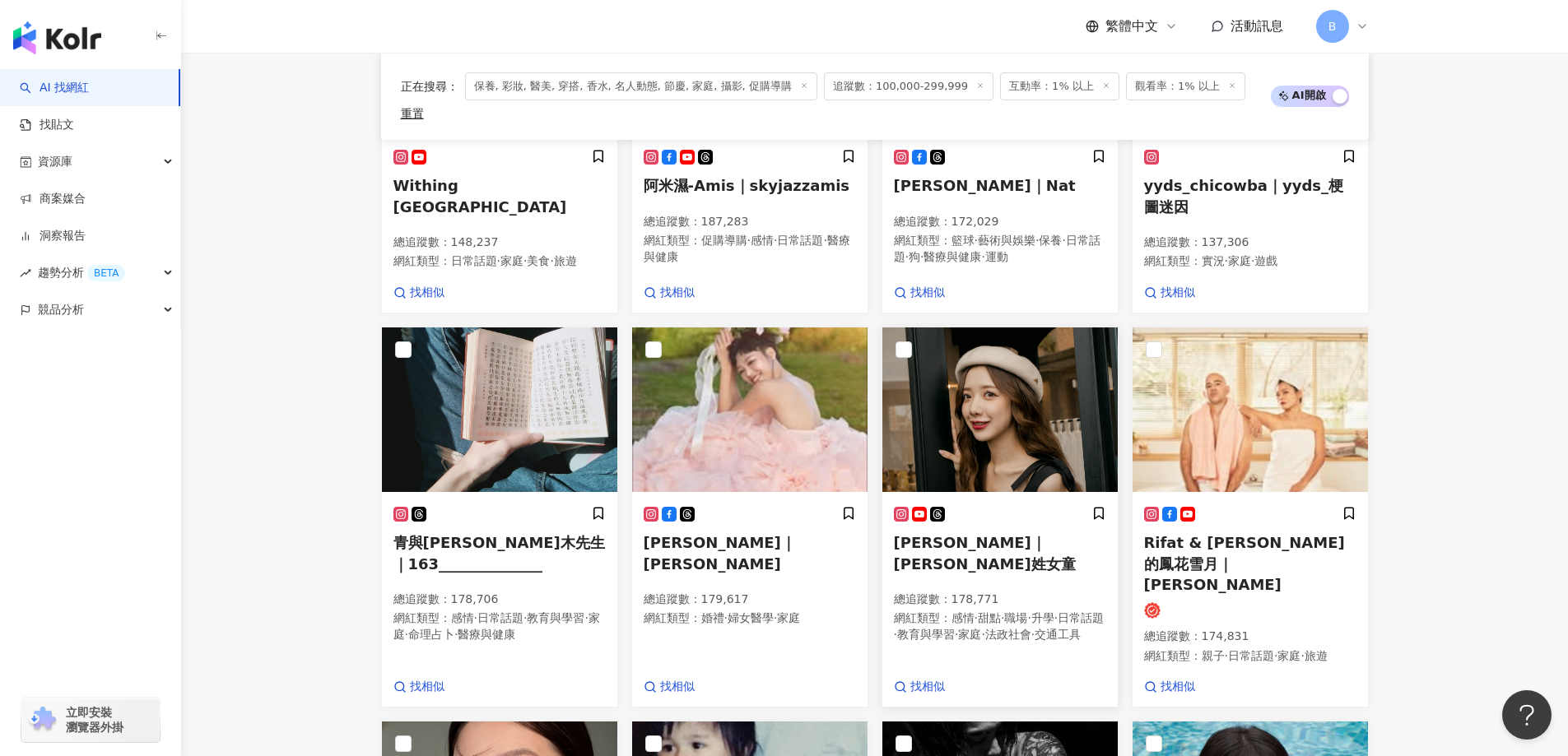
click at [954, 396] on img at bounding box center [1000, 410] width 235 height 164
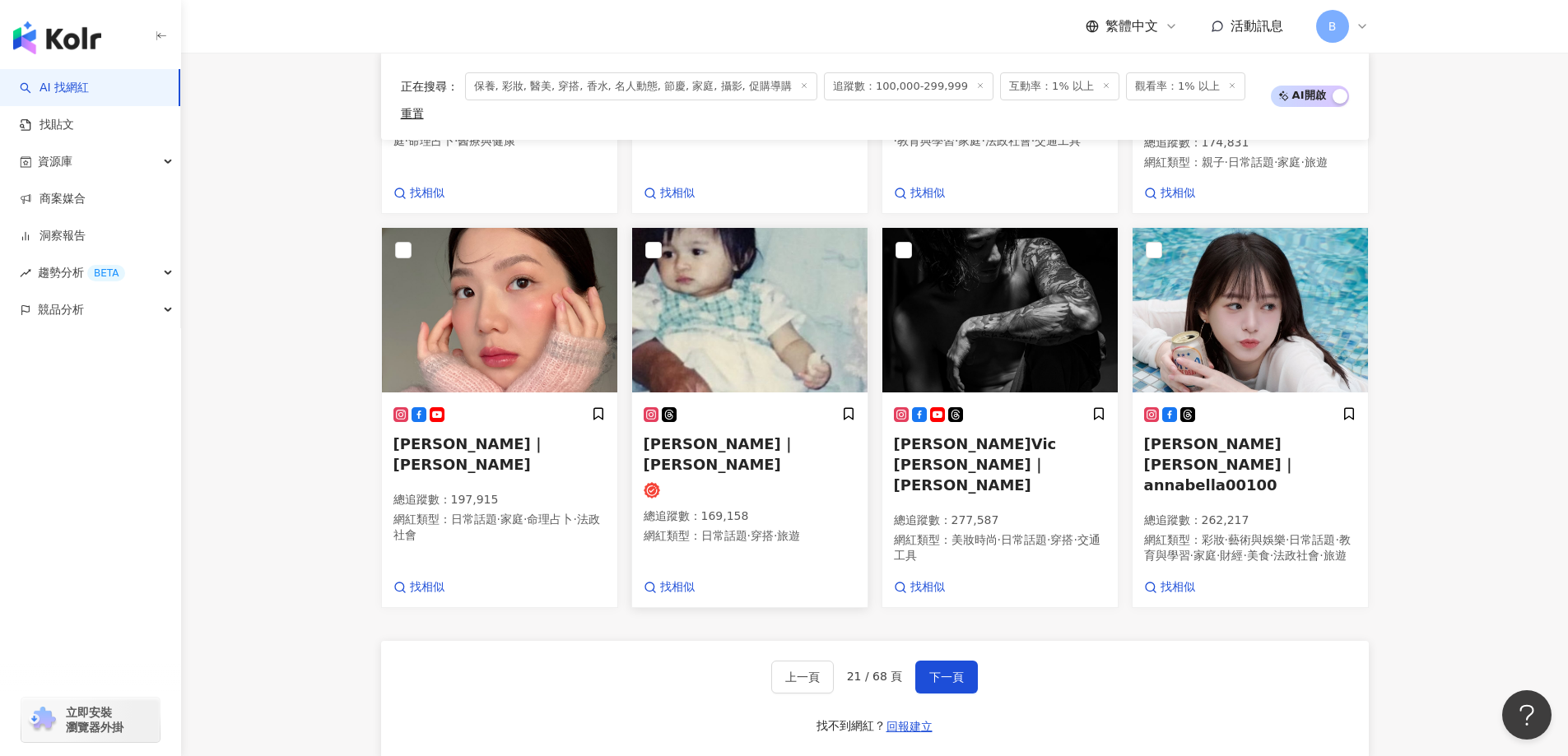
click at [722, 285] on img at bounding box center [750, 311] width 235 height 164
click at [1206, 308] on img at bounding box center [1250, 311] width 235 height 164
click at [925, 661] on button "下一頁" at bounding box center [946, 677] width 62 height 33
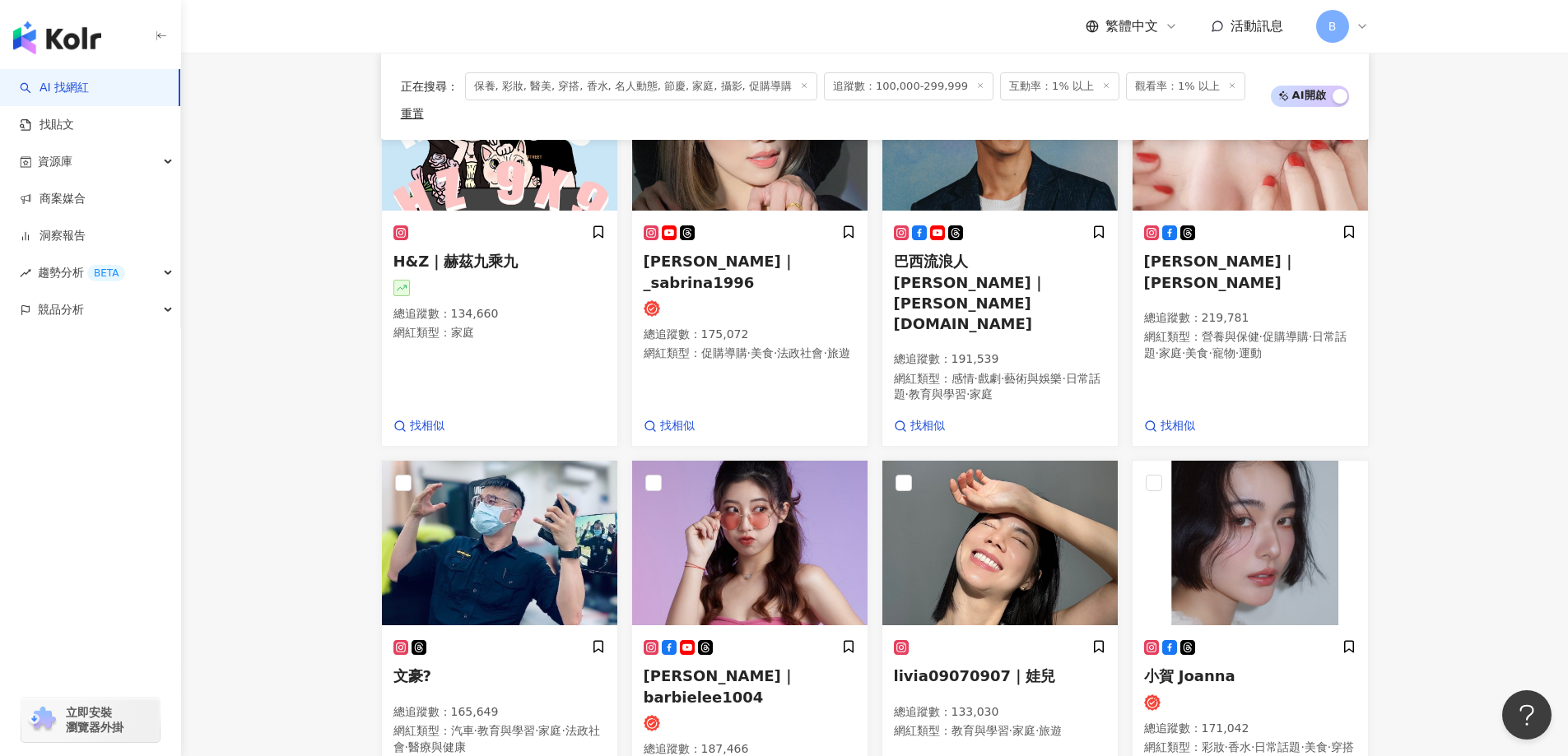
scroll to position [545, 0]
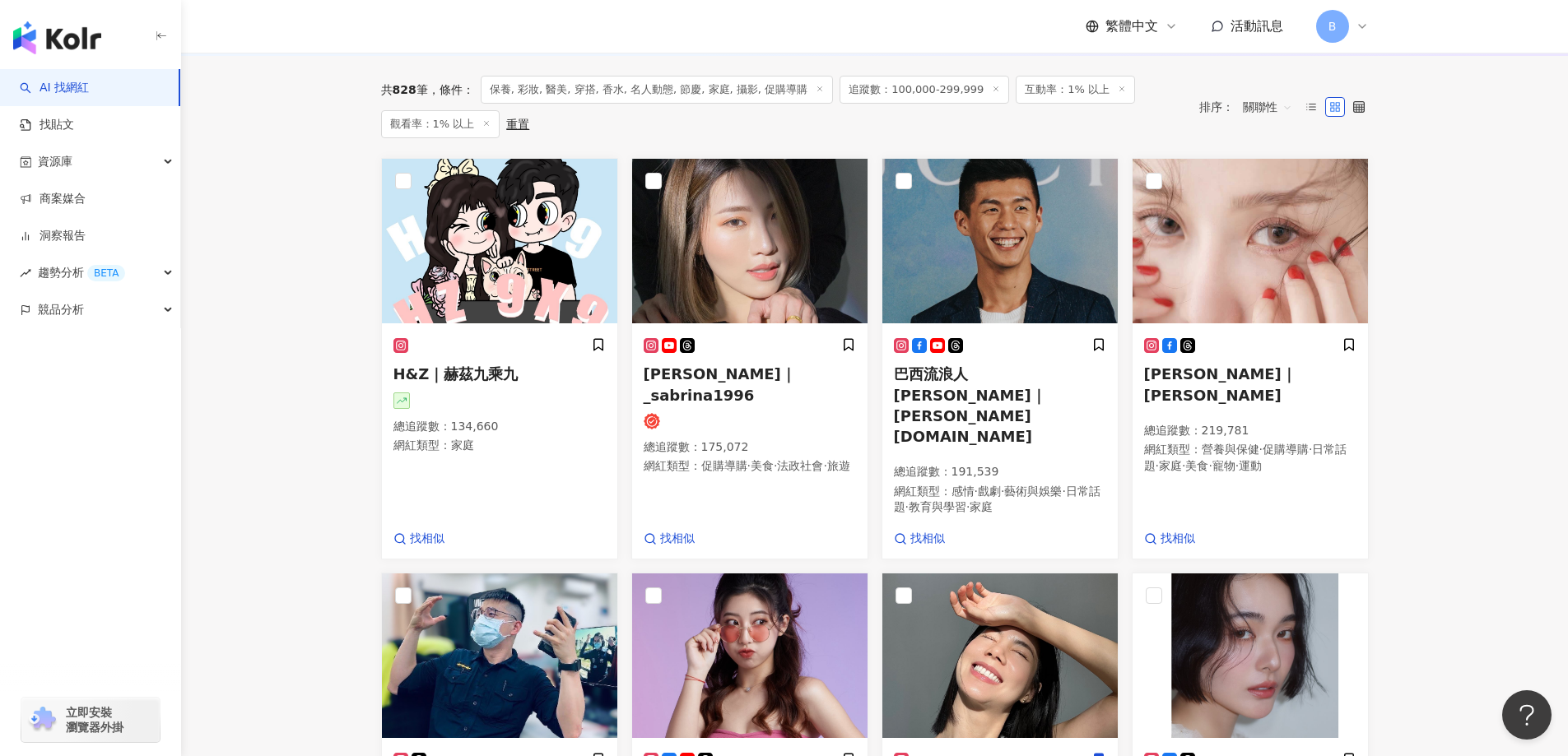
drag, startPoint x: 1488, startPoint y: 367, endPoint x: 1501, endPoint y: 389, distance: 25.6
click at [1489, 367] on main "不分平台 台灣 搜尋 您可能感興趣： haikyu_rement_love haikyu_rement_love 香水油 香水品牌 類型 性別 追蹤數 互動率…" at bounding box center [874, 522] width 1386 height 2028
click at [752, 276] on img at bounding box center [750, 241] width 235 height 164
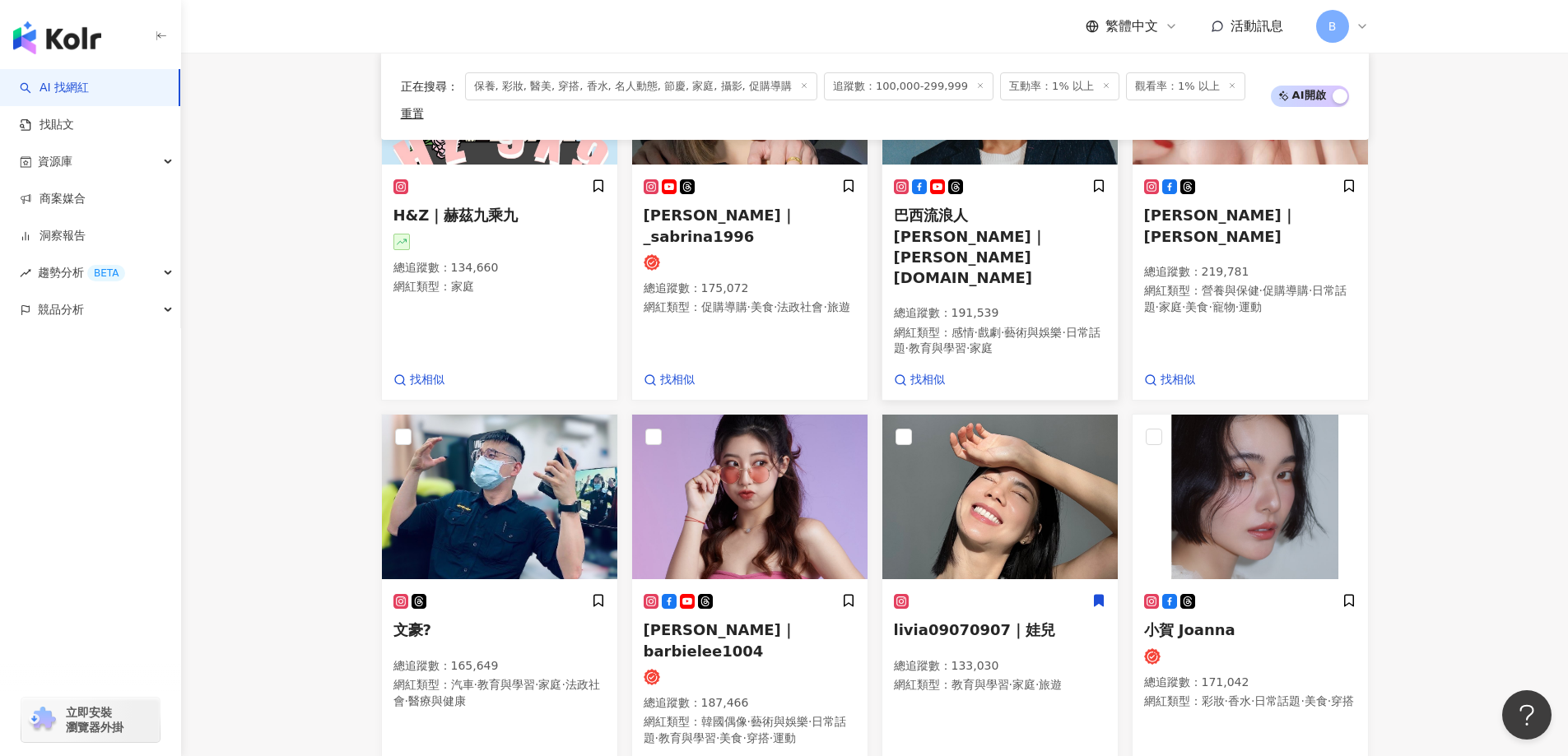
scroll to position [791, 0]
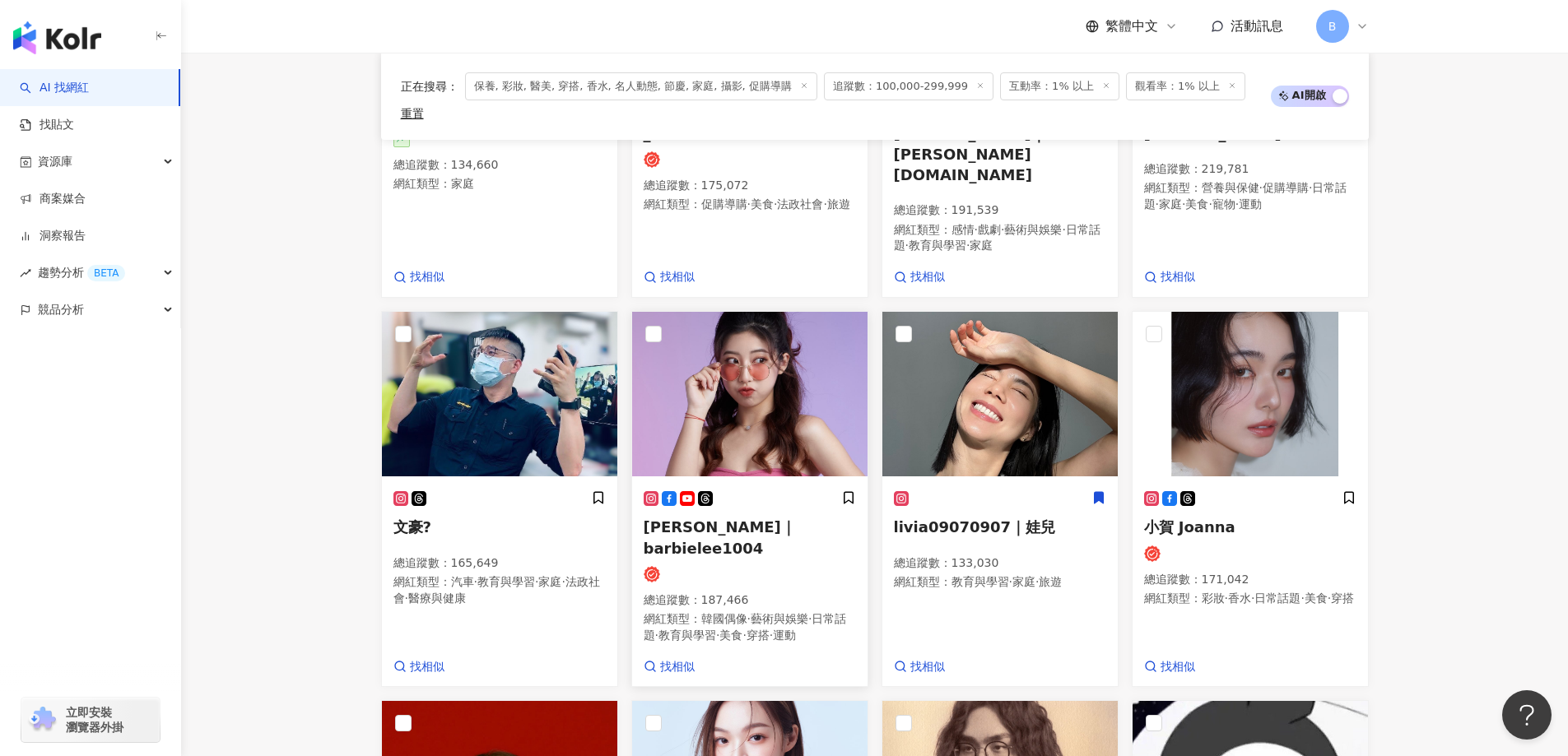
click at [752, 375] on img at bounding box center [750, 394] width 235 height 164
click at [969, 348] on img at bounding box center [1000, 394] width 235 height 164
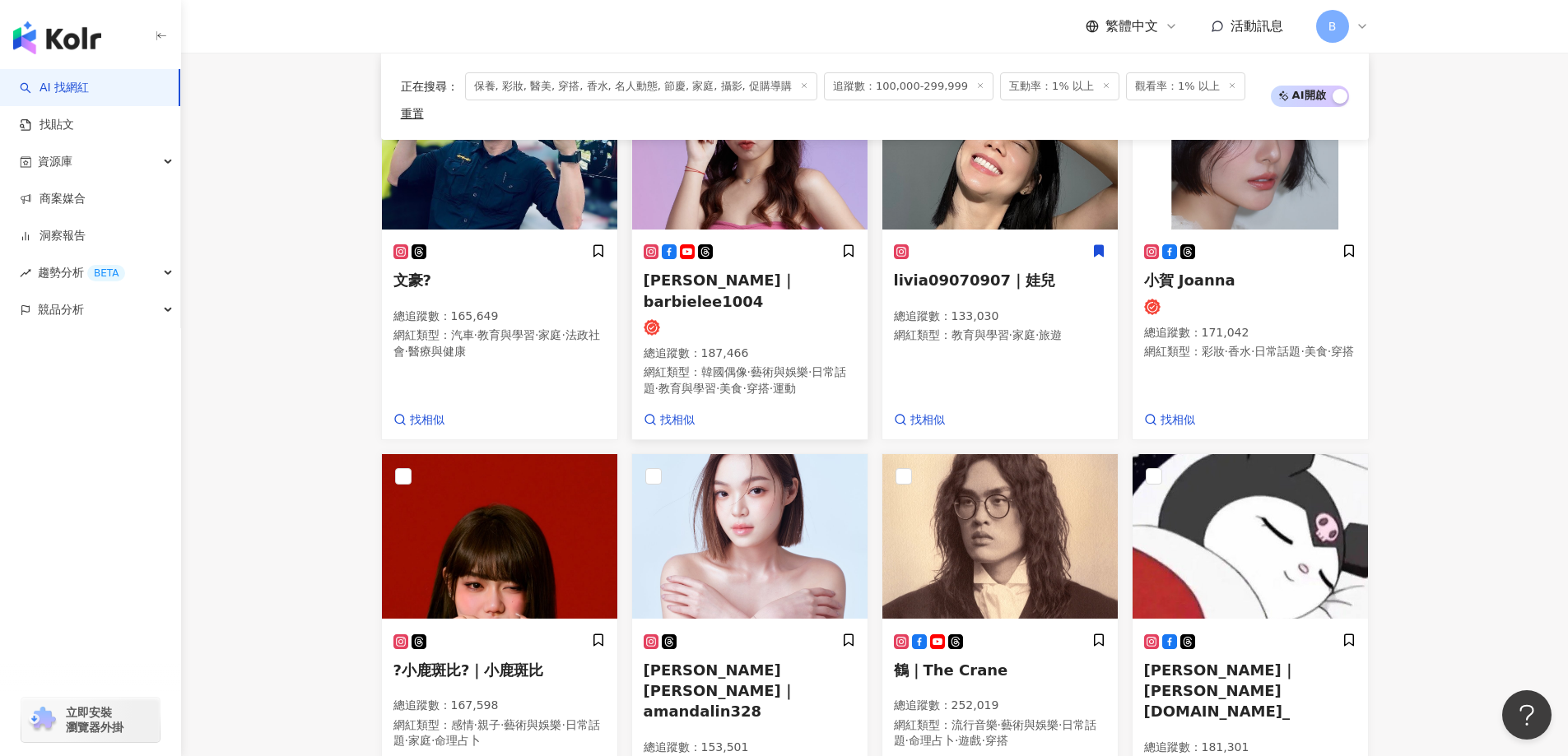
scroll to position [874, 0]
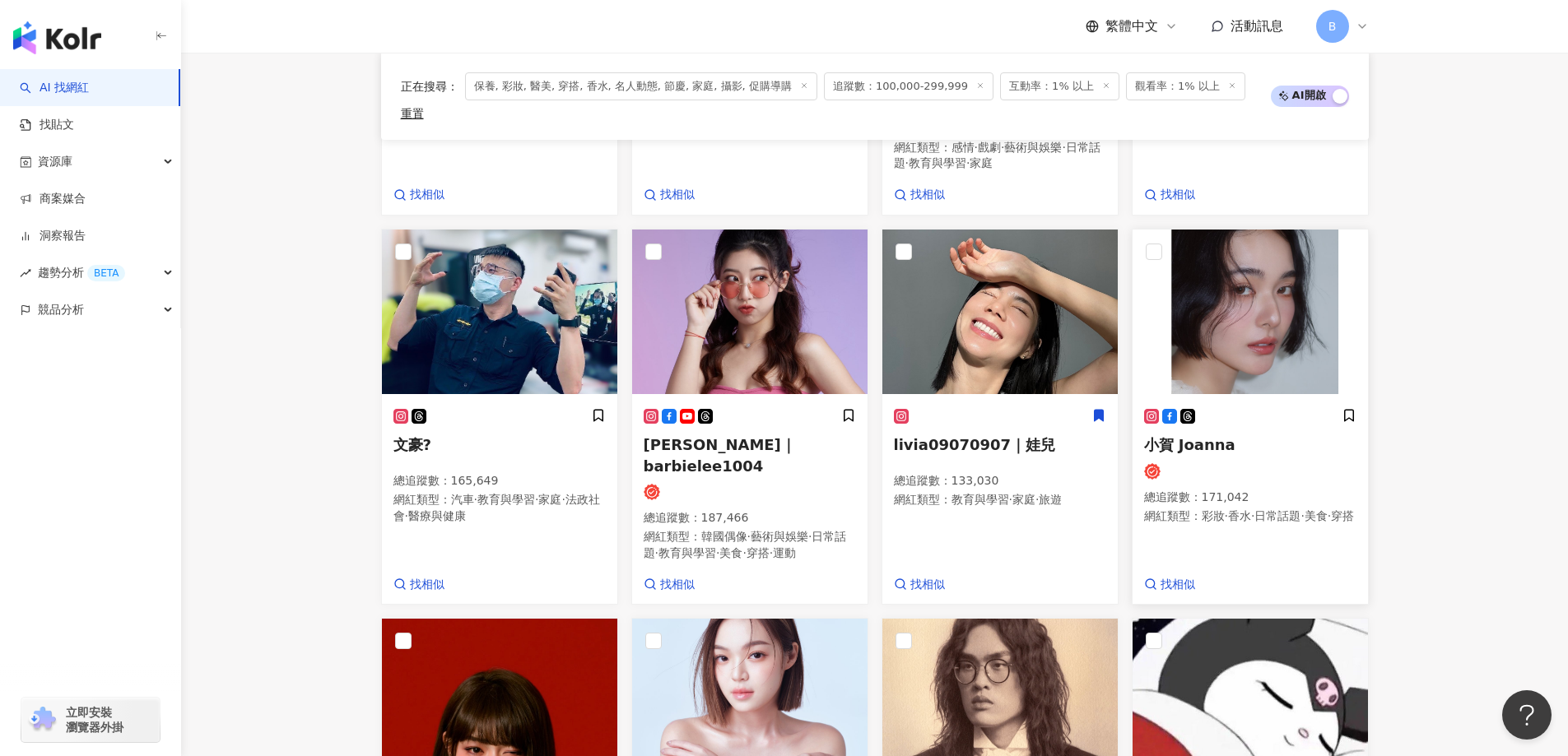
click at [1230, 263] on img at bounding box center [1250, 311] width 235 height 164
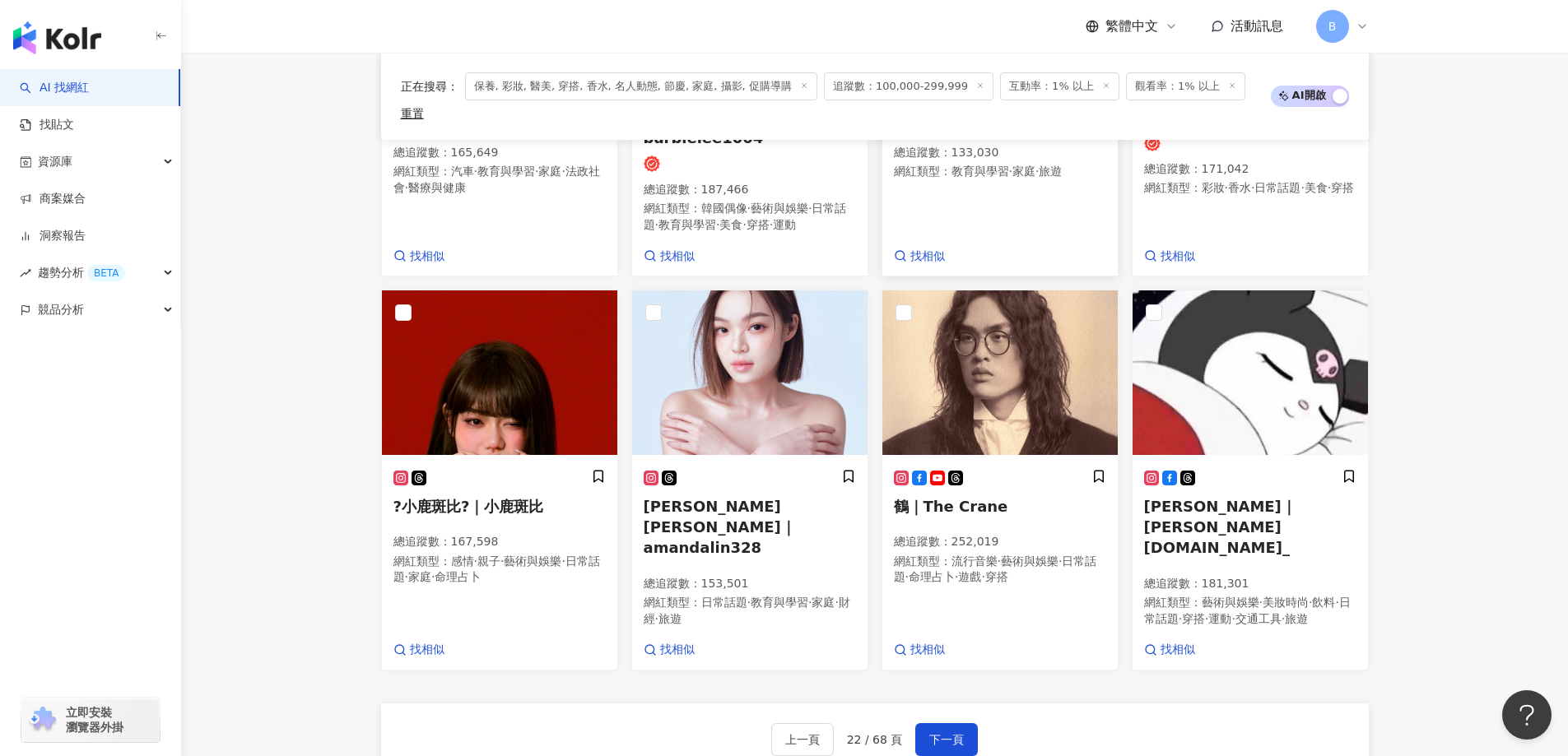
scroll to position [1203, 0]
click at [491, 343] on img at bounding box center [499, 372] width 235 height 164
click at [778, 290] on img at bounding box center [750, 372] width 235 height 164
click at [955, 733] on span "下一頁" at bounding box center [946, 739] width 35 height 13
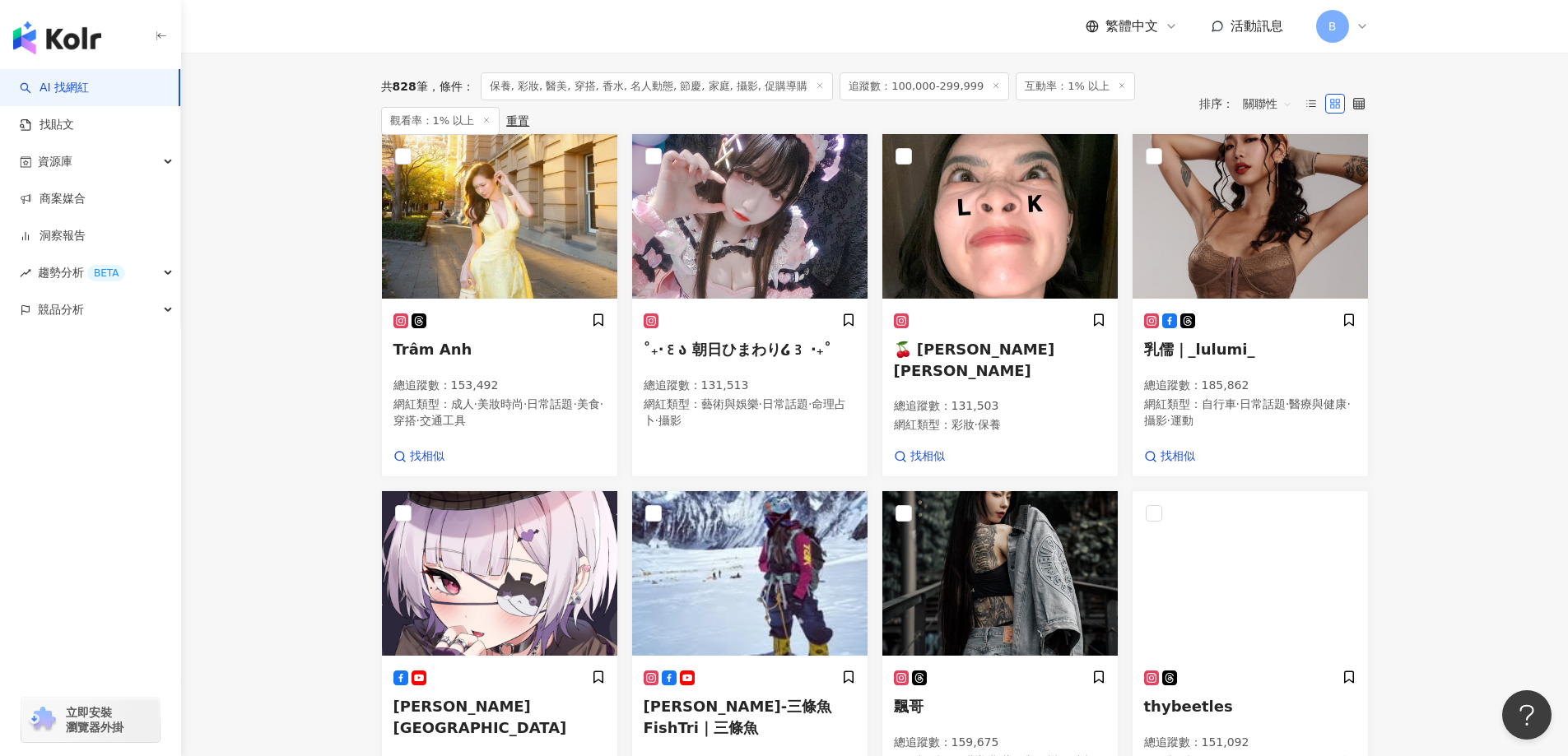
scroll to position [459, 0]
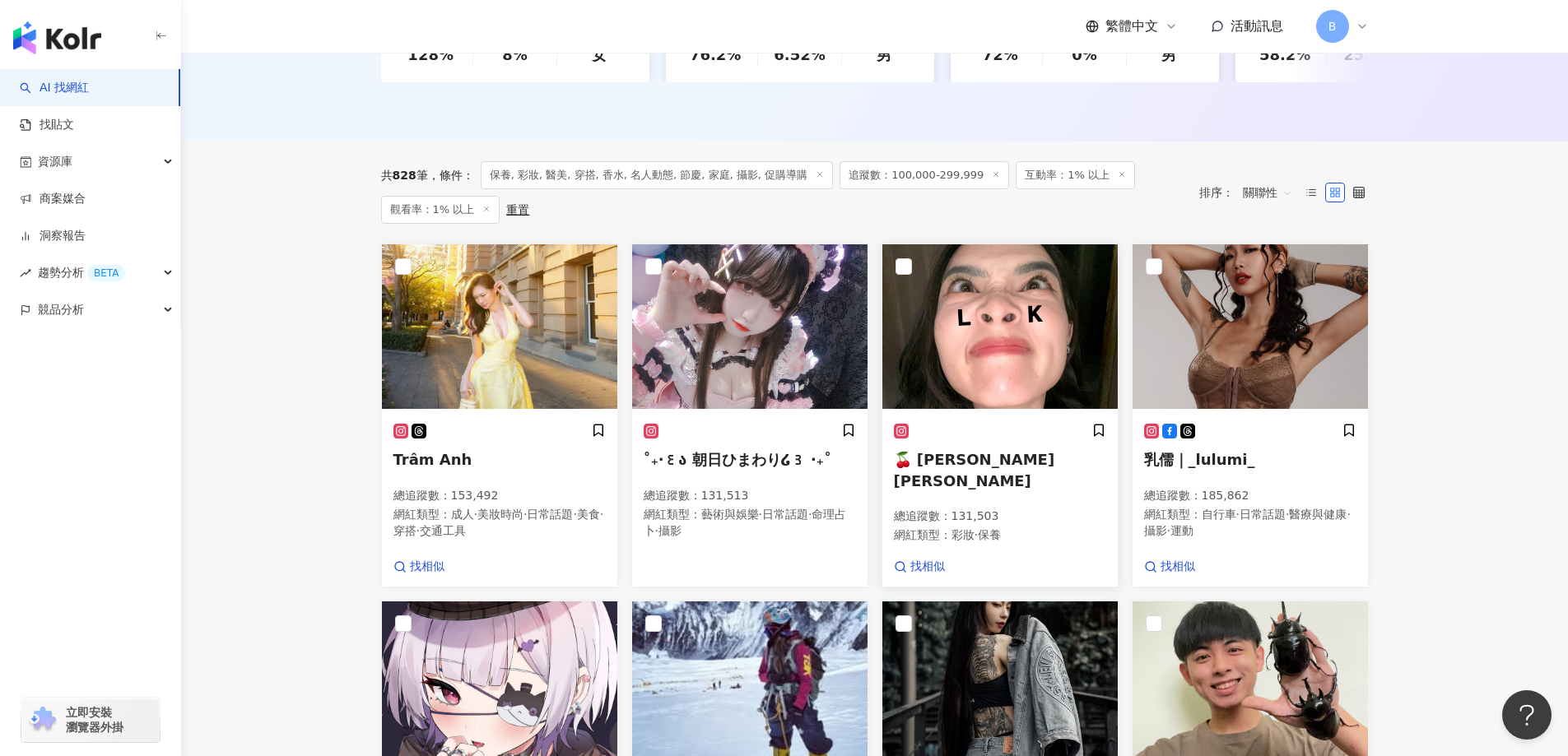
click at [981, 375] on img at bounding box center [1000, 327] width 235 height 164
click at [1223, 319] on img at bounding box center [1250, 327] width 235 height 164
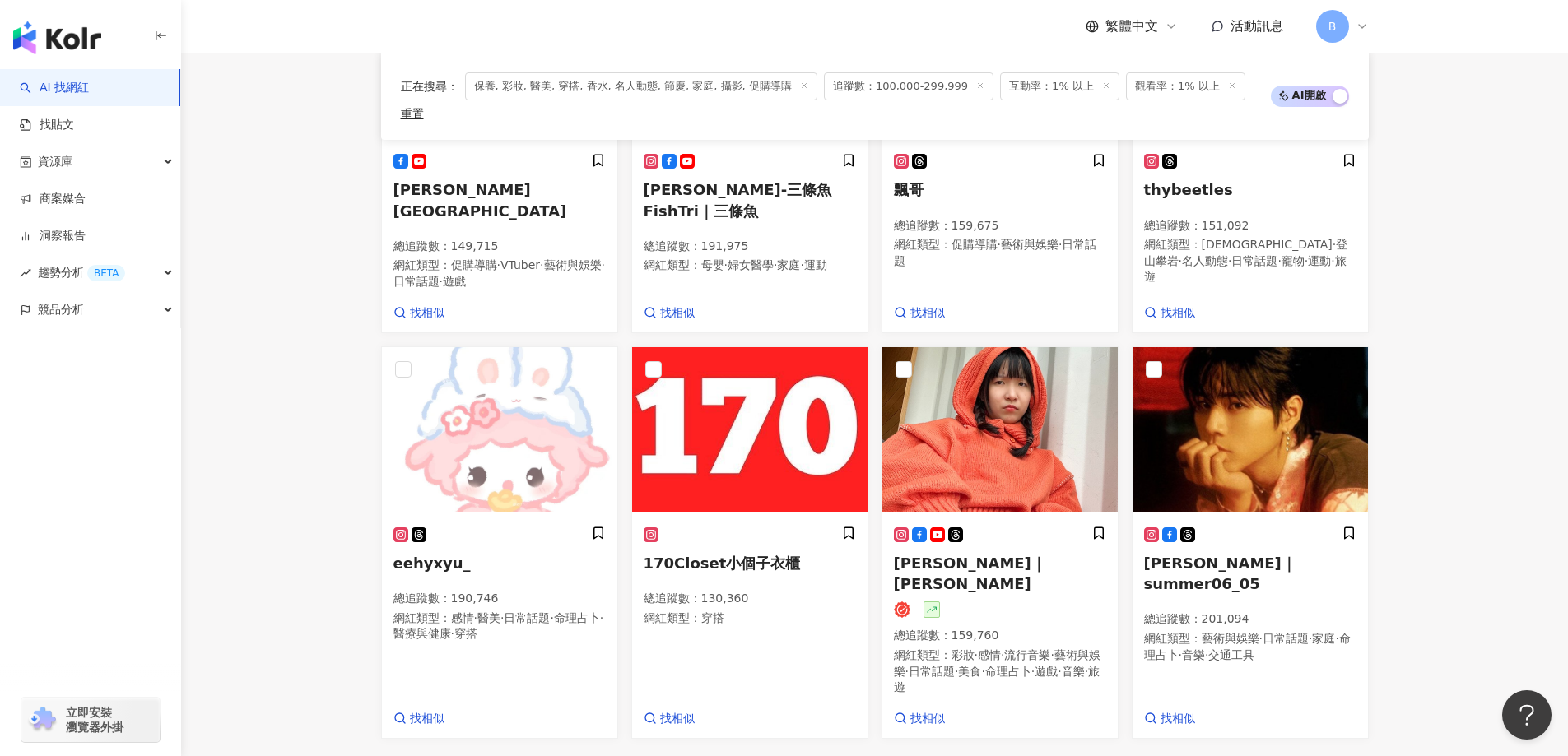
scroll to position [1247, 0]
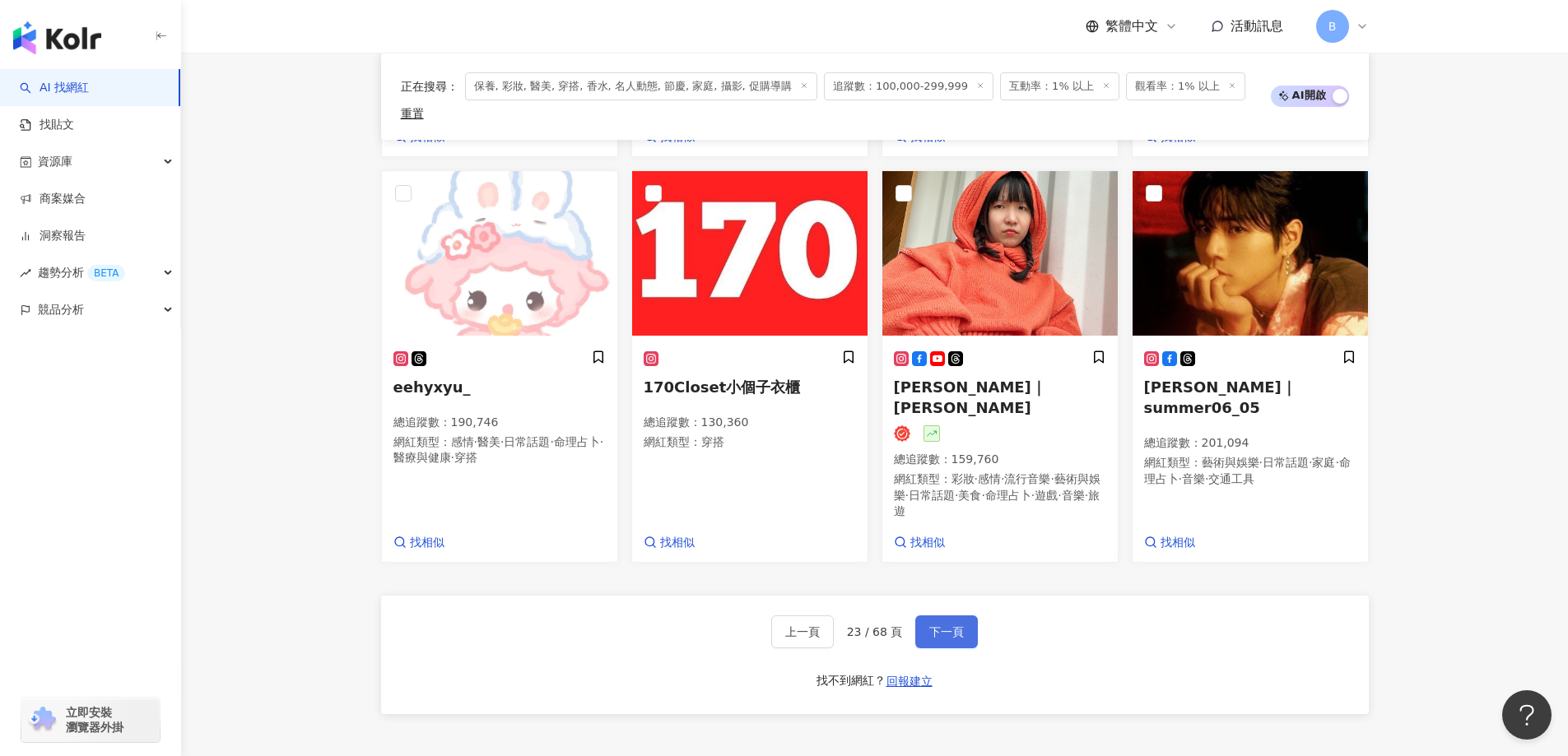
click at [933, 625] on span "下一頁" at bounding box center [946, 631] width 35 height 13
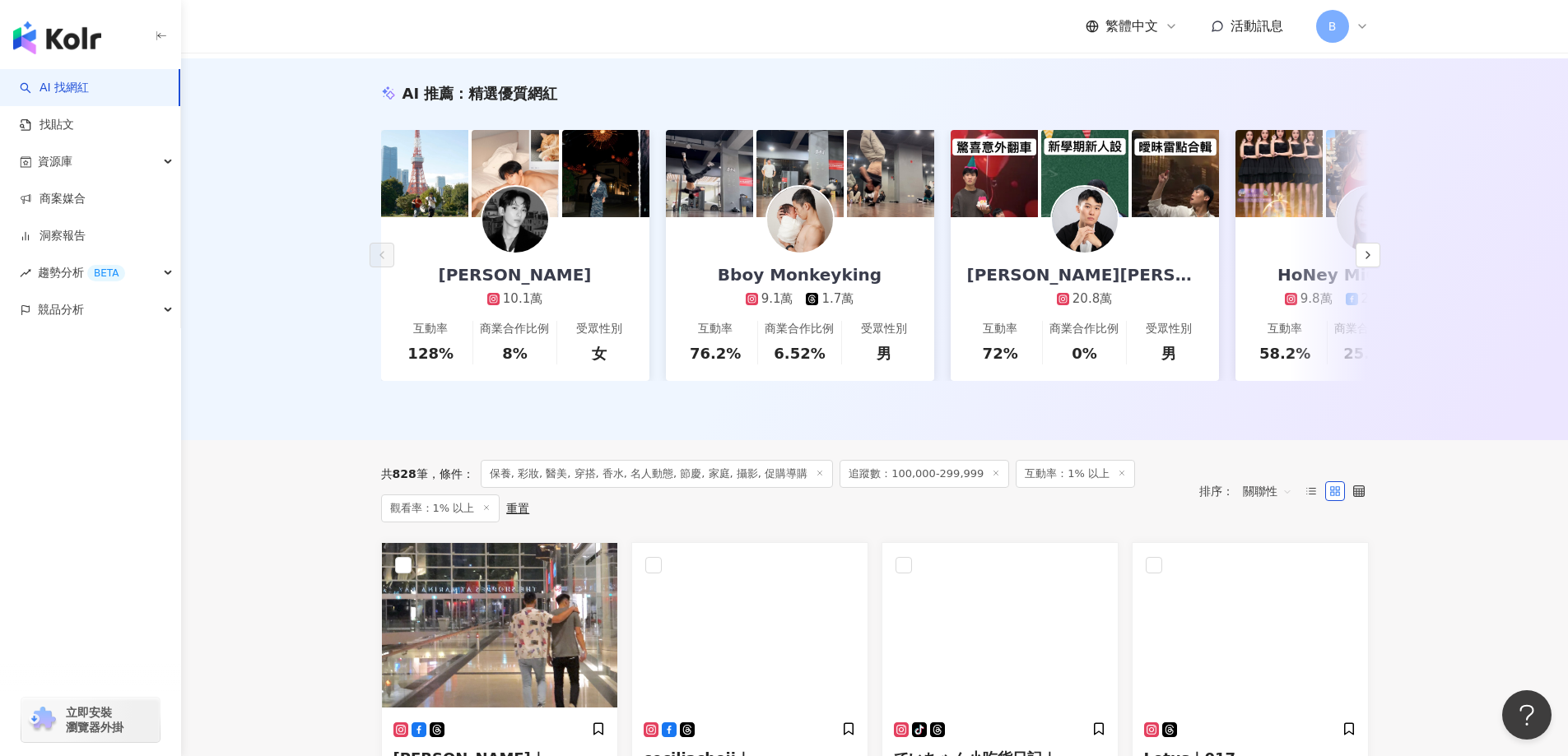
scroll to position [330, 0]
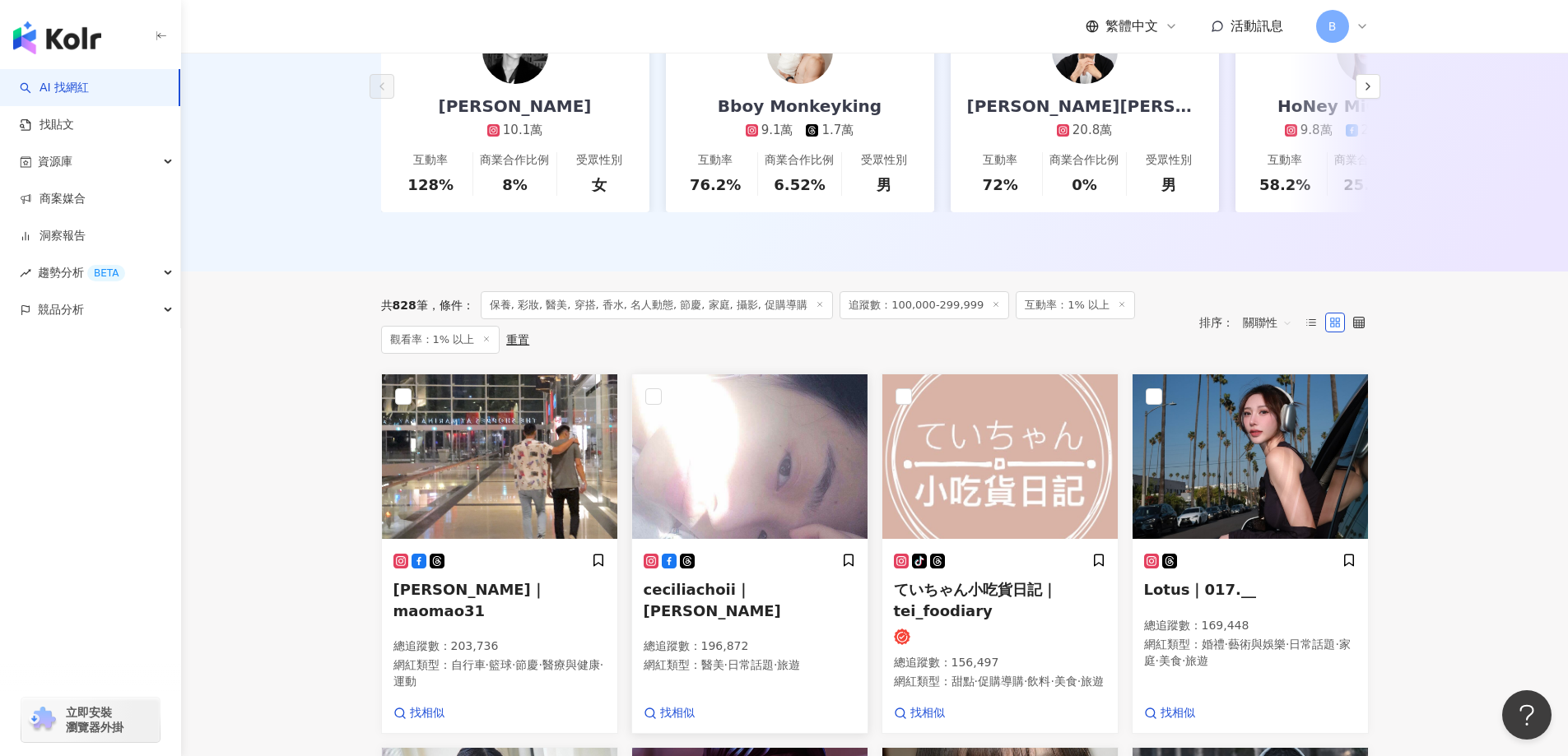
click at [792, 505] on img at bounding box center [750, 457] width 235 height 164
click at [1230, 416] on img at bounding box center [1250, 457] width 235 height 164
click at [317, 451] on main "不分平台 台灣 搜尋 您可能感興趣： haikyu_rement_love haikyu_rement_love 香水油 香水品牌 類型 性別 追蹤數 互動率…" at bounding box center [874, 727] width 1386 height 2008
drag, startPoint x: 1489, startPoint y: 239, endPoint x: 1450, endPoint y: 211, distance: 48.0
click at [1489, 239] on div "AI 推薦 ： 精選優質網紅 Leiro Lai 10.1萬 互動率 128% 商業合作比例 8% 受眾性別 女 Bboy Monkeyking 9.1萬 1…" at bounding box center [874, 80] width 1386 height 381
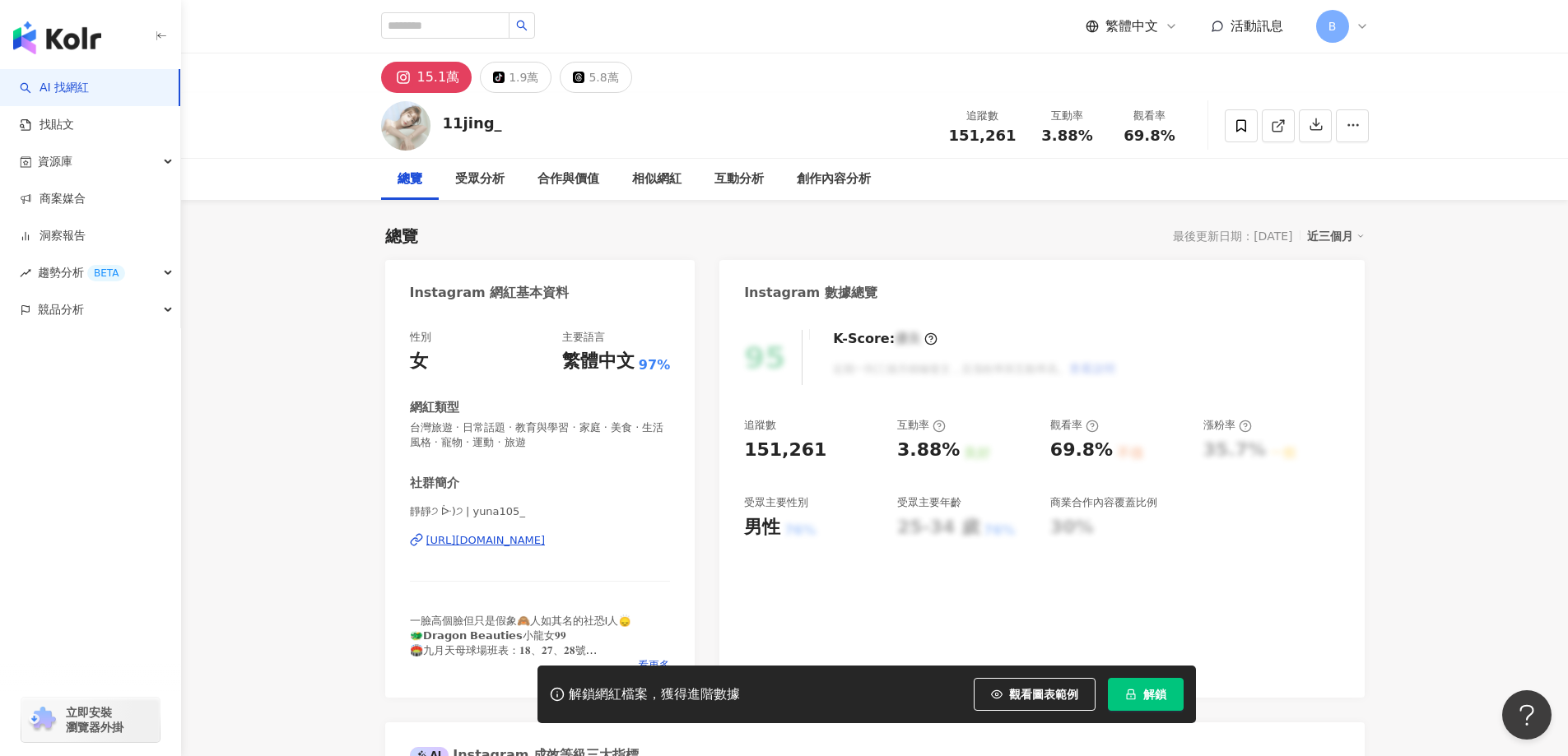
drag, startPoint x: 1407, startPoint y: 307, endPoint x: 1315, endPoint y: 170, distance: 165.0
click at [1283, 122] on polyline at bounding box center [1282, 122] width 4 height 4
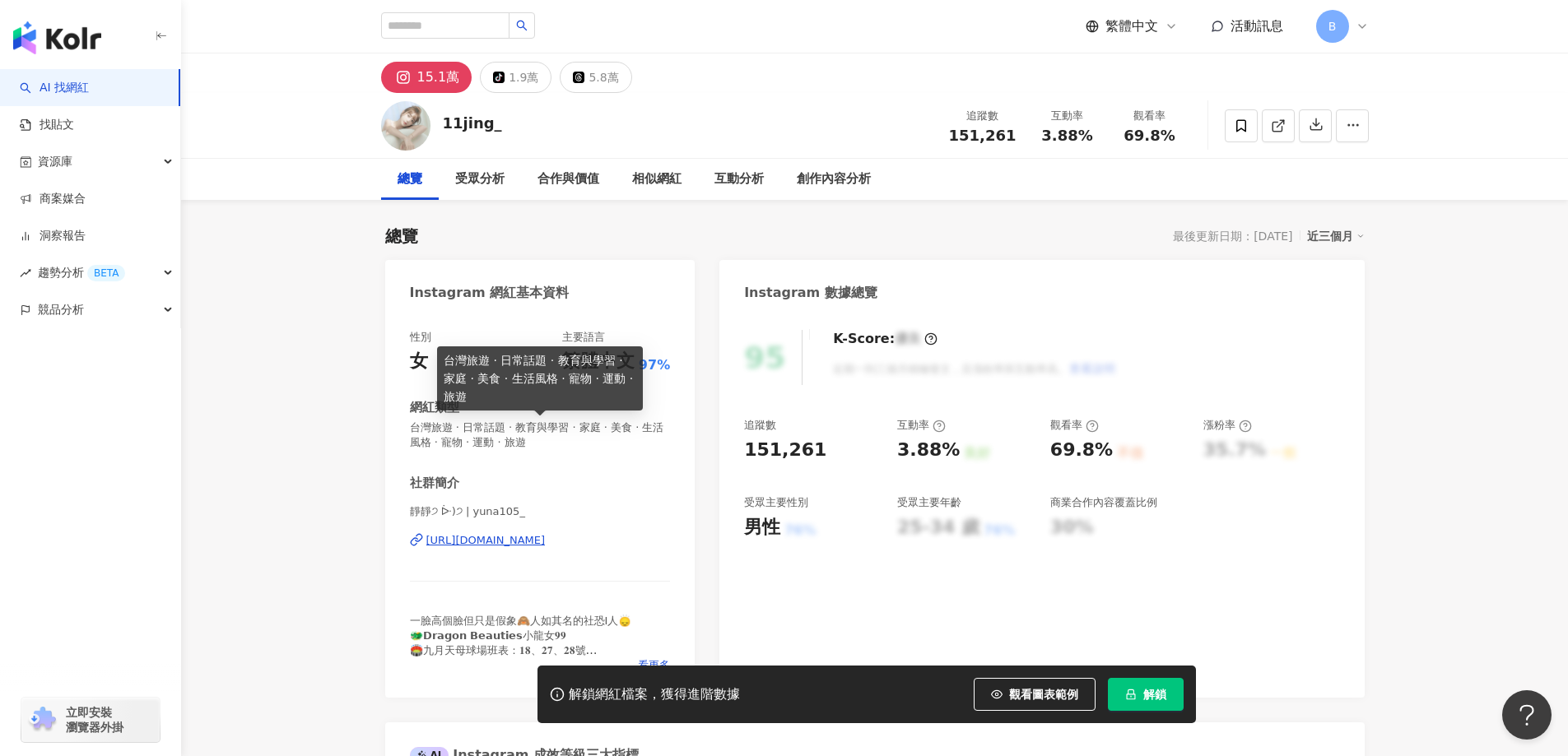
click at [505, 426] on span "台灣旅遊 · 日常話題 · 教育與學習 · 家庭 · 美食 · 生活風格 · 寵物 · 運動 · 旅遊" at bounding box center [541, 435] width 261 height 29
copy span "台灣旅遊 · 日常話題 · 教育與學習 · 家庭 · 美食 · 生活風格 · 寵物 · 運動 · 旅遊"
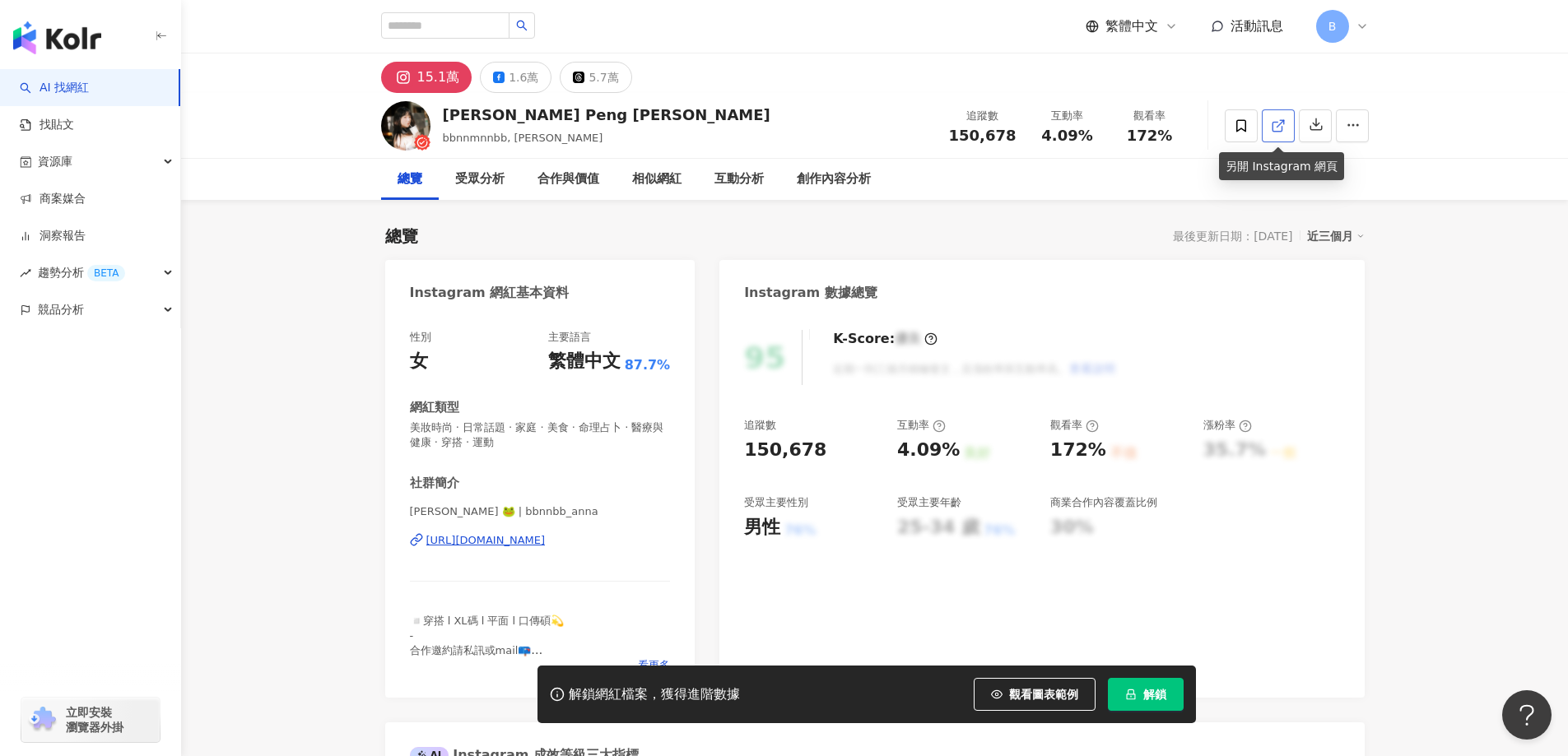
click at [1284, 131] on icon at bounding box center [1277, 125] width 15 height 15
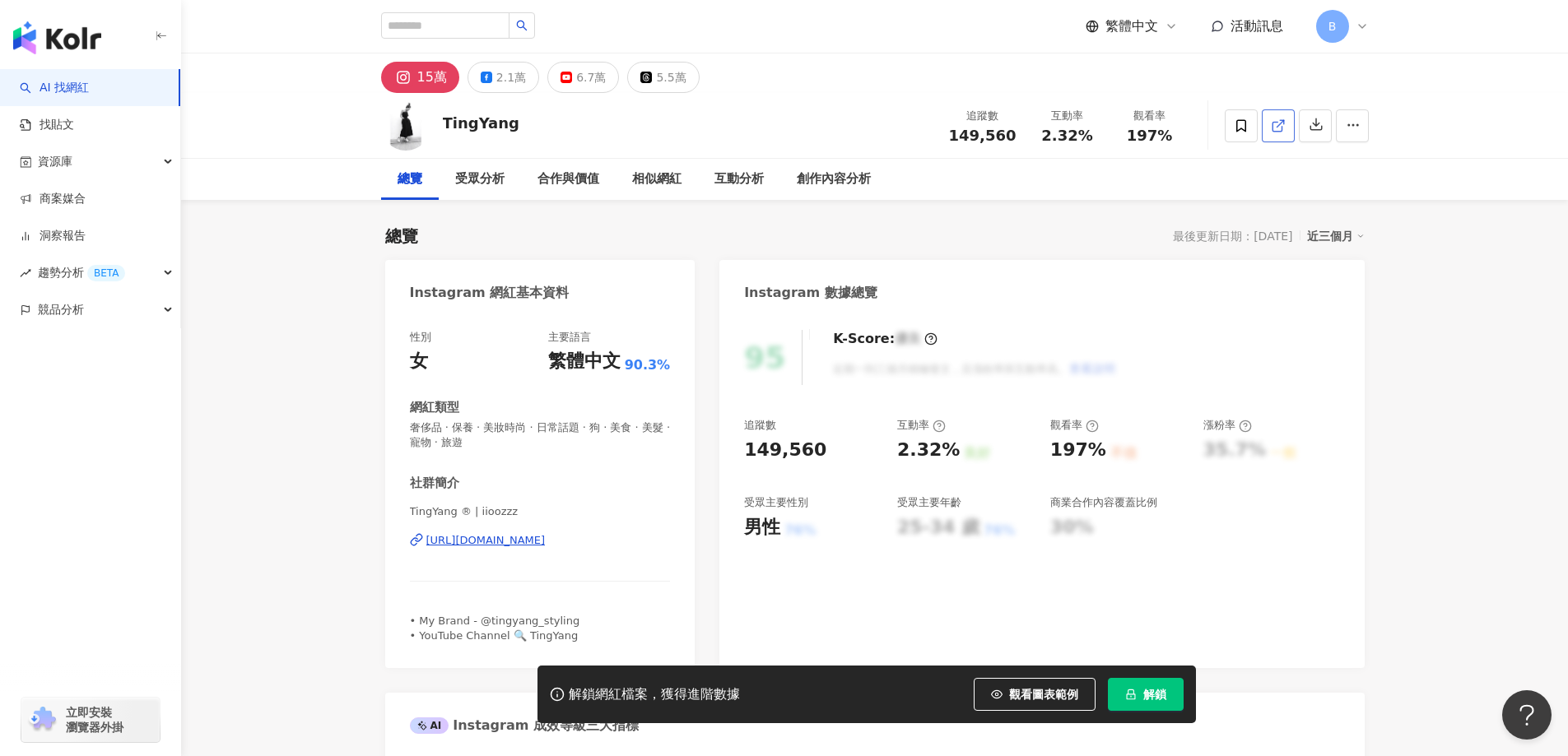
click at [1274, 127] on icon at bounding box center [1277, 125] width 15 height 15
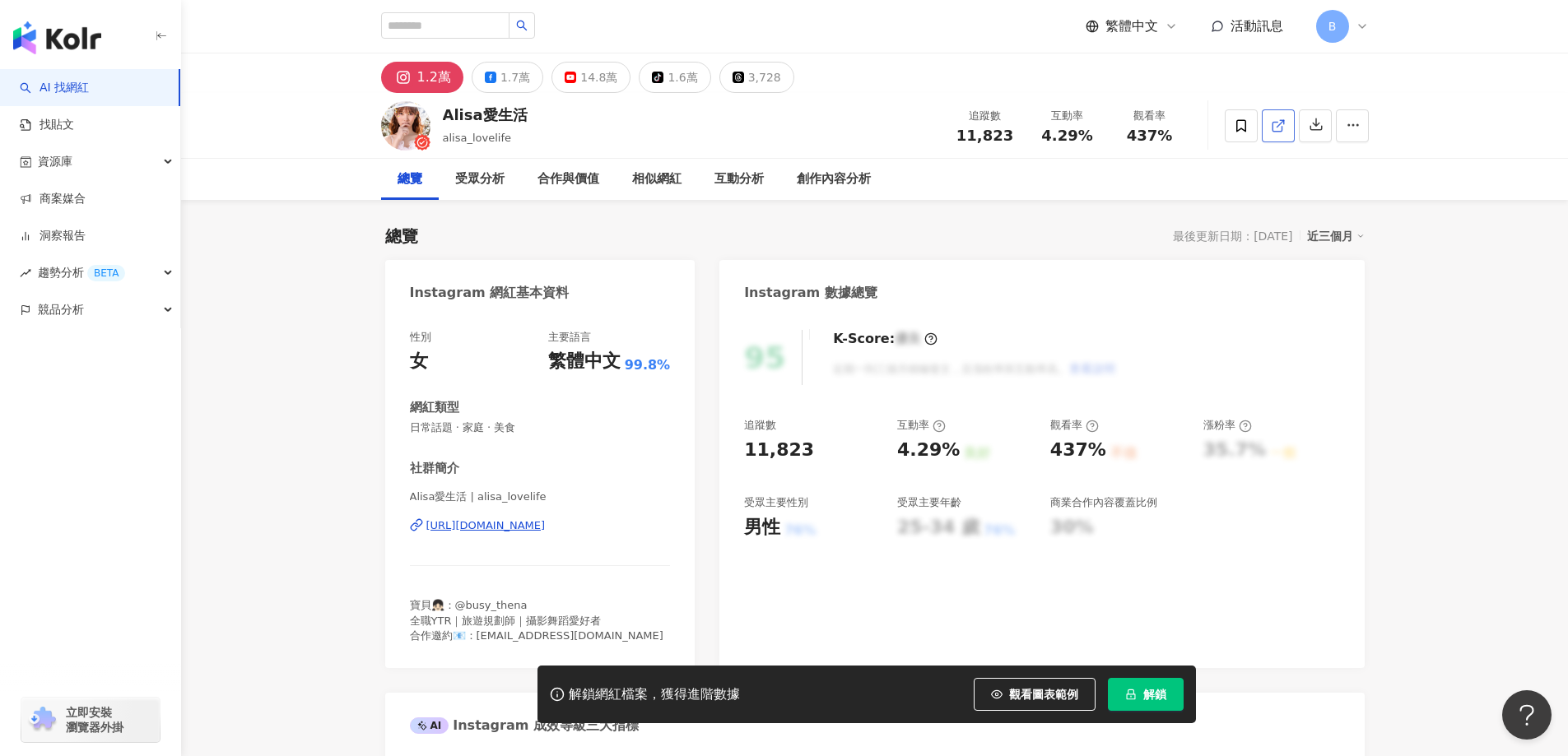
click at [1283, 123] on polyline at bounding box center [1282, 122] width 4 height 4
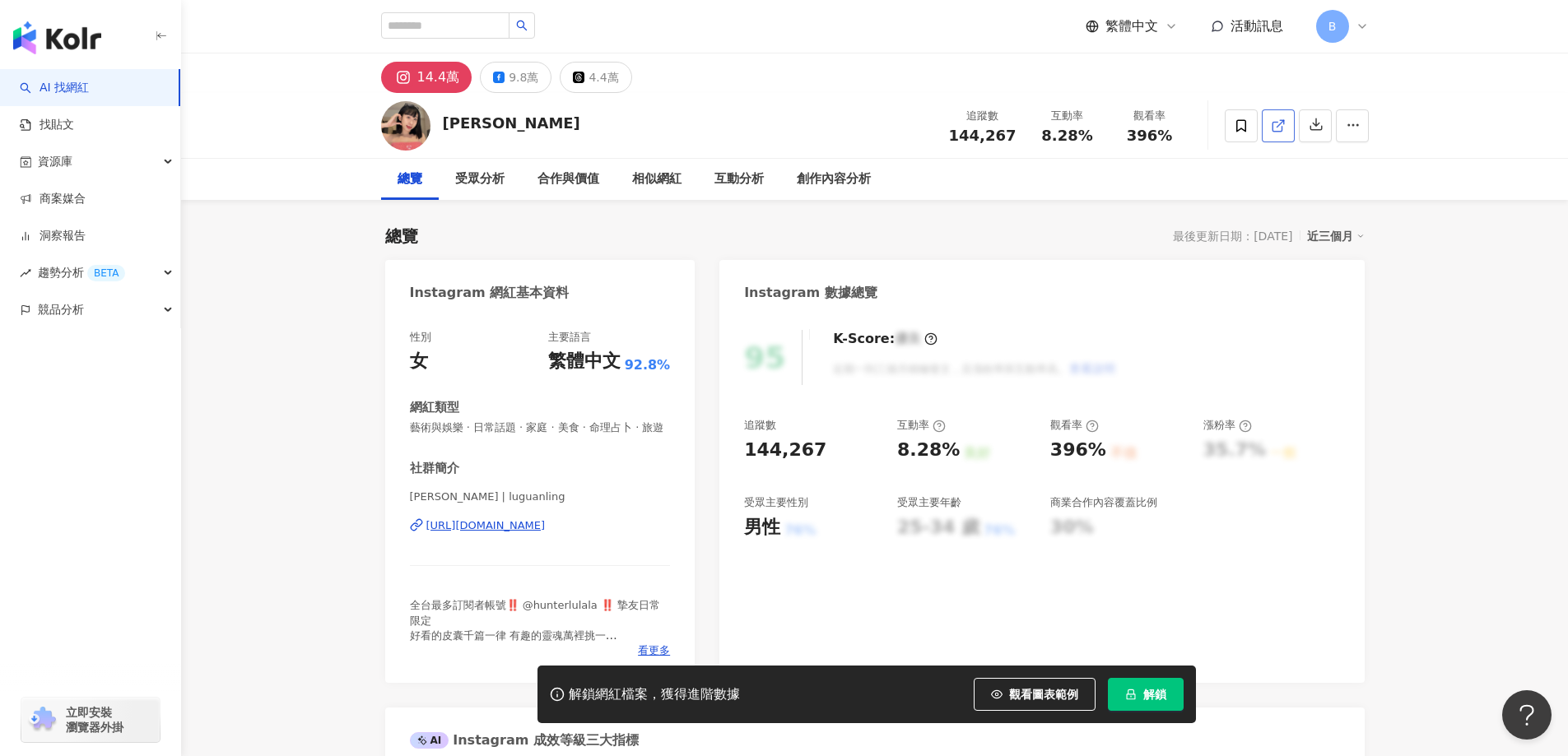
click at [1278, 129] on icon at bounding box center [1277, 125] width 15 height 15
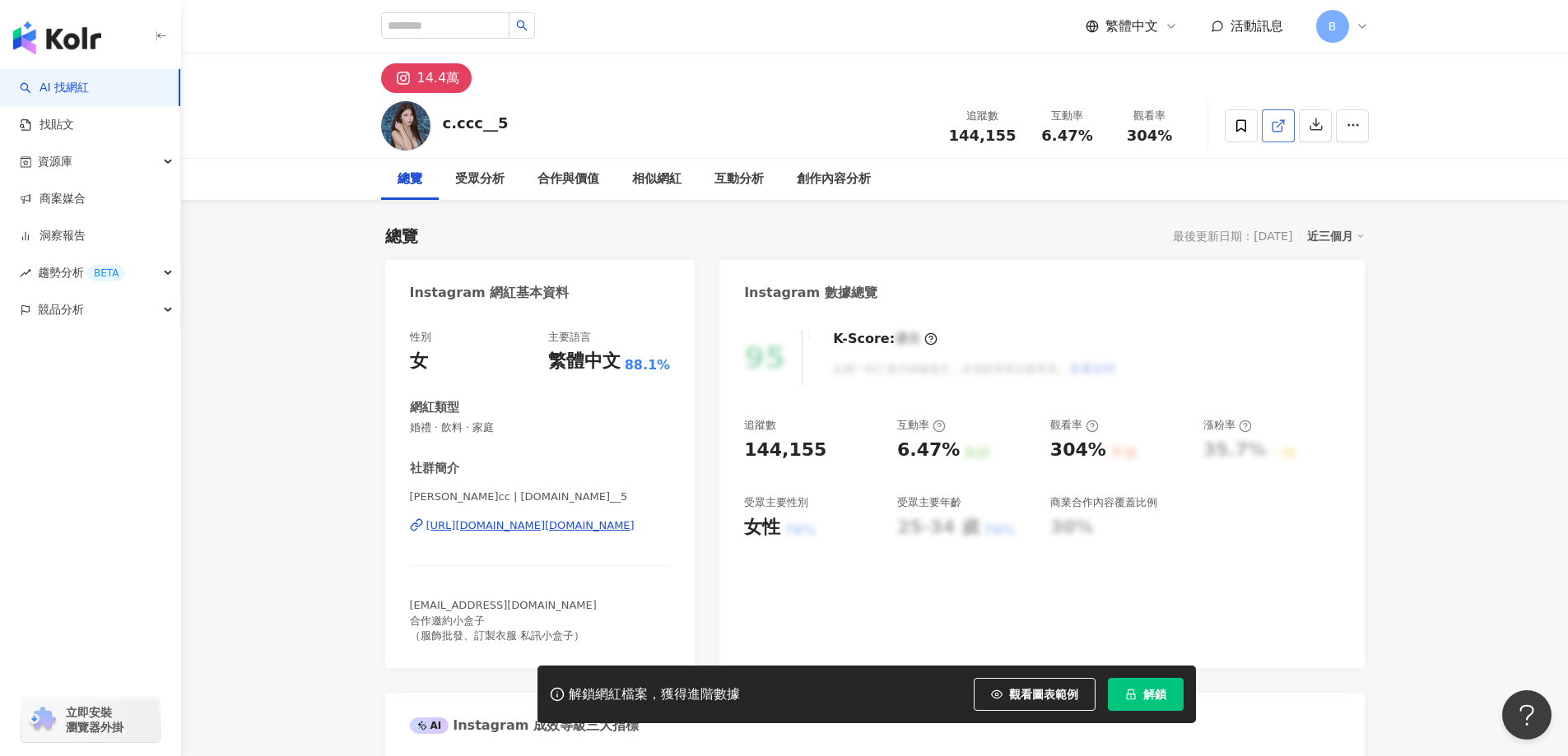
click at [1280, 122] on icon at bounding box center [1277, 125] width 15 height 15
click at [490, 425] on span "婚禮 · 飲料 · 家庭" at bounding box center [541, 427] width 261 height 15
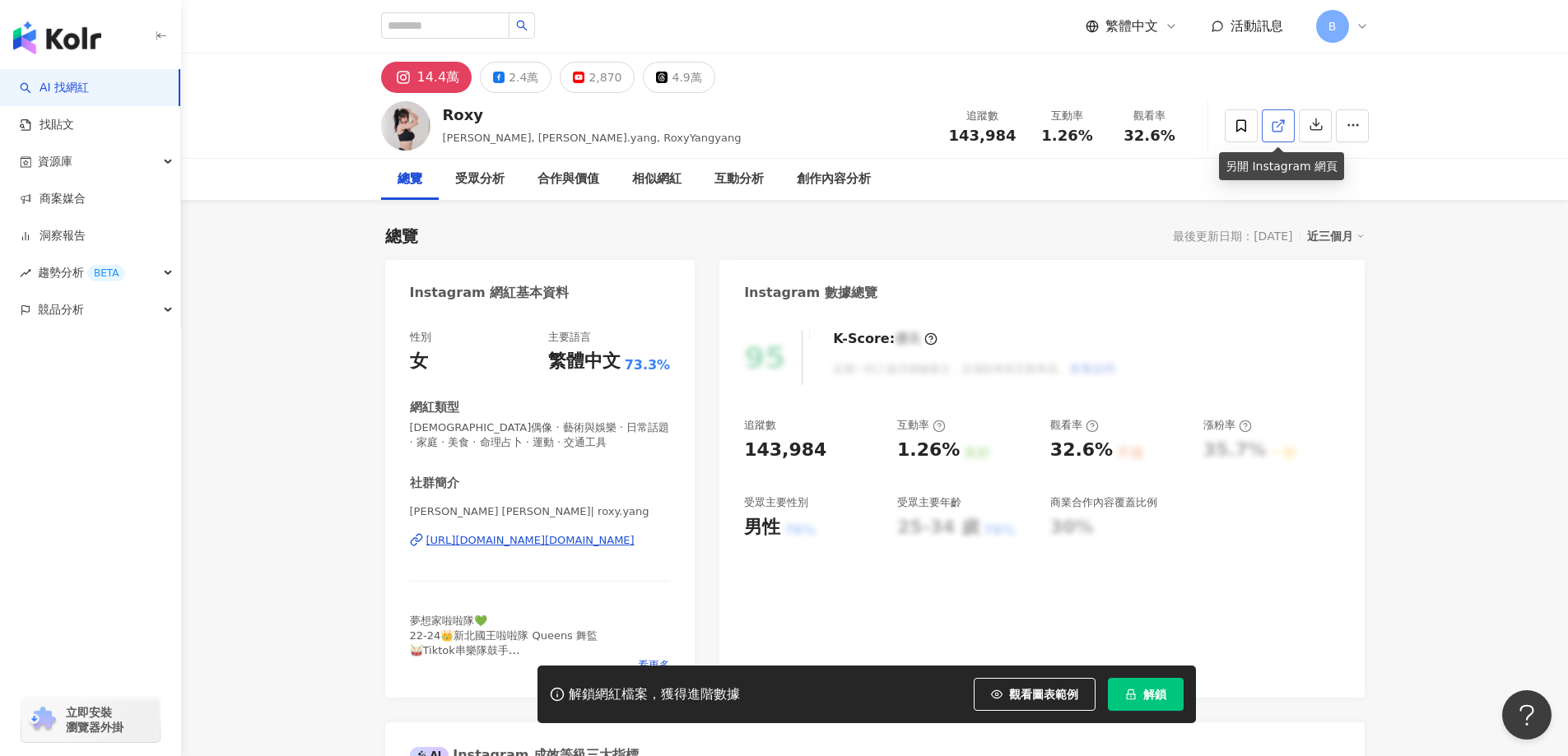
click at [1284, 123] on icon at bounding box center [1277, 125] width 15 height 15
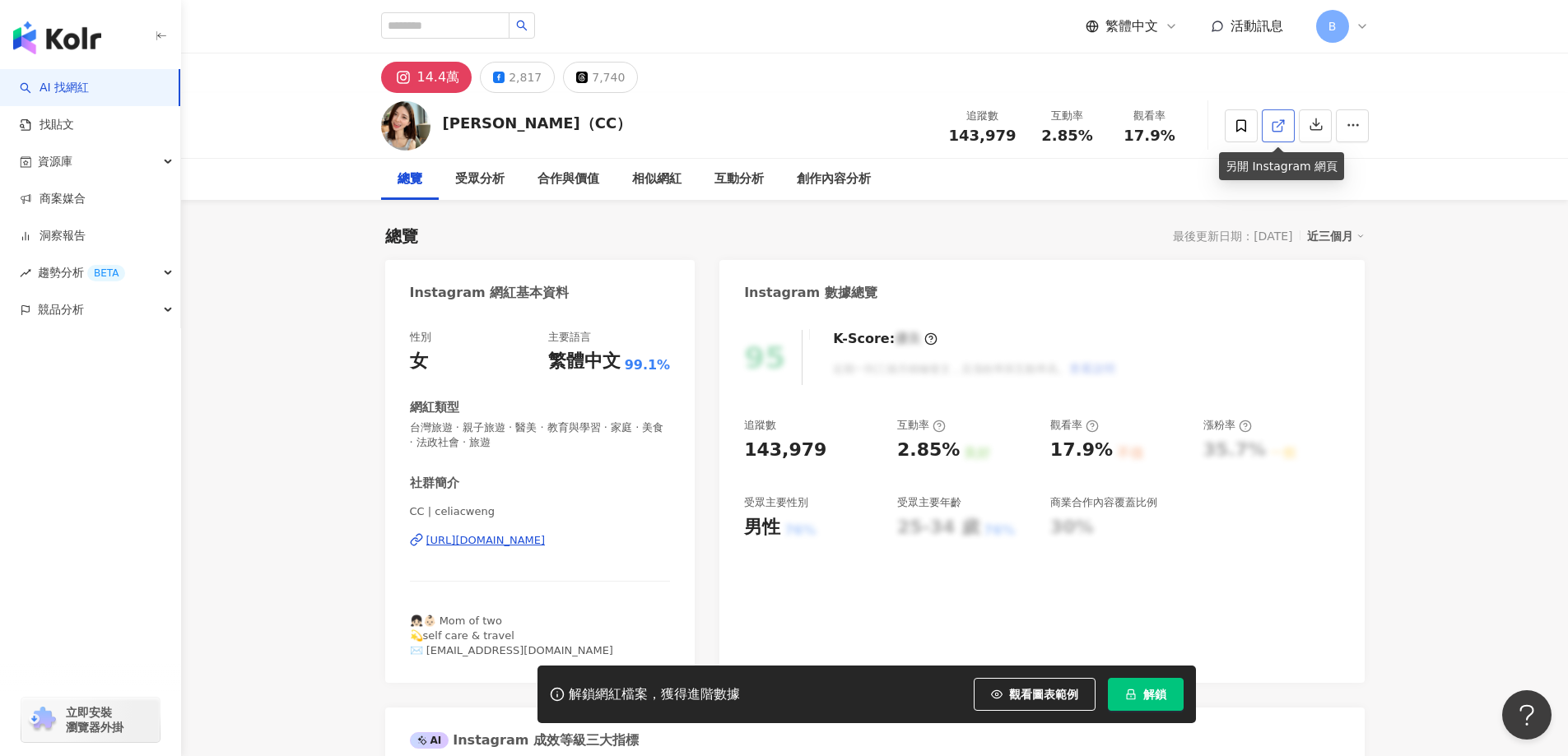
click at [1283, 123] on polyline at bounding box center [1282, 122] width 4 height 4
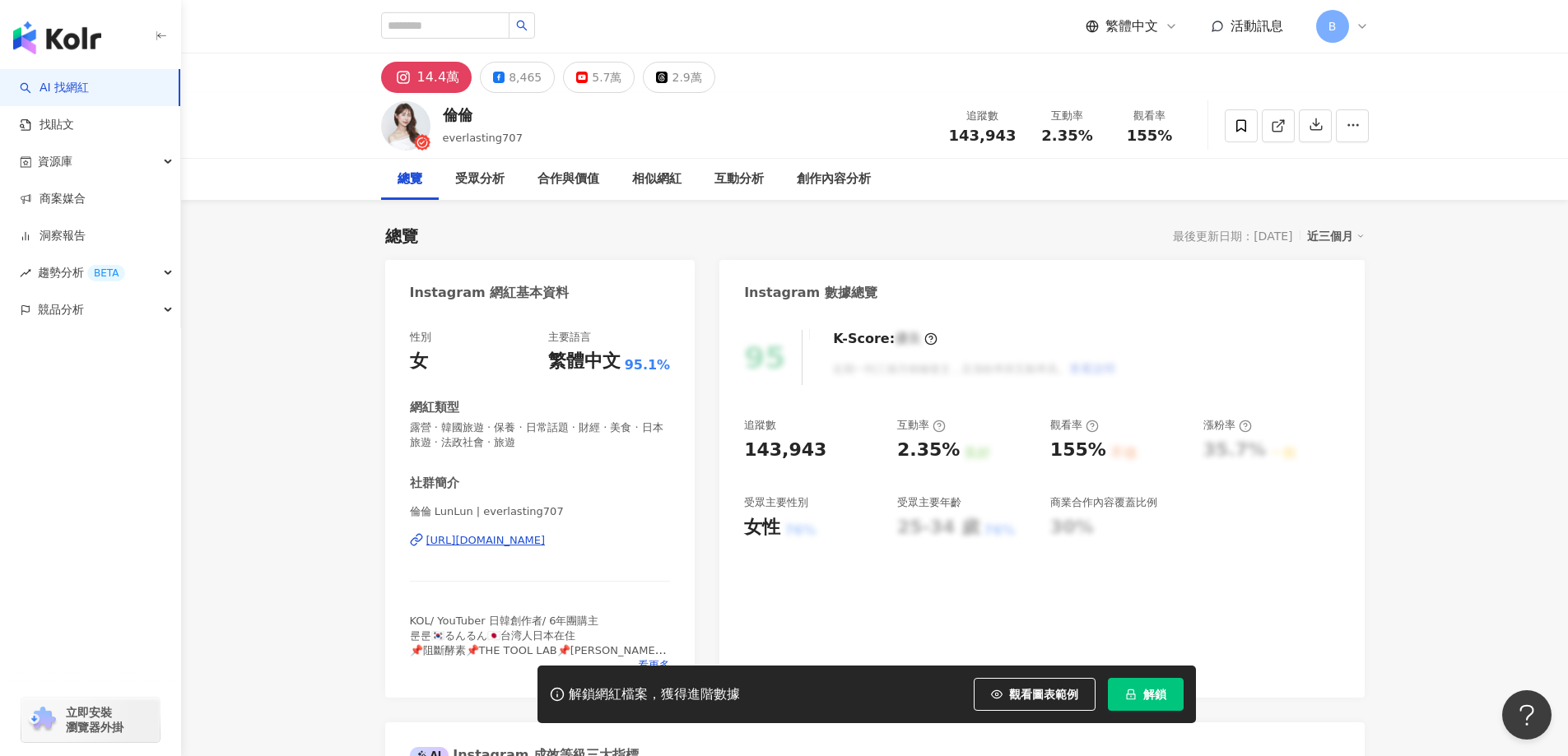
drag, startPoint x: 1455, startPoint y: 243, endPoint x: 1366, endPoint y: 169, distance: 115.7
click at [1281, 119] on icon at bounding box center [1277, 125] width 15 height 15
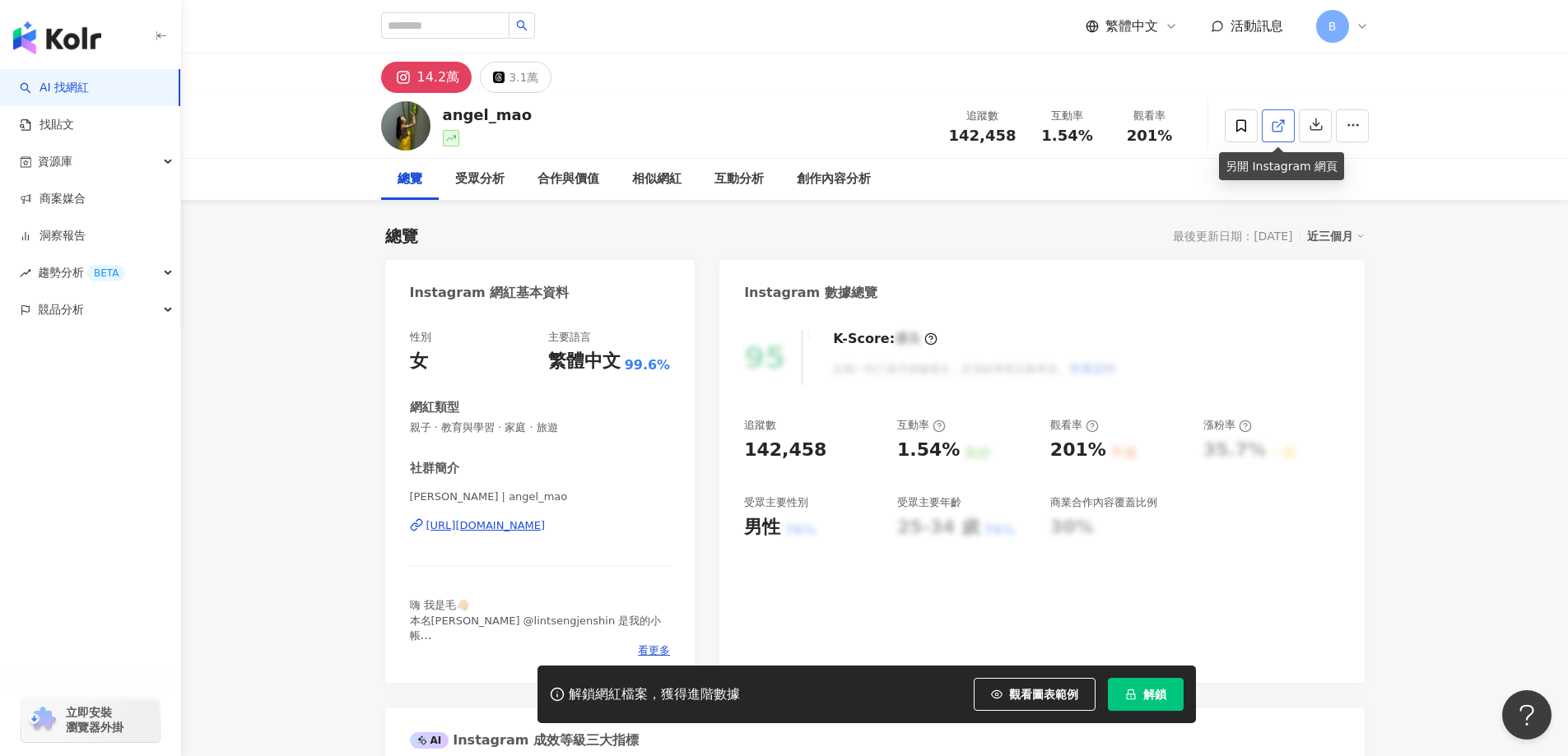
click at [1272, 131] on icon at bounding box center [1277, 125] width 15 height 15
click at [515, 428] on span "親子 · 教育與學習 · 家庭 · 旅遊" at bounding box center [541, 427] width 261 height 15
click at [494, 428] on span "親子 · 教育與學習 · 家庭 · 旅遊" at bounding box center [541, 427] width 261 height 15
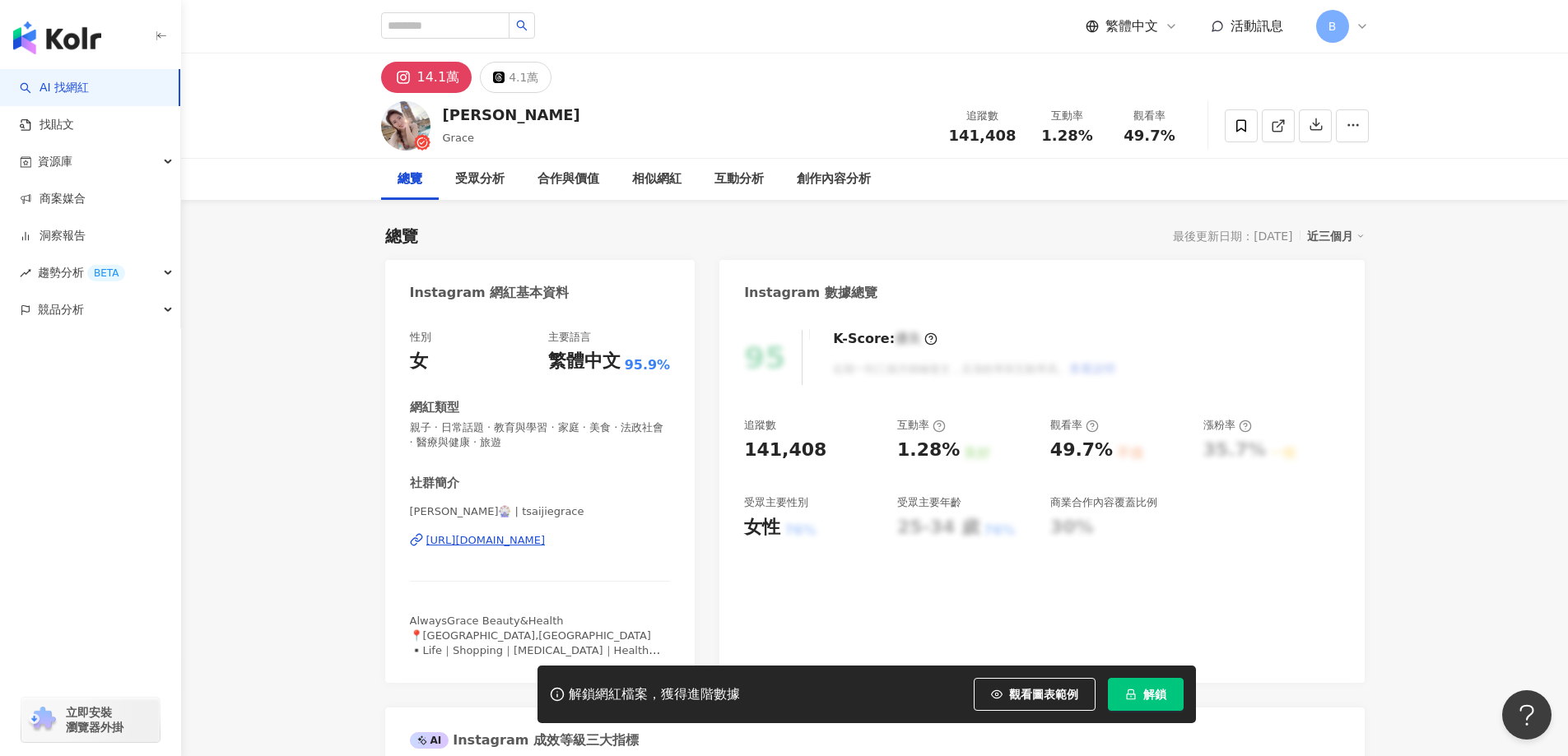
click at [1277, 131] on icon at bounding box center [1277, 126] width 9 height 9
click at [523, 426] on span "親子 · 日常話題 · 教育與學習 · 家庭 · 美食 · 法政社會 · 醫療與健康 · 旅遊" at bounding box center [541, 435] width 261 height 29
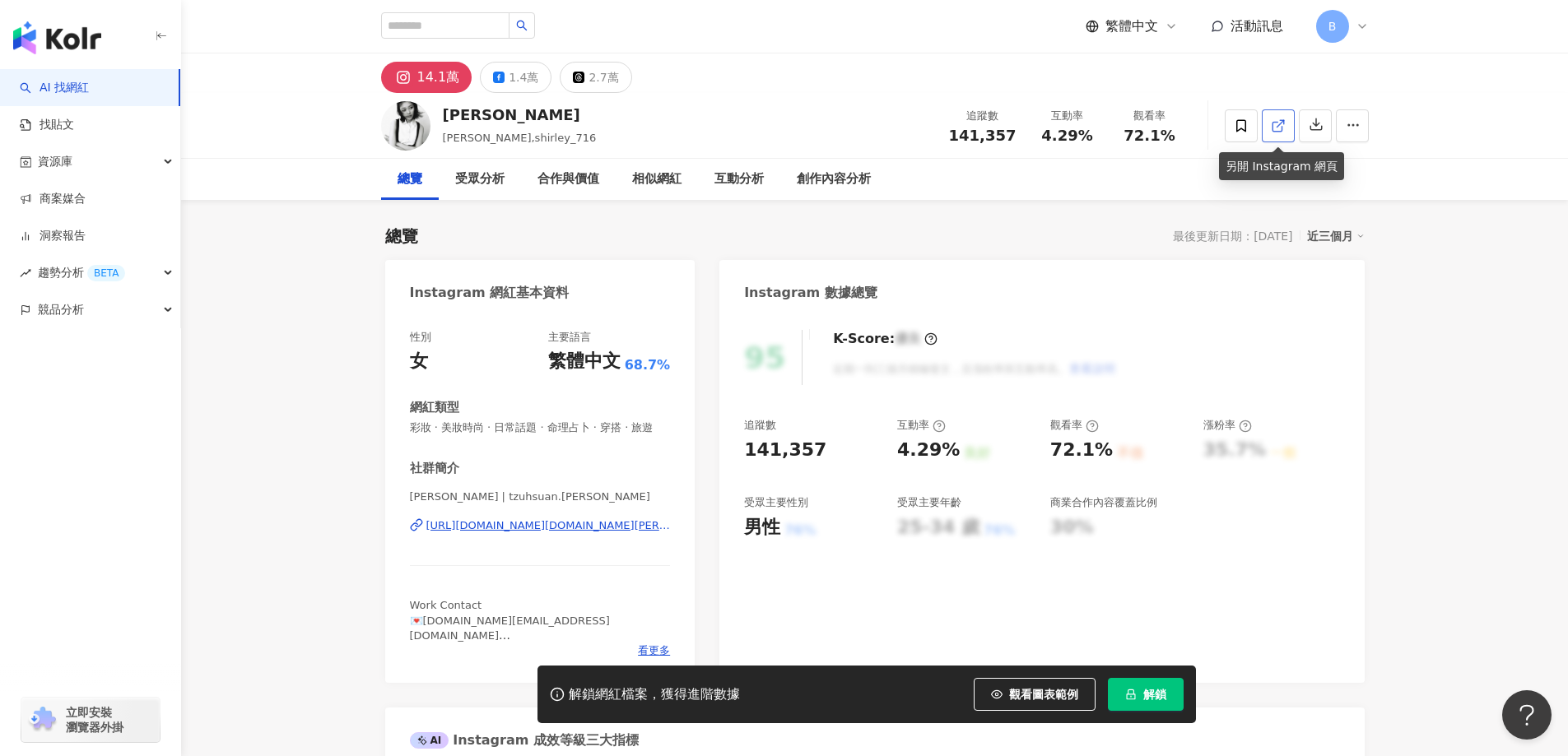
click at [1280, 126] on icon at bounding box center [1277, 125] width 15 height 15
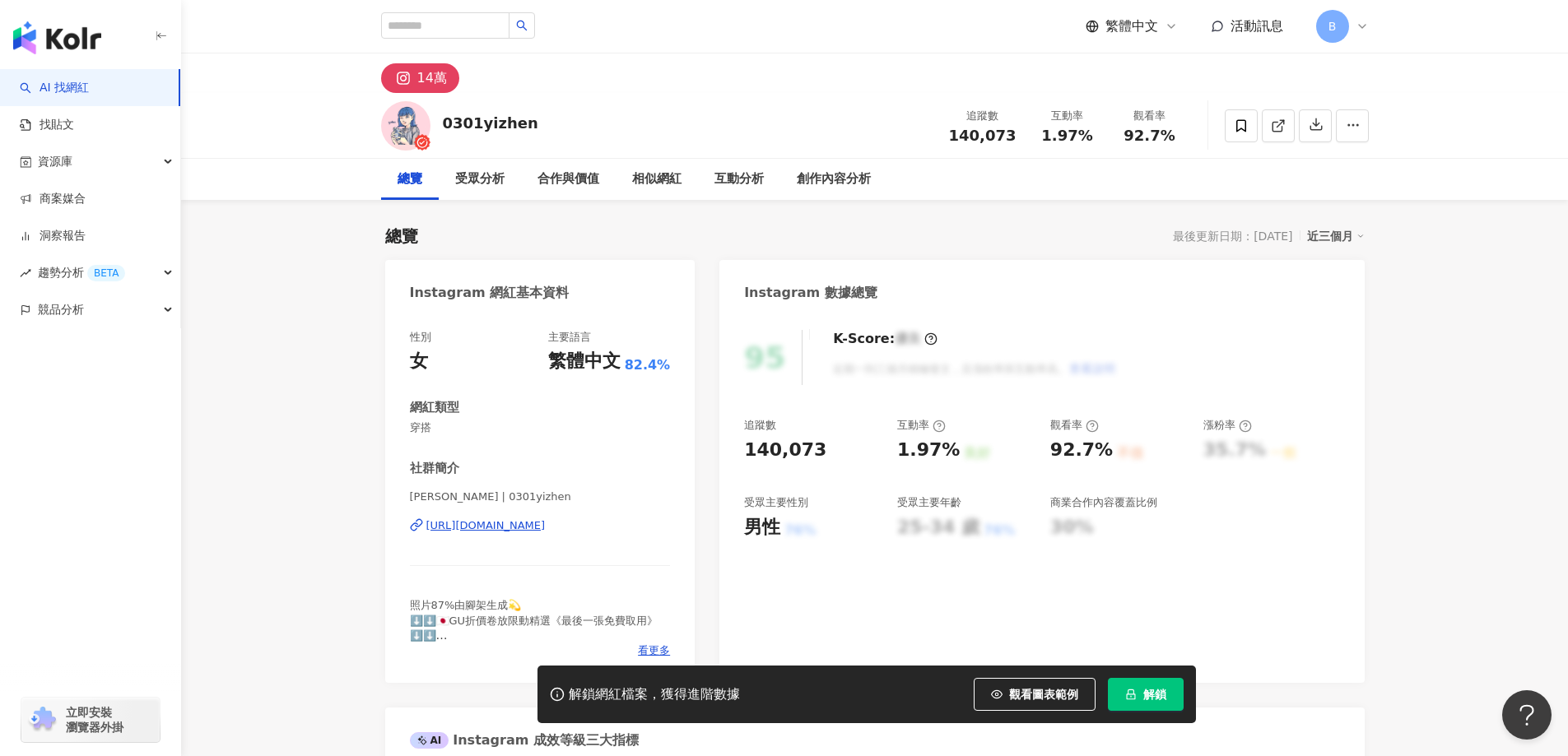
click at [1270, 123] on icon at bounding box center [1277, 125] width 15 height 15
click at [417, 427] on span "穿搭" at bounding box center [541, 427] width 261 height 15
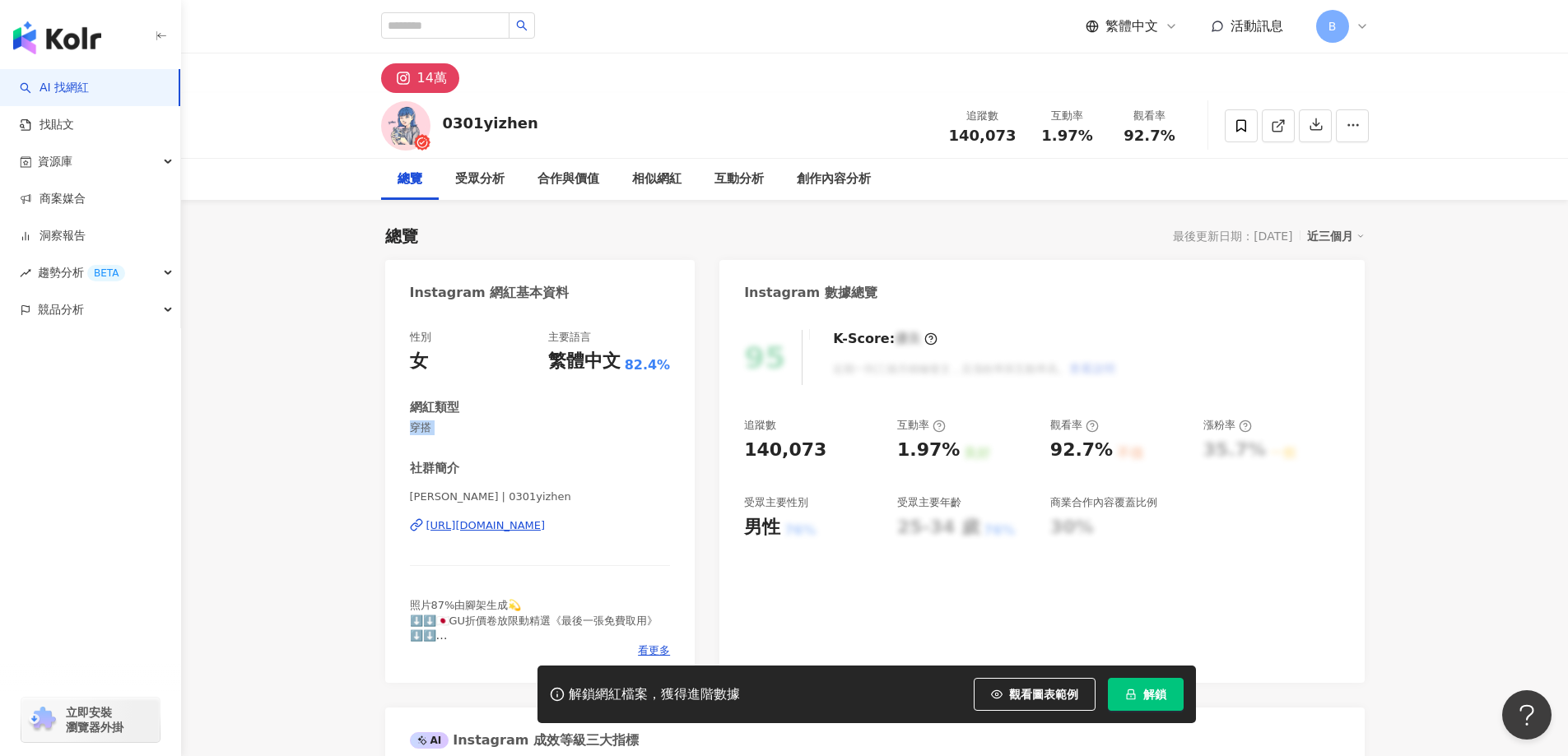
drag, startPoint x: 1494, startPoint y: 280, endPoint x: 1495, endPoint y: 289, distance: 9.1
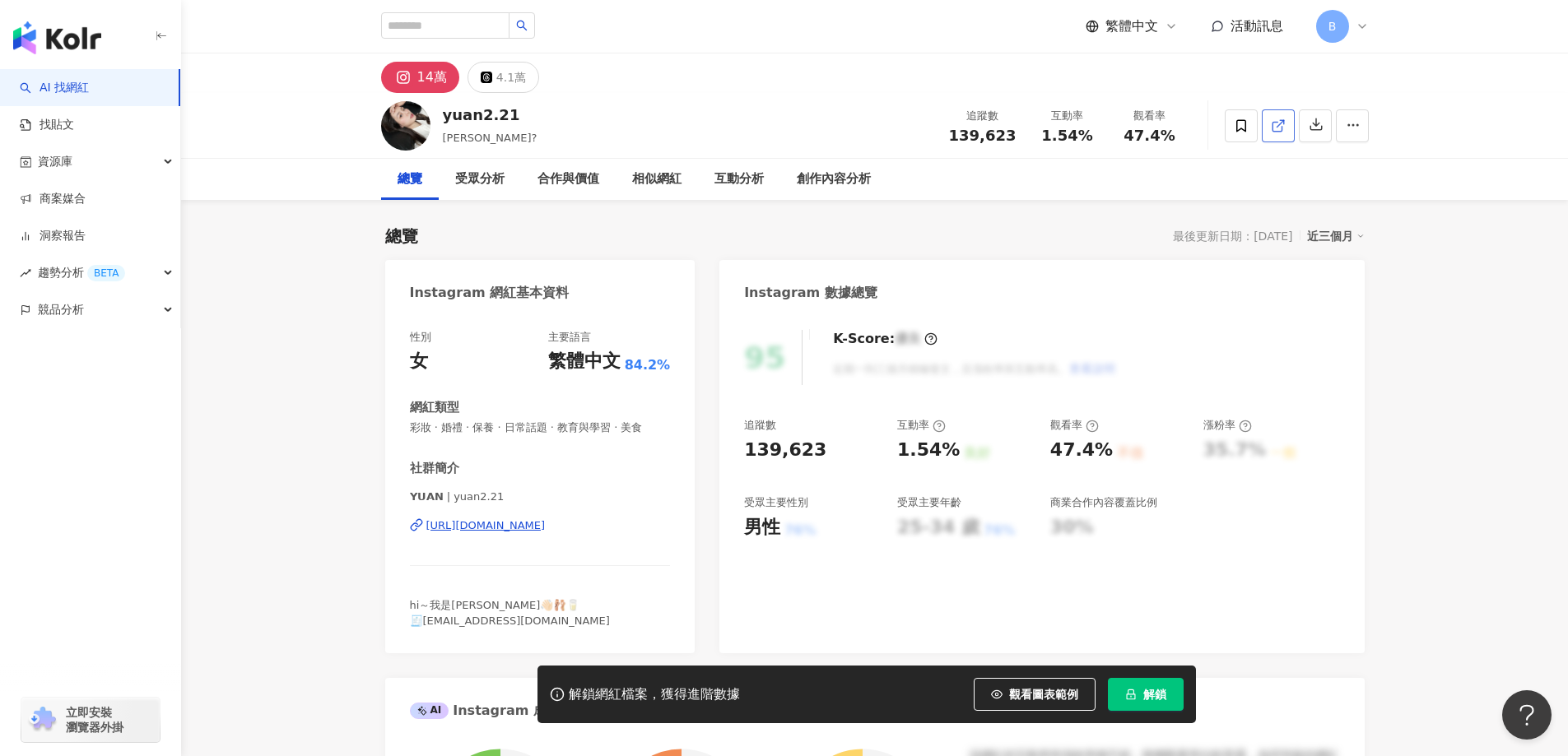
drag, startPoint x: 1521, startPoint y: 430, endPoint x: 1272, endPoint y: 127, distance: 392.2
click at [1272, 127] on icon at bounding box center [1277, 126] width 9 height 9
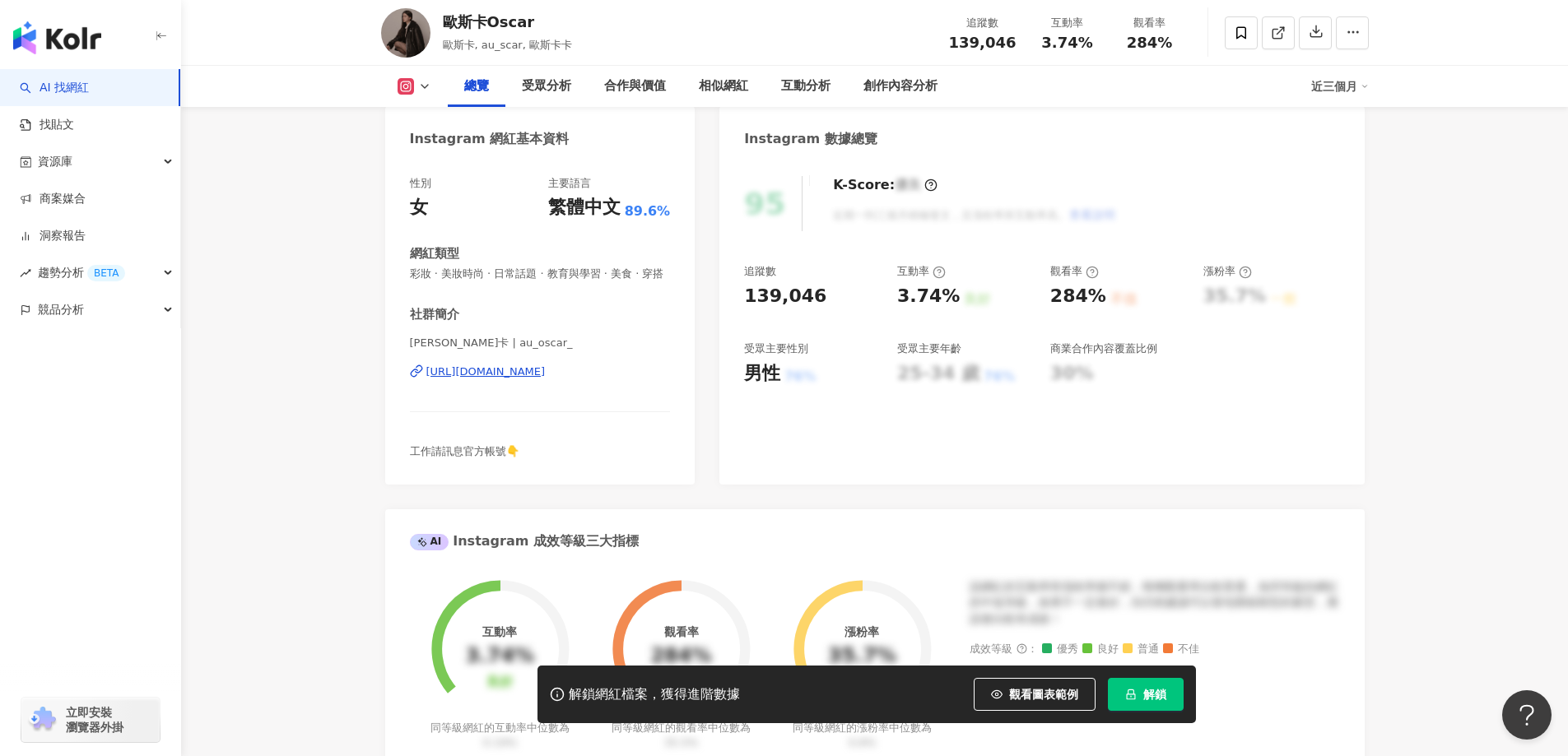
scroll to position [3, 0]
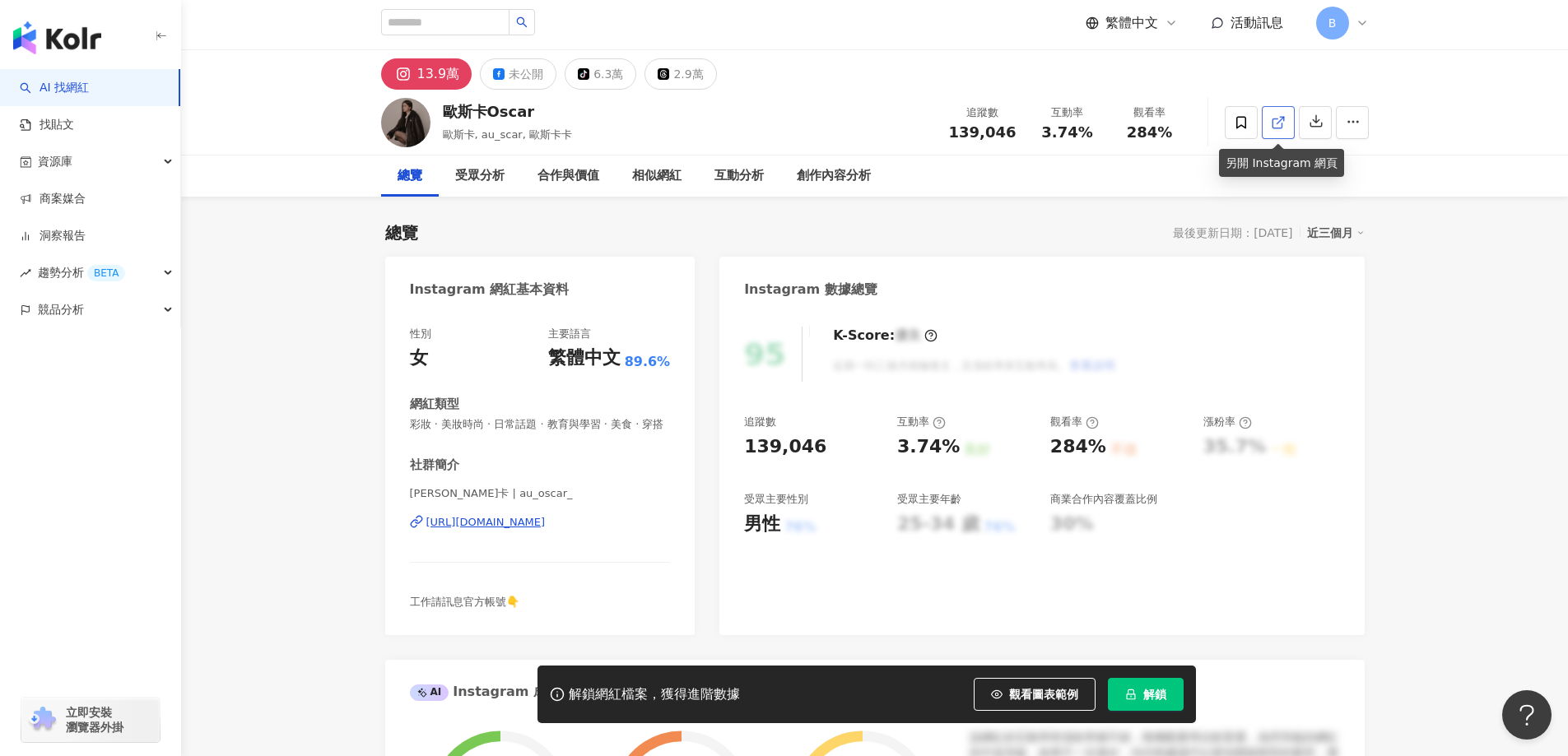
click at [1281, 118] on line at bounding box center [1280, 120] width 7 height 7
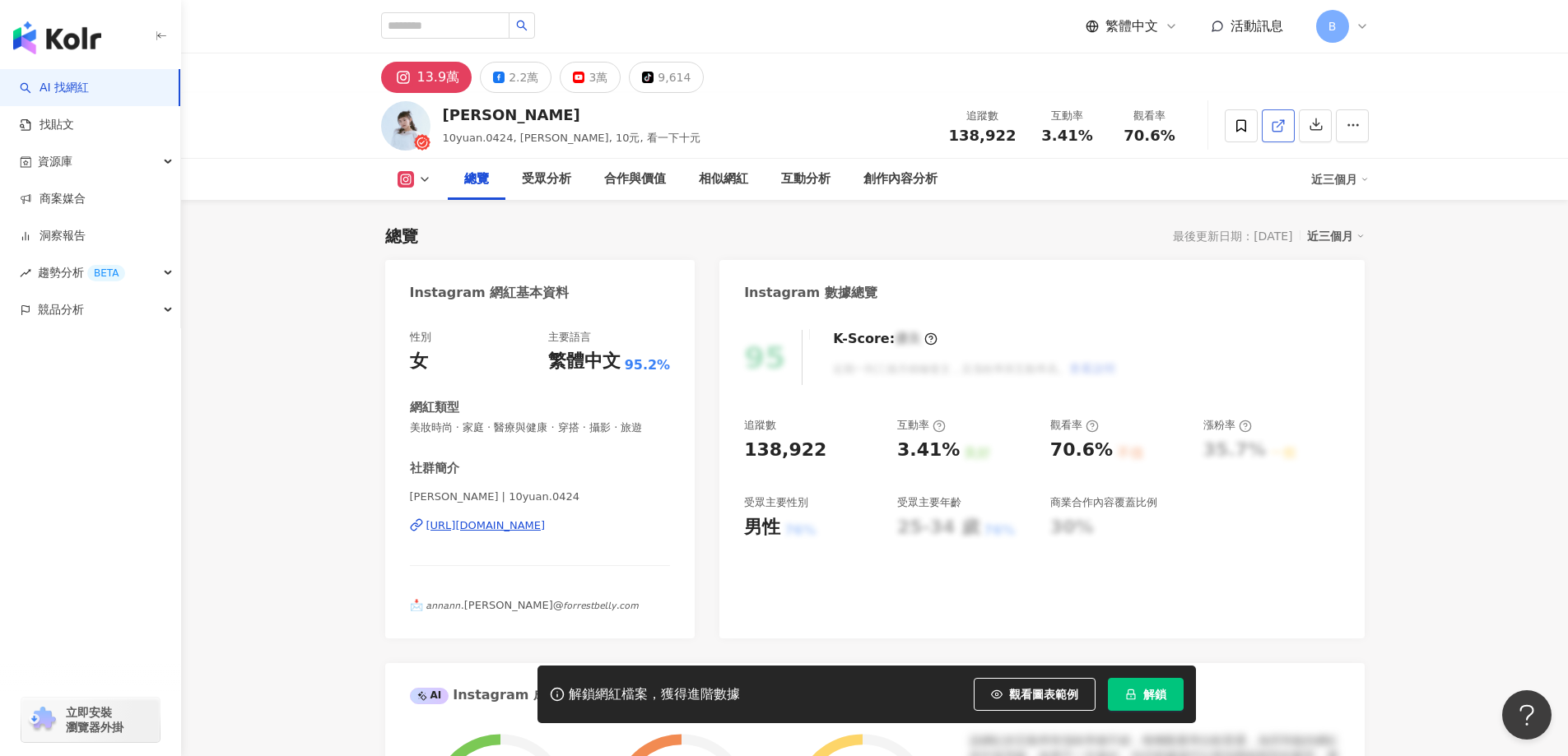
click at [1279, 138] on link at bounding box center [1278, 126] width 33 height 33
click at [541, 428] on span "美妝時尚 · 家庭 · 醫療與健康 · 穿搭 · 攝影 · 旅遊" at bounding box center [541, 427] width 261 height 15
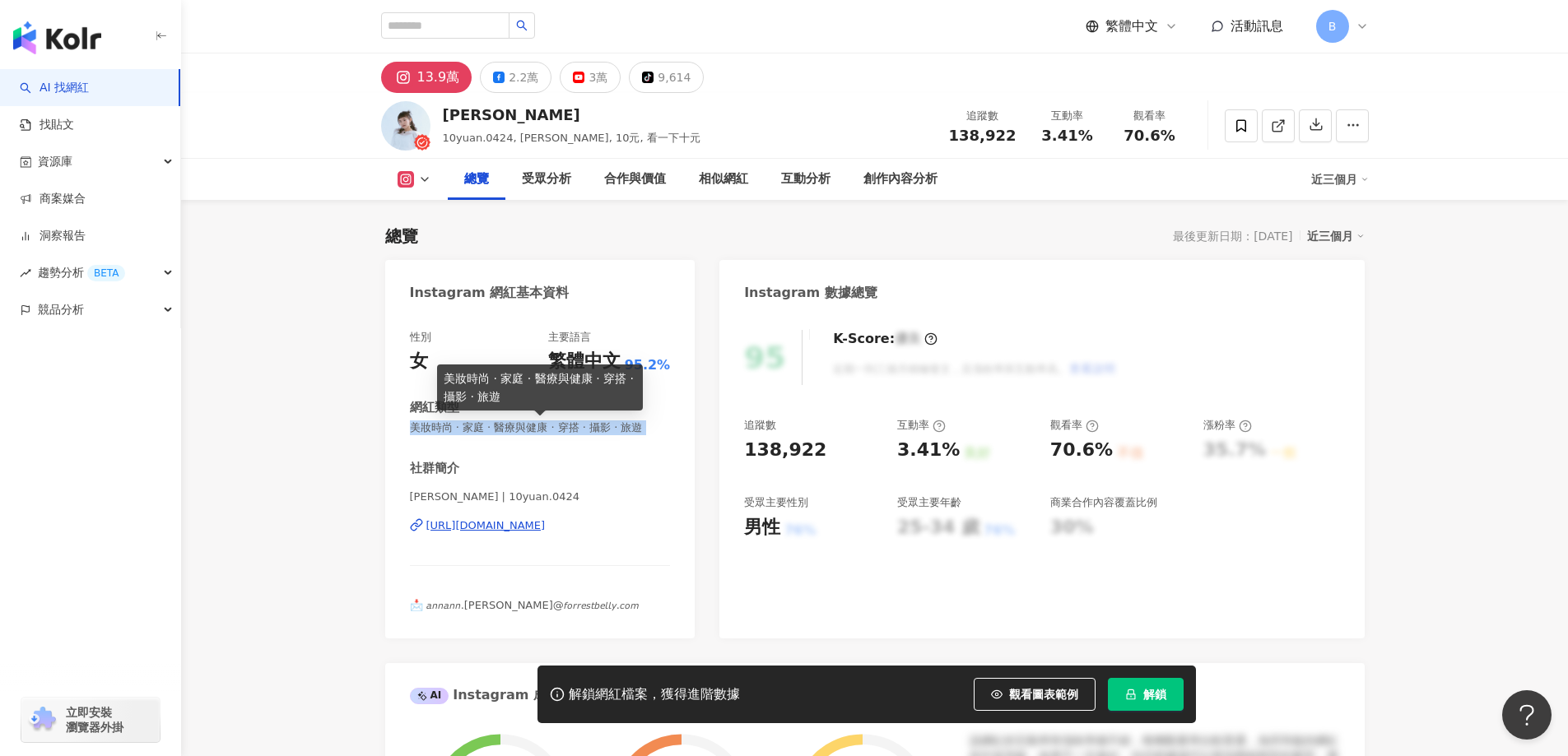
copy span "美妝時尚 · 家庭 · 醫療與健康 · 穿搭 · 攝影 · 旅遊"
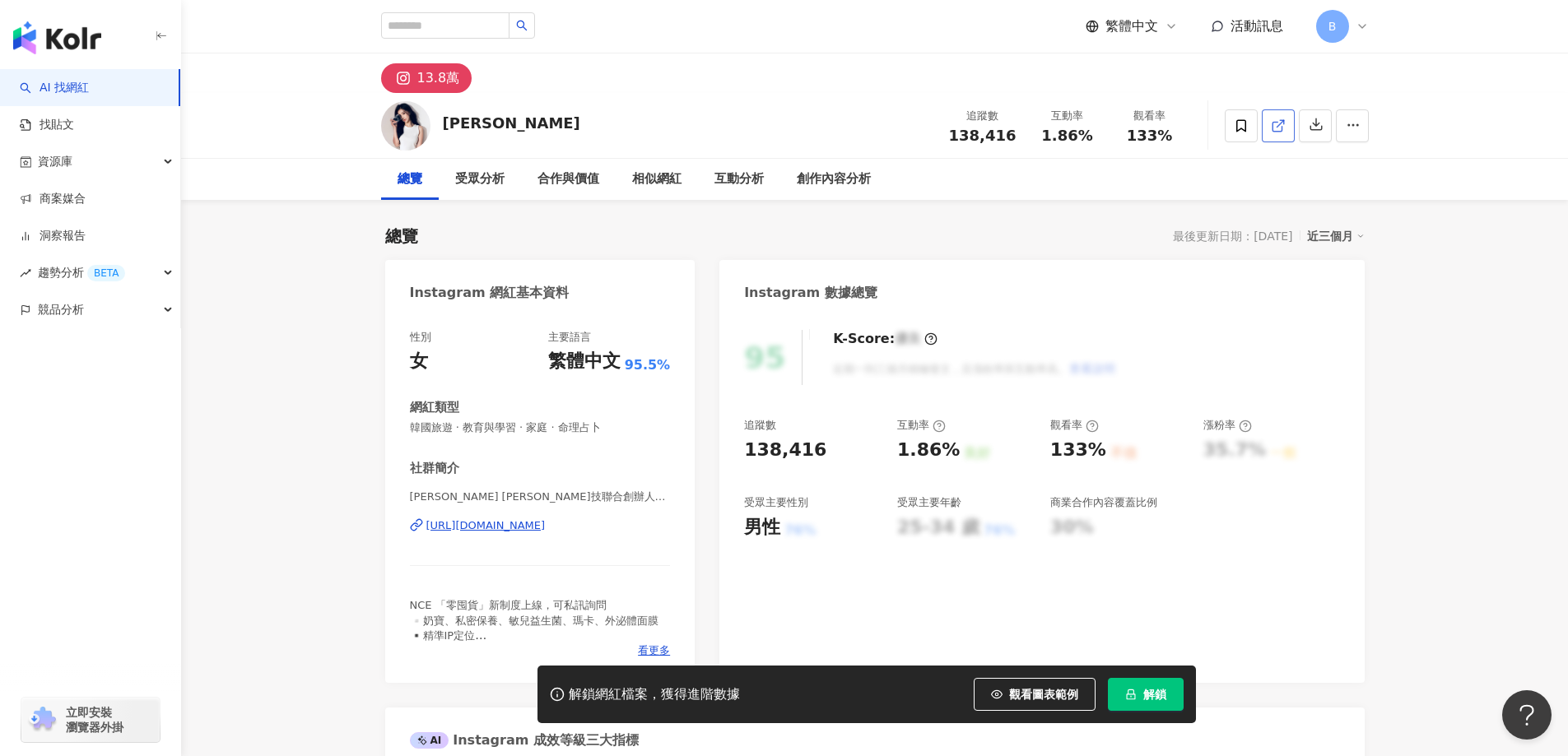
click at [1278, 132] on icon at bounding box center [1277, 125] width 15 height 15
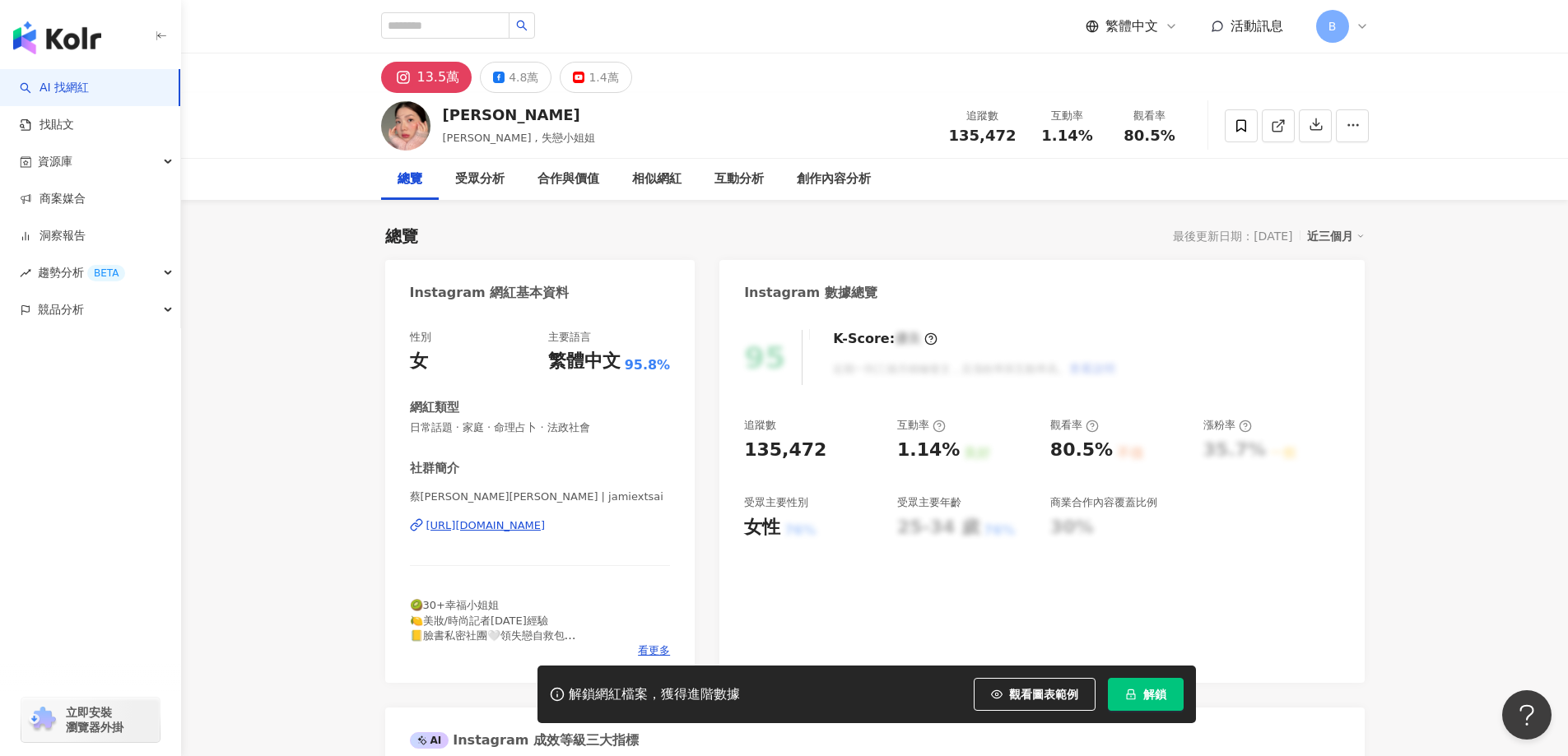
click at [1276, 128] on icon at bounding box center [1277, 125] width 15 height 15
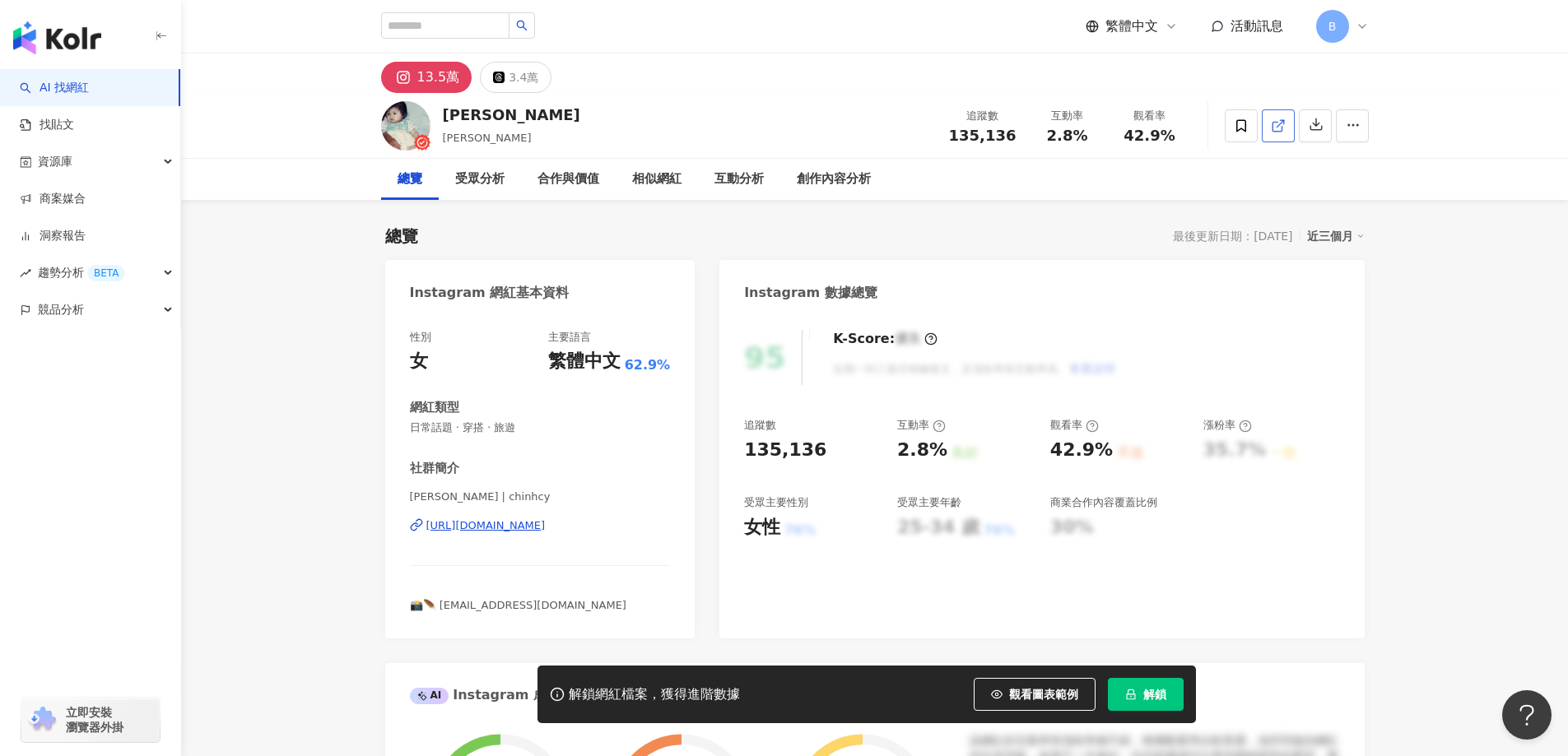
click at [1281, 125] on icon at bounding box center [1277, 125] width 15 height 15
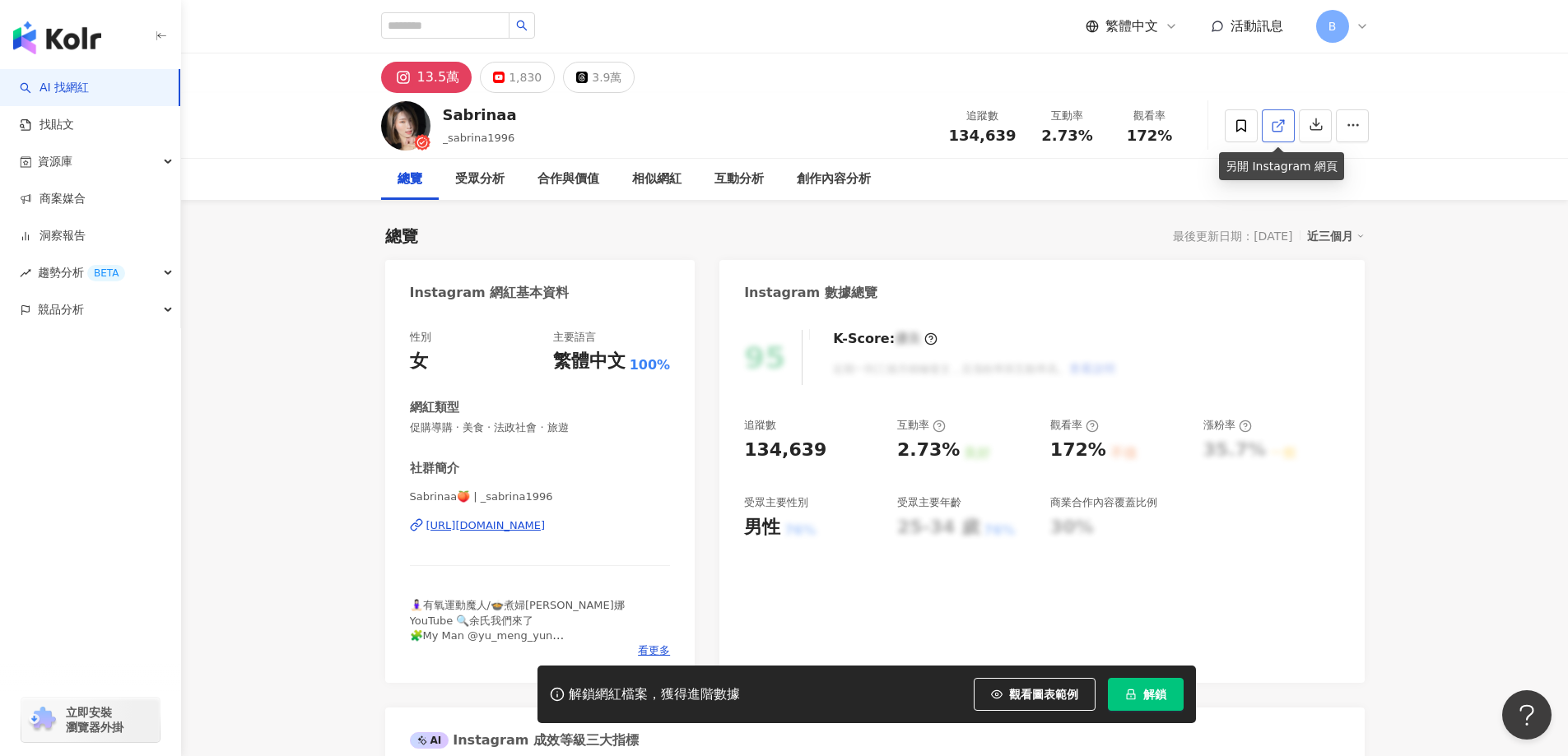
click at [1275, 131] on icon at bounding box center [1277, 126] width 9 height 9
click at [483, 428] on span "促購導購 · 美食 · 法政社會 · 旅遊" at bounding box center [541, 427] width 261 height 15
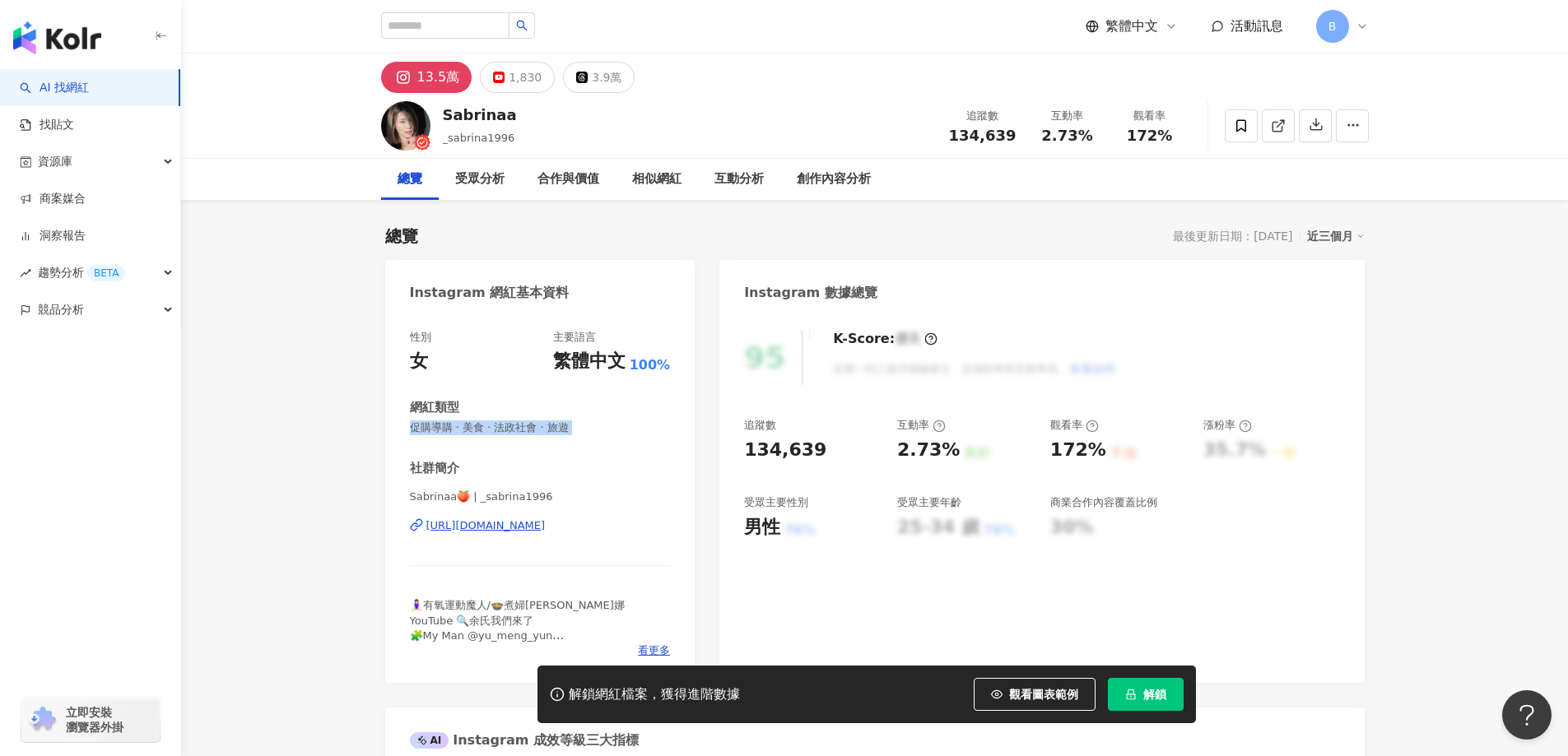
drag, startPoint x: 1521, startPoint y: 303, endPoint x: 1162, endPoint y: 3, distance: 467.8
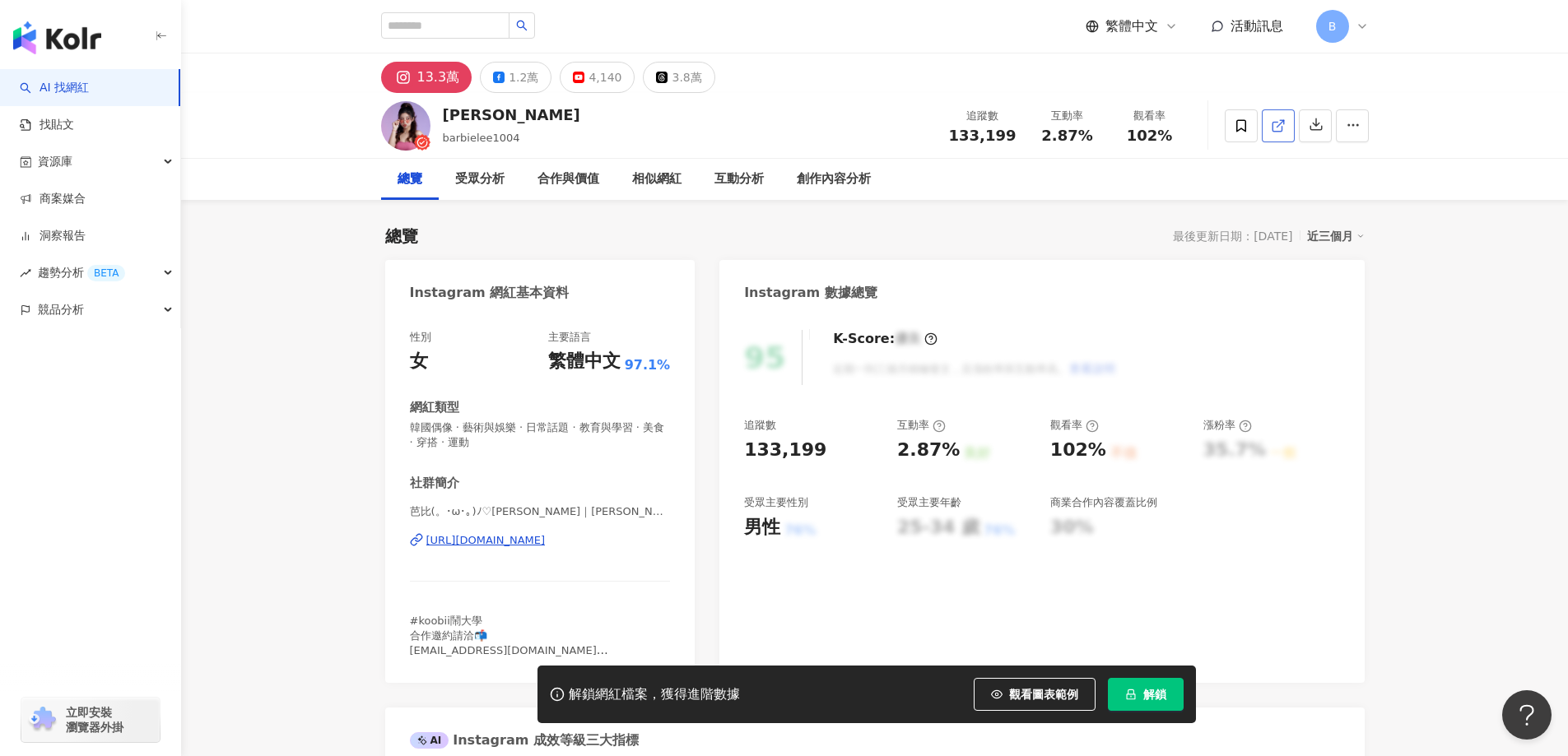
click at [1273, 125] on icon at bounding box center [1277, 125] width 15 height 15
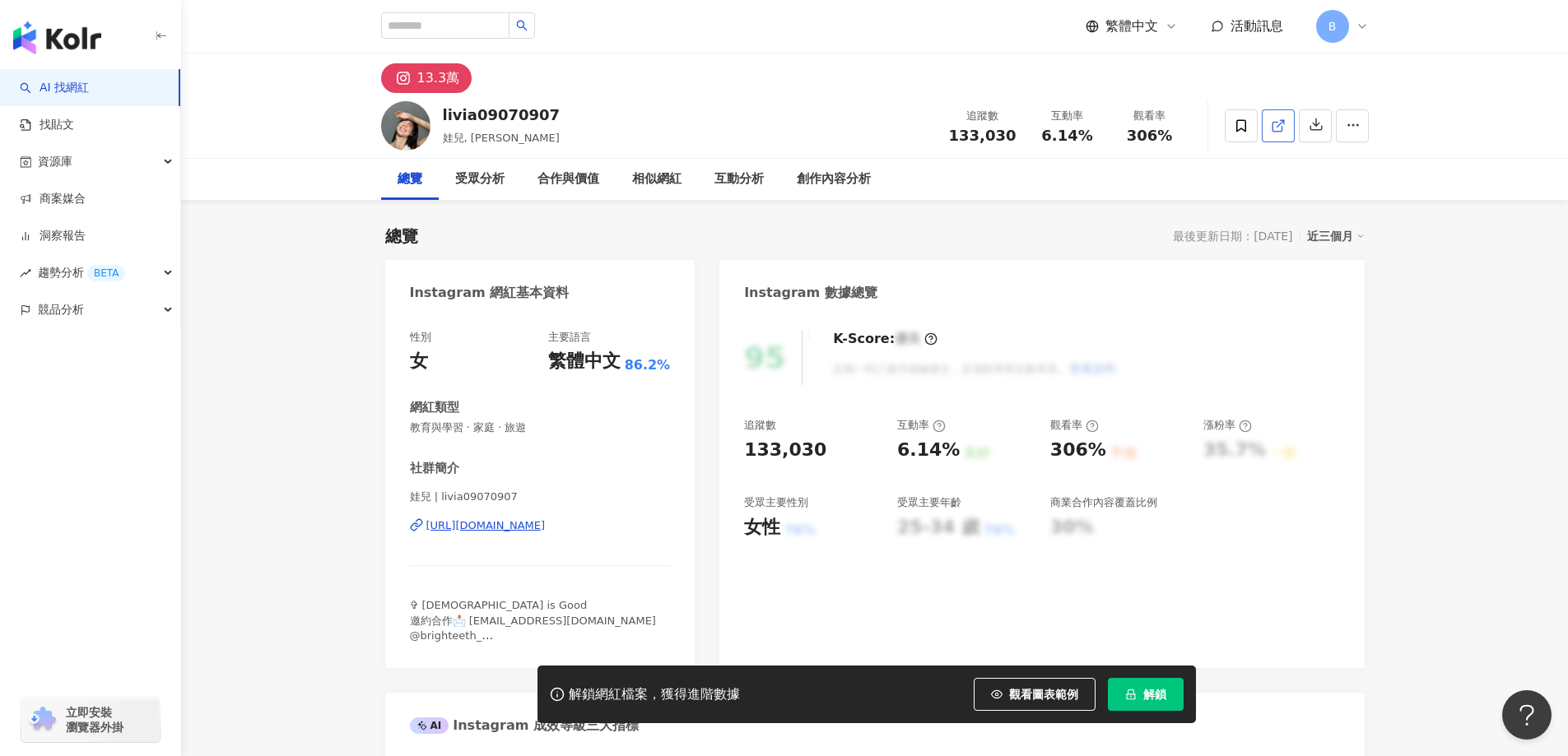
click at [1275, 129] on icon at bounding box center [1277, 125] width 15 height 15
click at [483, 429] on span "教育與學習 · 家庭 · 旅遊" at bounding box center [541, 427] width 261 height 15
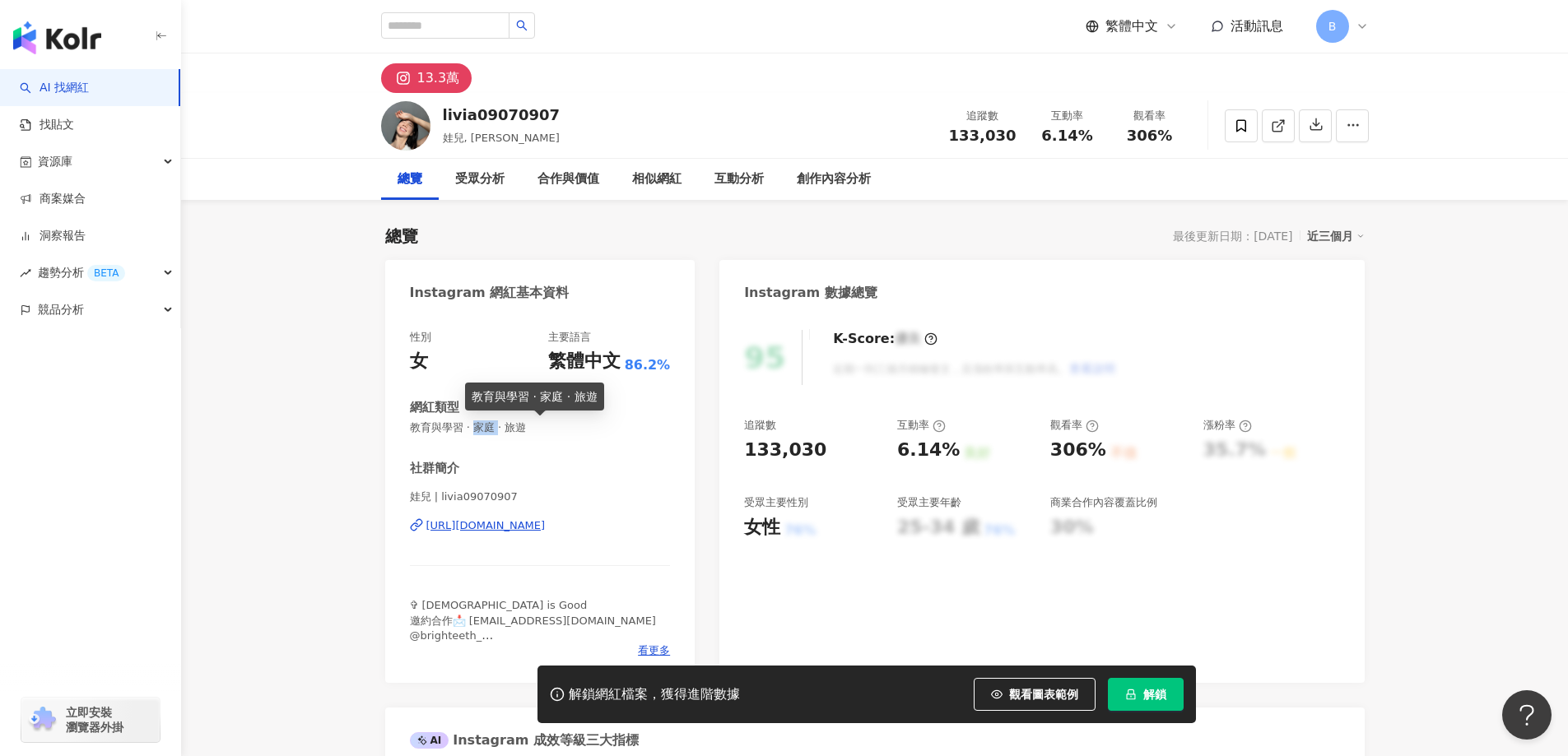
click at [483, 429] on span "教育與學習 · 家庭 · 旅遊" at bounding box center [541, 427] width 261 height 15
click at [484, 429] on span "教育與學習 · 家庭 · 旅遊" at bounding box center [541, 427] width 261 height 15
copy span "教育與學習 · 家庭 · 旅遊"
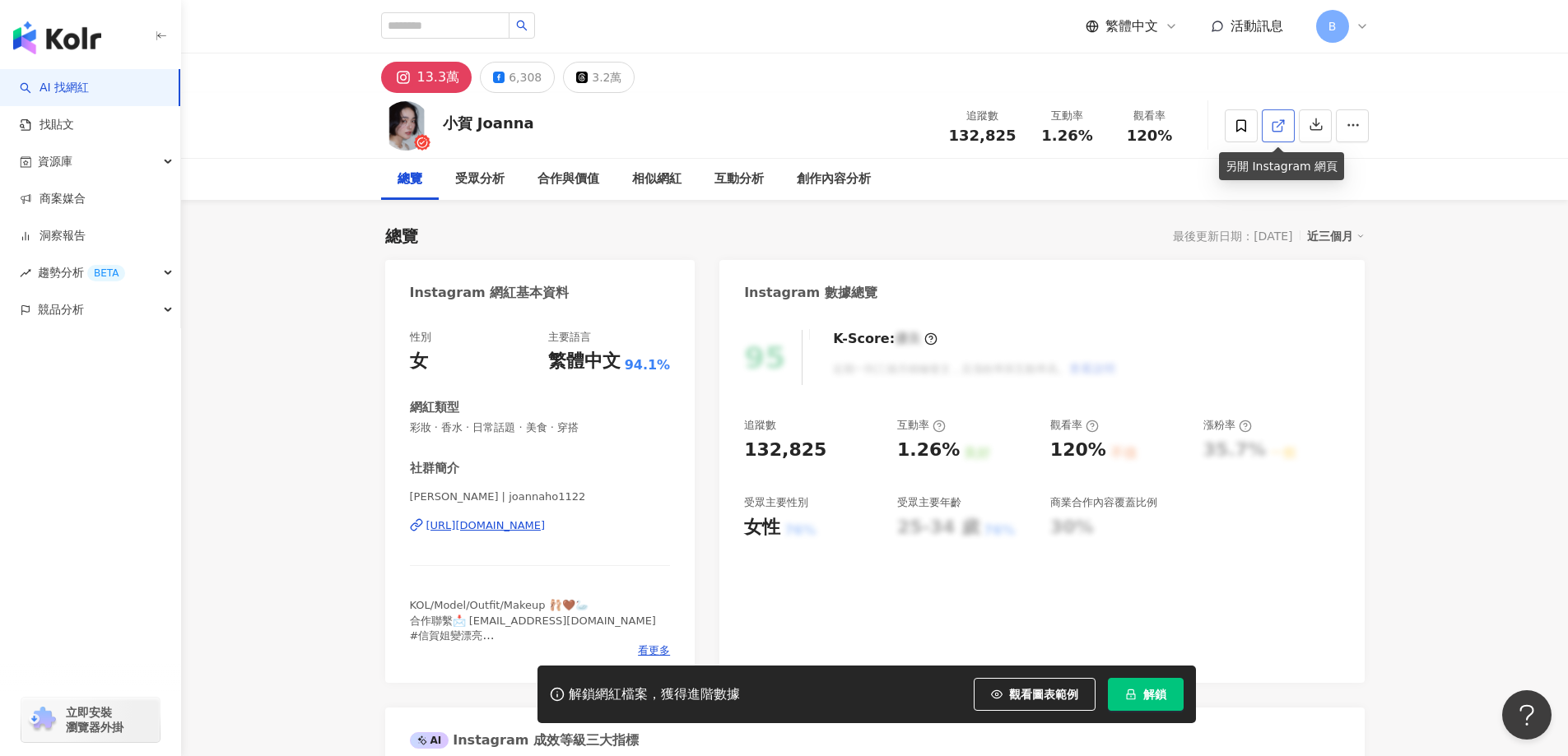
click at [1278, 131] on icon at bounding box center [1277, 126] width 9 height 9
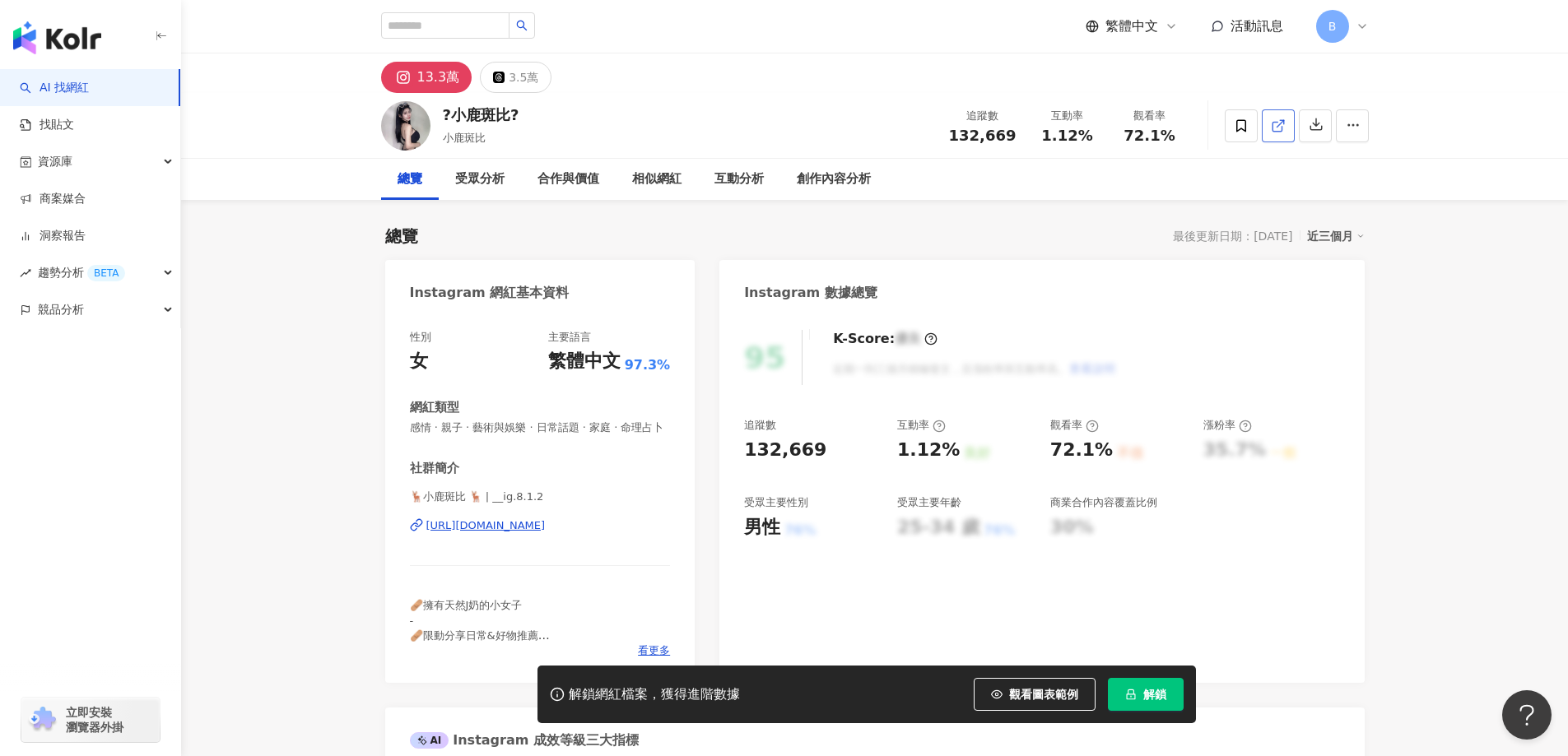
click at [1271, 131] on icon at bounding box center [1277, 125] width 15 height 15
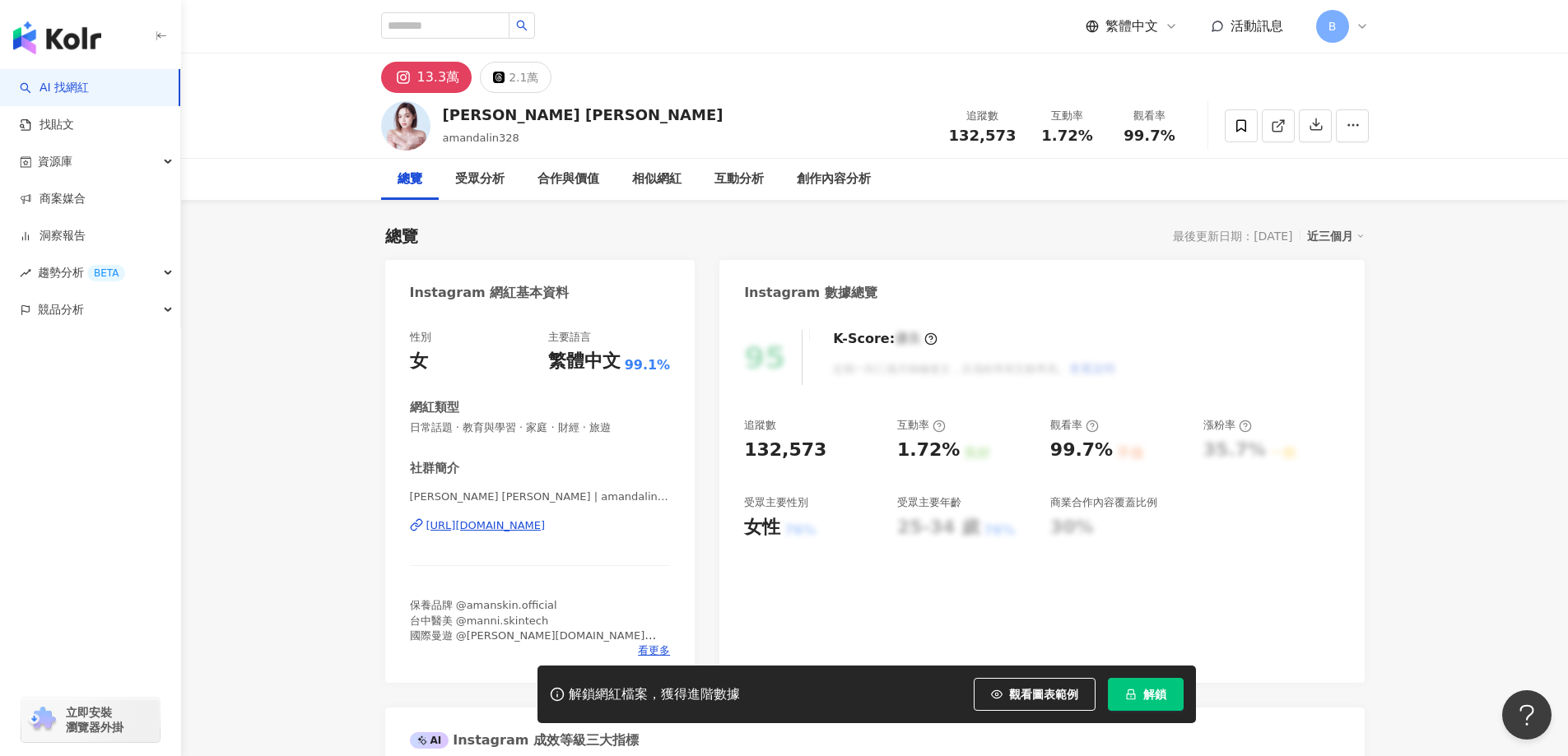
drag, startPoint x: 1448, startPoint y: 500, endPoint x: 1096, endPoint y: 221, distance: 449.2
click at [1282, 120] on polyline at bounding box center [1282, 122] width 4 height 4
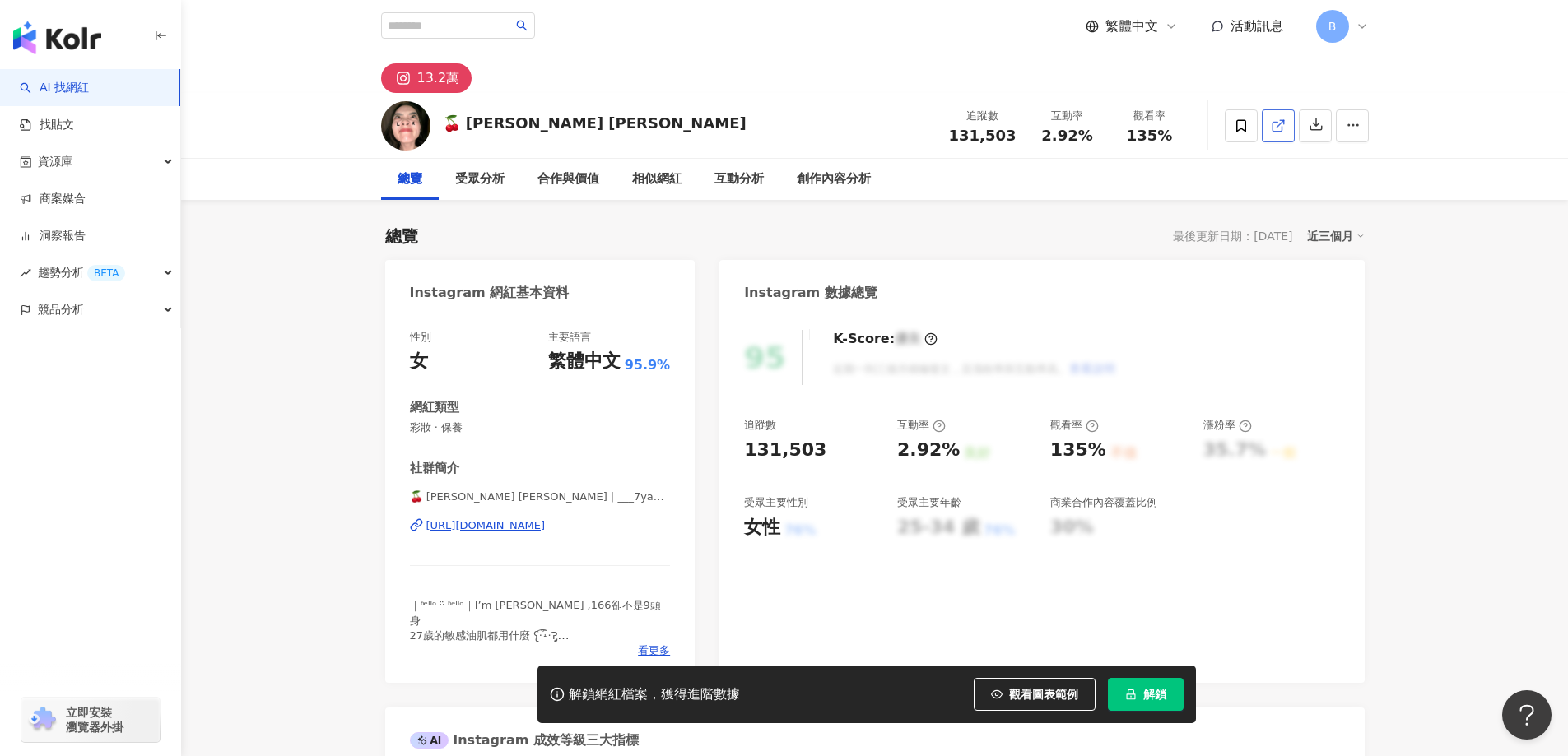
click at [1273, 127] on icon at bounding box center [1277, 125] width 15 height 15
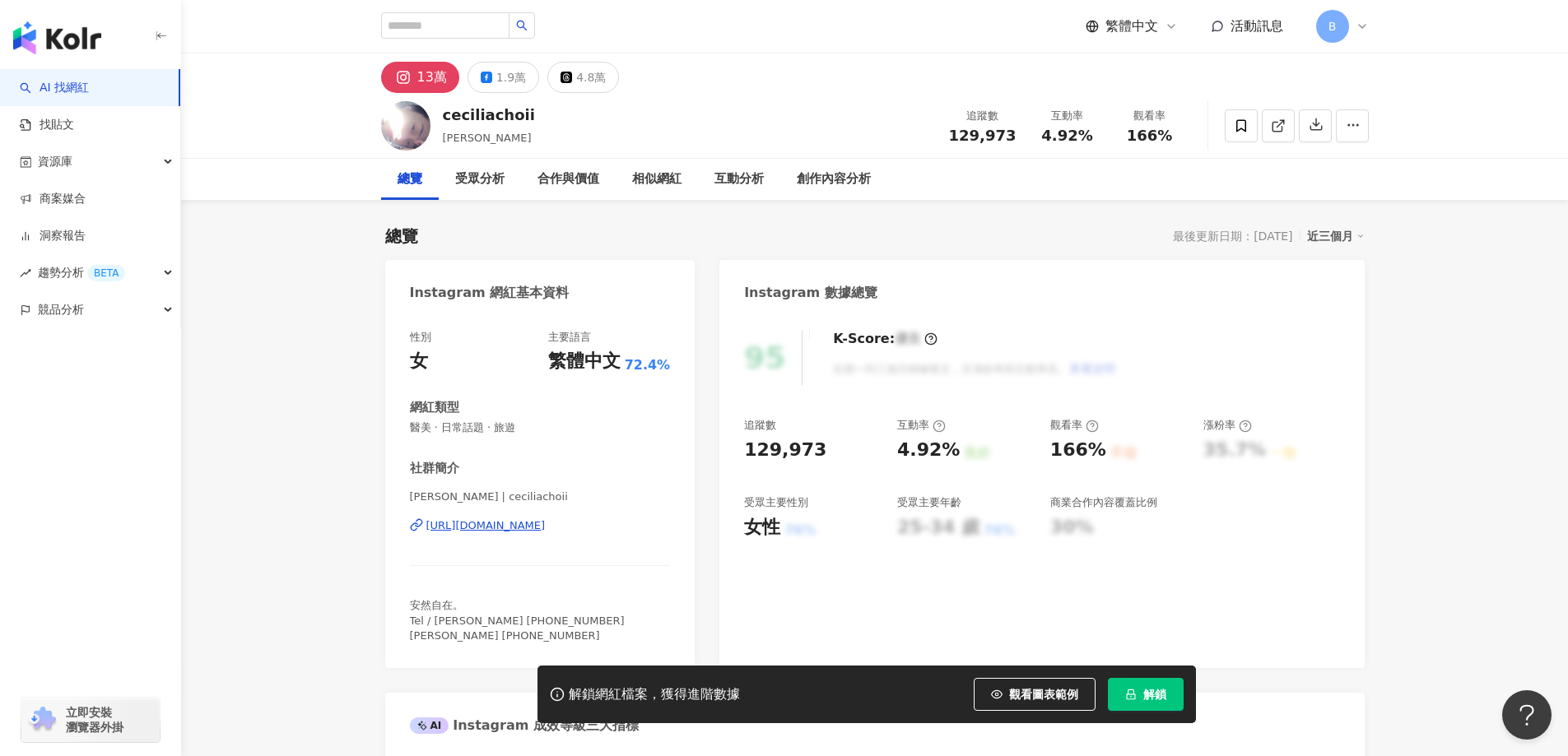
click at [1273, 129] on icon at bounding box center [1277, 125] width 15 height 15
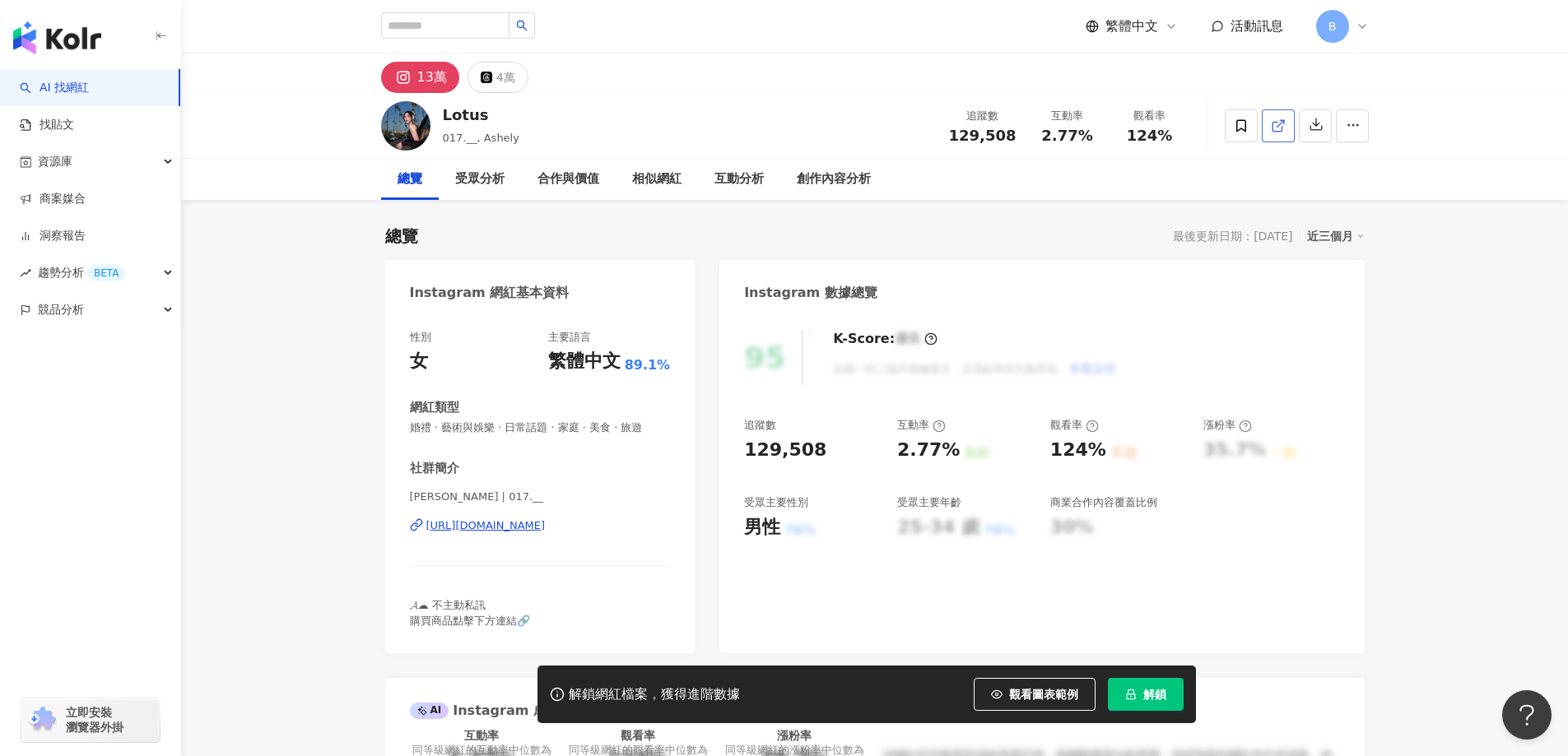
click at [1275, 127] on icon at bounding box center [1277, 125] width 15 height 15
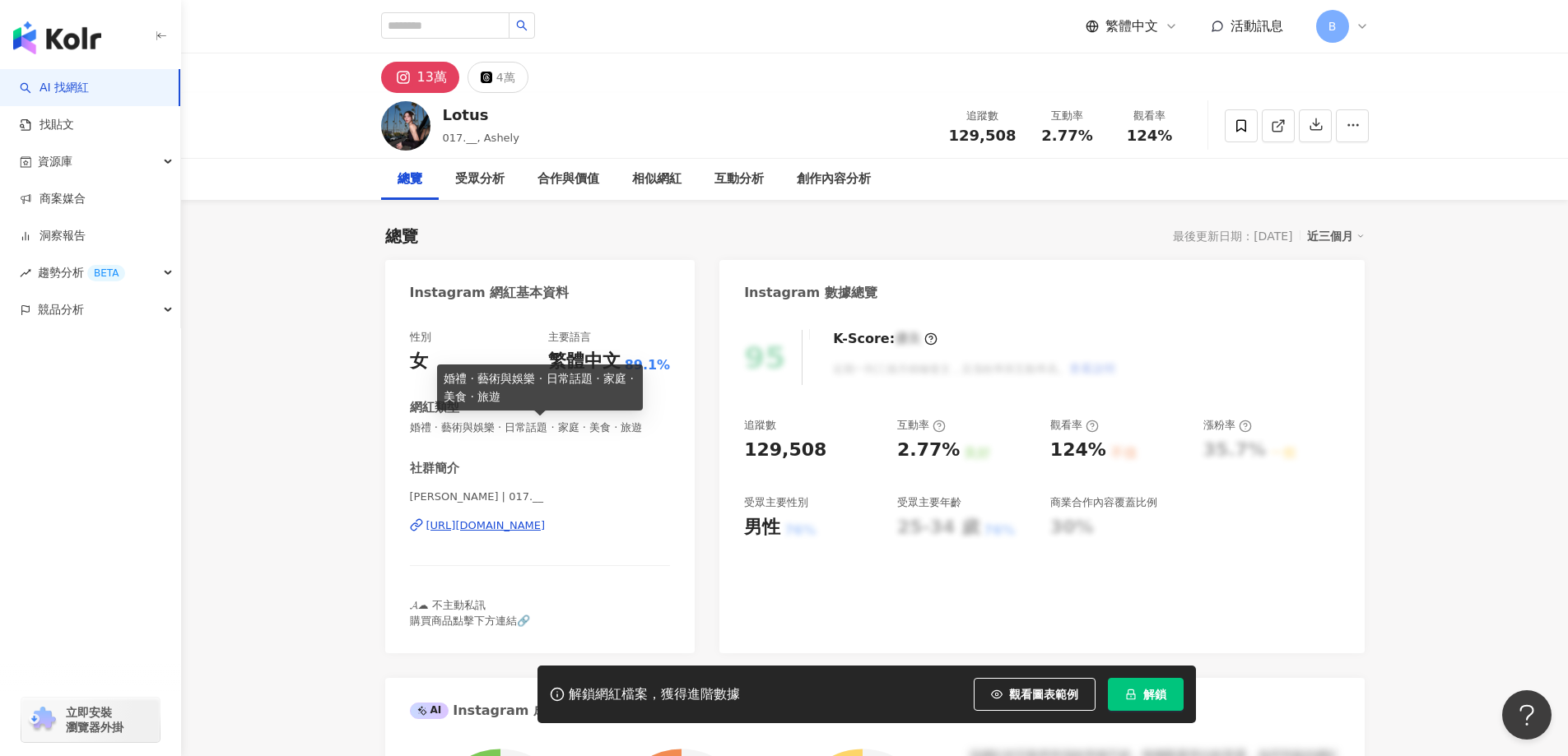
click at [589, 423] on span "婚禮 · 藝術與娛樂 · 日常話題 · 家庭 · 美食 · 旅遊" at bounding box center [541, 427] width 261 height 15
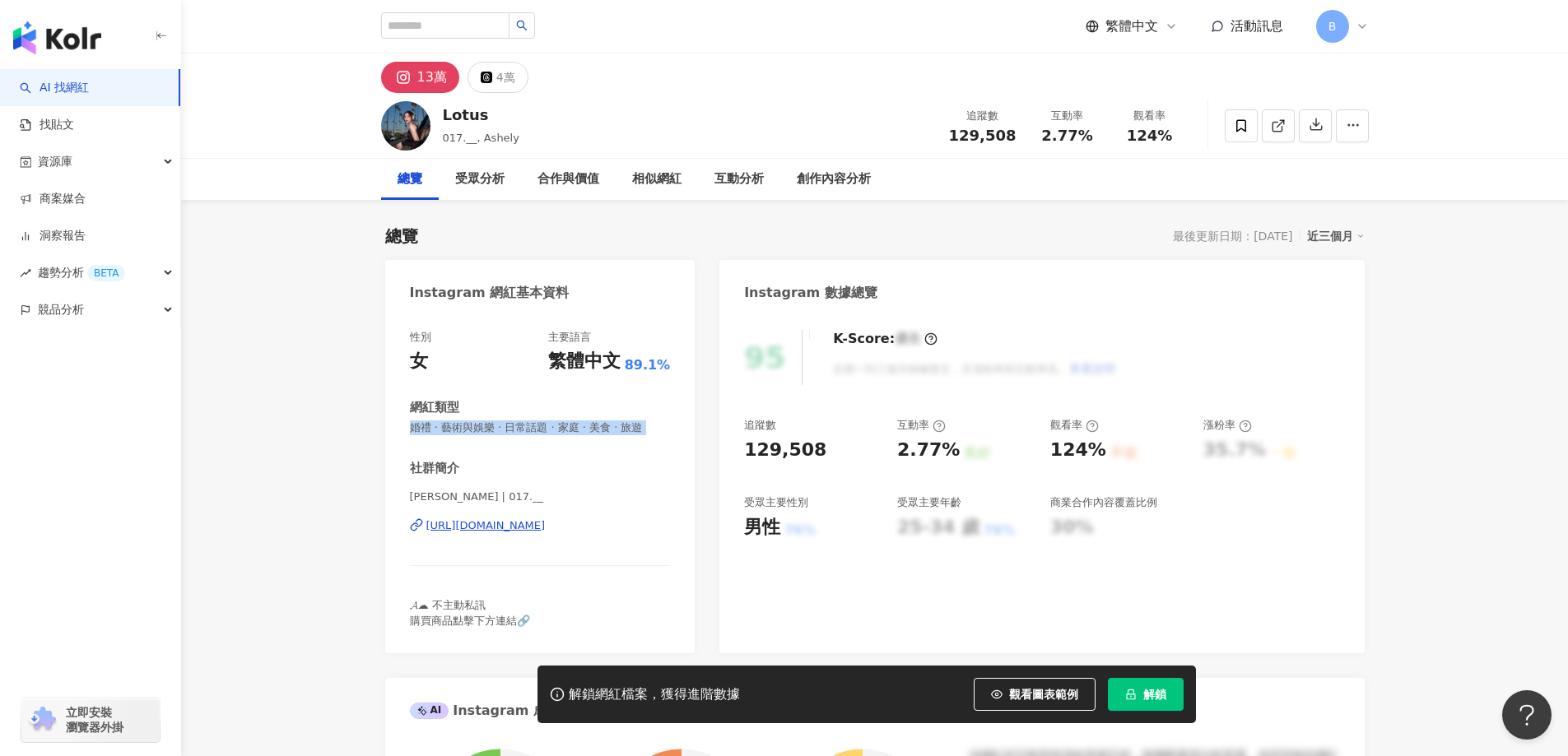
copy span "婚禮 · 藝術與娛樂 · 日常話題 · 家庭 · 美食 · 旅遊"
